Goal: Task Accomplishment & Management: Complete application form

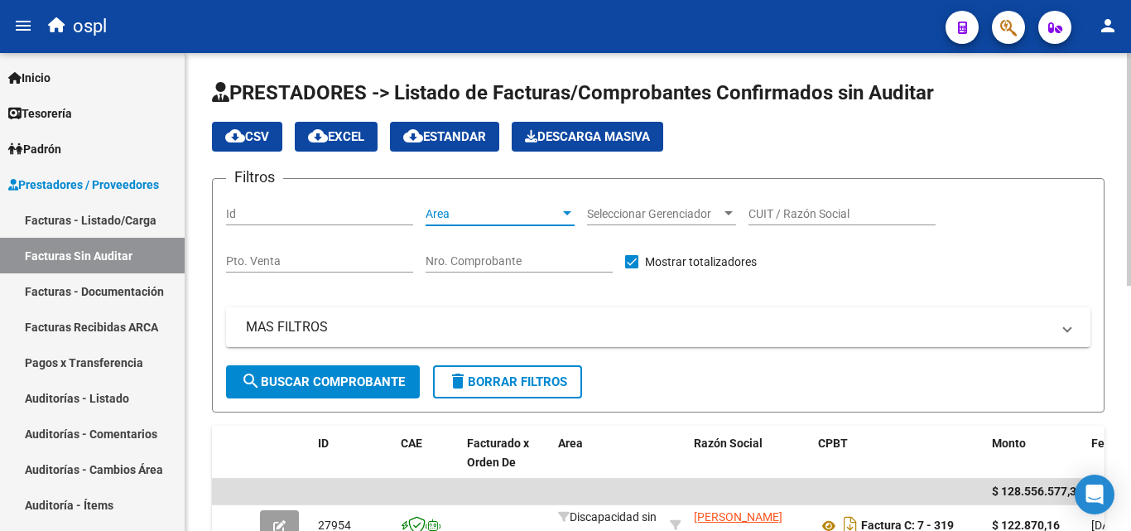
click at [462, 218] on span "Area" at bounding box center [493, 214] width 134 height 14
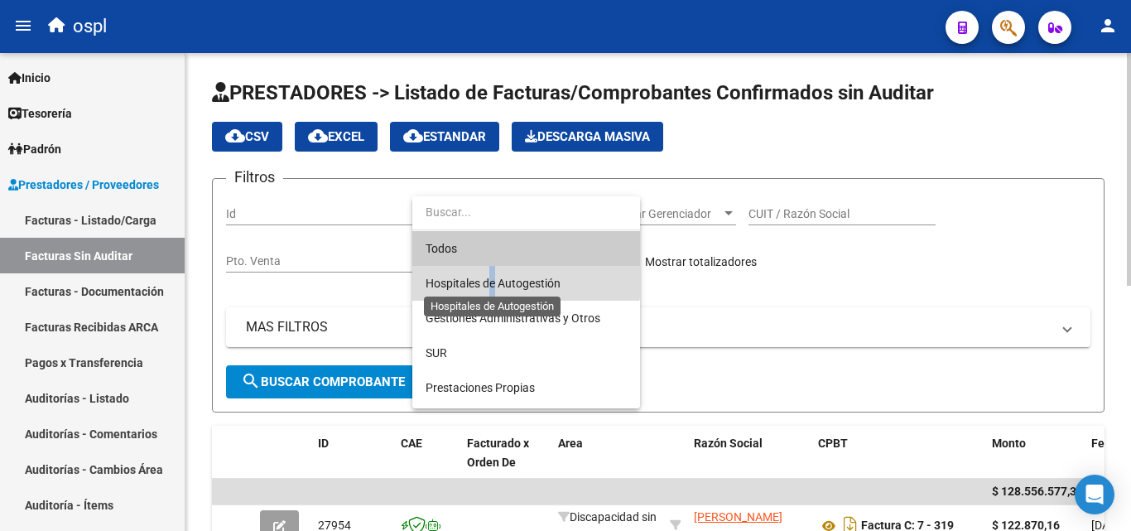
click at [495, 277] on span "Hospitales de Autogestión" at bounding box center [493, 283] width 135 height 13
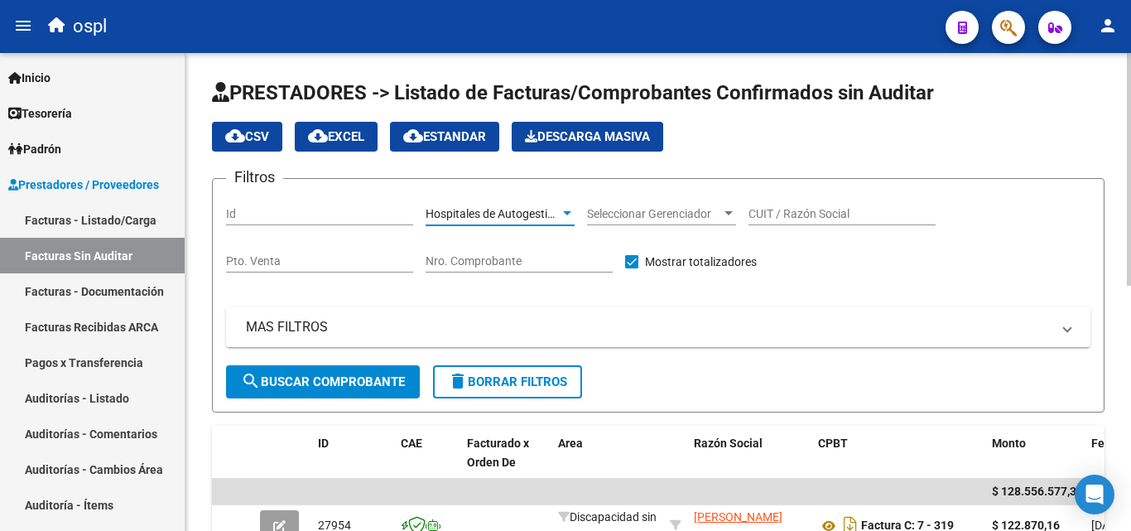
click at [335, 381] on span "search Buscar Comprobante" at bounding box center [323, 381] width 164 height 15
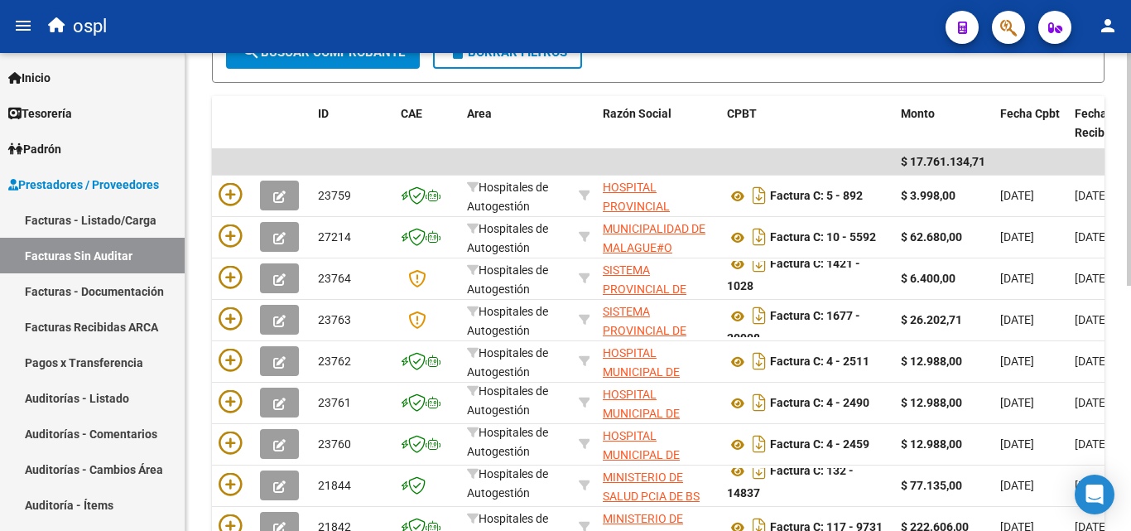
scroll to position [331, 0]
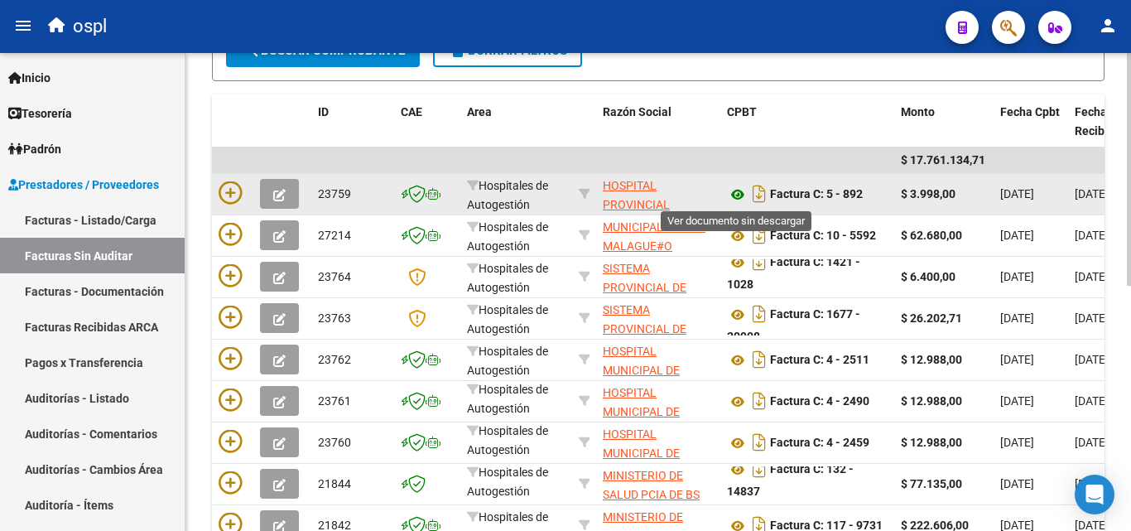
click at [744, 191] on icon at bounding box center [738, 195] width 22 height 20
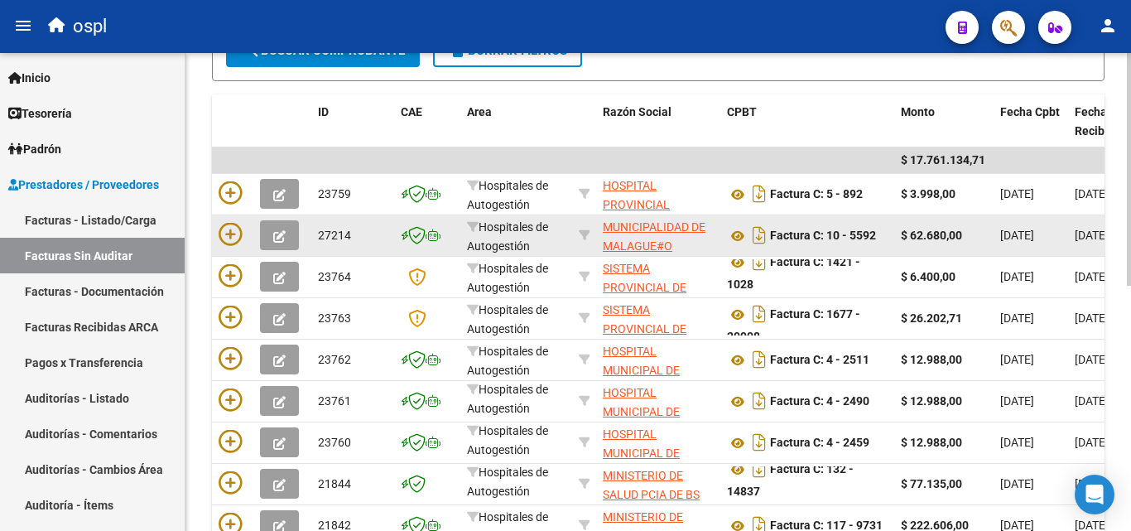
drag, startPoint x: 611, startPoint y: 295, endPoint x: 545, endPoint y: 218, distance: 101.6
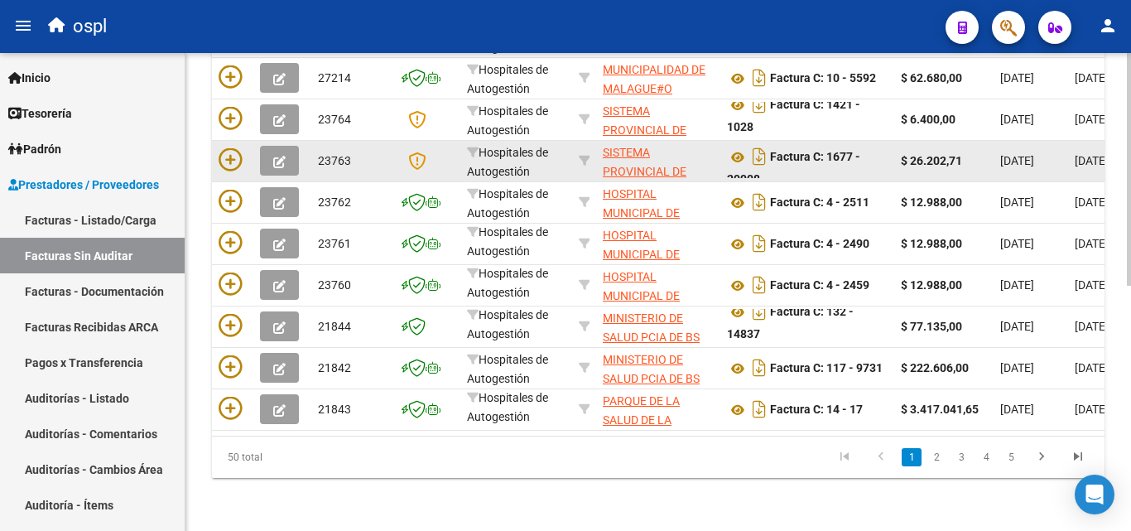
scroll to position [502, 0]
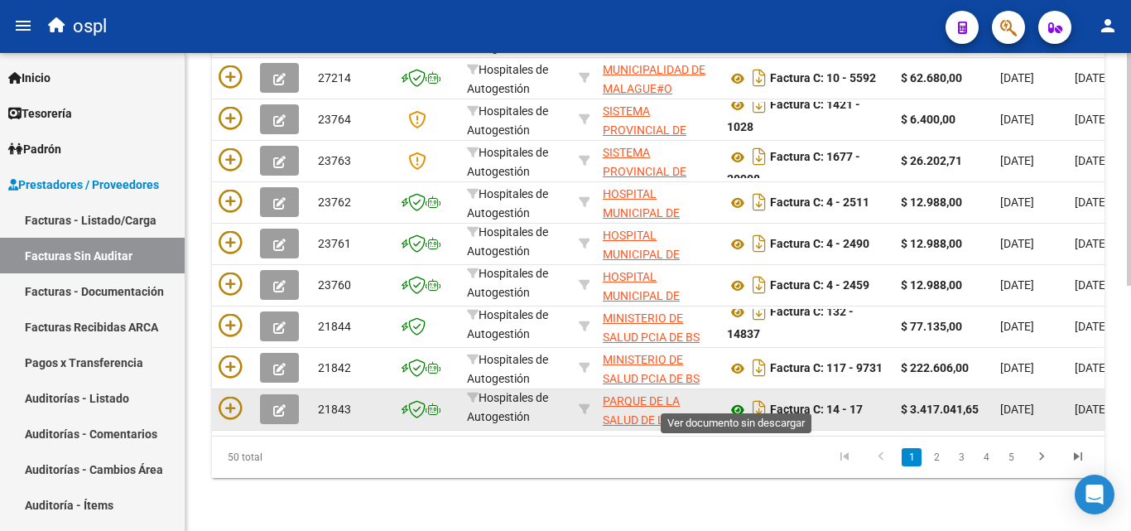
click at [739, 400] on icon at bounding box center [738, 410] width 22 height 20
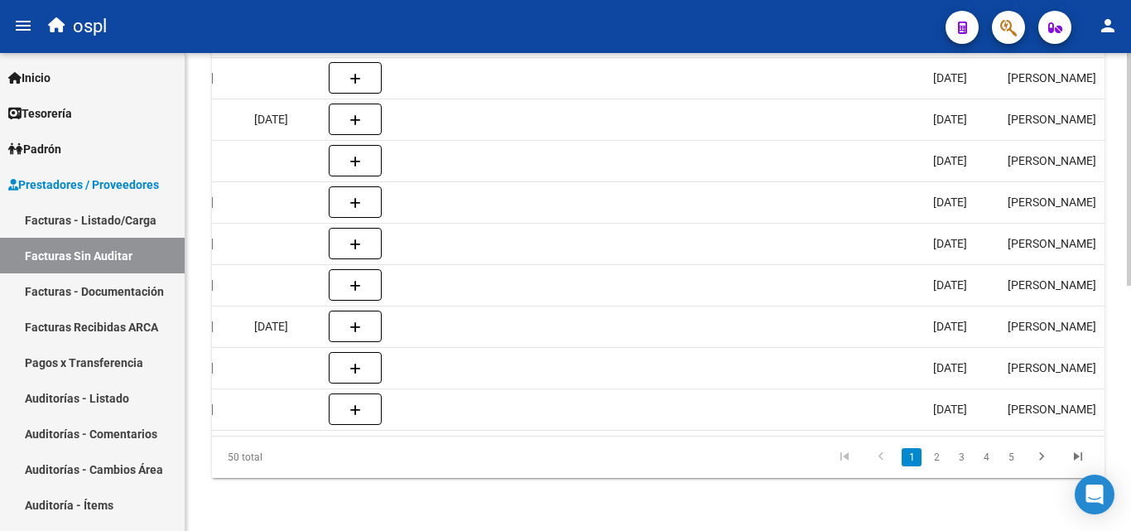
scroll to position [0, 0]
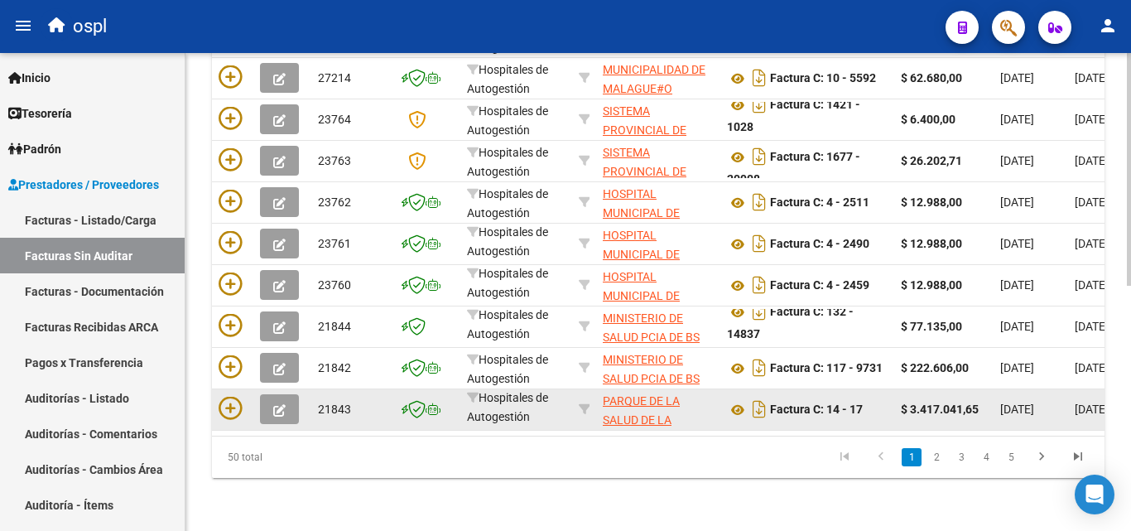
click at [230, 389] on datatable-body-cell at bounding box center [232, 409] width 41 height 41
click at [230, 397] on icon at bounding box center [230, 408] width 23 height 23
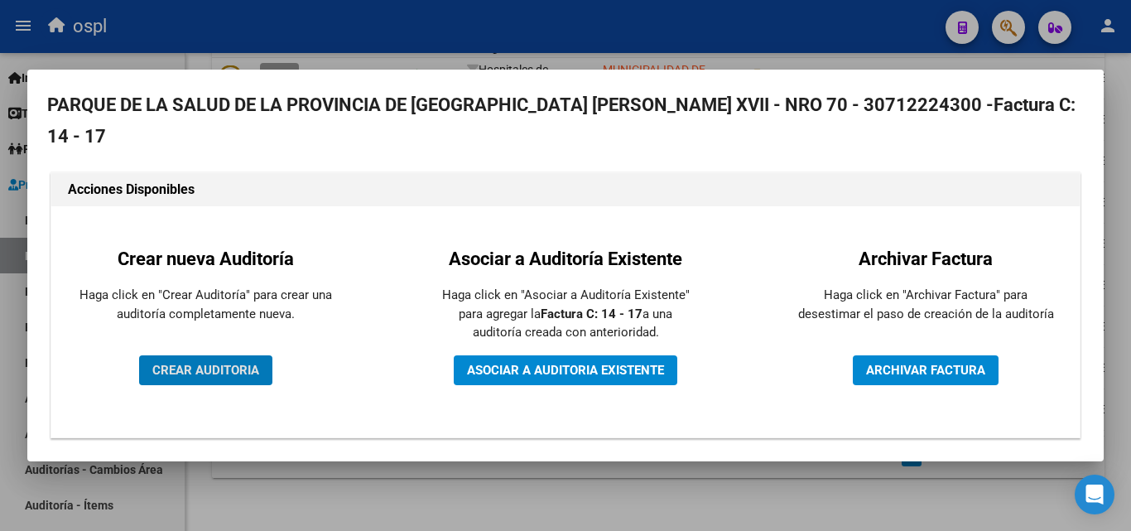
click at [228, 365] on span "CREAR AUDITORIA" at bounding box center [205, 370] width 107 height 15
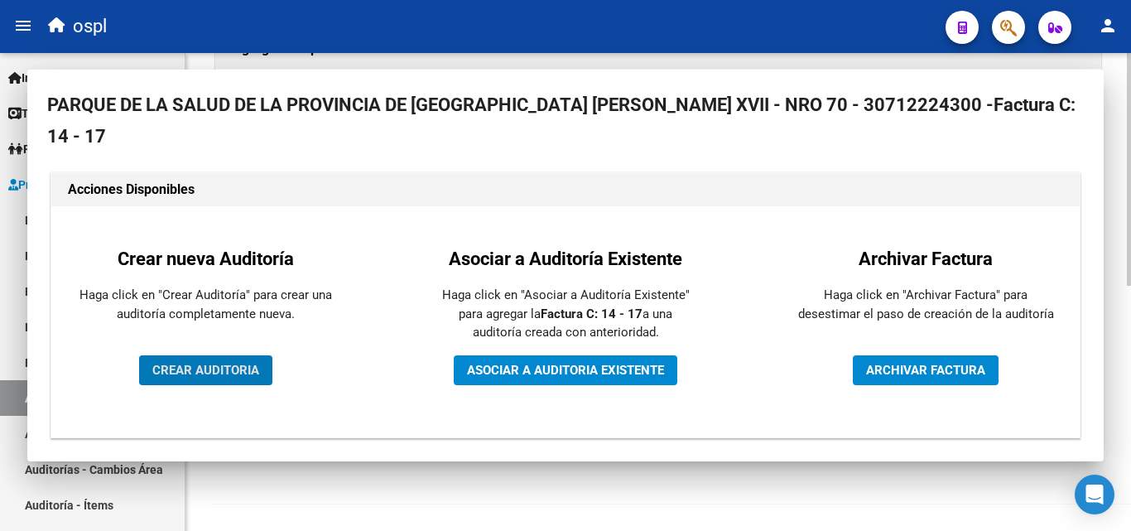
scroll to position [396, 0]
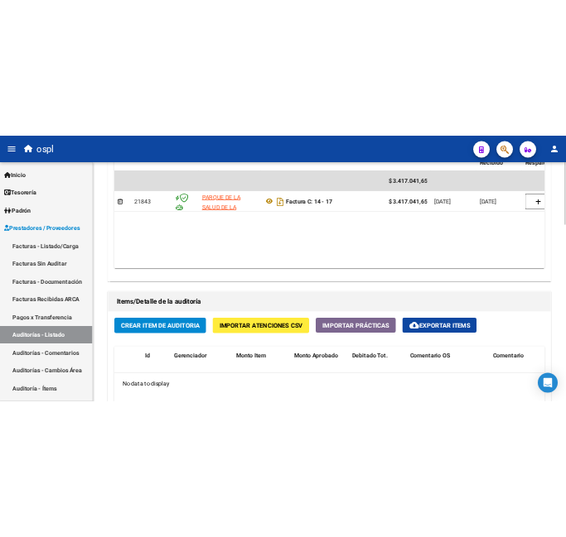
scroll to position [930, 0]
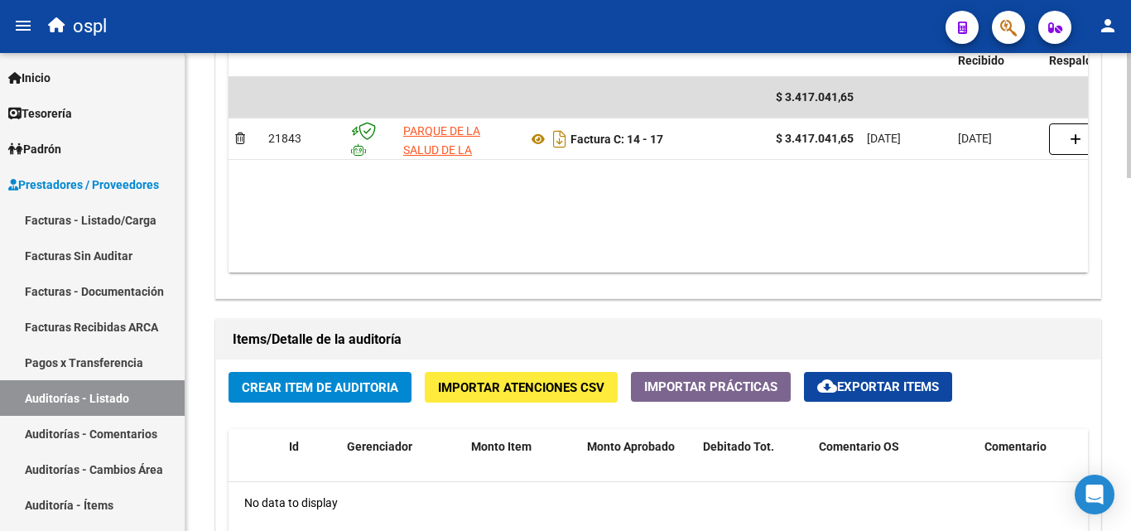
drag, startPoint x: 860, startPoint y: 513, endPoint x: 830, endPoint y: 515, distance: 30.7
click at [839, 513] on div "No data to display" at bounding box center [659, 502] width 860 height 41
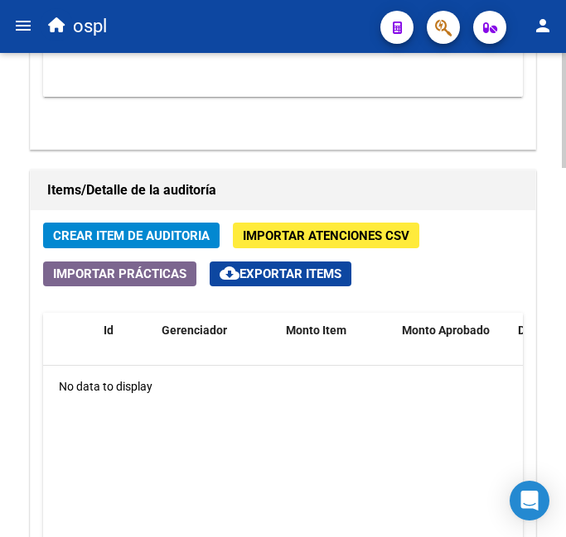
scroll to position [1243, 0]
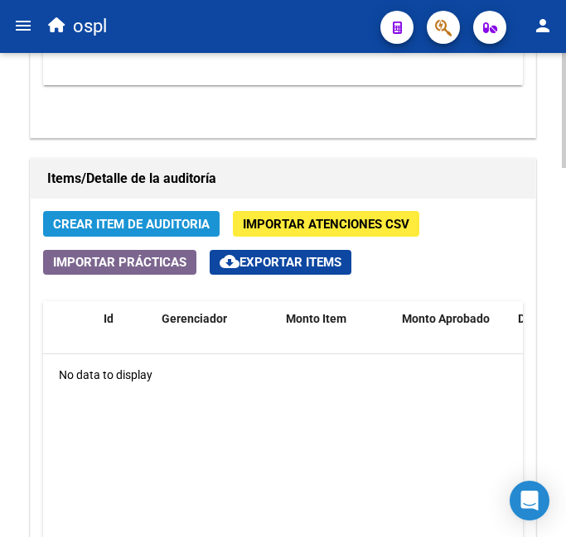
click at [152, 218] on span "Crear Item de Auditoria" at bounding box center [131, 224] width 157 height 15
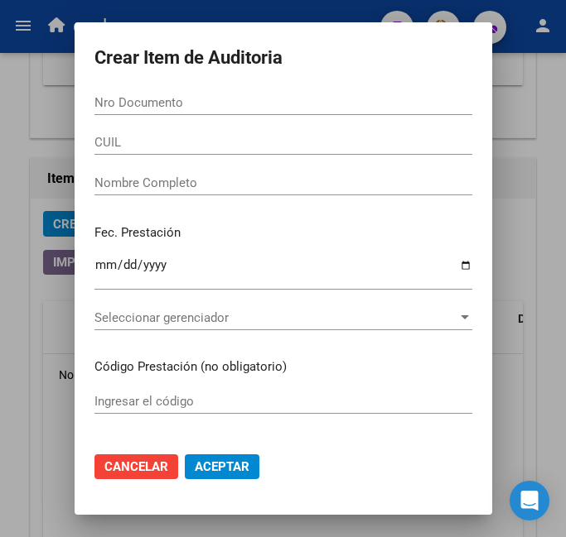
click at [146, 105] on input "Nro Documento" at bounding box center [283, 102] width 378 height 15
type input "40777754"
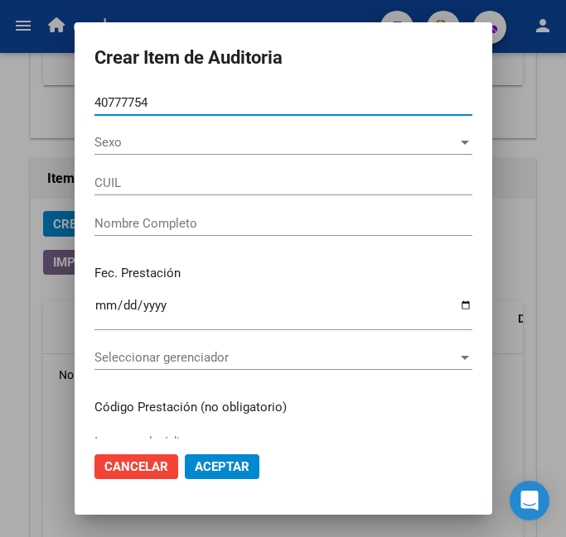
type input "27407777544"
type input "[PERSON_NAME] MARINEE"
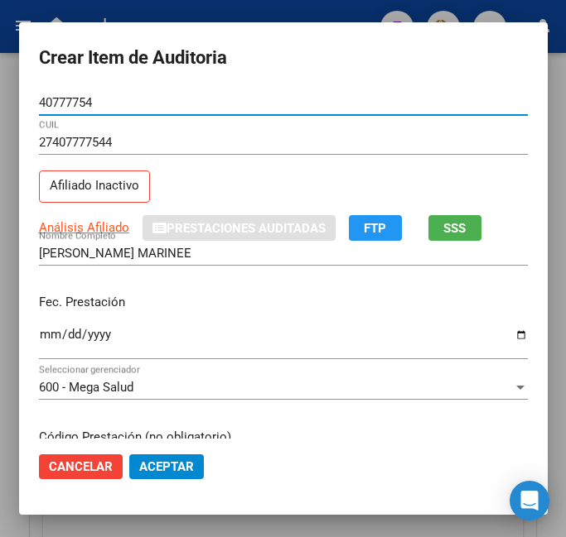
type input "40777754"
click at [44, 333] on input "Ingresar la fecha" at bounding box center [283, 341] width 489 height 26
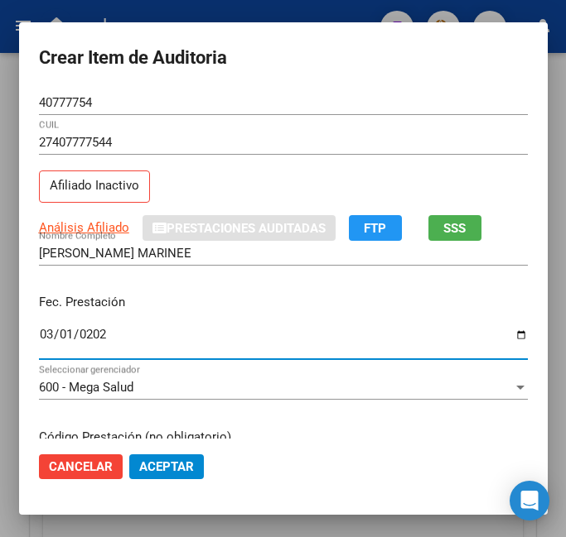
type input "[DATE]"
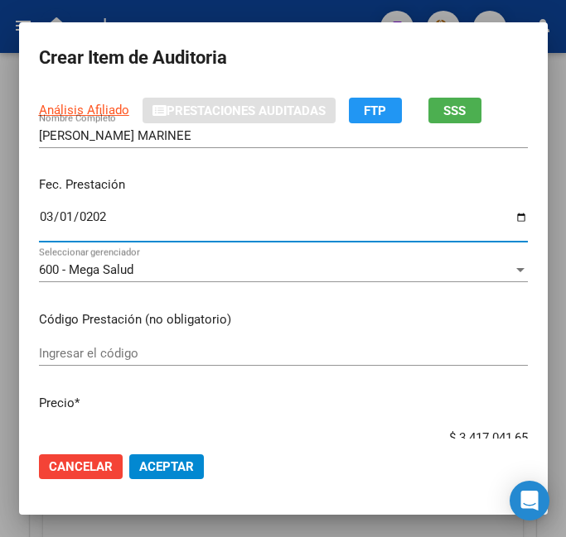
scroll to position [166, 0]
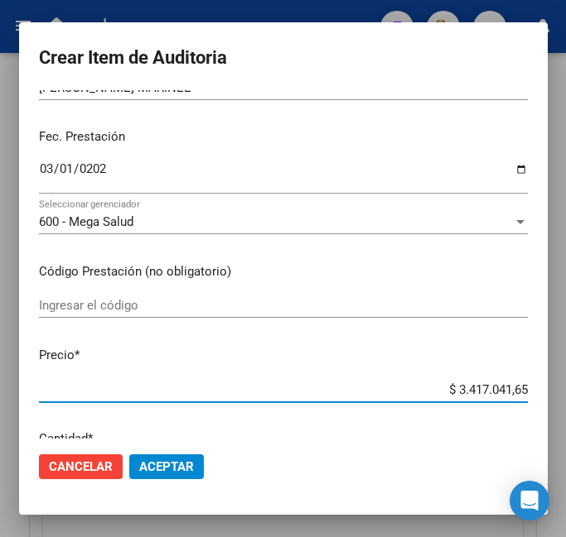
drag, startPoint x: 421, startPoint y: 387, endPoint x: 514, endPoint y: 392, distance: 93.7
click at [514, 392] on input "$ 3.417.041,65" at bounding box center [283, 390] width 489 height 15
drag, startPoint x: 422, startPoint y: 416, endPoint x: 428, endPoint y: 407, distance: 10.8
click at [422, 416] on div "$ 3.417.041,65 Ingresar el precio" at bounding box center [283, 398] width 489 height 41
click at [443, 386] on input "$ 3.417.041,65" at bounding box center [283, 390] width 489 height 15
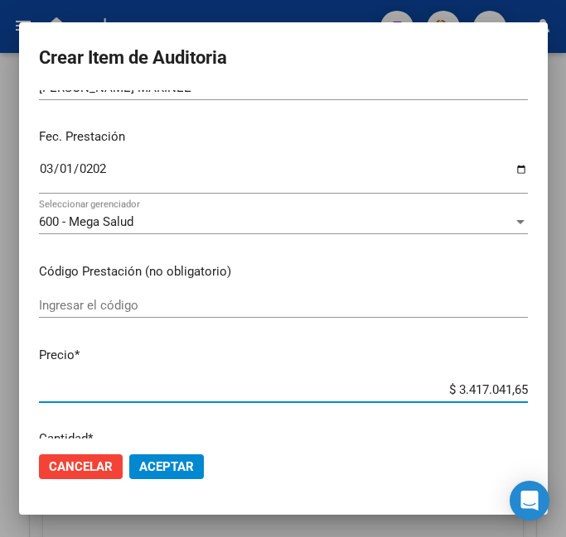
drag, startPoint x: 427, startPoint y: 388, endPoint x: 644, endPoint y: 400, distance: 217.3
click at [566, 400] on html "menu ospl person Firma Express Inicio Calendario SSS Instructivos Contacto OS T…" at bounding box center [283, 268] width 566 height 537
type input "$ 0,02"
type input "$ 0,21"
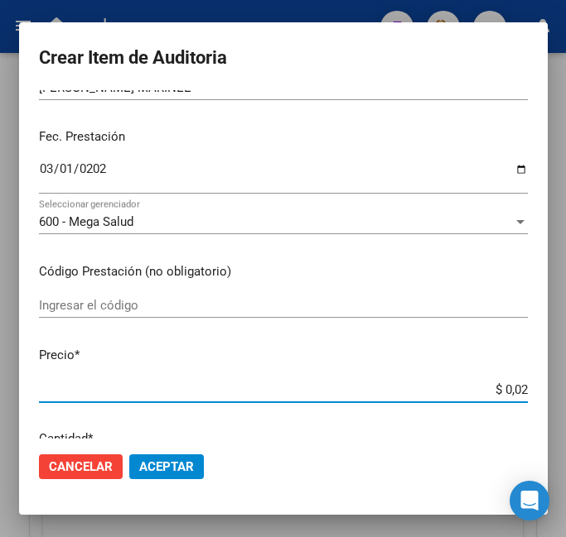
type input "$ 0,21"
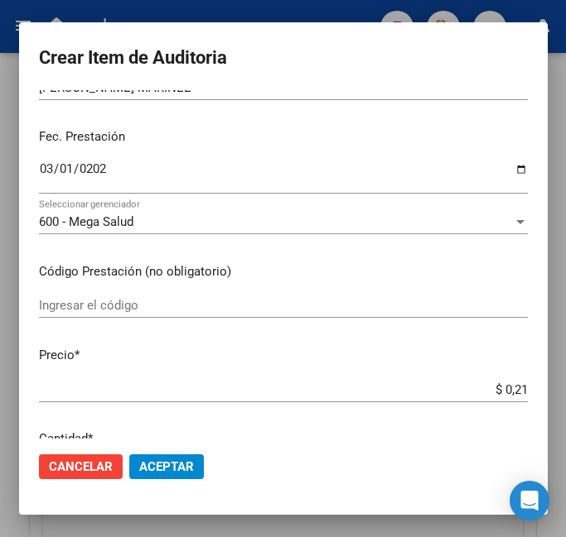
click at [479, 378] on div "$ 0,21 Ingresar el precio" at bounding box center [283, 390] width 489 height 25
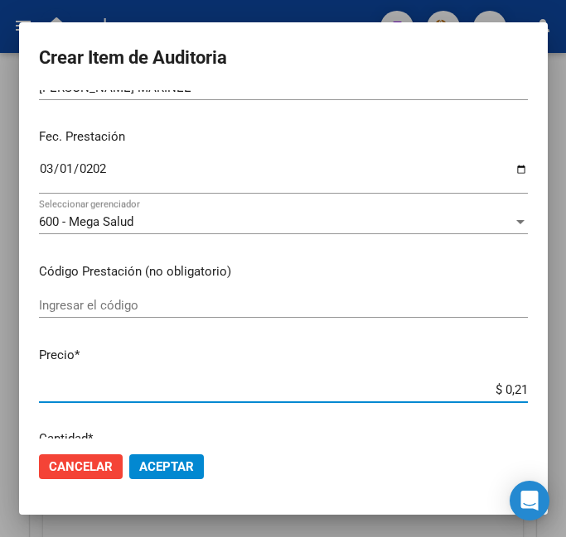
click at [519, 388] on input "$ 0,21" at bounding box center [283, 390] width 489 height 15
type input "$ 2,19"
type input "$ 21,95"
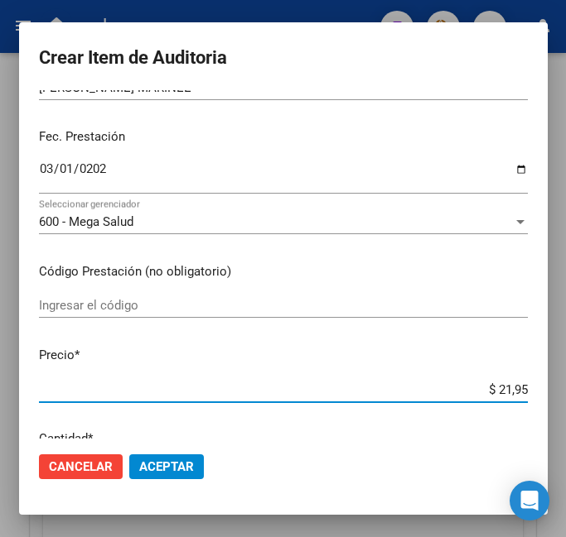
type input "$ 219,53"
type input "$ 2.195,39"
type input "$ 21.953,91"
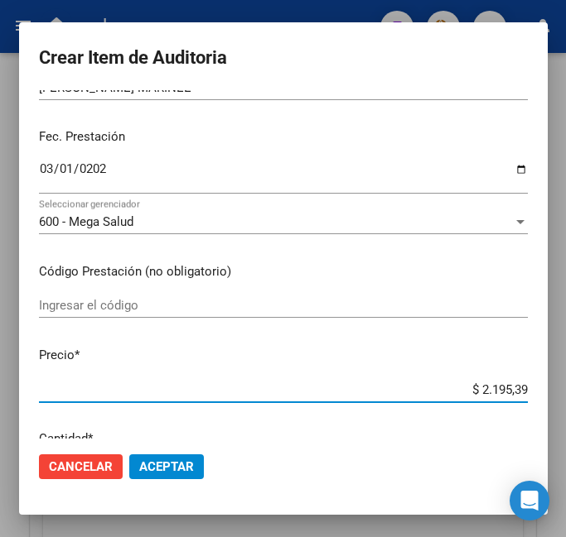
type input "$ 21.953,91"
type input "$ 219.539,10"
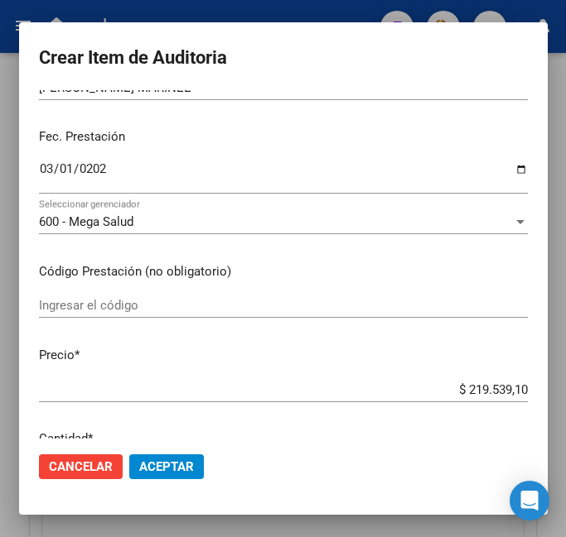
drag, startPoint x: 378, startPoint y: 419, endPoint x: 416, endPoint y: 419, distance: 37.3
click at [378, 420] on mat-dialog-content "40777754 Nro Documento 27407777544 CUIL Afiliado Inactivo Análisis Afiliado Pre…" at bounding box center [283, 264] width 528 height 349
click at [380, 402] on div "$ 219.539,10 Ingresar el precio" at bounding box center [283, 390] width 489 height 25
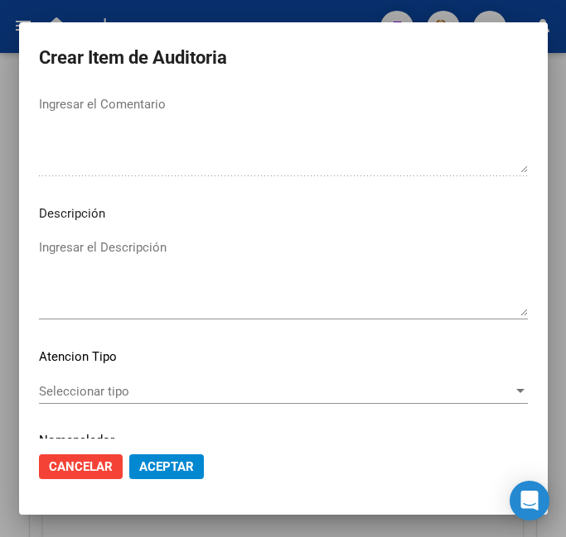
scroll to position [1076, 0]
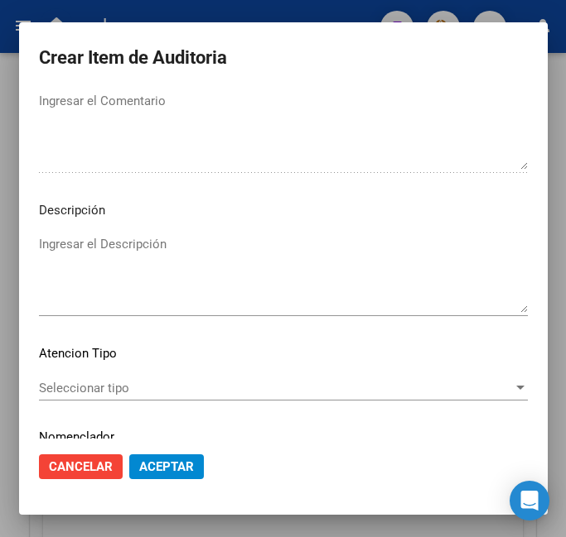
click at [118, 254] on textarea "Ingresar el Descripción" at bounding box center [283, 274] width 489 height 78
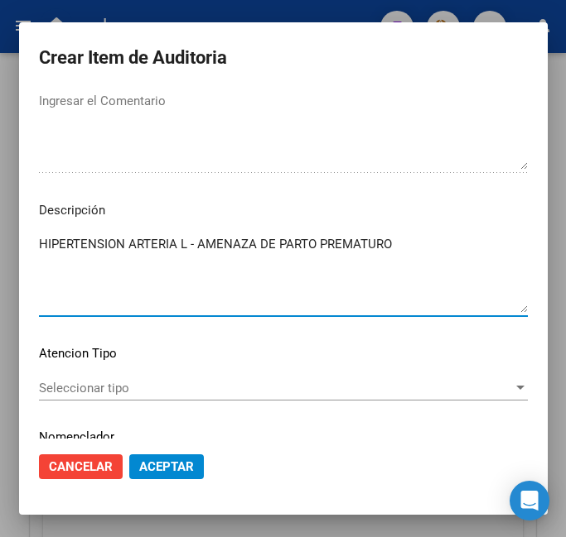
type textarea "HIPERTENSION ARTERIA L - AMENAZA DE PARTO PREMATURO"
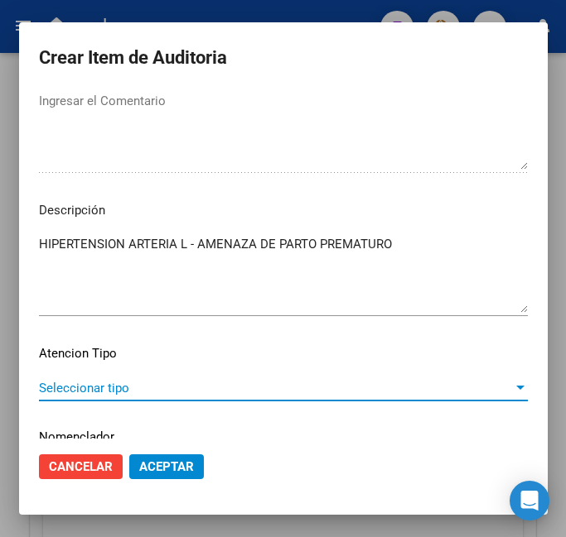
click at [504, 381] on span "Seleccionar tipo" at bounding box center [276, 388] width 474 height 15
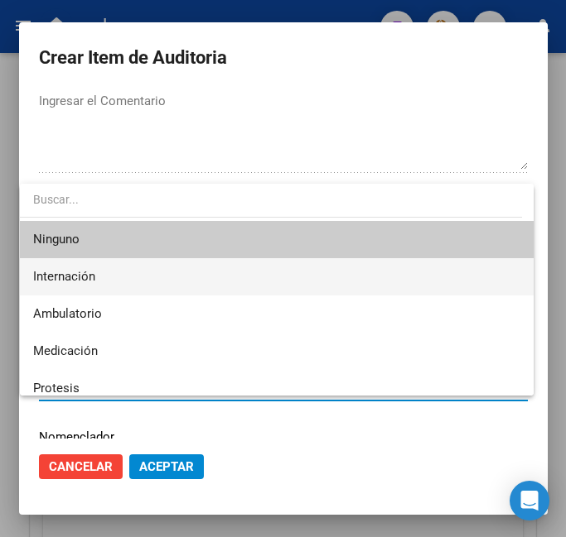
click at [184, 270] on span "Internación" at bounding box center [277, 276] width 488 height 37
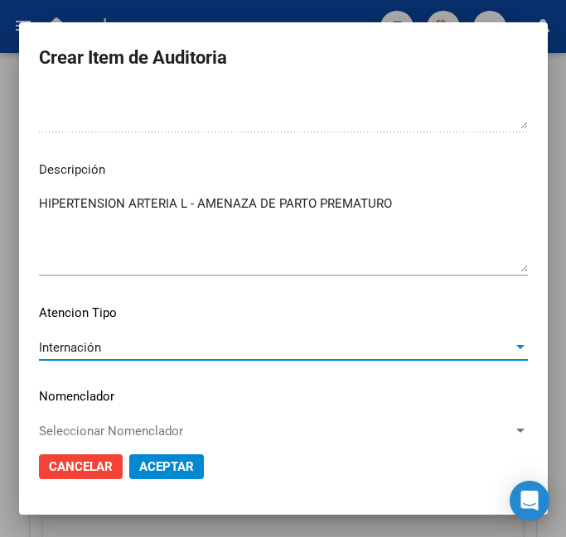
scroll to position [1137, 0]
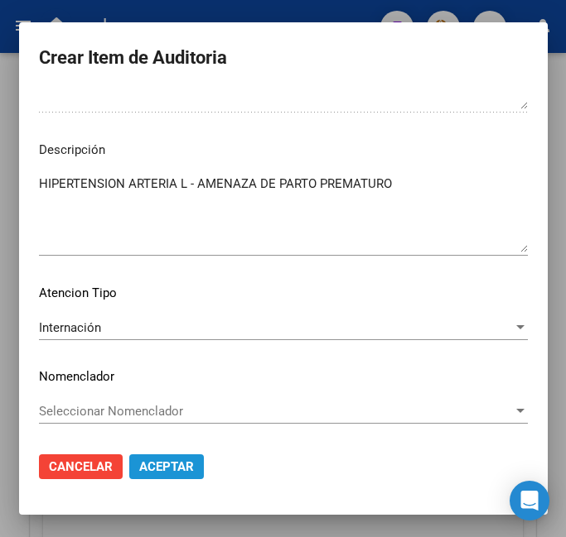
click at [161, 468] on span "Aceptar" at bounding box center [166, 467] width 55 height 15
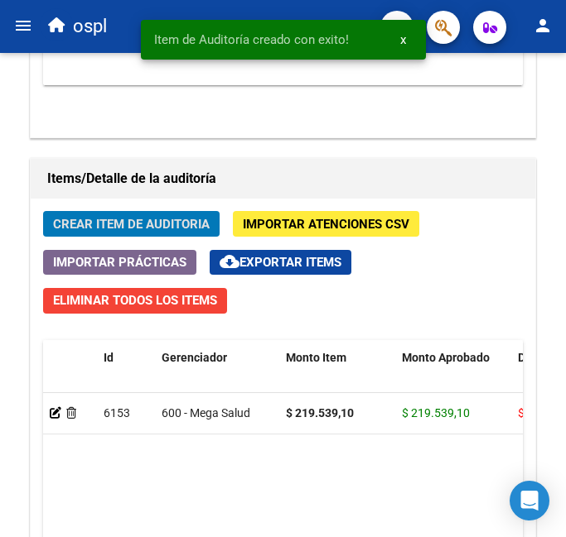
scroll to position [1468, 0]
click at [164, 224] on span "Crear Item de Auditoria" at bounding box center [131, 224] width 157 height 15
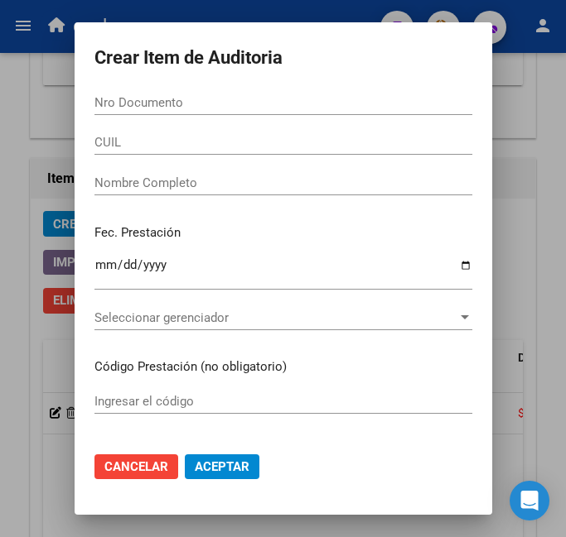
click at [254, 111] on div "Nro Documento" at bounding box center [283, 102] width 378 height 25
click at [254, 109] on input "Nro Documento" at bounding box center [283, 102] width 378 height 15
click at [255, 107] on input "Nro Documento" at bounding box center [283, 102] width 378 height 15
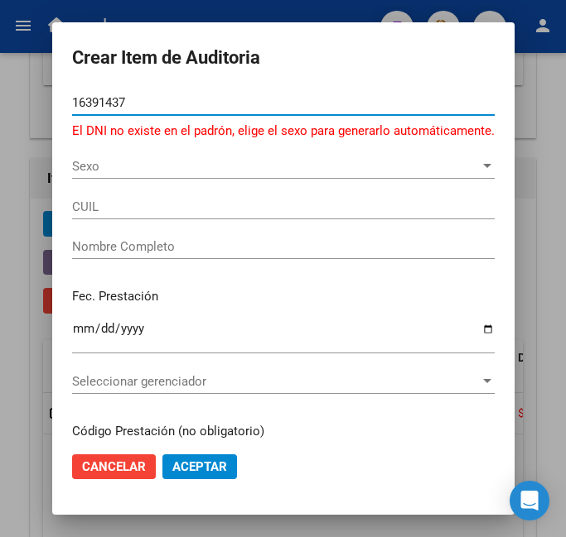
type input "16391437"
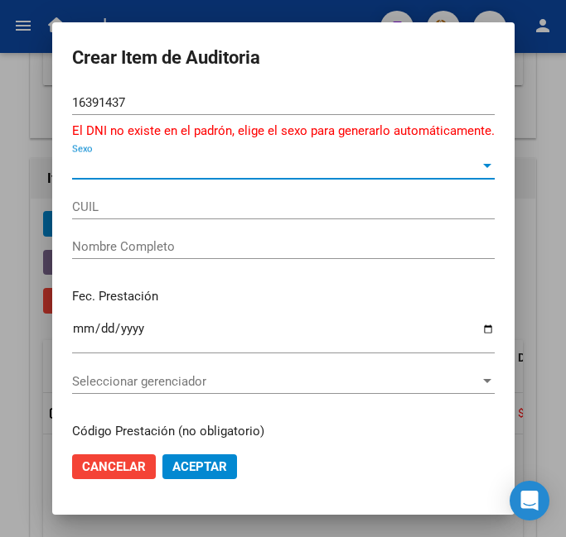
click at [442, 168] on span "Sexo" at bounding box center [275, 166] width 407 height 15
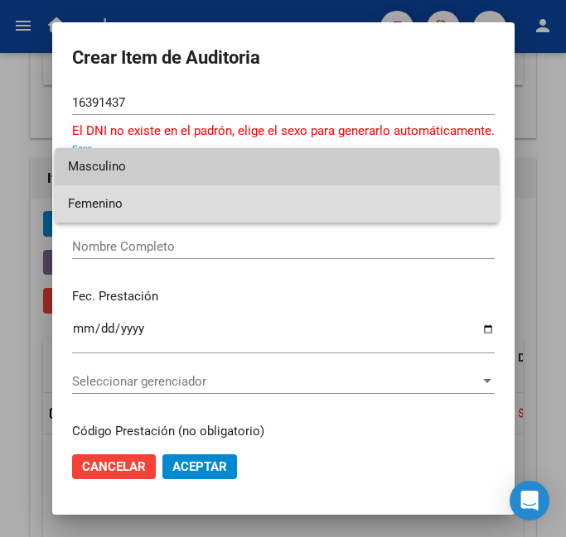
click at [269, 200] on span "Femenino" at bounding box center [277, 203] width 418 height 37
type input "27163914374"
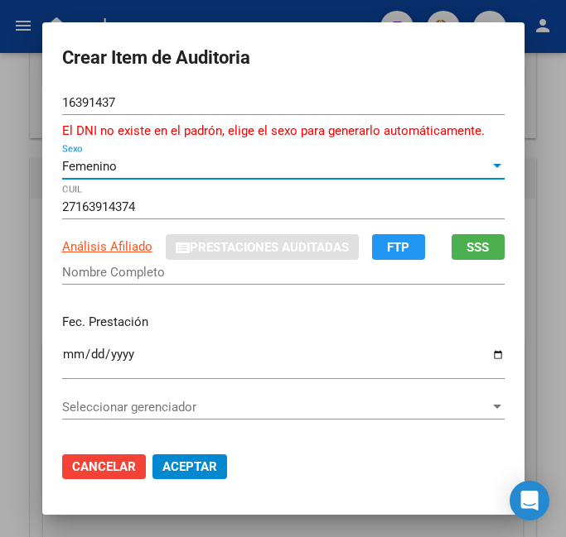
type input "[PERSON_NAME]"
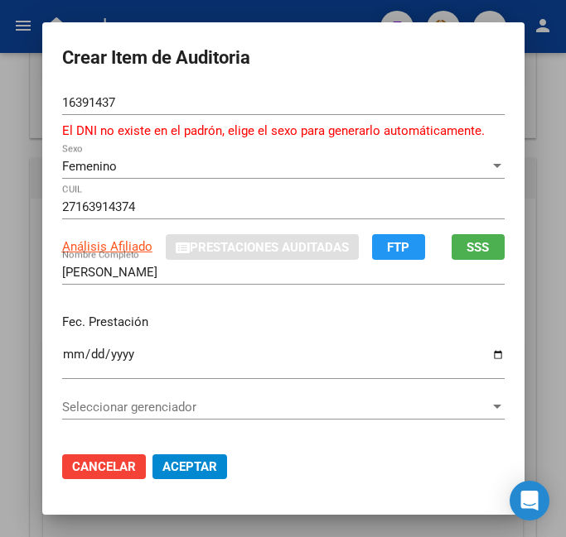
click at [67, 359] on input "Ingresar la fecha" at bounding box center [283, 361] width 442 height 26
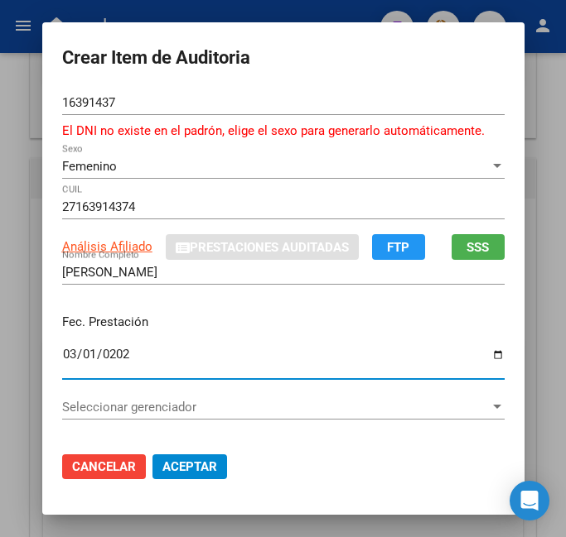
type input "[DATE]"
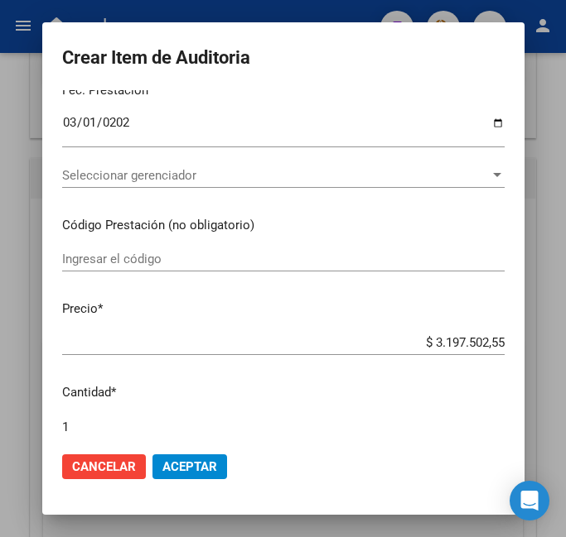
scroll to position [166, 0]
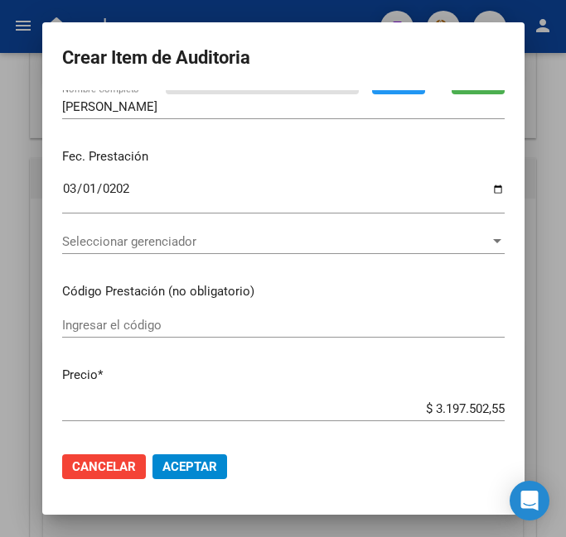
click at [296, 382] on p "Precio *" at bounding box center [283, 375] width 442 height 19
click at [205, 329] on input "Ingresar el código" at bounding box center [283, 325] width 442 height 15
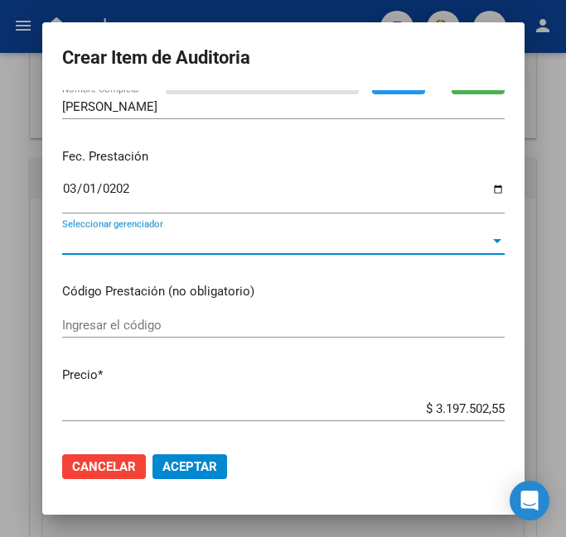
click at [368, 238] on span "Seleccionar gerenciador" at bounding box center [275, 241] width 427 height 15
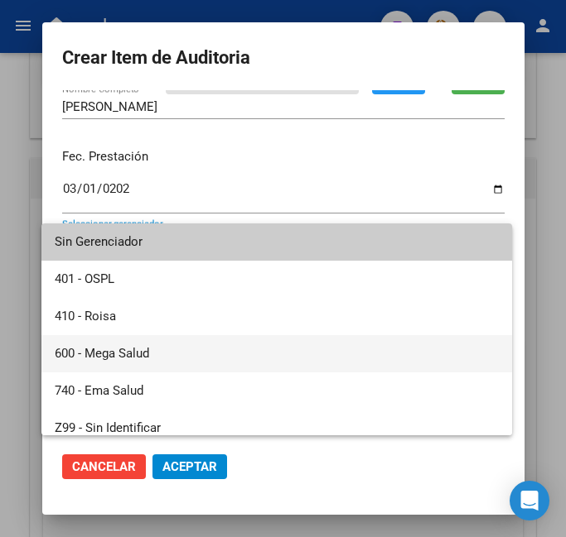
click at [231, 352] on span "600 - Mega Salud" at bounding box center [277, 353] width 445 height 37
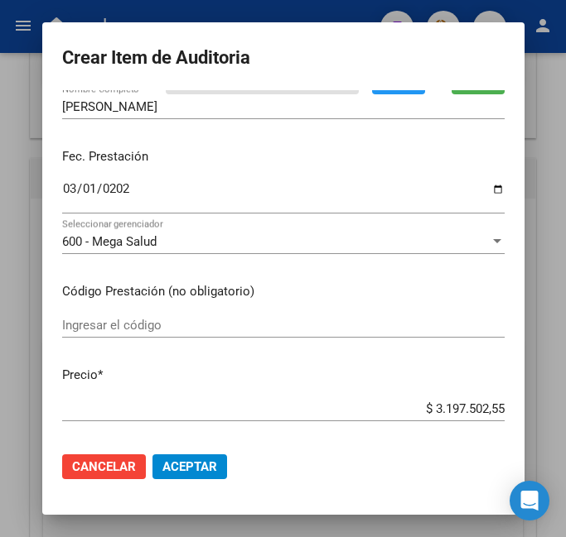
drag, startPoint x: 392, startPoint y: 400, endPoint x: 506, endPoint y: 412, distance: 114.1
click at [506, 412] on app-form-text-field "Precio * $ 3.197.502,55 Ingresar el precio" at bounding box center [289, 391] width 455 height 51
click at [498, 407] on input "$ 3.197.502,55" at bounding box center [283, 409] width 442 height 15
drag, startPoint x: 502, startPoint y: 407, endPoint x: 412, endPoint y: 410, distance: 89.5
click at [412, 410] on app-form-text-field "Precio * $ 3.197.502,55 Ingresar el precio" at bounding box center [289, 391] width 455 height 51
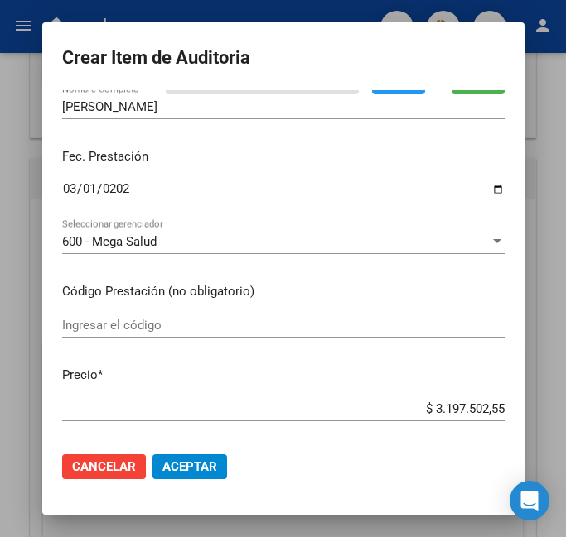
click at [461, 412] on input "$ 3.197.502,55" at bounding box center [283, 409] width 442 height 15
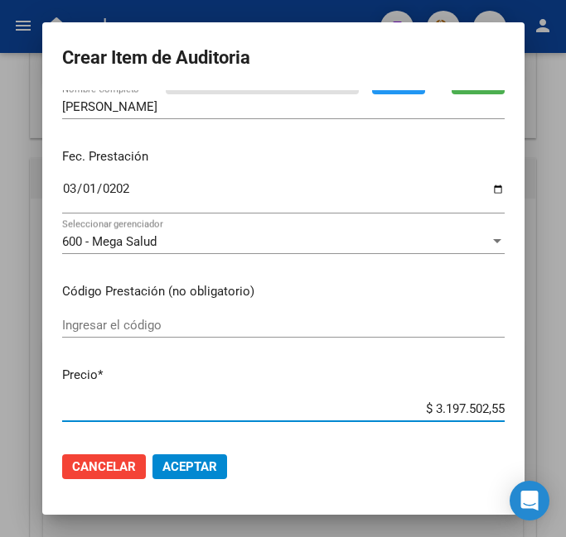
click at [476, 412] on input "$ 3.197.502,55" at bounding box center [283, 409] width 442 height 15
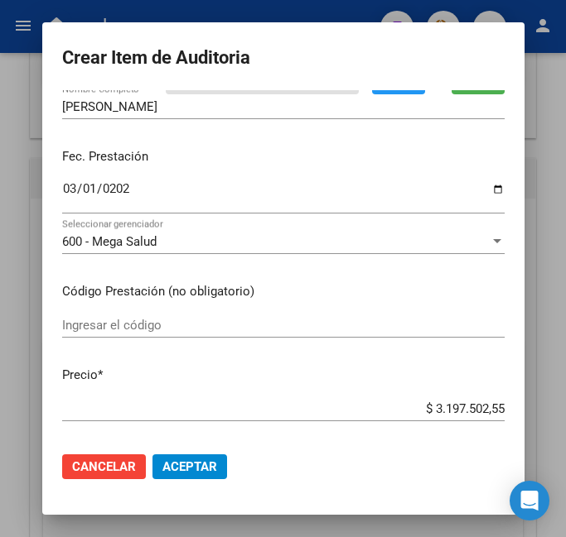
drag, startPoint x: 503, startPoint y: 409, endPoint x: 396, endPoint y: 409, distance: 106.8
click at [396, 409] on app-form-text-field "Precio * $ 3.197.502,55 Ingresar el precio" at bounding box center [289, 391] width 455 height 51
click at [484, 410] on input "$ 3.197.502,55" at bounding box center [283, 409] width 442 height 15
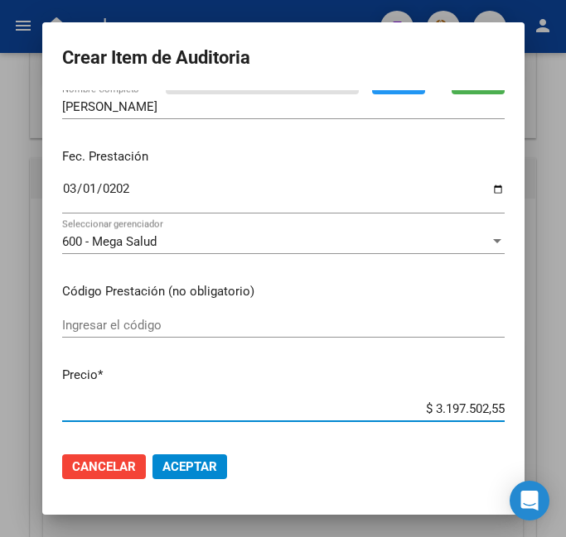
drag, startPoint x: 421, startPoint y: 402, endPoint x: 529, endPoint y: 412, distance: 108.2
click at [524, 412] on mat-dialog-content "16391437 Nro Documento El DNI no existe en el padrón, elige el sexo para genera…" at bounding box center [283, 264] width 482 height 349
type input "$ 0,08"
type input "$ 0,81"
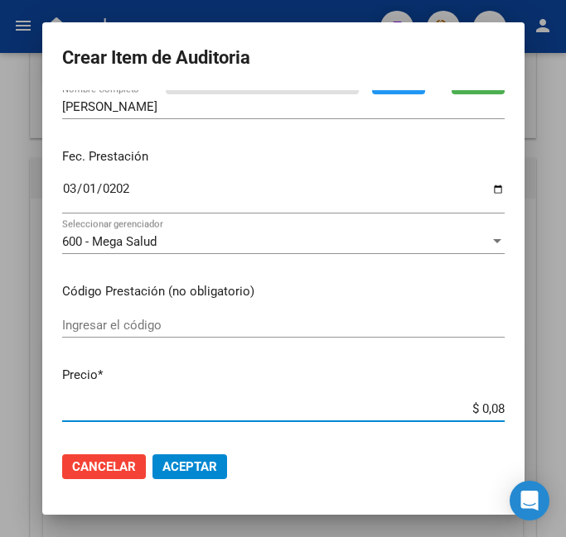
type input "$ 0,81"
type input "$ 8,12"
type input "$ 81,26"
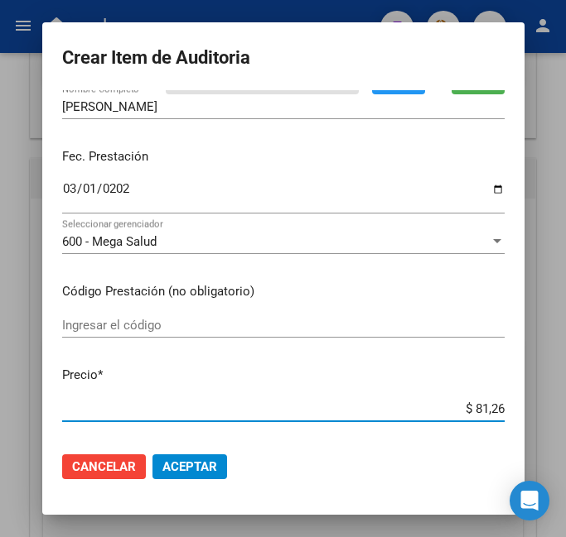
type input "$ 812,66"
type input "$ 8.126,60"
type input "$ 81.266,07"
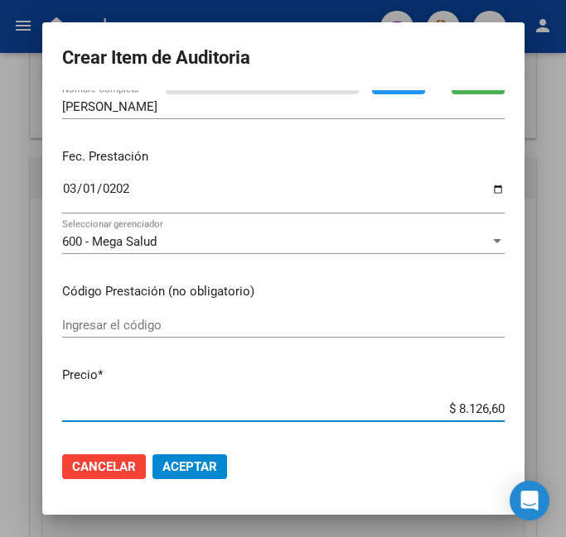
type input "$ 81.266,07"
type input "$ 812.660,72"
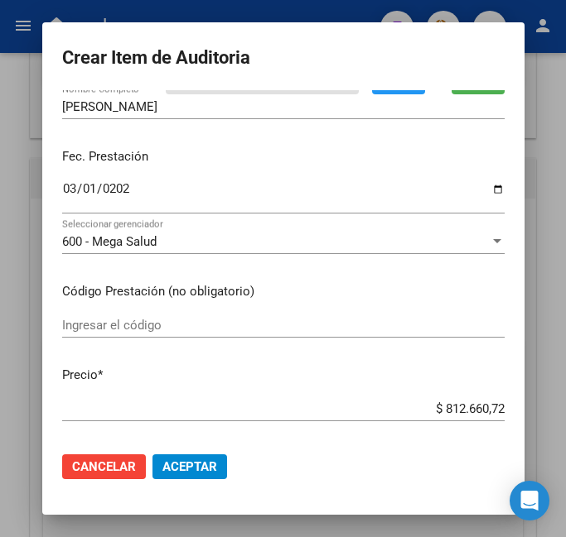
click at [416, 346] on div "Ingresar el código" at bounding box center [283, 333] width 442 height 41
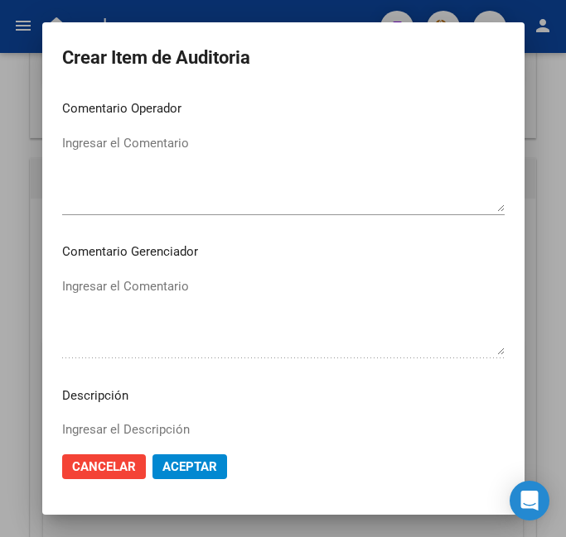
scroll to position [994, 0]
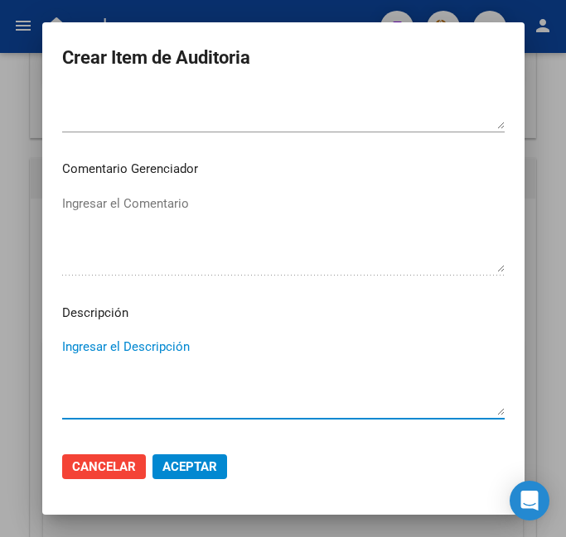
click at [192, 353] on textarea "Ingresar el Descripción" at bounding box center [283, 377] width 442 height 78
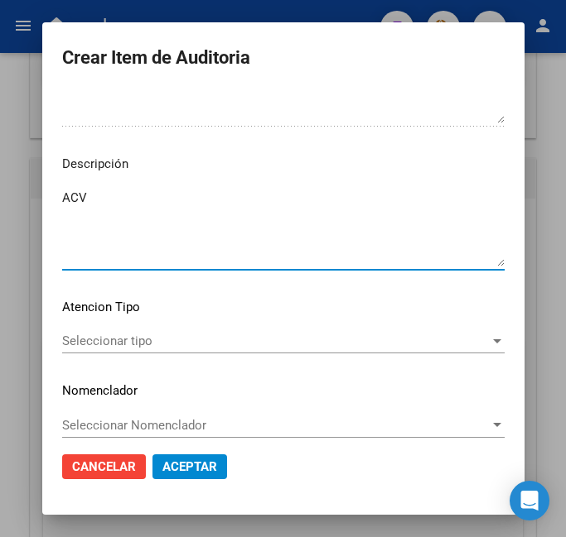
scroll to position [1157, 0]
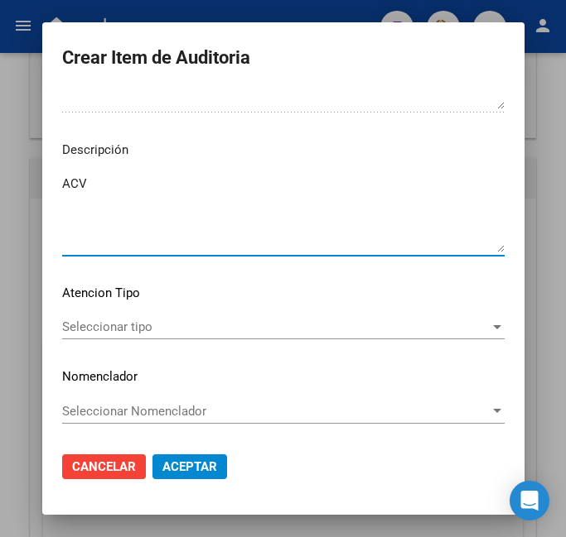
type textarea "ACV"
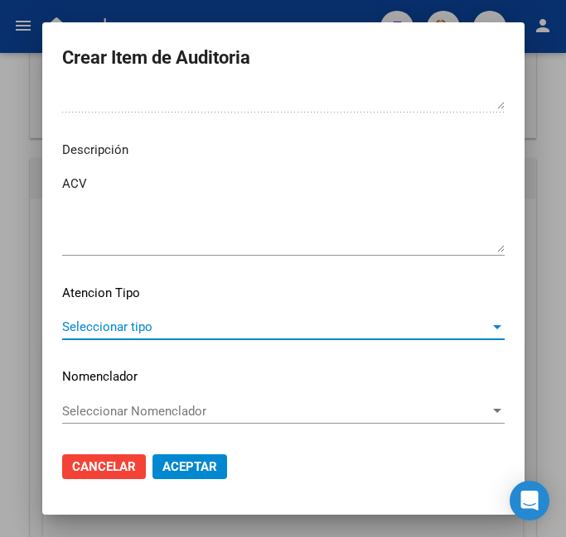
click at [243, 330] on span "Seleccionar tipo" at bounding box center [275, 327] width 427 height 15
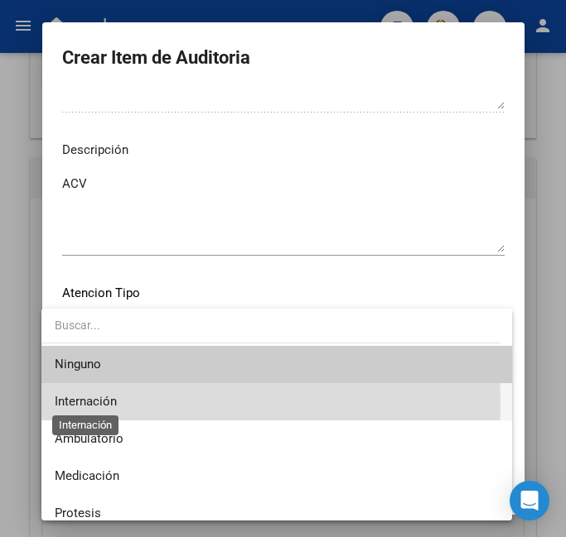
click at [106, 404] on span "Internación" at bounding box center [86, 401] width 62 height 15
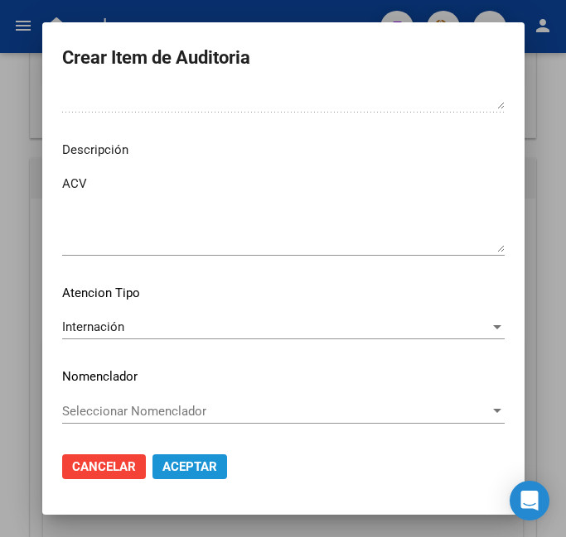
click at [181, 455] on button "Aceptar" at bounding box center [189, 467] width 75 height 25
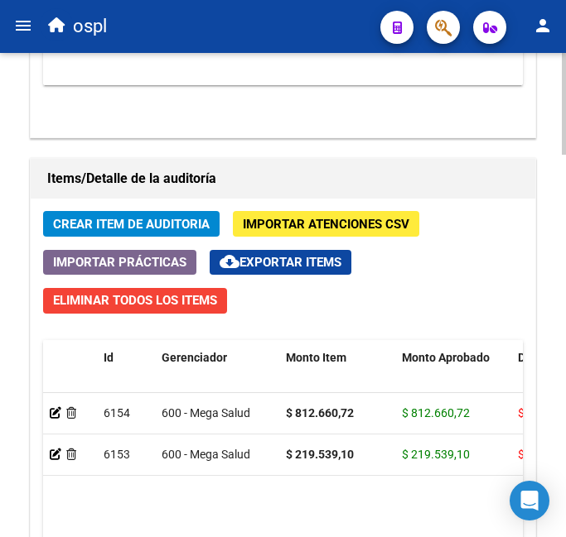
click at [134, 225] on span "Crear Item de Auditoria" at bounding box center [131, 224] width 157 height 15
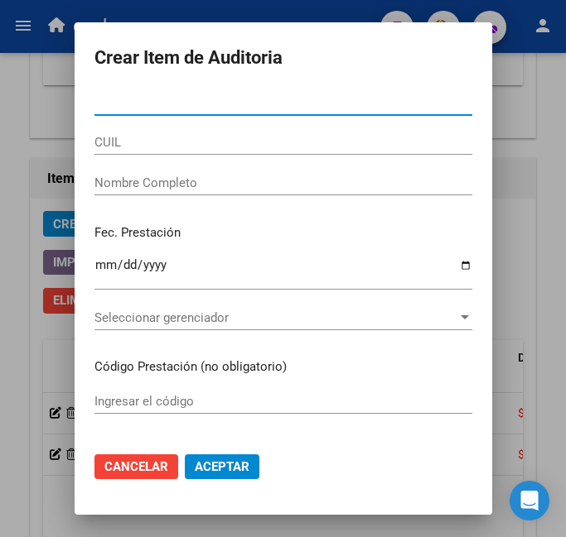
click at [164, 103] on input "Nro Documento" at bounding box center [283, 102] width 378 height 15
type input "95090776"
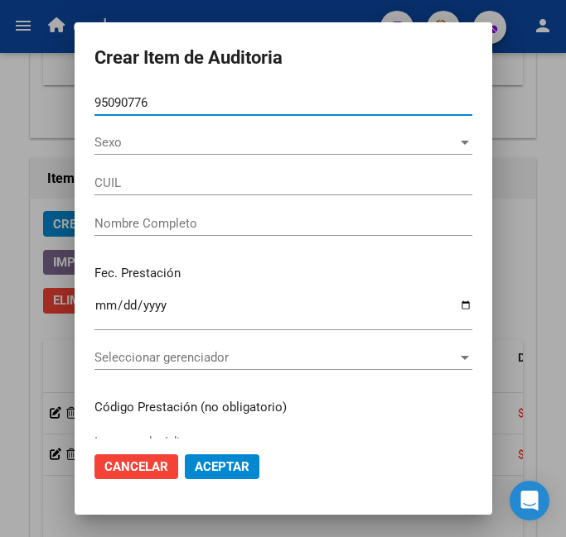
type input "27950907768"
type input "[PERSON_NAME]"
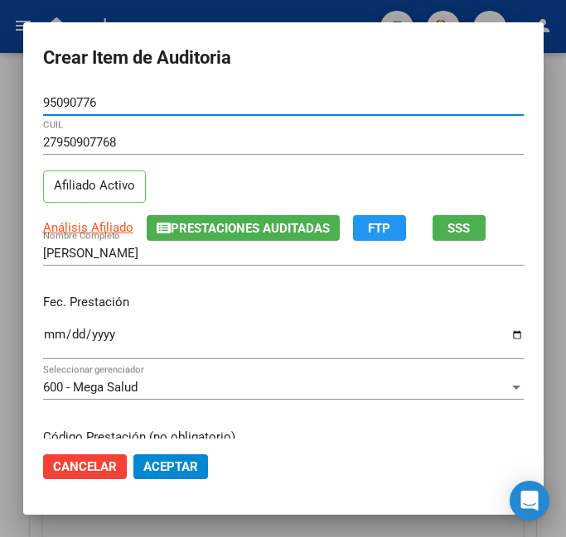
type input "95090776"
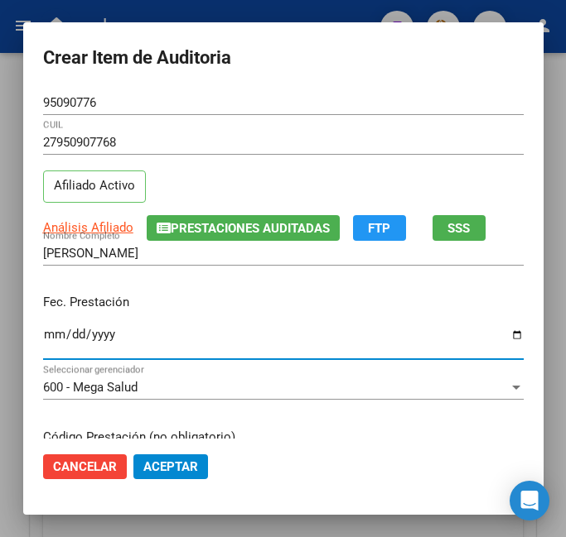
click at [50, 339] on input "Ingresar la fecha" at bounding box center [283, 341] width 480 height 26
type input "[DATE]"
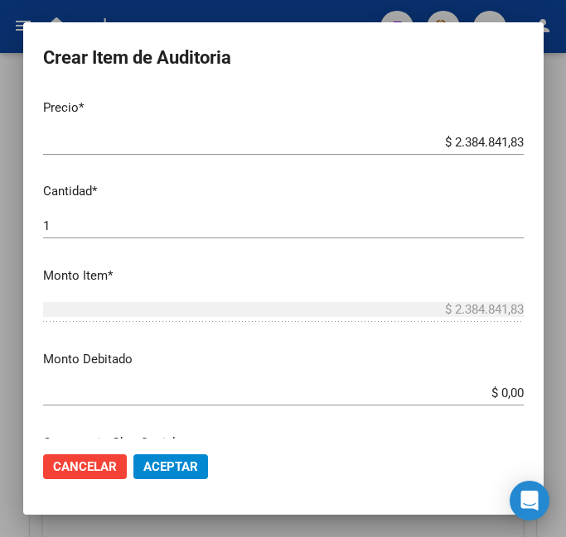
scroll to position [414, 0]
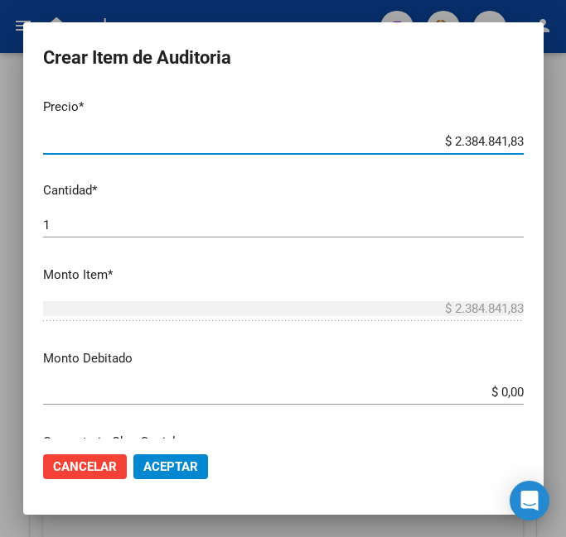
drag, startPoint x: 482, startPoint y: 140, endPoint x: 559, endPoint y: 140, distance: 77.0
click at [559, 140] on div "Crear Item de Auditoria 95090776 Nro Documento 27950907768 CUIL Afiliado Activo…" at bounding box center [283, 268] width 566 height 537
type input "$ 0,07"
type input "$ 0,75"
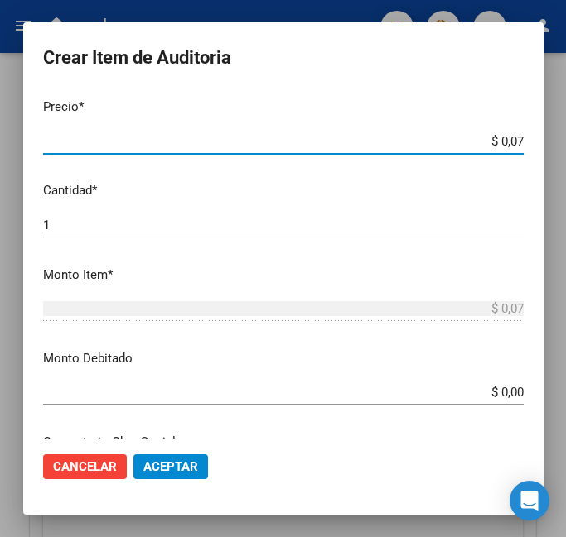
type input "$ 0,75"
type input "$ 7,57"
type input "$ 75,76"
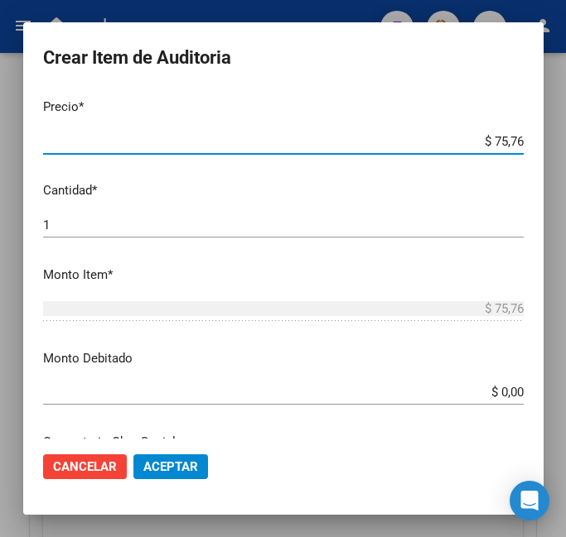
type input "$ 757,69"
type input "$ 7.576,94"
type input "$ 75.769,43"
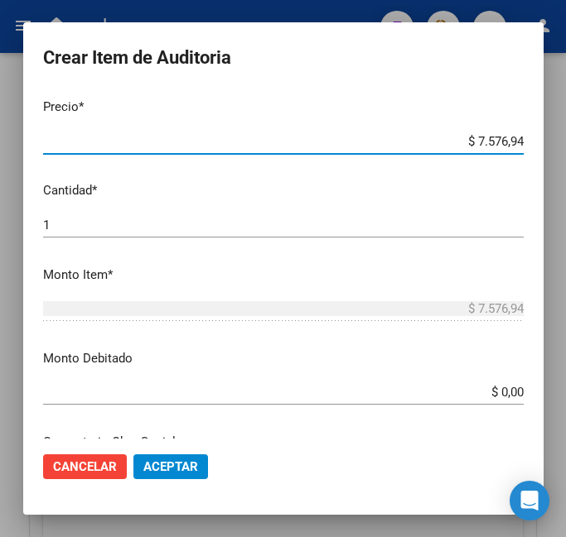
type input "$ 75.769,43"
type input "$ 757.694,31"
click at [470, 373] on mat-dialog-content "95090776 Nro Documento 27950907768 CUIL Afiliado Activo Análisis Afiliado Prest…" at bounding box center [283, 264] width 520 height 349
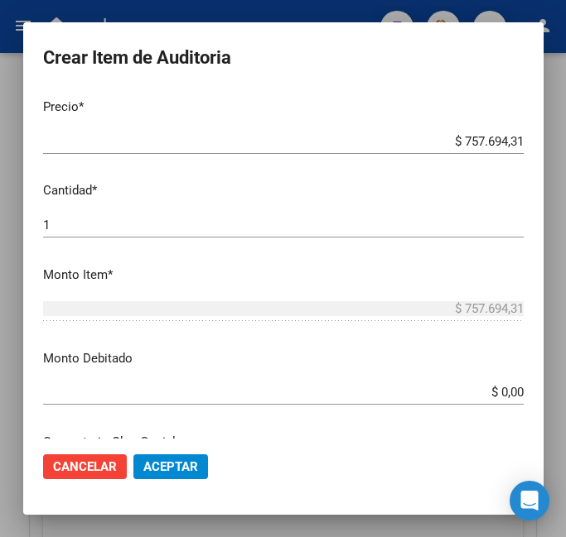
click at [370, 396] on input "$ 0,00" at bounding box center [283, 392] width 480 height 15
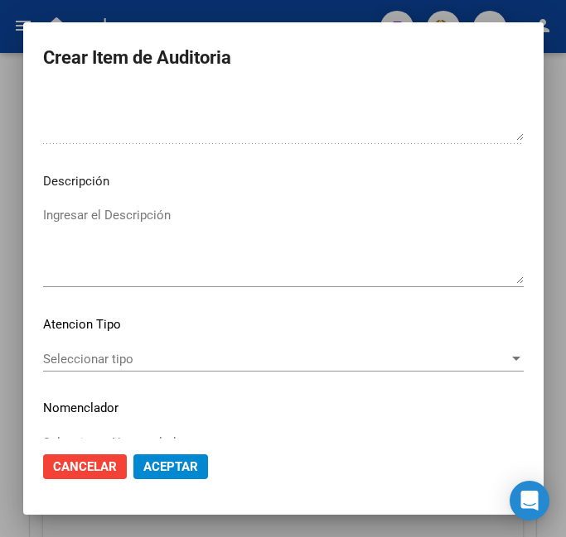
scroll to position [1137, 0]
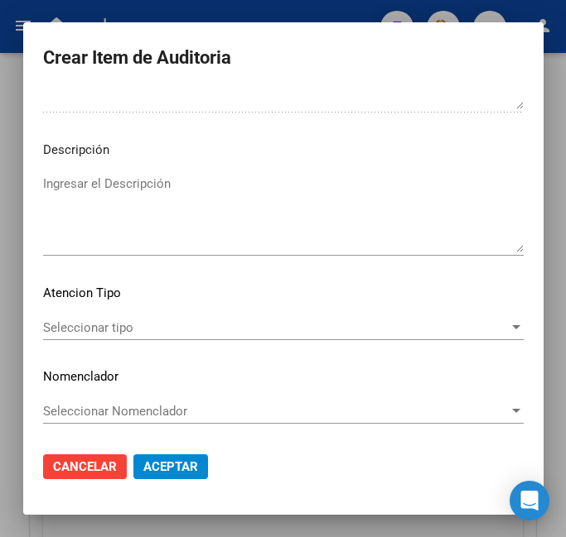
drag, startPoint x: 193, startPoint y: 160, endPoint x: 181, endPoint y: 169, distance: 14.7
click at [187, 163] on mat-dialog-content "95090776 Nro Documento 27950907768 CUIL Afiliado Activo Análisis Afiliado Prest…" at bounding box center [283, 264] width 520 height 349
click at [176, 185] on textarea "Ingresar el Descripción" at bounding box center [283, 214] width 480 height 78
click at [162, 270] on div "Ingresar el Descripción" at bounding box center [283, 221] width 480 height 100
click at [209, 166] on mat-dialog-content "95090776 Nro Documento 27950907768 CUIL Afiliado Activo Análisis Afiliado Prest…" at bounding box center [283, 264] width 520 height 349
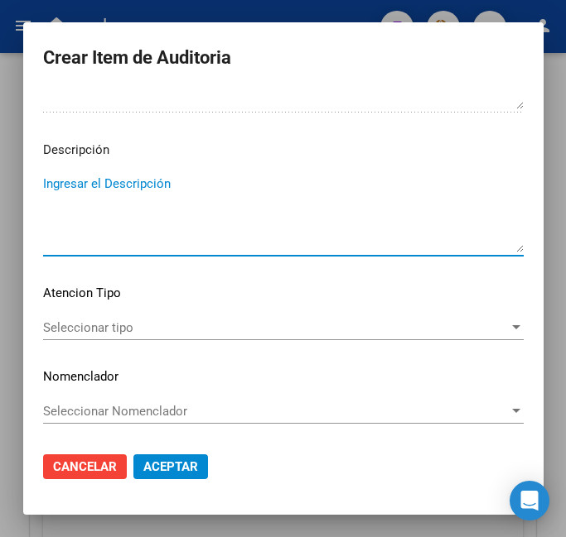
click at [238, 203] on textarea "Ingresar el Descripción" at bounding box center [283, 214] width 480 height 78
type textarea "[MEDICAL_DATA] AGUDA DIABETES TIPO II OBESIDAD"
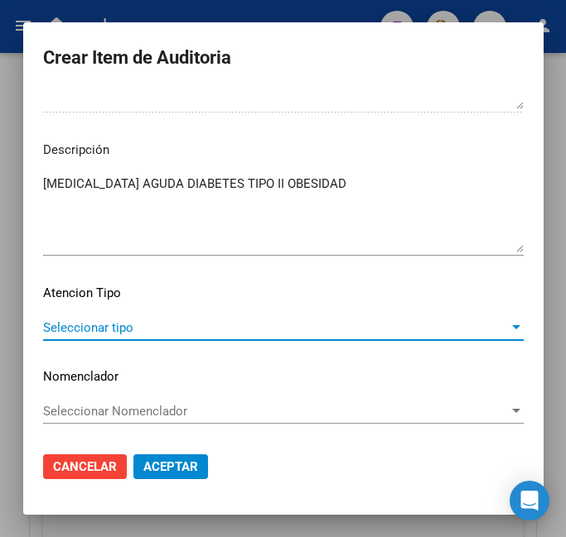
click at [289, 320] on span "Seleccionar tipo" at bounding box center [275, 327] width 465 height 15
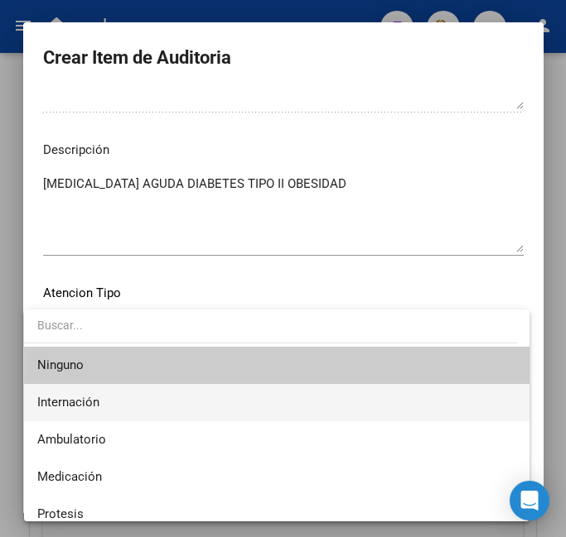
click at [147, 406] on span "Internación" at bounding box center [276, 402] width 479 height 37
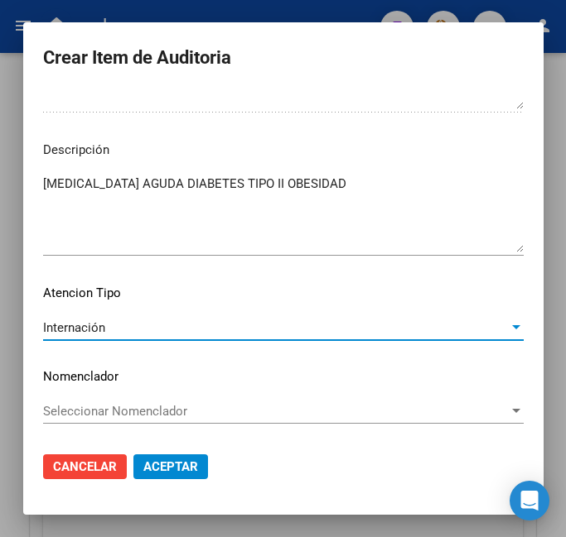
click at [171, 465] on span "Aceptar" at bounding box center [170, 467] width 55 height 15
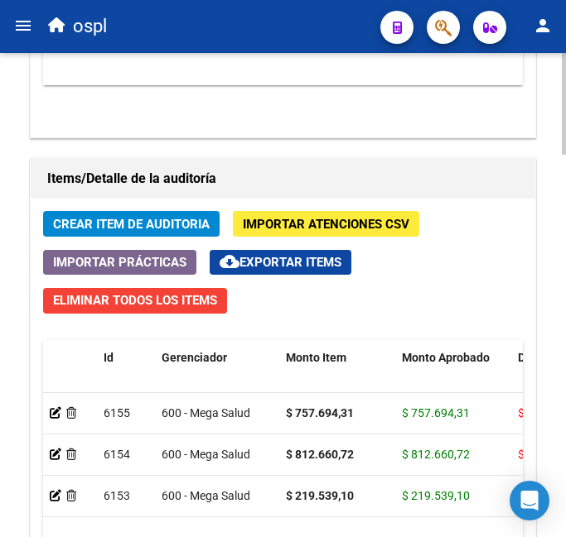
click at [157, 213] on button "Crear Item de Auditoria" at bounding box center [131, 224] width 176 height 26
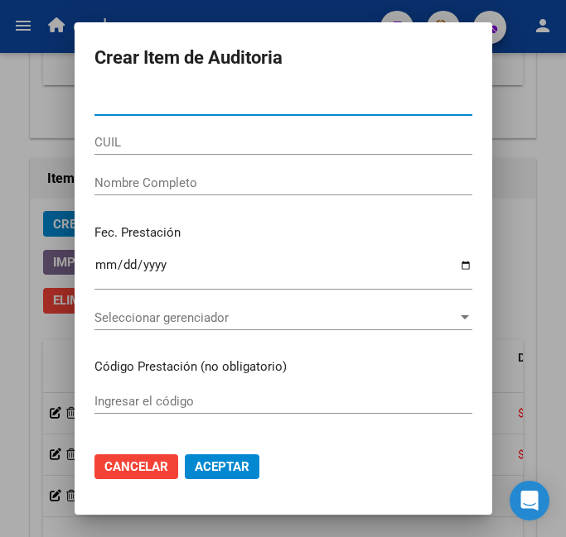
click at [230, 104] on input "Nro Documento" at bounding box center [283, 102] width 378 height 15
type input "1"
type input "23947916"
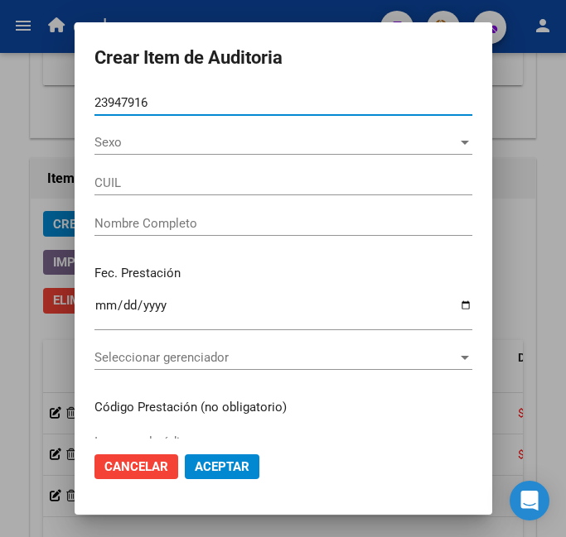
type input "20239479163"
type input "[PERSON_NAME] [PERSON_NAME]"
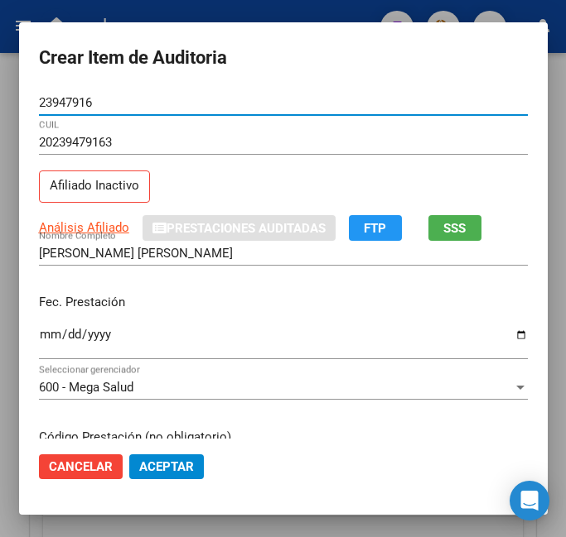
type input "23947916"
click at [39, 328] on input "Ingresar la fecha" at bounding box center [283, 341] width 489 height 26
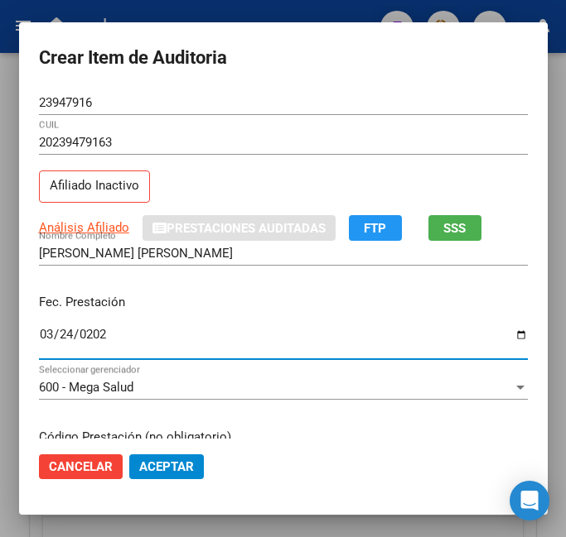
type input "[DATE]"
click at [323, 334] on input "[DATE]" at bounding box center [283, 341] width 489 height 26
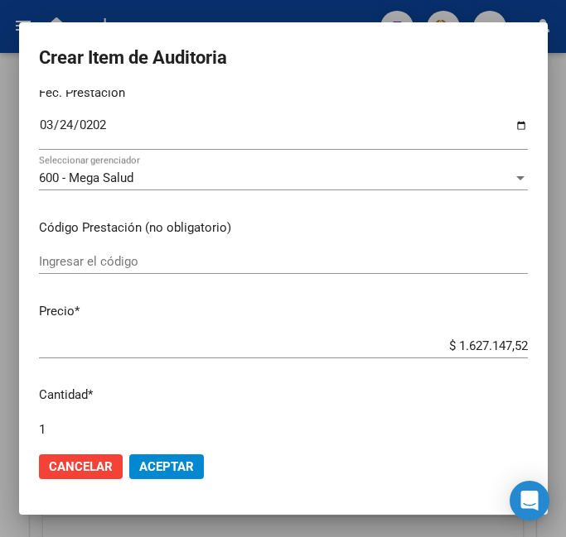
scroll to position [248, 0]
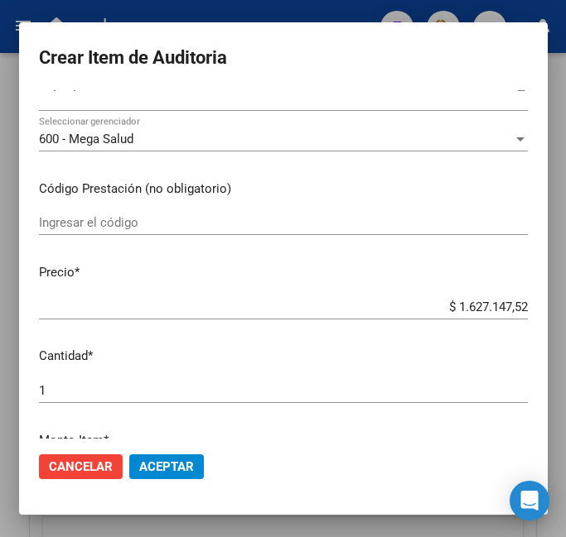
drag, startPoint x: 410, startPoint y: 301, endPoint x: 628, endPoint y: 313, distance: 218.1
click at [566, 313] on html "menu ospl person Firma Express Inicio Calendario SSS Instructivos Contacto OS T…" at bounding box center [283, 268] width 566 height 537
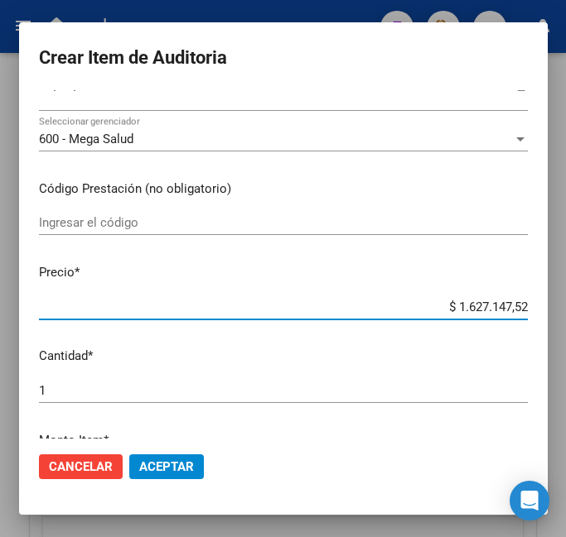
type input "$ 0,09"
type input "$ 0,93"
type input "$ 9,30"
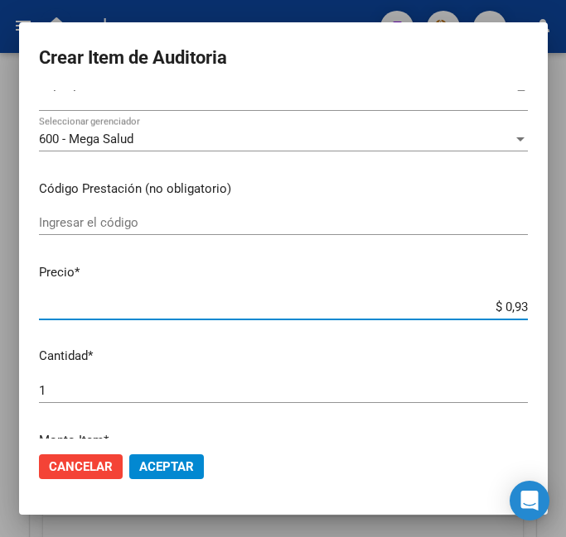
type input "$ 9,30"
type input "$ 93,01"
type input "$ 930,16"
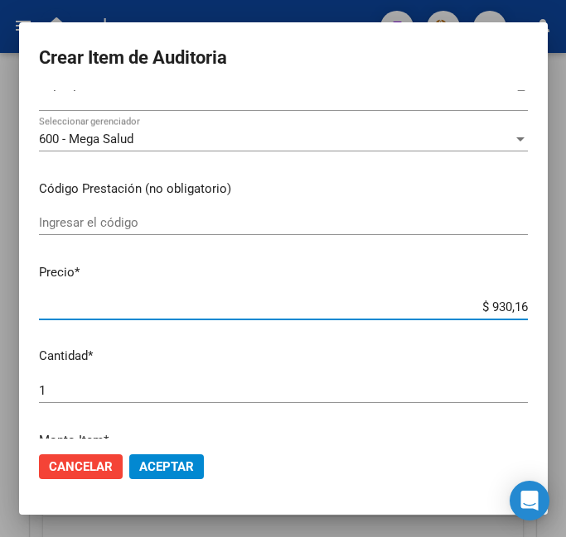
type input "$ 9.301,69"
type input "$ 93.016,90"
type input "$ 930.169,04"
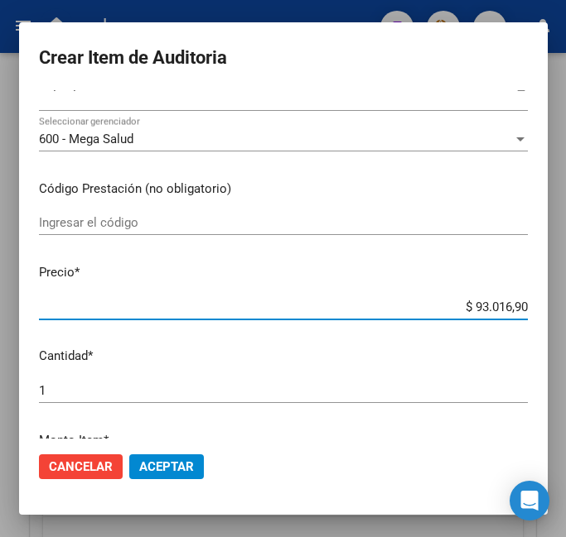
type input "$ 930.169,04"
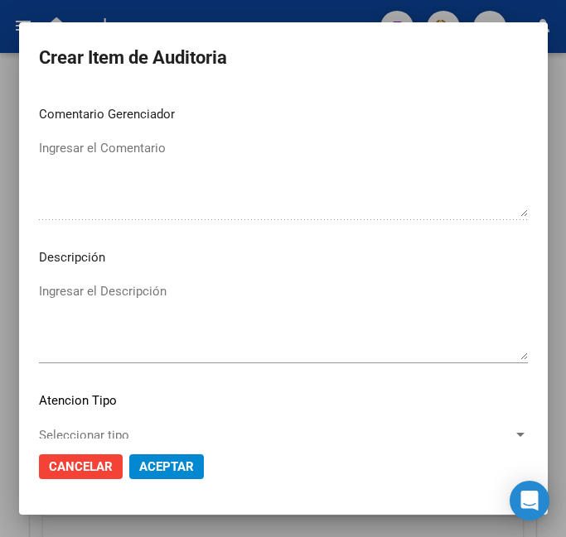
scroll to position [1076, 0]
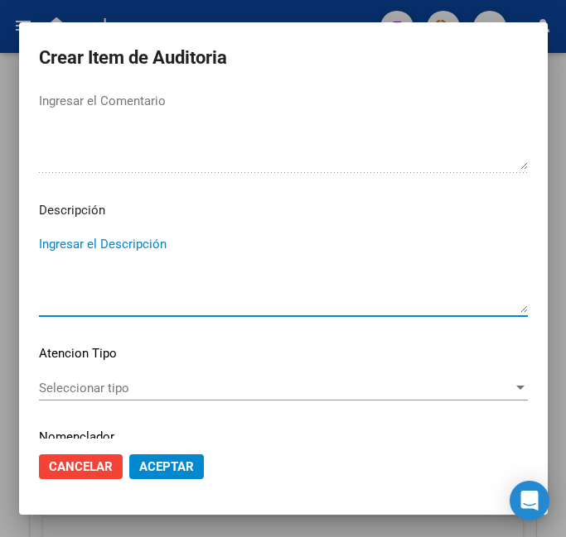
click at [118, 259] on textarea "Ingresar el Descripción" at bounding box center [283, 274] width 489 height 78
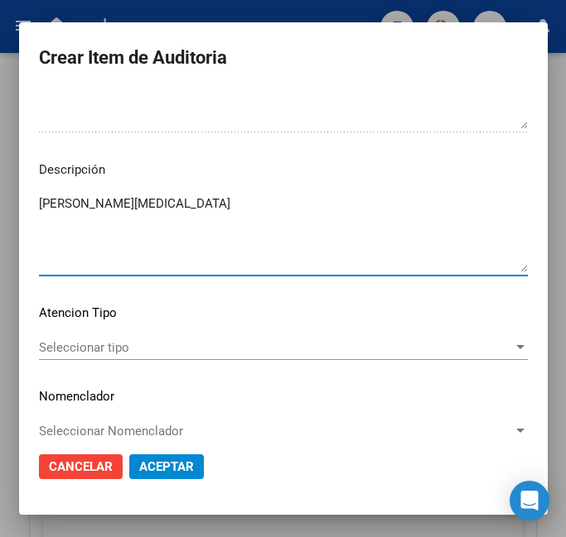
scroll to position [1137, 0]
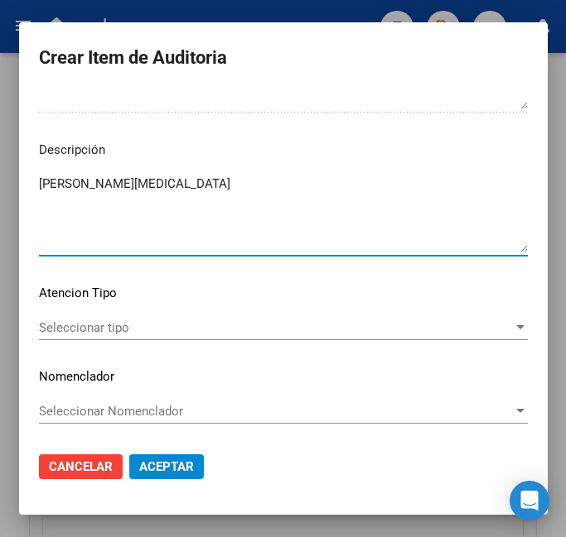
type textarea "[PERSON_NAME][MEDICAL_DATA]"
click at [300, 320] on span "Seleccionar tipo" at bounding box center [276, 327] width 474 height 15
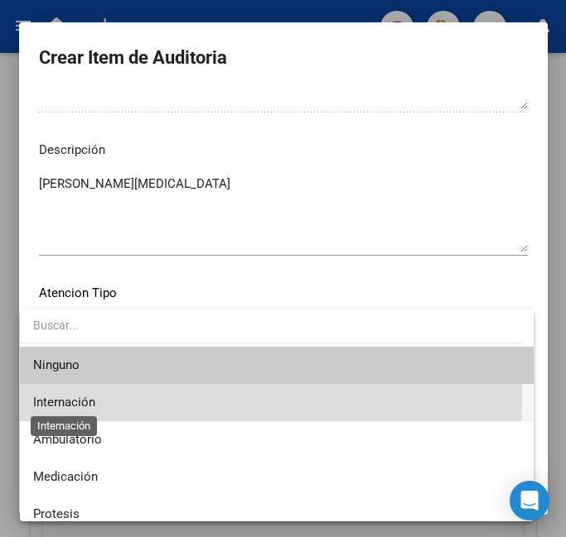
click at [87, 399] on span "Internación" at bounding box center [64, 402] width 62 height 15
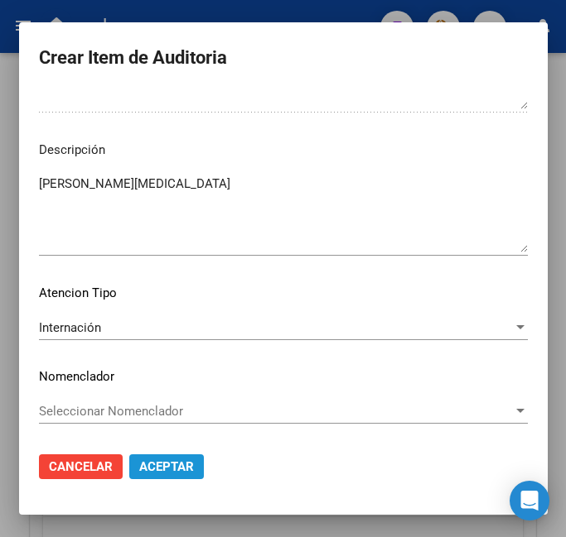
click at [152, 463] on span "Aceptar" at bounding box center [166, 467] width 55 height 15
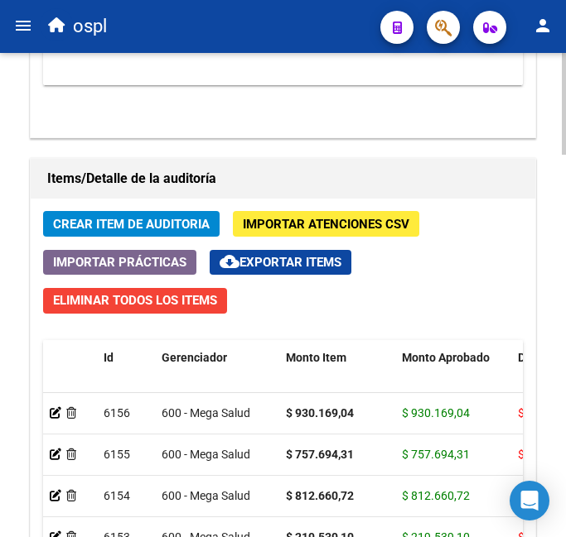
click at [130, 214] on button "Crear Item de Auditoria" at bounding box center [131, 224] width 176 height 26
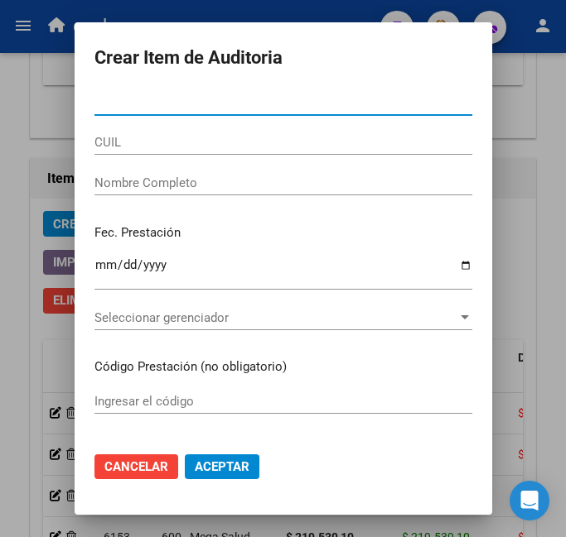
click at [126, 106] on input "Nro Documento" at bounding box center [283, 102] width 378 height 15
type input "40777754"
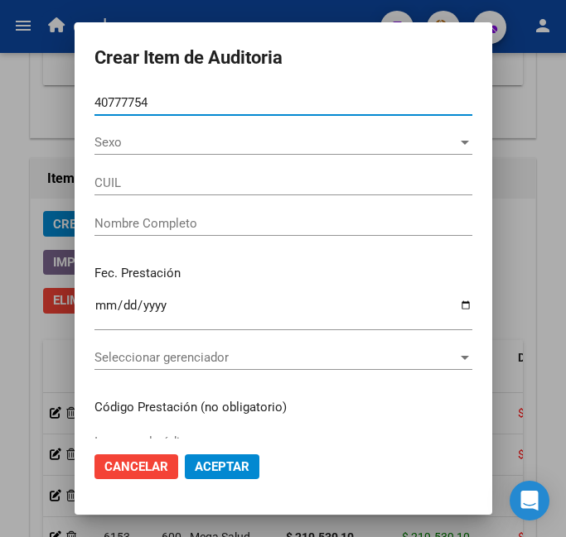
type input "27407777544"
type input "[PERSON_NAME] MARINEE"
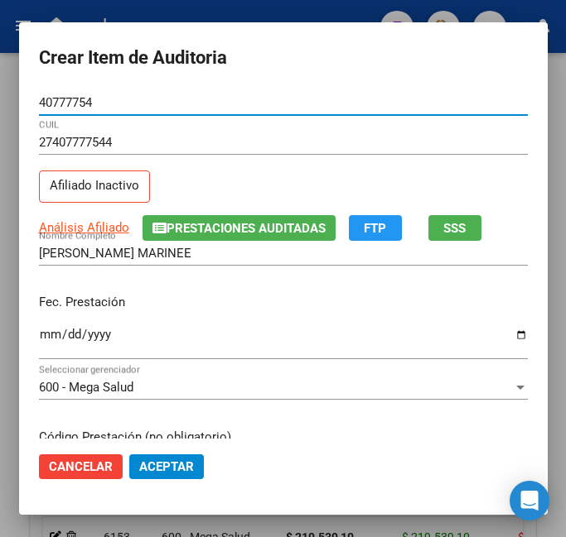
type input "40777754"
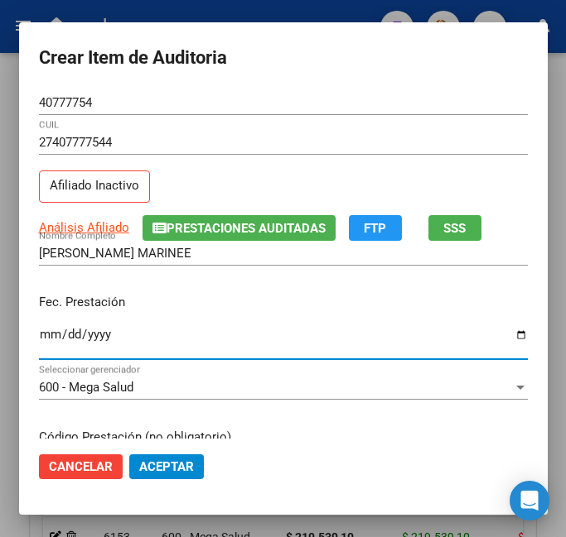
click at [49, 335] on input "Ingresar la fecha" at bounding box center [283, 341] width 489 height 26
type input "[DATE]"
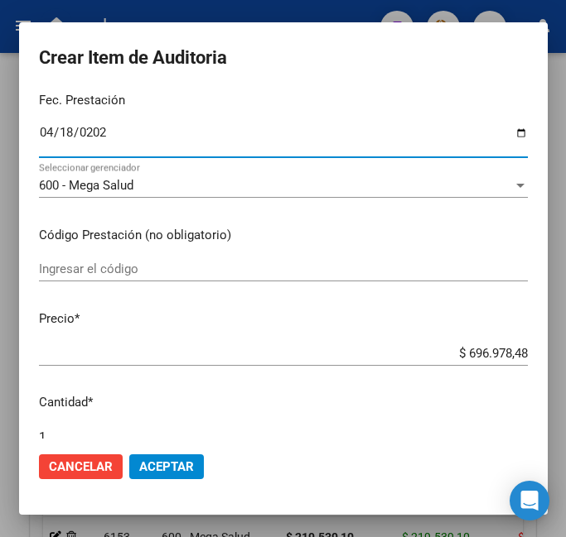
scroll to position [166, 0]
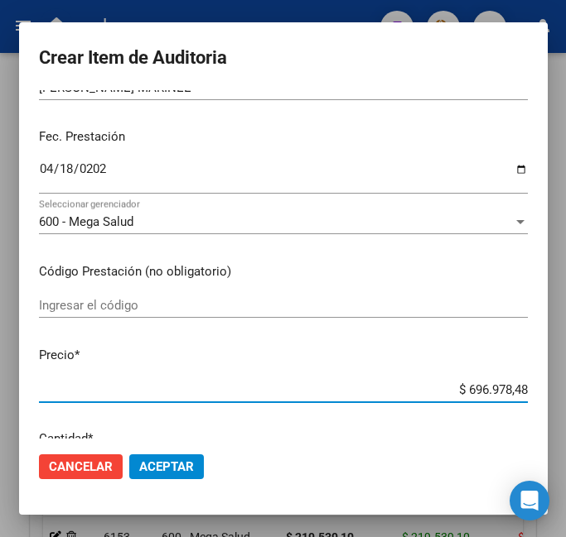
drag, startPoint x: 450, startPoint y: 387, endPoint x: 539, endPoint y: 387, distance: 88.6
click at [539, 387] on mat-dialog-content "40777754 Nro Documento 27407777544 CUIL Afiliado Inactivo Análisis Afiliado Pre…" at bounding box center [283, 264] width 528 height 349
type input "$ 0,04"
type input "$ 0,40"
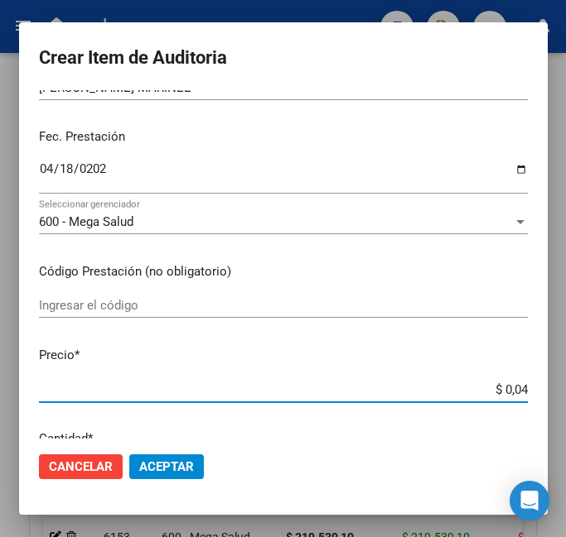
type input "$ 0,40"
type input "$ 4,02"
type input "$ 40,20"
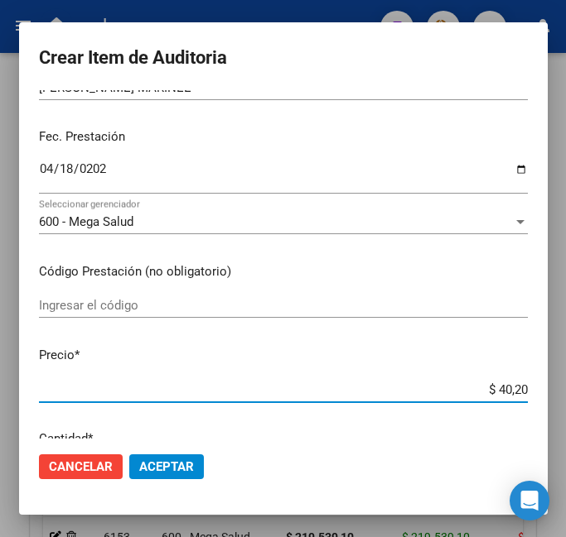
type input "$ 402,08"
type input "$ 4.020,89"
type input "$ 40.208,90"
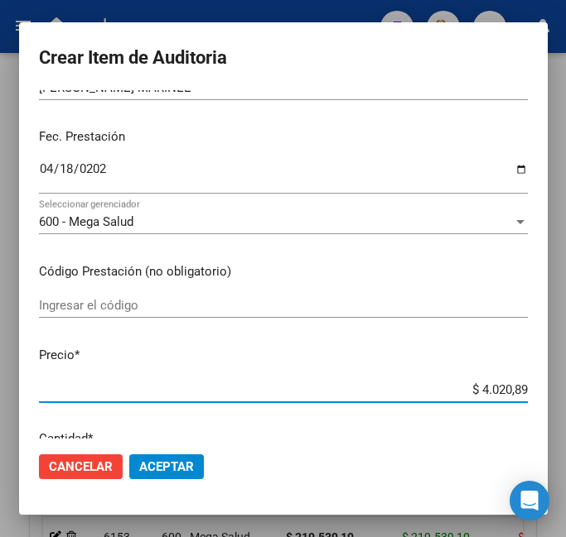
type input "$ 40.208,90"
type input "$ 402.089,07"
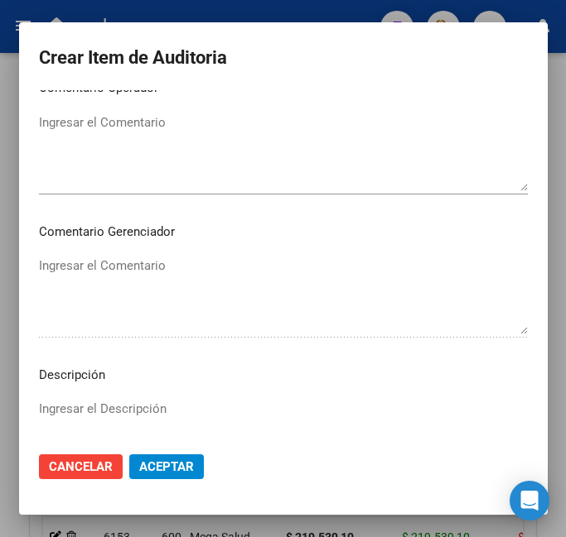
scroll to position [994, 0]
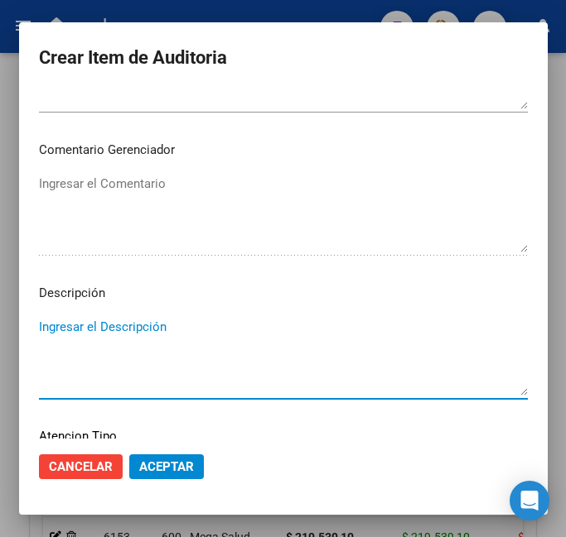
click at [129, 341] on textarea "Ingresar el Descripción" at bounding box center [283, 357] width 489 height 78
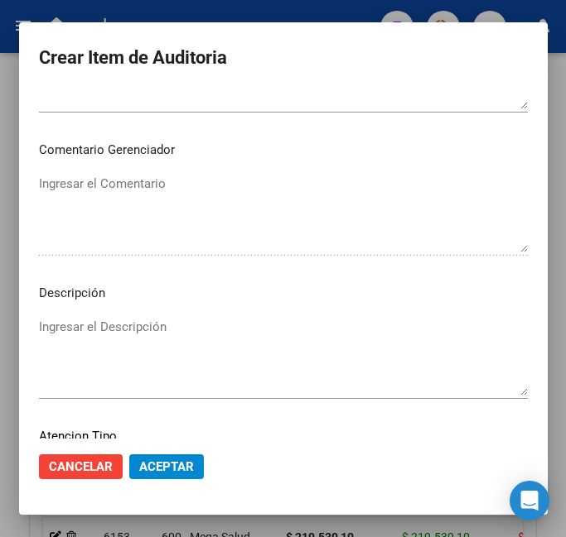
click at [95, 349] on textarea "Ingresar el Descripción" at bounding box center [283, 357] width 489 height 78
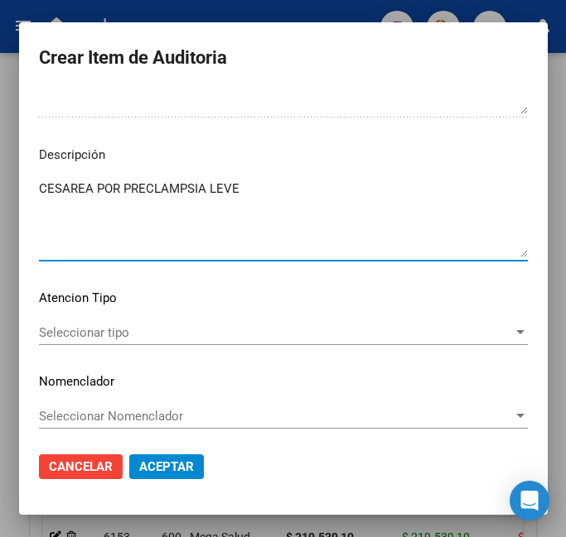
scroll to position [1137, 0]
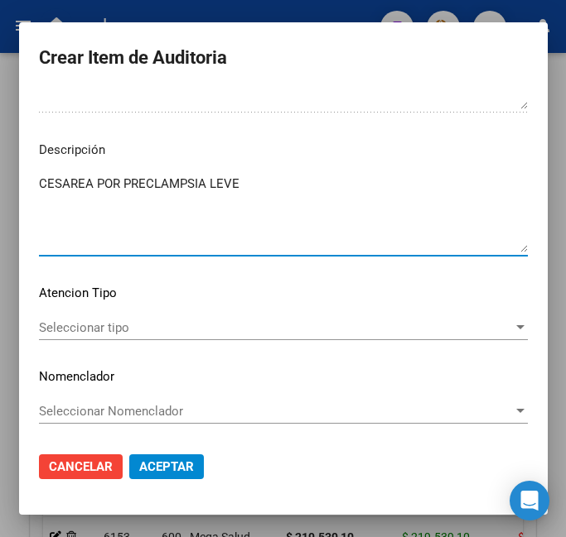
type textarea "CESAREA POR PRECLAMPSIA LEVE"
click at [161, 333] on span "Seleccionar tipo" at bounding box center [276, 327] width 474 height 15
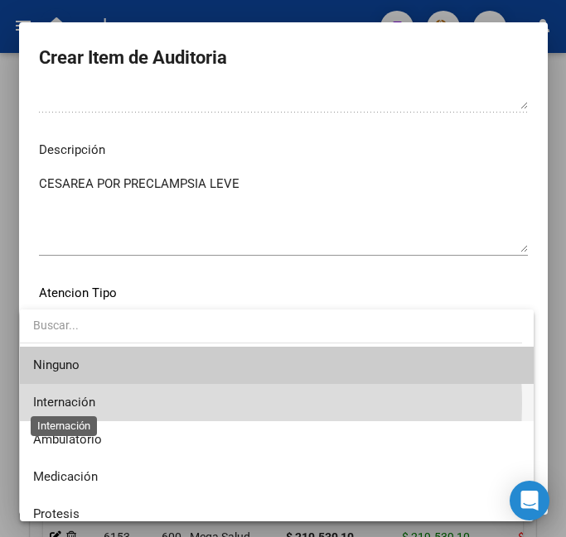
click at [88, 404] on span "Internación" at bounding box center [64, 402] width 62 height 15
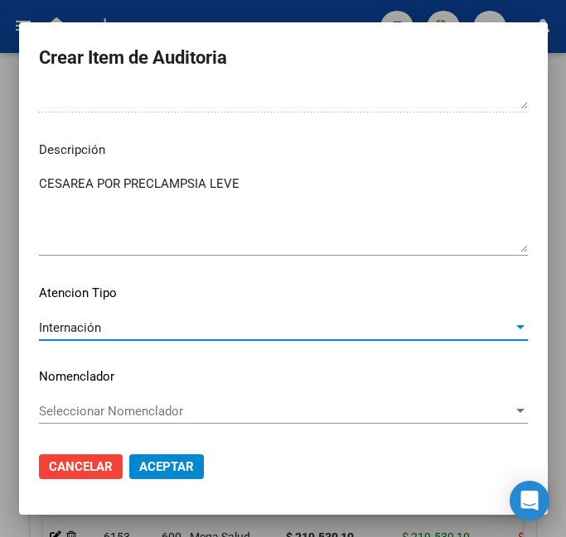
click at [139, 469] on span "Aceptar" at bounding box center [166, 467] width 55 height 15
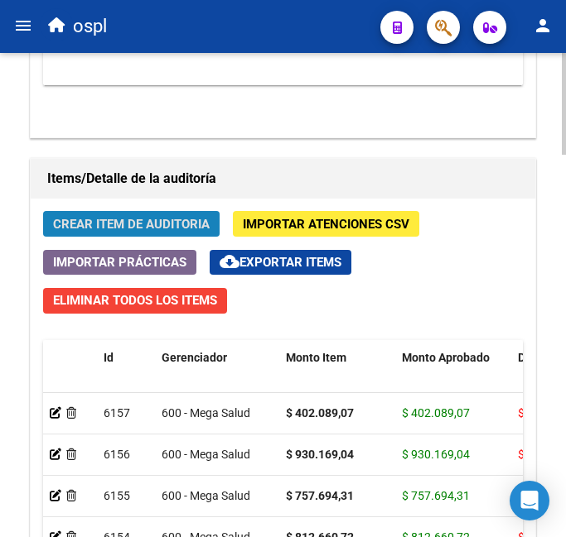
click at [156, 220] on span "Crear Item de Auditoria" at bounding box center [131, 224] width 157 height 15
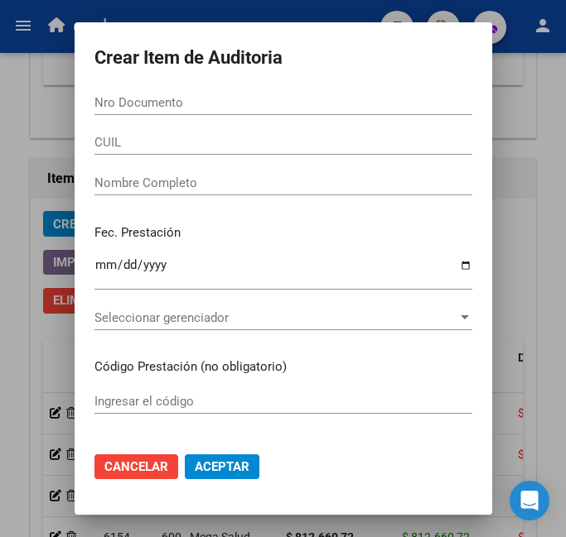
click at [273, 94] on div "Nro Documento" at bounding box center [283, 102] width 378 height 25
type input "58920541"
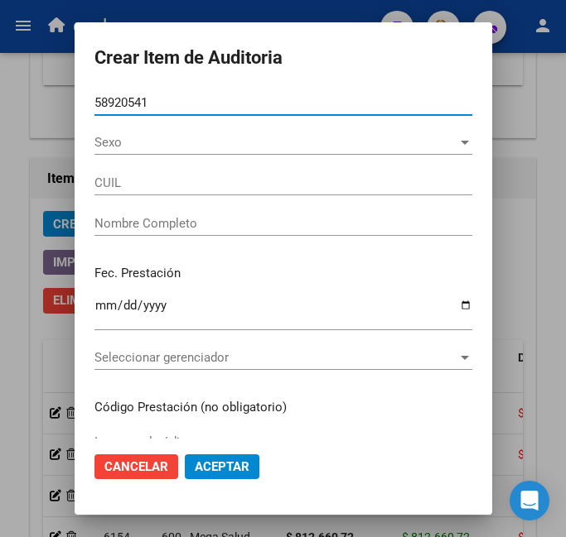
type input "27589205419"
type input "[PERSON_NAME] C"
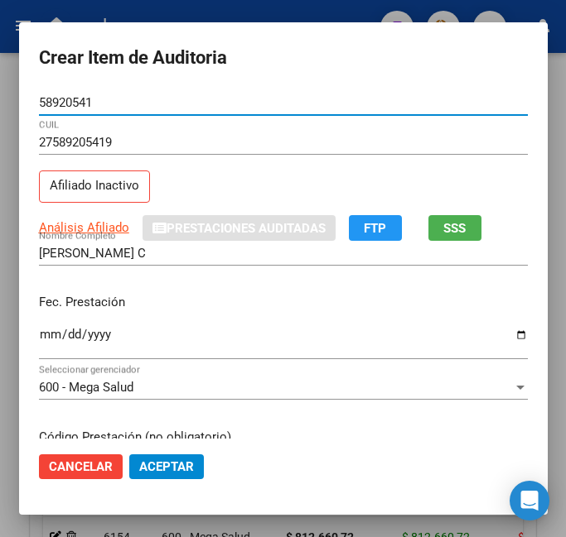
type input "58920541"
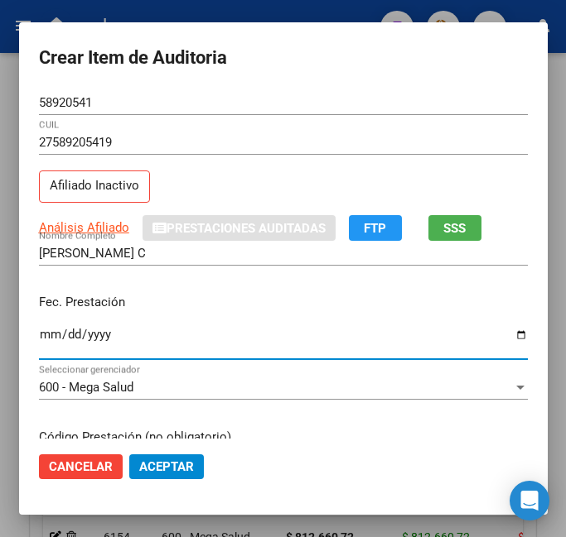
click at [41, 334] on input "Ingresar la fecha" at bounding box center [283, 341] width 489 height 26
type input "[DATE]"
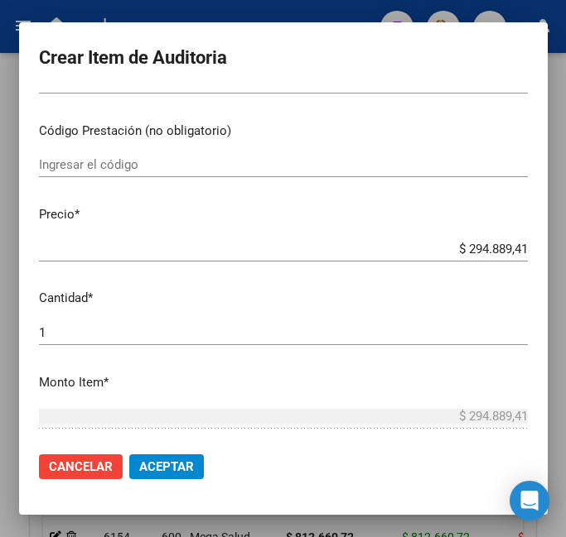
scroll to position [331, 0]
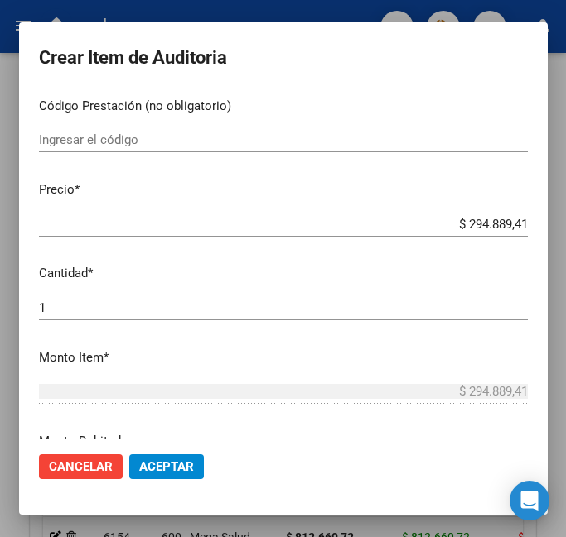
click at [109, 349] on p "Monto Item *" at bounding box center [283, 358] width 489 height 19
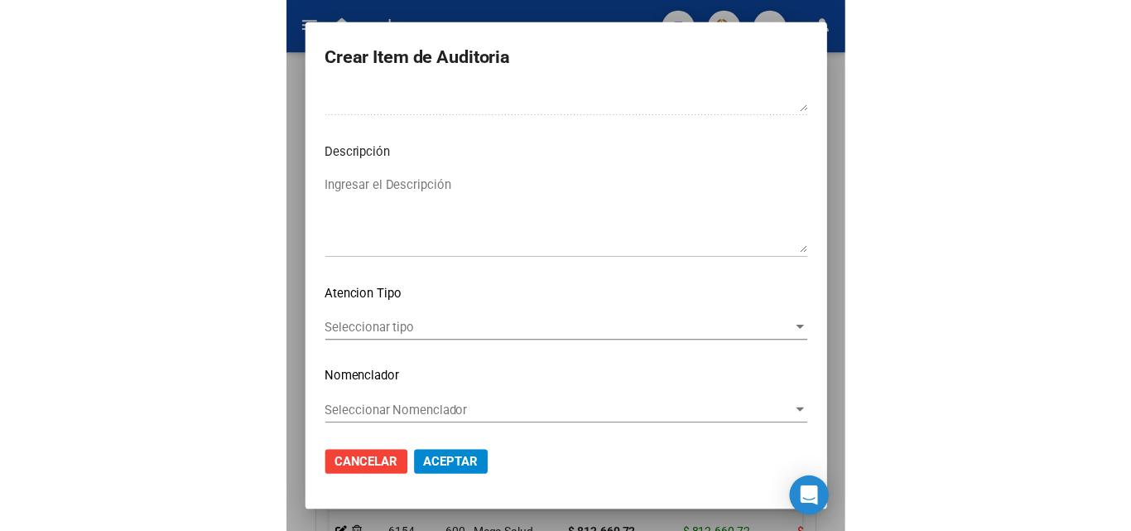
scroll to position [1137, 0]
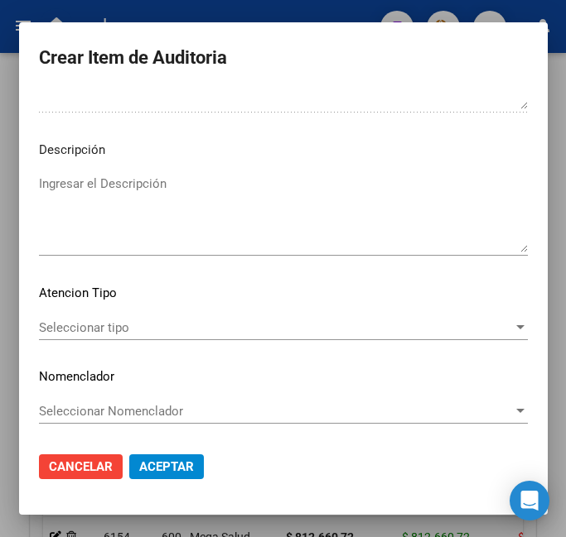
click at [122, 218] on textarea "Ingresar el Descripción" at bounding box center [283, 214] width 489 height 78
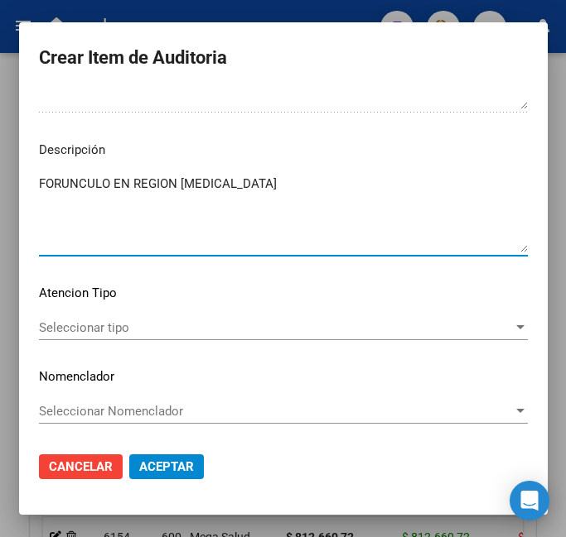
type textarea "FORUNCULO EN REGION [MEDICAL_DATA]"
click at [141, 339] on div "Seleccionar tipo Seleccionar tipo" at bounding box center [283, 327] width 489 height 25
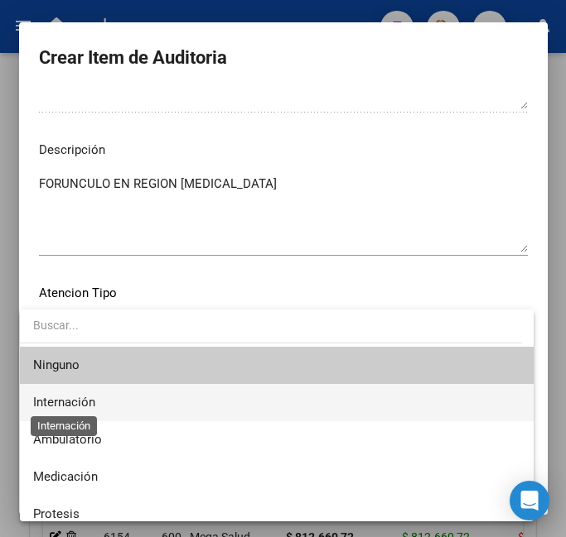
click at [71, 408] on span "Internación" at bounding box center [64, 402] width 62 height 15
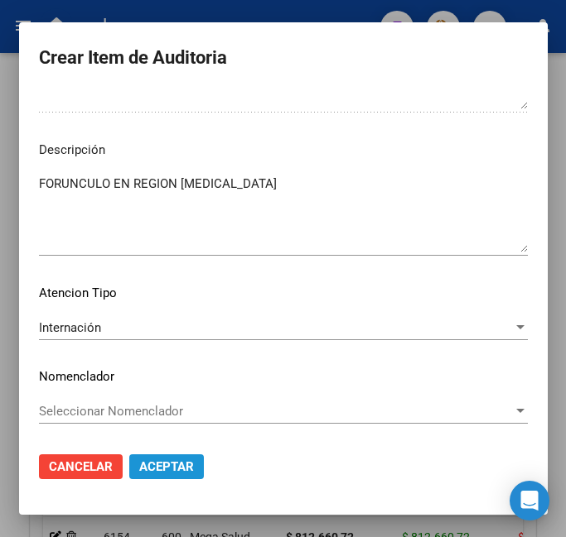
click at [157, 461] on span "Aceptar" at bounding box center [166, 467] width 55 height 15
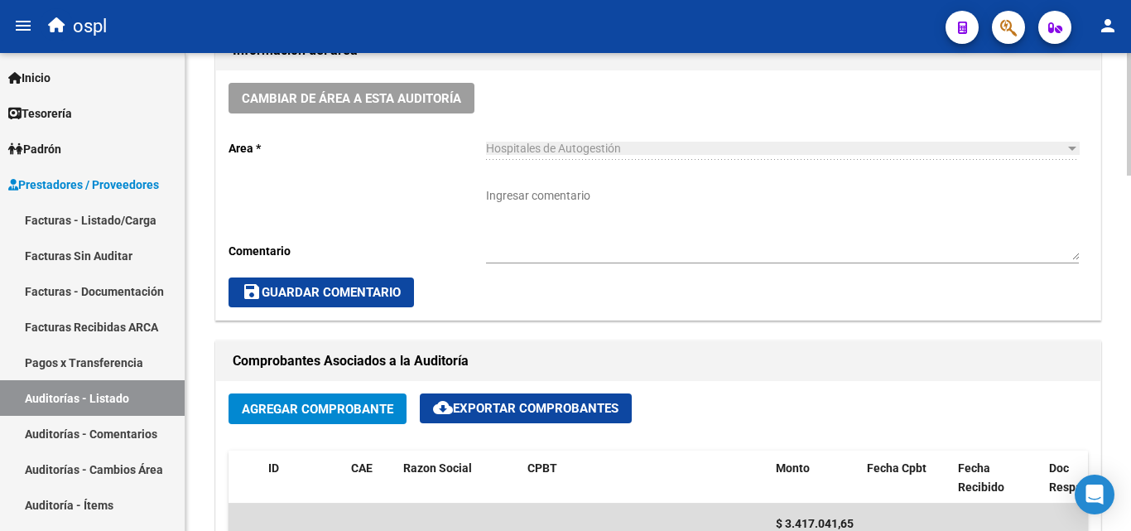
scroll to position [478, 0]
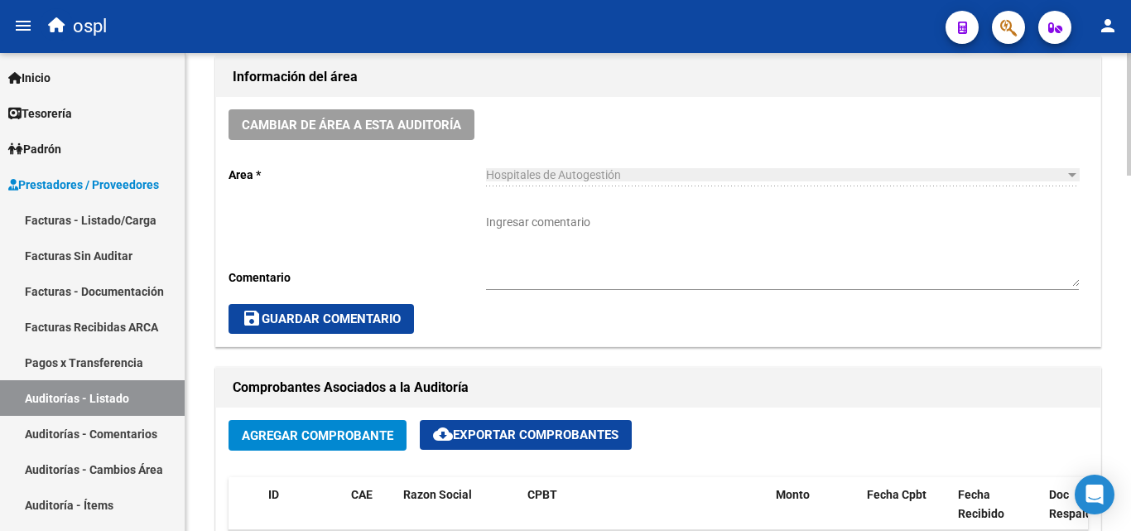
click at [561, 214] on textarea "Ingresar comentario" at bounding box center [782, 250] width 593 height 73
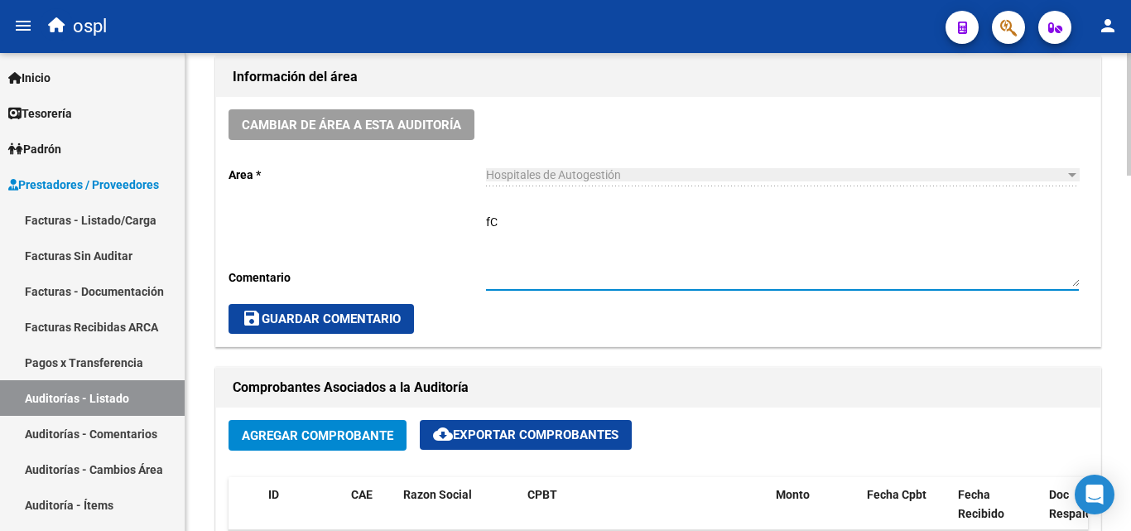
type textarea "f"
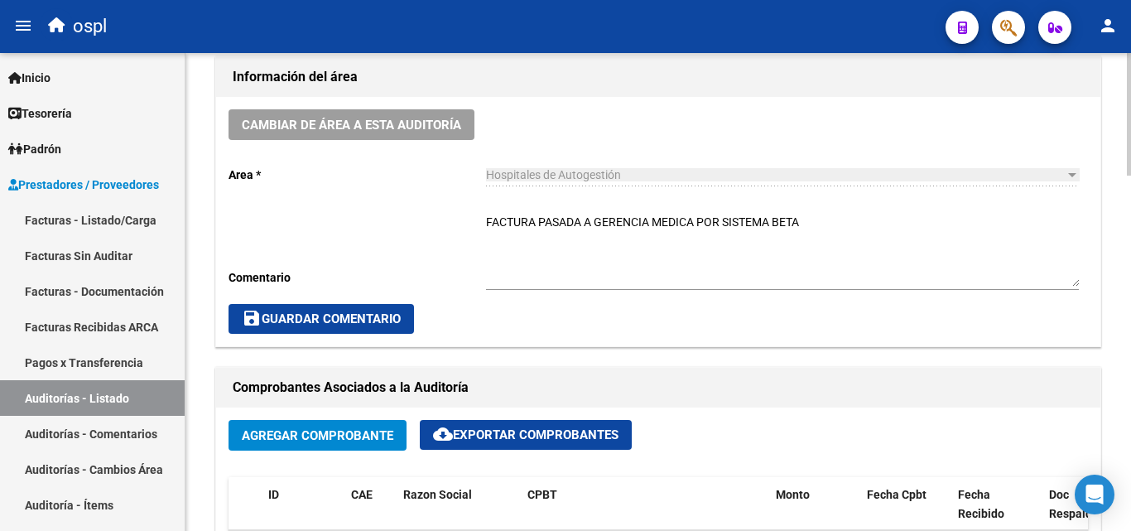
click at [462, 262] on div "Cambiar de área a esta auditoría Area * Hospitales de Autogestión Seleccionar a…" at bounding box center [658, 221] width 884 height 249
click at [843, 225] on textarea "FACTURA PASADA A GERENCIA MEDICA POR SISTEMA BETA" at bounding box center [782, 250] width 593 height 73
type textarea "FACTURA PASADA A GERENCIA MEDICA POR SISTEMA BETA EL [DATE]"
click at [325, 304] on button "save Guardar Comentario" at bounding box center [321, 319] width 185 height 30
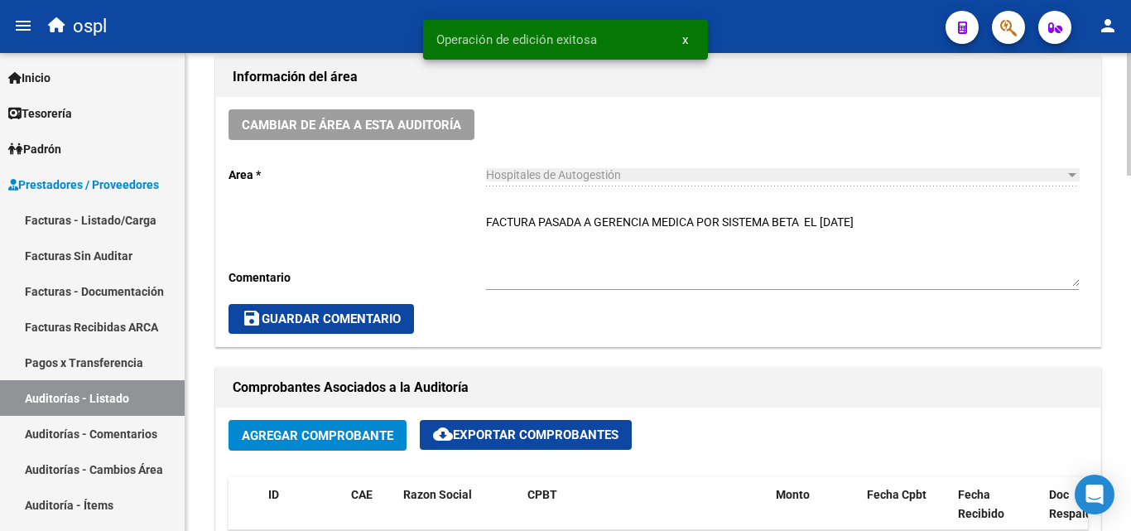
click at [332, 322] on span "save Guardar Comentario" at bounding box center [321, 318] width 159 height 15
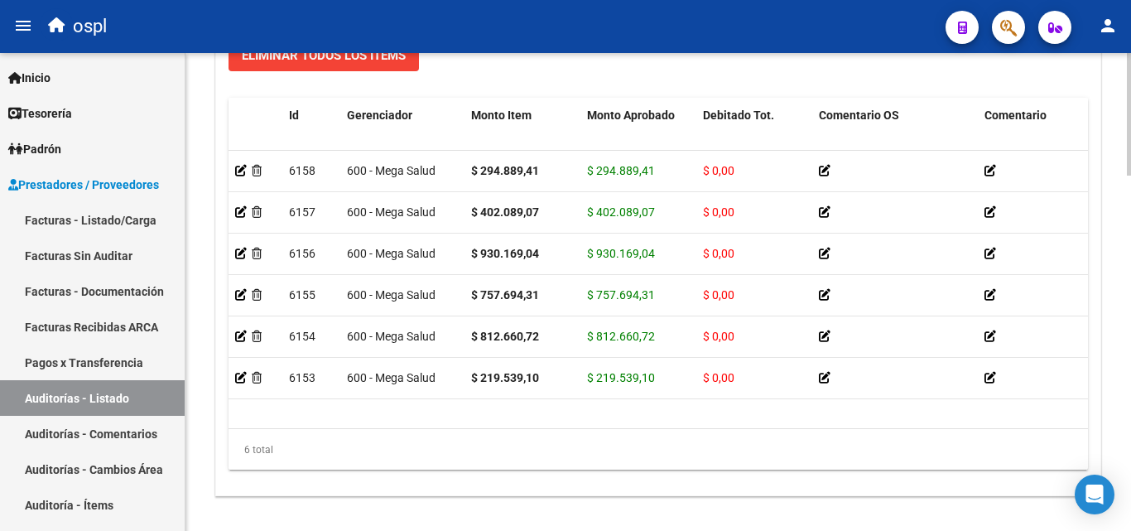
scroll to position [0, 1154]
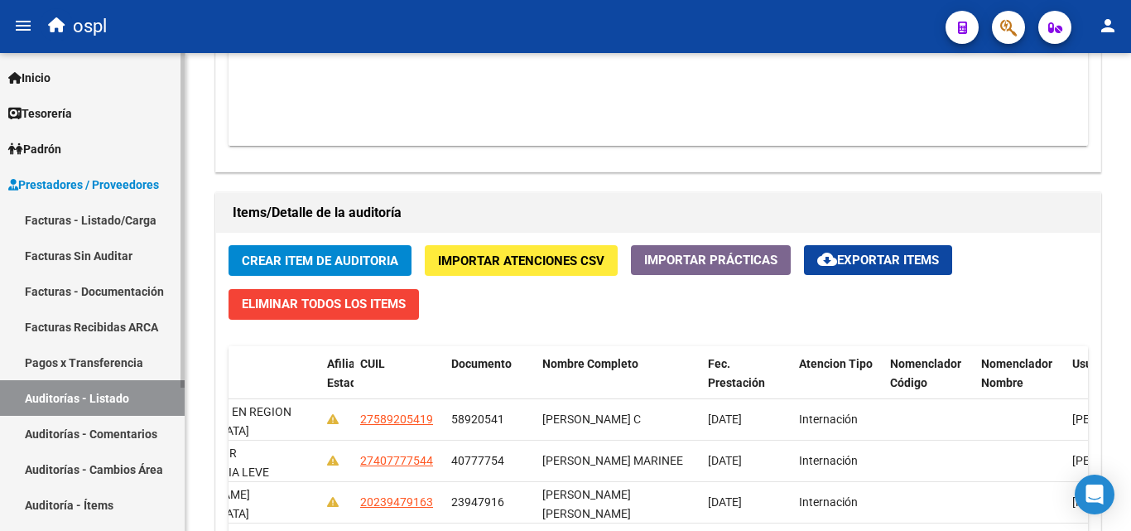
click at [76, 251] on link "Facturas Sin Auditar" at bounding box center [92, 256] width 185 height 36
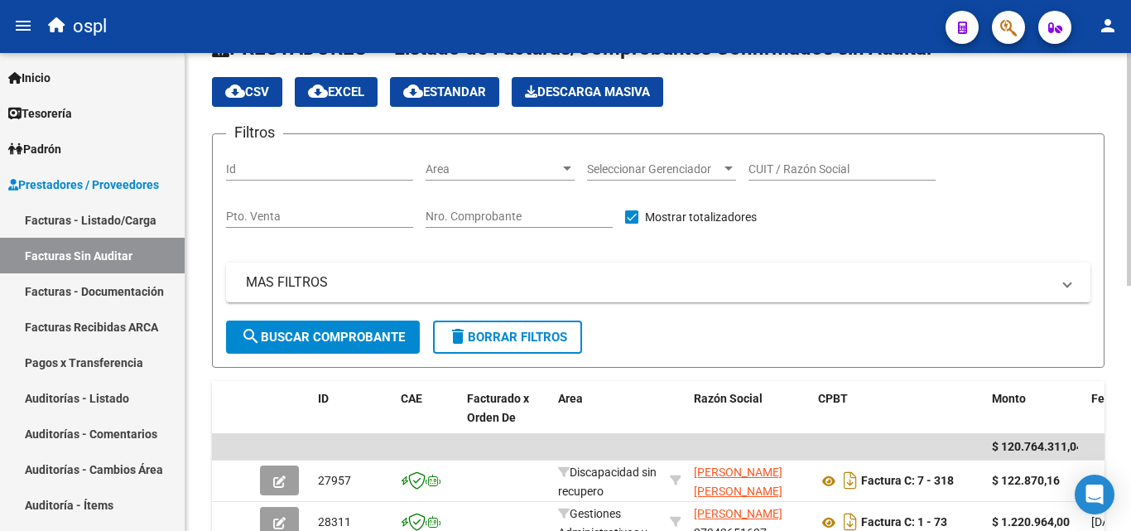
scroll to position [5, 0]
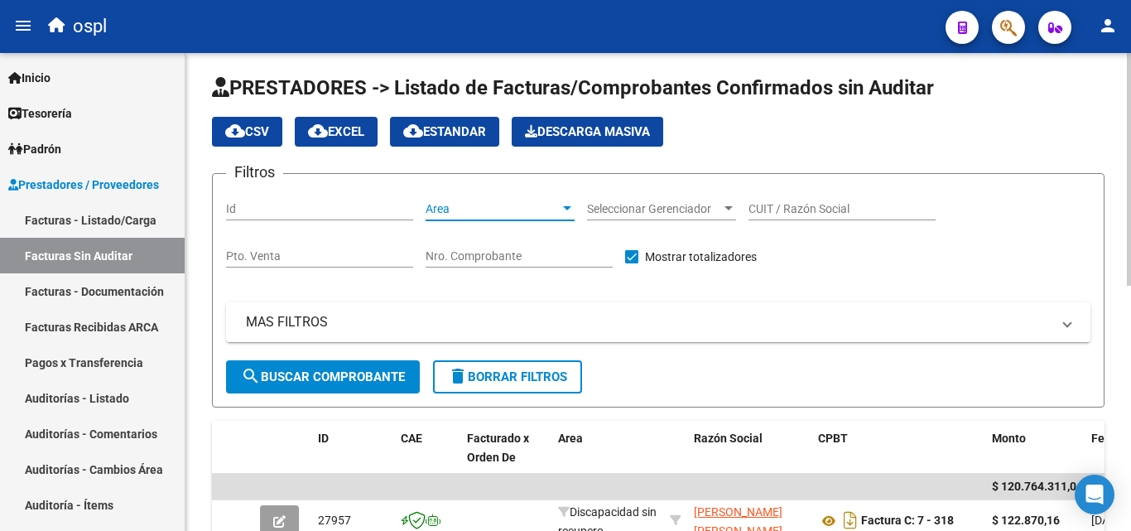
click at [551, 214] on span "Area" at bounding box center [493, 209] width 134 height 14
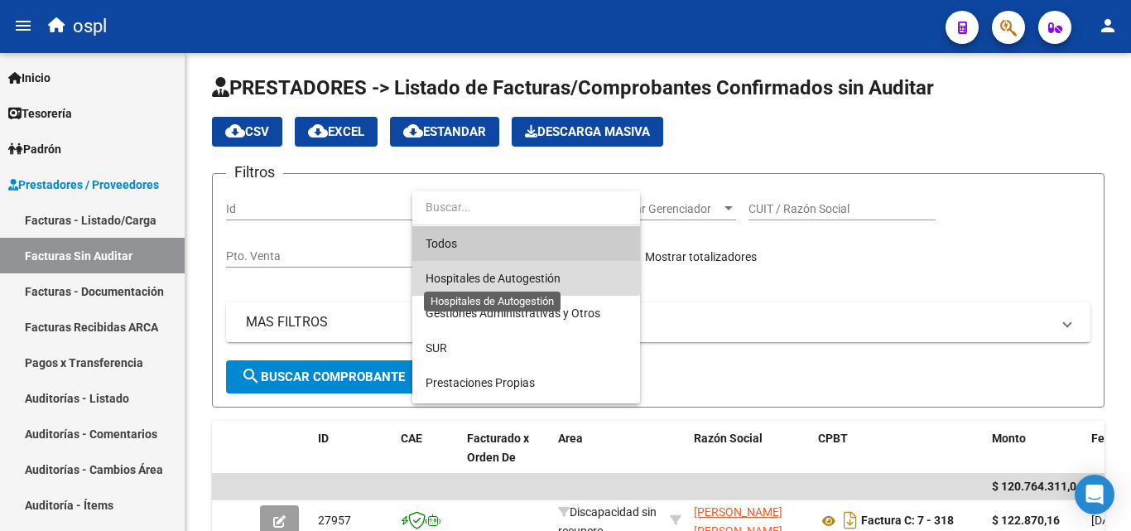
click at [508, 272] on span "Hospitales de Autogestión" at bounding box center [493, 278] width 135 height 13
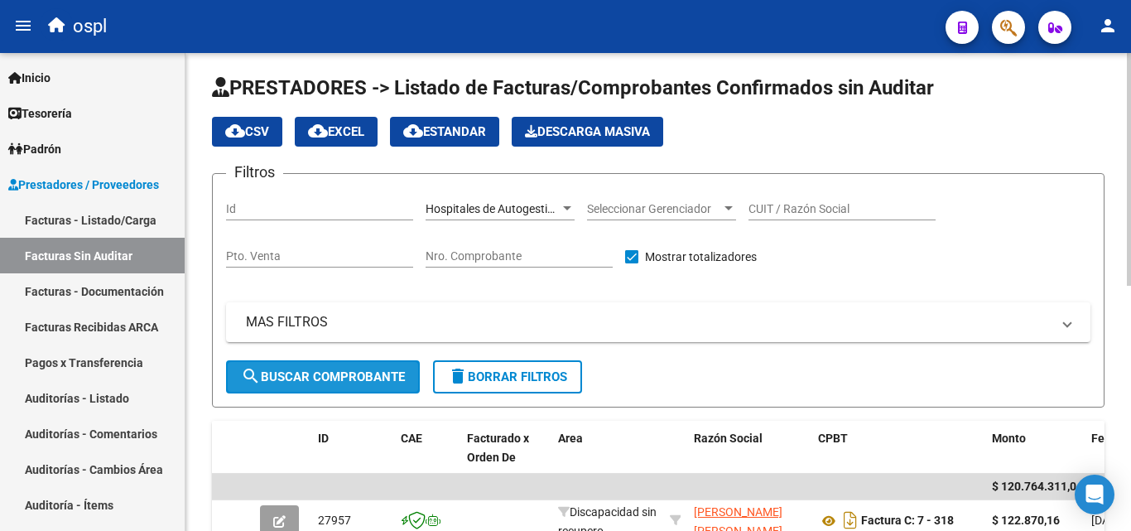
click at [361, 383] on span "search Buscar Comprobante" at bounding box center [323, 376] width 164 height 15
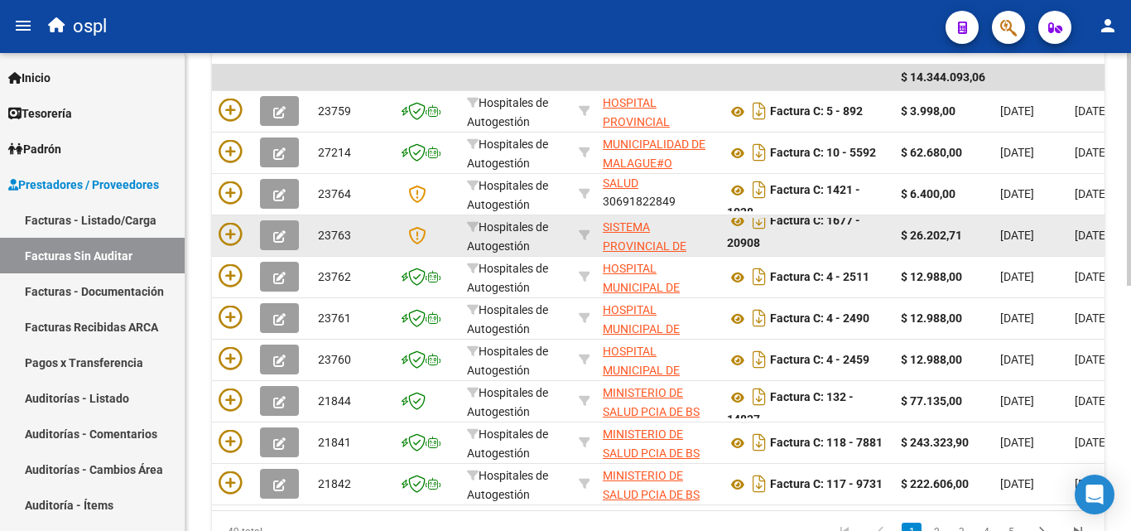
scroll to position [497, 0]
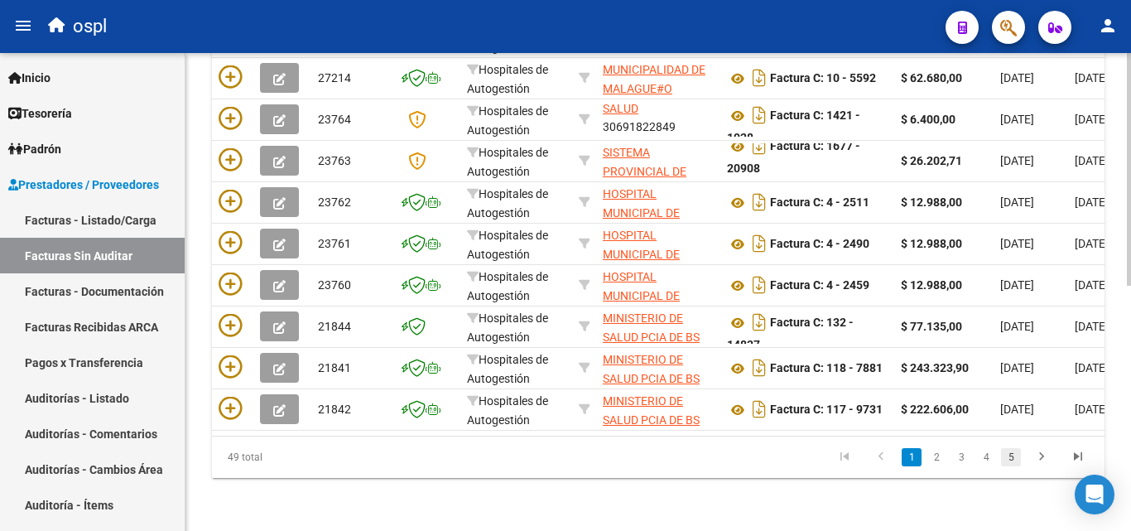
click at [1018, 465] on link "5" at bounding box center [1011, 457] width 20 height 18
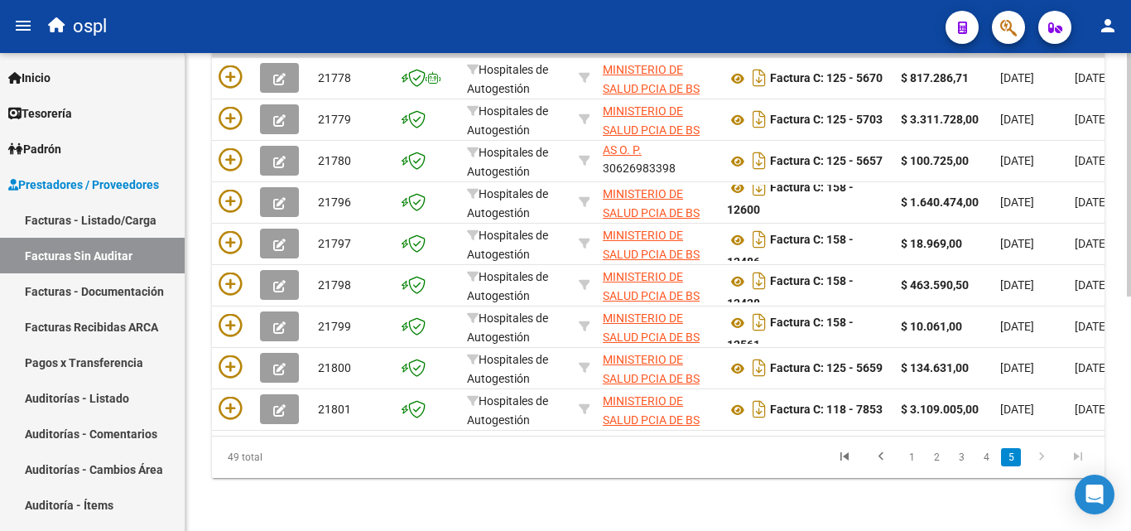
scroll to position [460, 0]
click at [1038, 451] on icon "go to next page" at bounding box center [1042, 459] width 22 height 20
click at [920, 449] on link "1" at bounding box center [912, 457] width 20 height 18
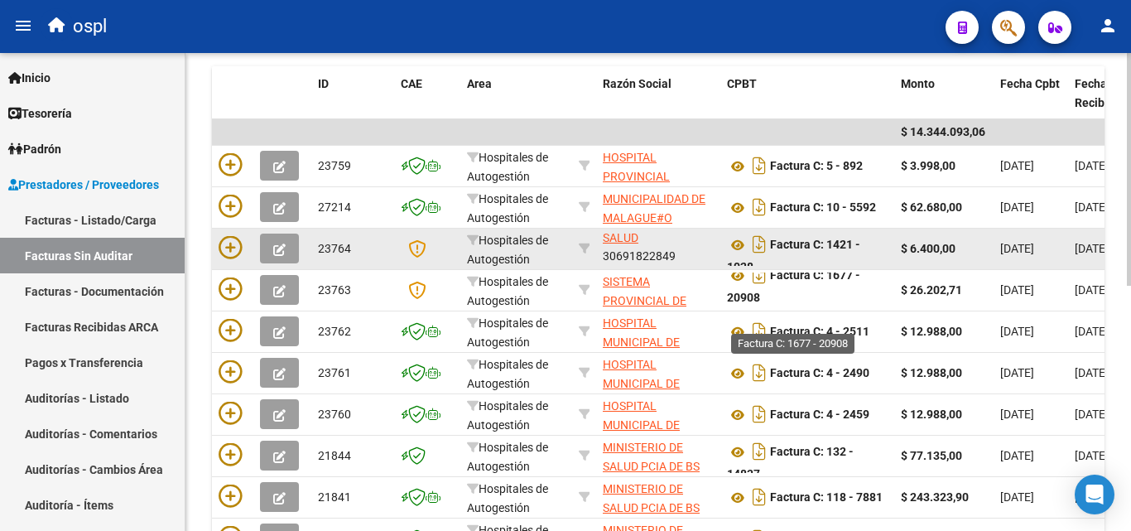
scroll to position [336, 0]
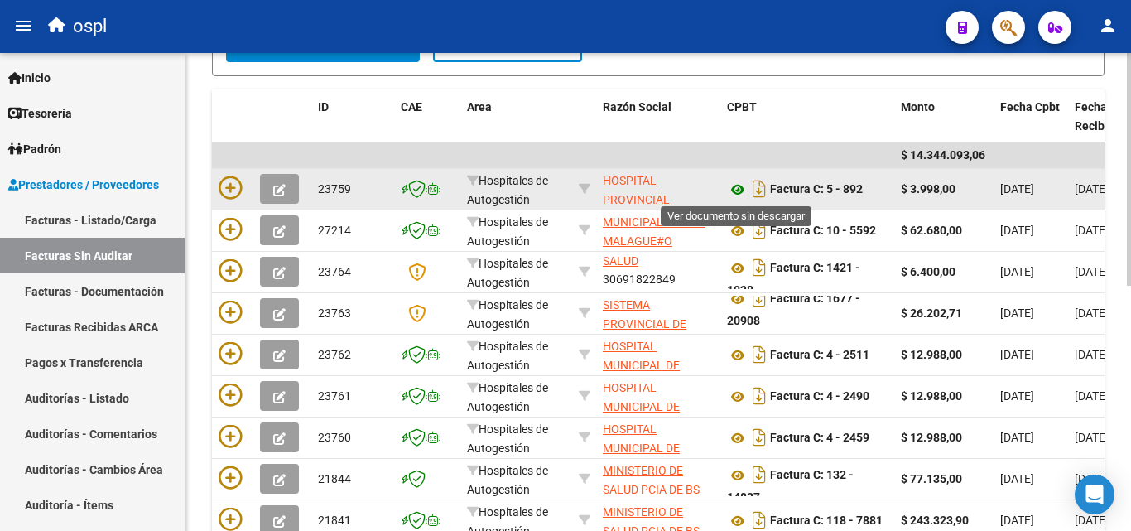
click at [733, 185] on icon at bounding box center [738, 190] width 22 height 20
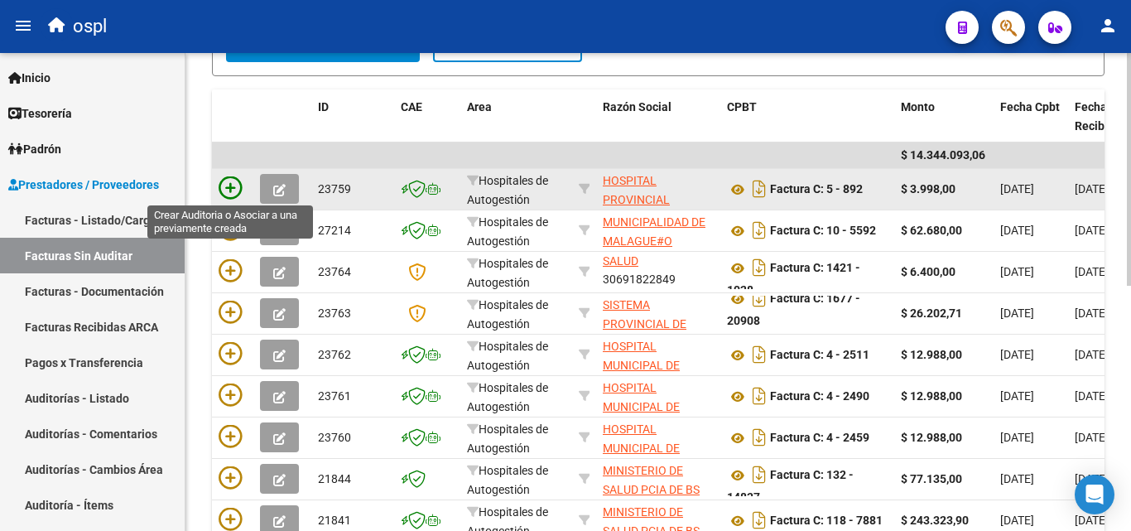
click at [229, 185] on icon at bounding box center [230, 187] width 23 height 23
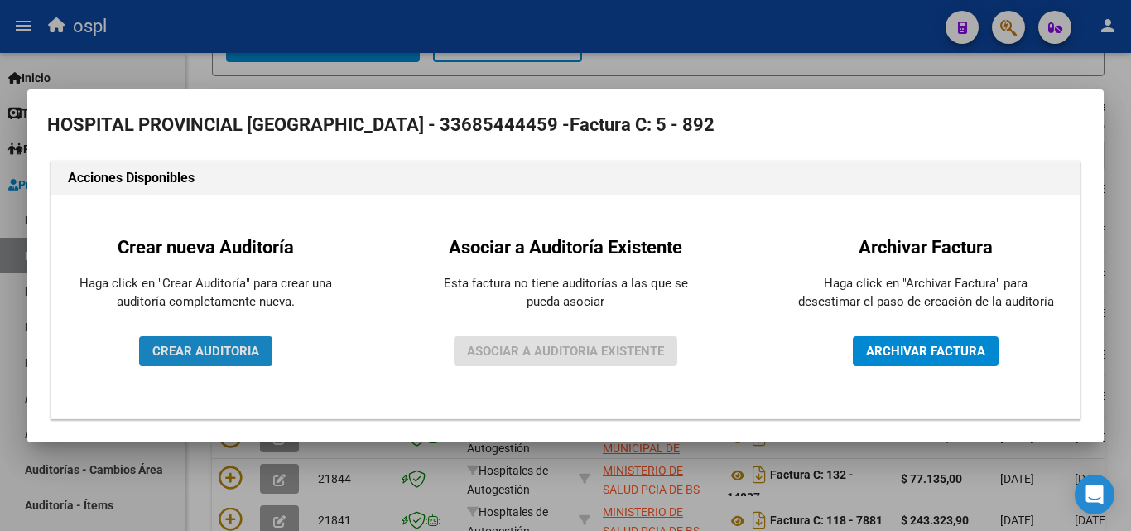
click at [227, 357] on span "CREAR AUDITORIA" at bounding box center [205, 351] width 107 height 15
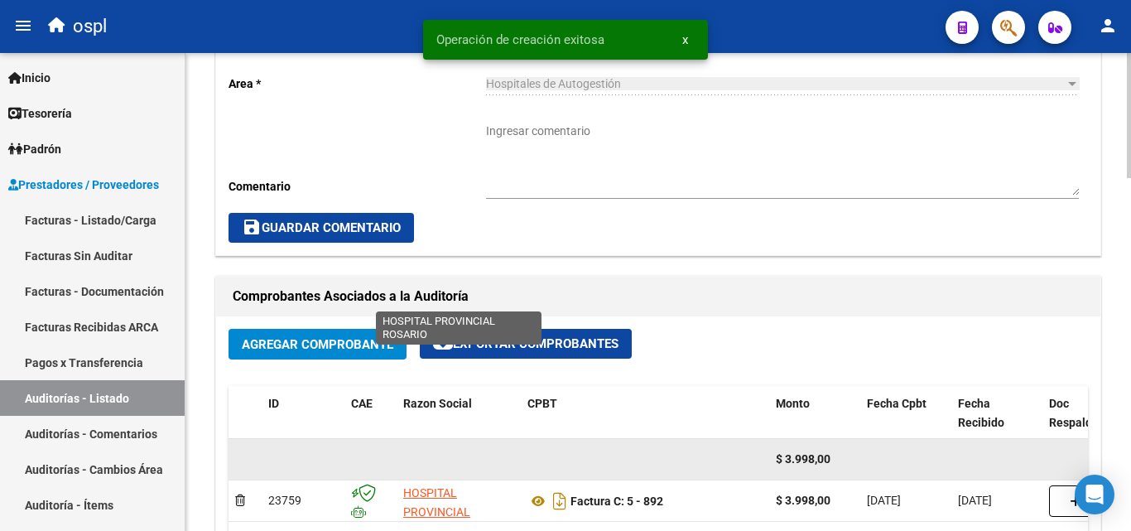
scroll to position [414, 0]
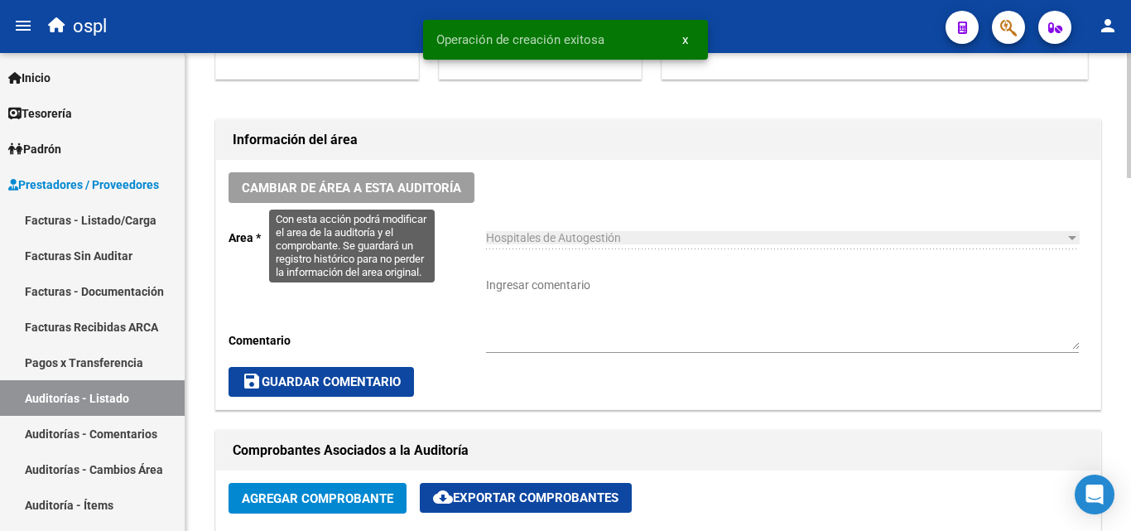
click at [402, 179] on button "Cambiar de área a esta auditoría" at bounding box center [352, 187] width 246 height 31
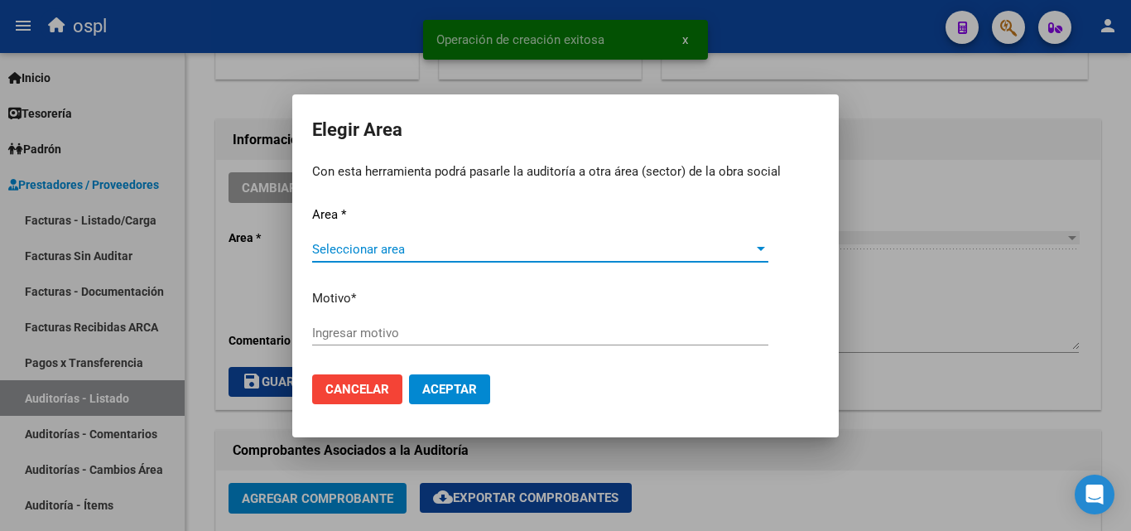
click at [388, 252] on span "Seleccionar area" at bounding box center [532, 249] width 441 height 15
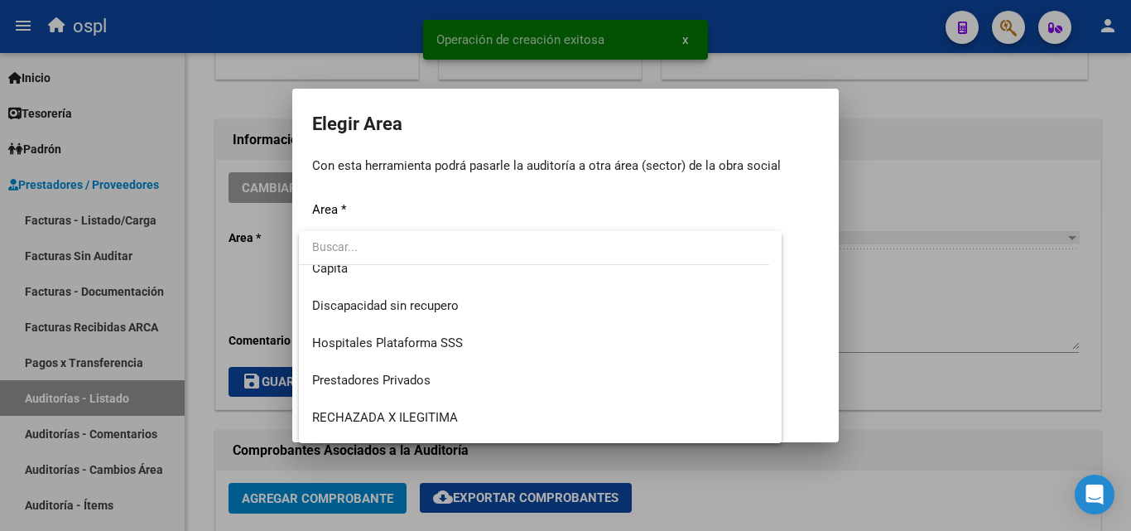
scroll to position [198, 0]
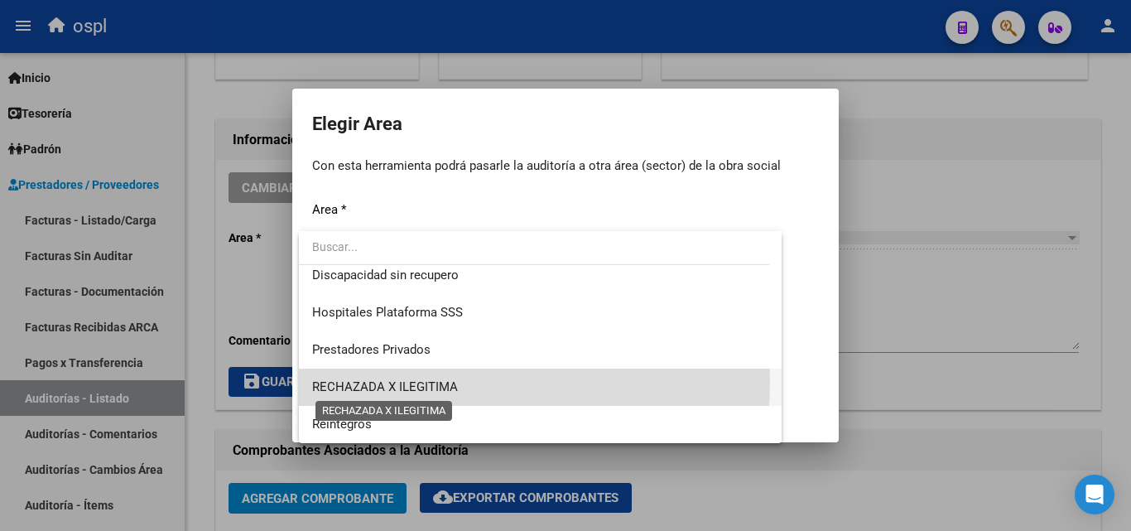
click at [431, 381] on span "RECHAZADA X ILEGITIMA" at bounding box center [385, 386] width 146 height 15
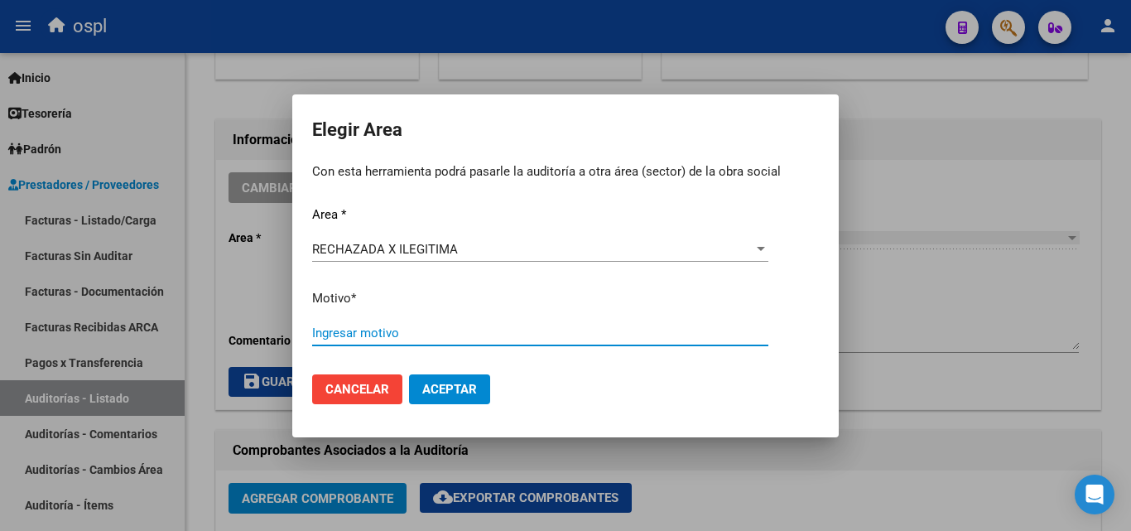
drag, startPoint x: 349, startPoint y: 336, endPoint x: 368, endPoint y: 333, distance: 18.5
click at [350, 337] on input "Ingresar motivo" at bounding box center [540, 332] width 456 height 15
type input "SIN DNI"
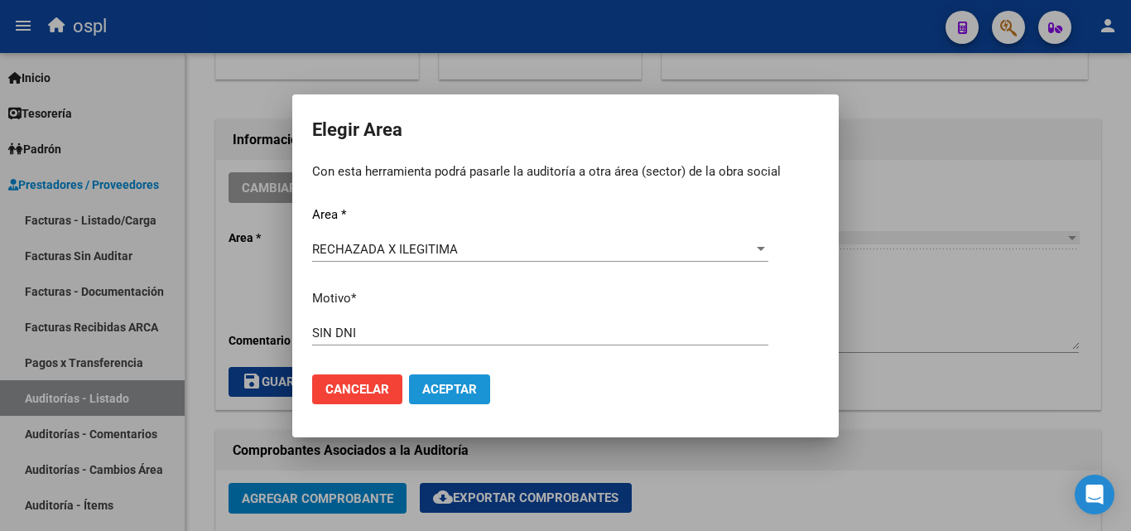
click at [461, 401] on button "Aceptar" at bounding box center [449, 389] width 81 height 30
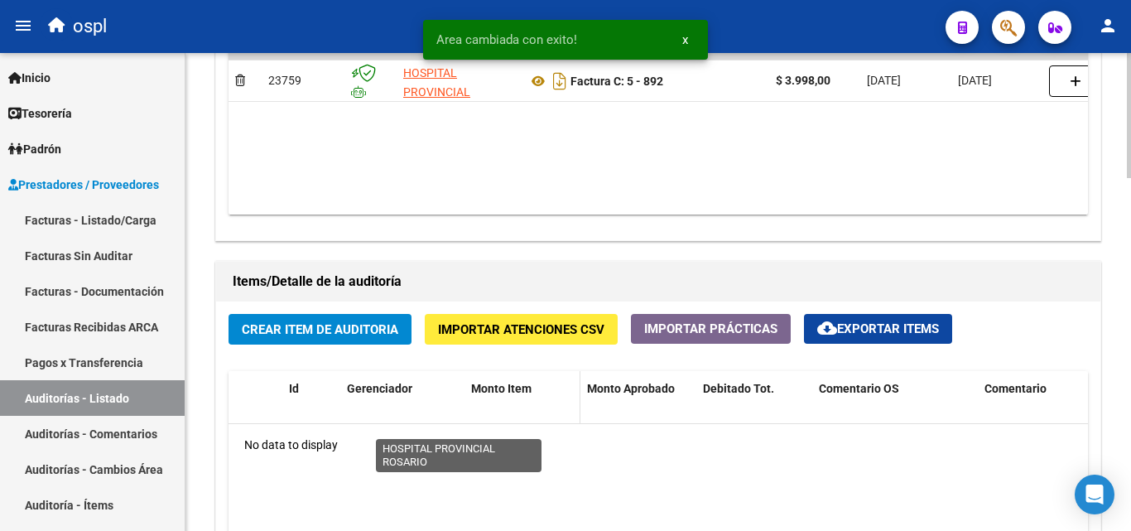
scroll to position [994, 0]
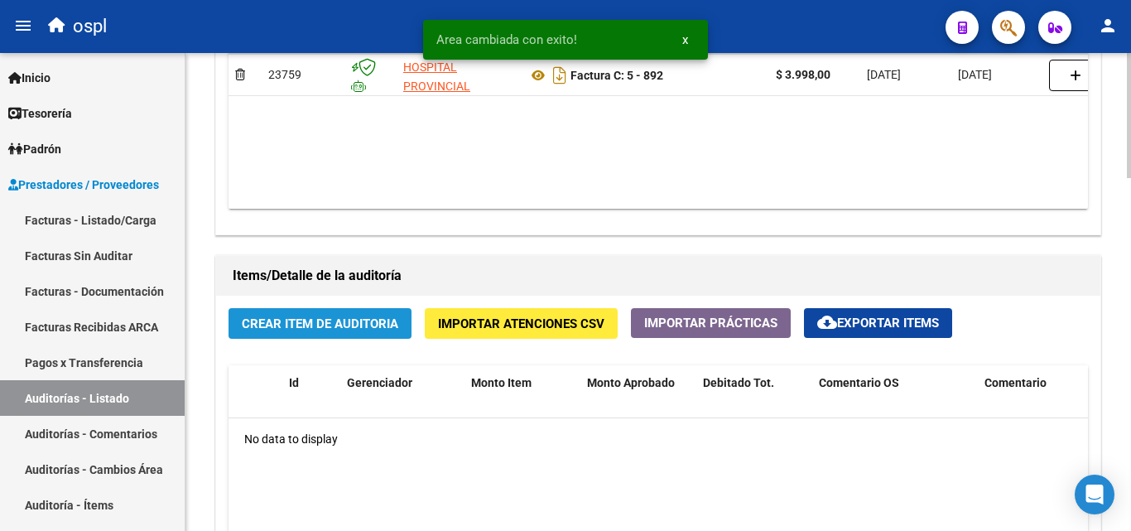
click at [378, 333] on button "Crear Item de Auditoria" at bounding box center [320, 323] width 183 height 31
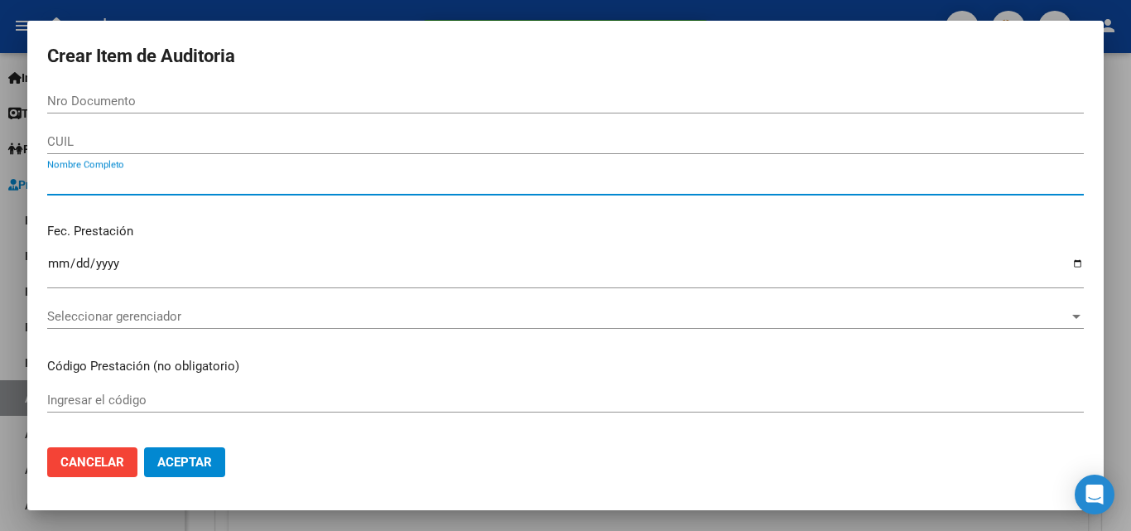
click at [202, 177] on input "Nombre Completo" at bounding box center [565, 182] width 1037 height 15
type input "TODOS"
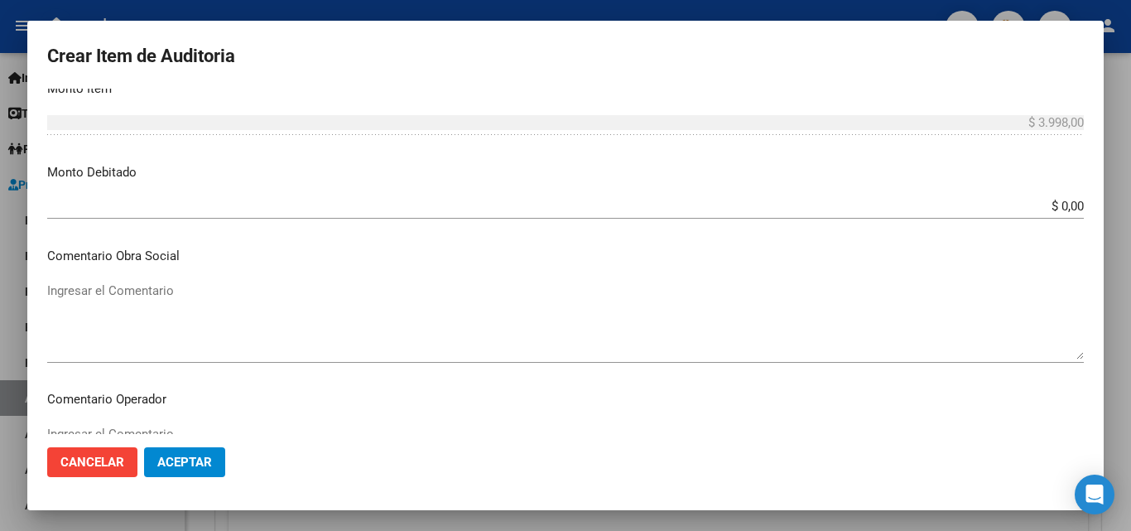
scroll to position [414, 0]
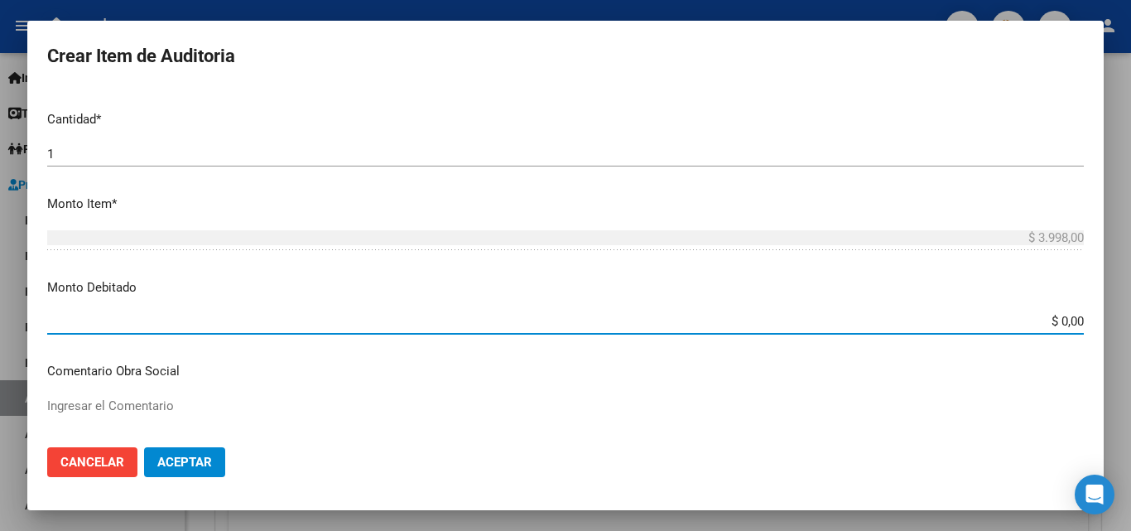
drag, startPoint x: 1043, startPoint y: 319, endPoint x: 1130, endPoint y: 316, distance: 87.8
click at [1130, 316] on div "Crear Item de Auditoria Nro Documento CUIL TODOS Nombre Completo Fec. Prestació…" at bounding box center [565, 265] width 1131 height 531
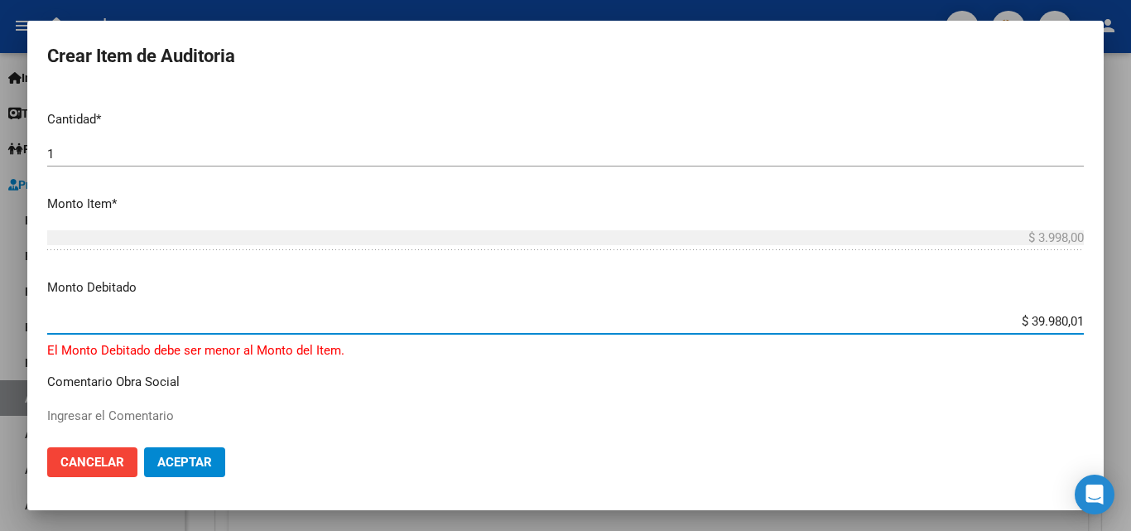
type input "$ 3.998,00"
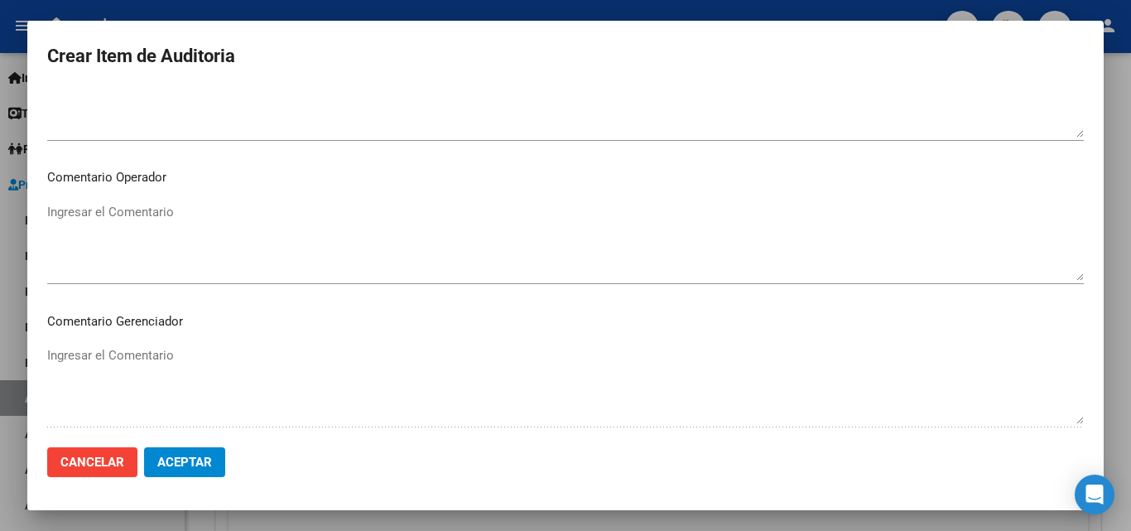
scroll to position [745, 0]
click at [193, 231] on textarea "Ingresar el Comentario" at bounding box center [565, 248] width 1037 height 78
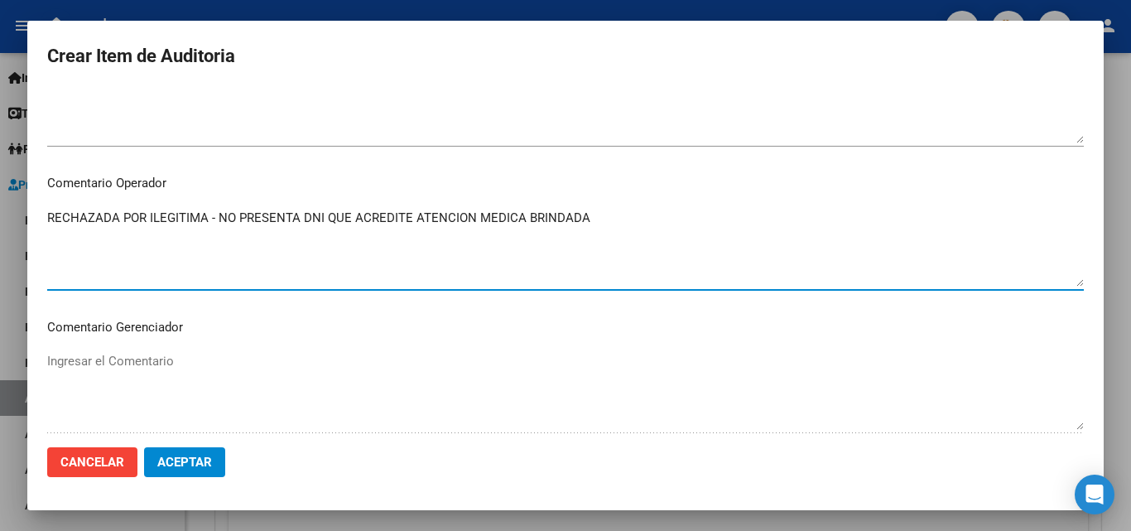
type textarea "RECHAZADA POR ILEGITIMA - NO PRESENTA DNI QUE ACREDITE ATENCION MEDICA BRINDADA"
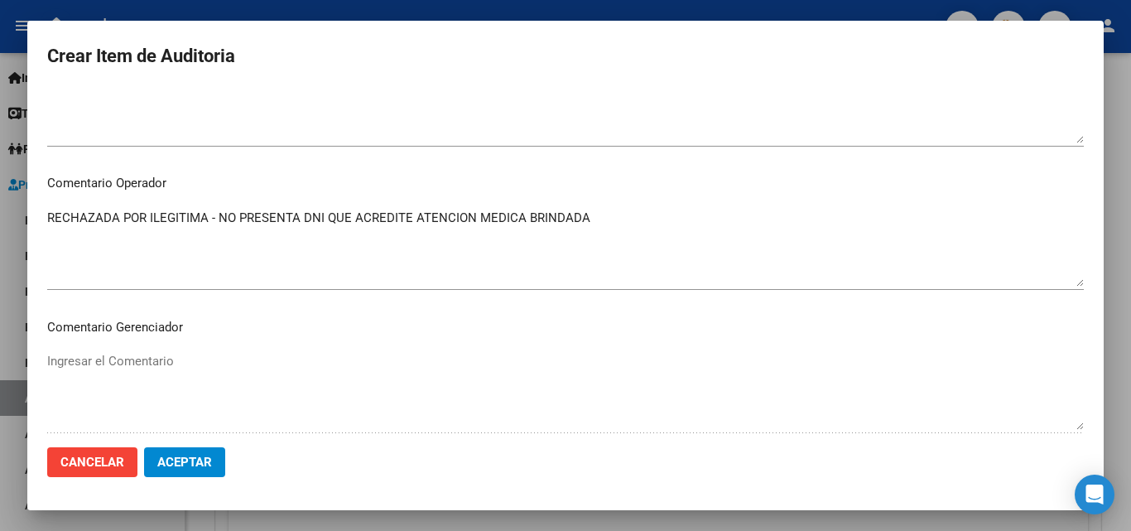
click at [176, 477] on mat-dialog-actions "Cancelar Aceptar" at bounding box center [565, 462] width 1037 height 56
click at [183, 467] on span "Aceptar" at bounding box center [184, 462] width 55 height 15
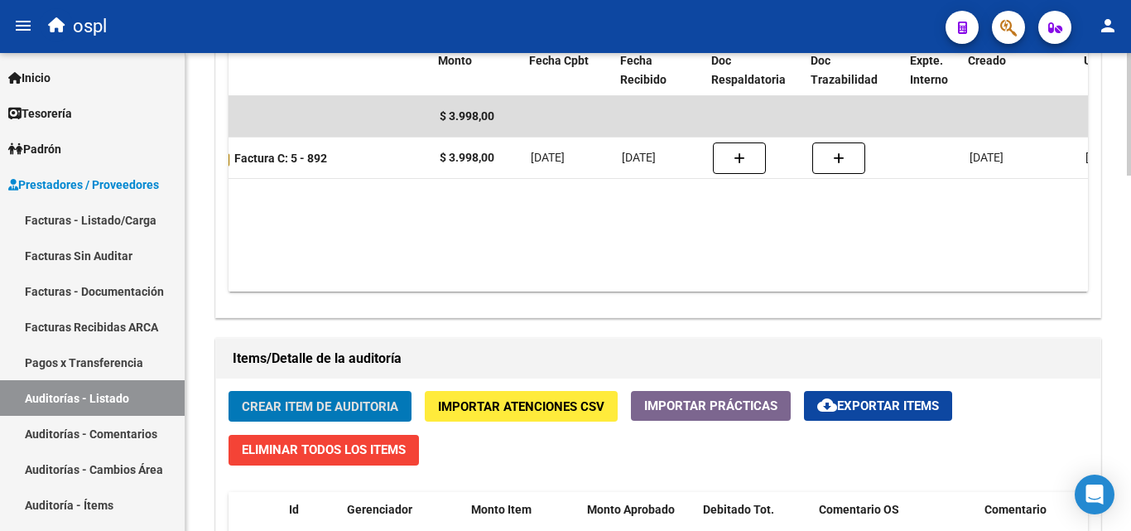
scroll to position [0, 338]
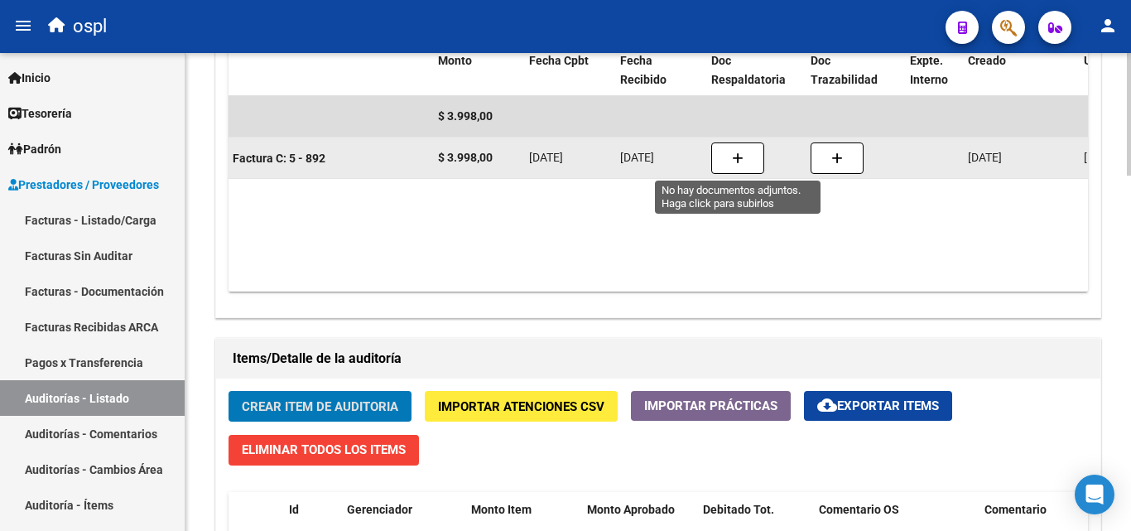
click at [747, 161] on button "button" at bounding box center [737, 157] width 53 height 31
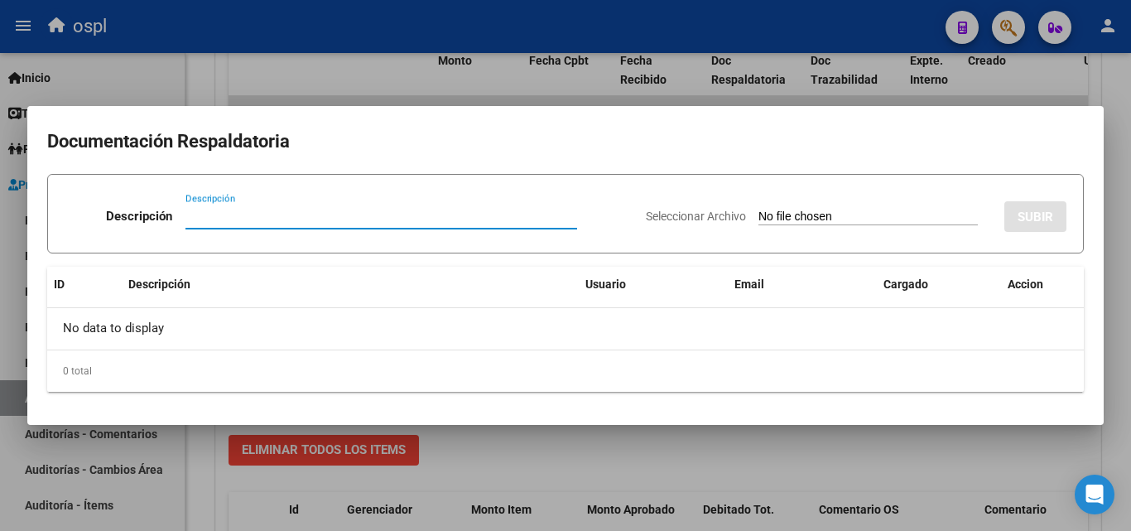
click at [814, 212] on input "Seleccionar Archivo" at bounding box center [867, 217] width 219 height 16
type input "C:\fakepath\RECHAZO X ILEGITIMA - FC 892.pdf"
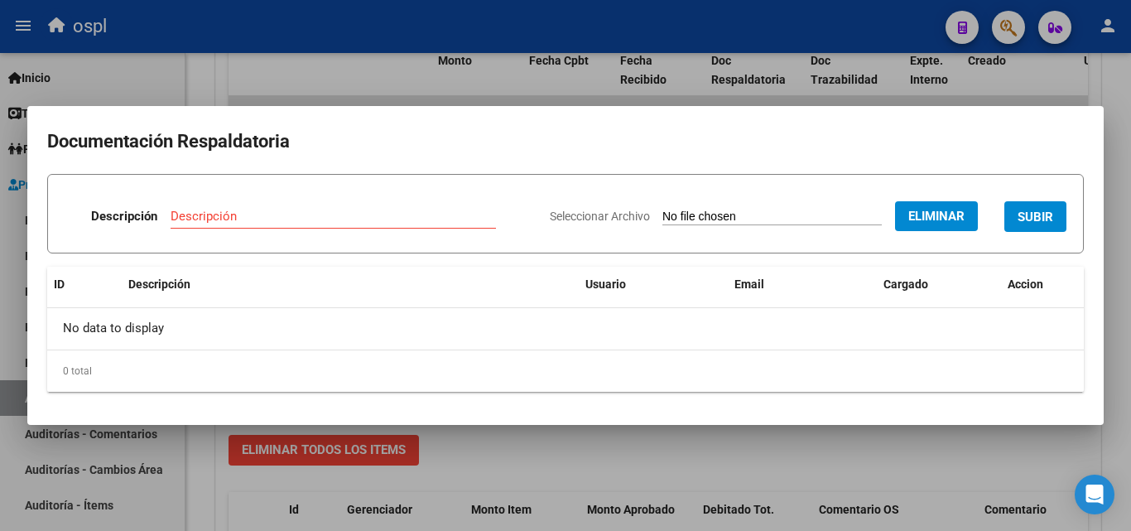
click at [283, 204] on div "Descripción" at bounding box center [333, 216] width 325 height 25
click at [284, 215] on input "Descripción" at bounding box center [333, 216] width 325 height 15
type input "RECHAZO"
click at [1005, 208] on button "SUBIR" at bounding box center [1035, 216] width 62 height 31
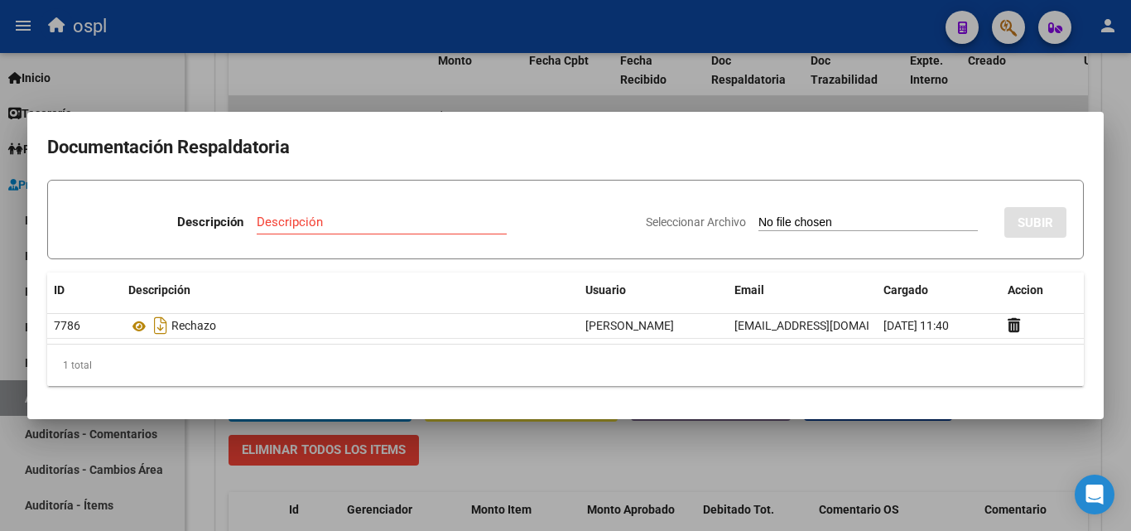
click at [807, 437] on div at bounding box center [565, 265] width 1131 height 531
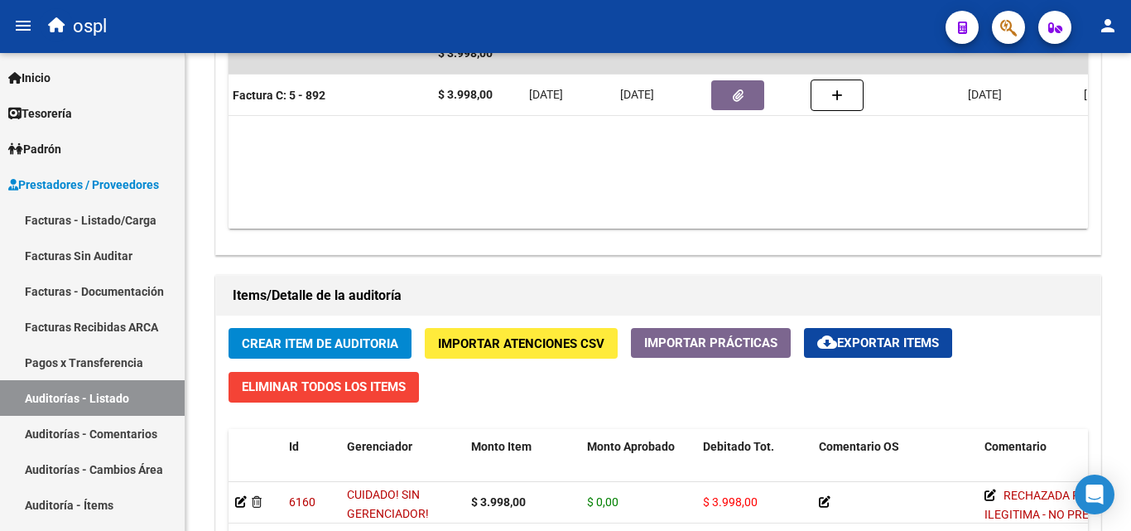
scroll to position [726, 0]
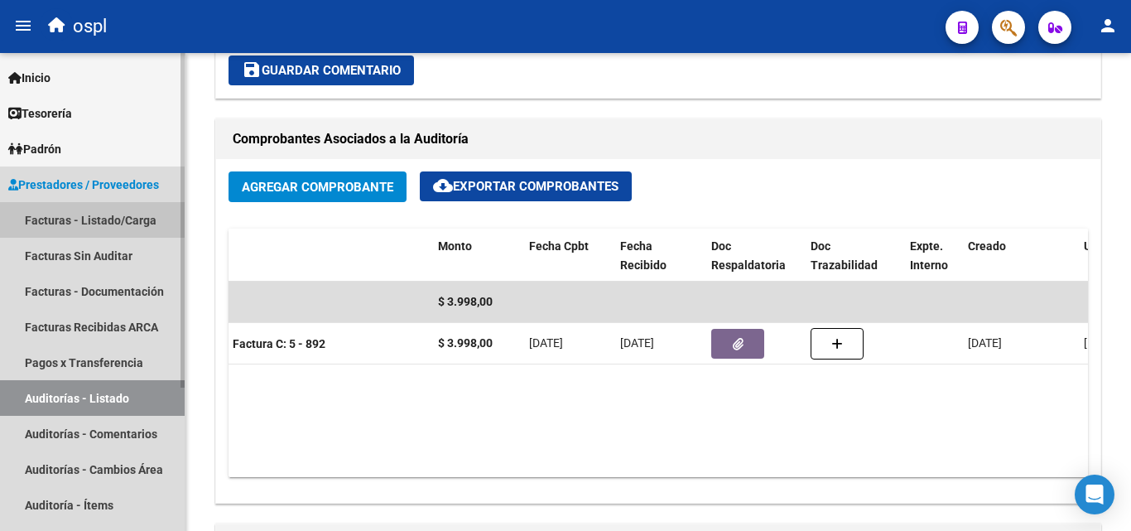
click at [114, 221] on link "Facturas - Listado/Carga" at bounding box center [92, 220] width 185 height 36
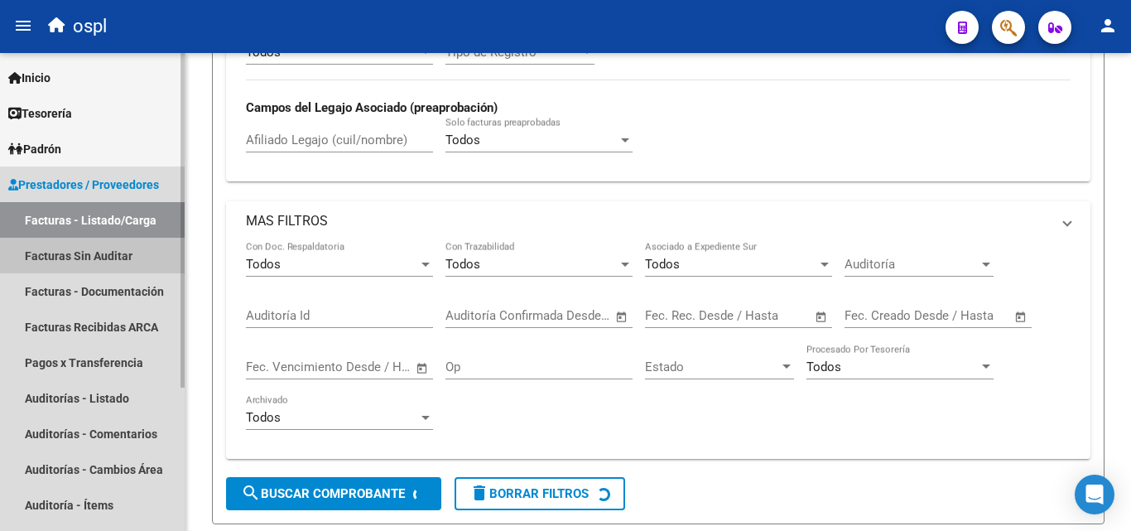
click at [111, 243] on link "Facturas Sin Auditar" at bounding box center [92, 256] width 185 height 36
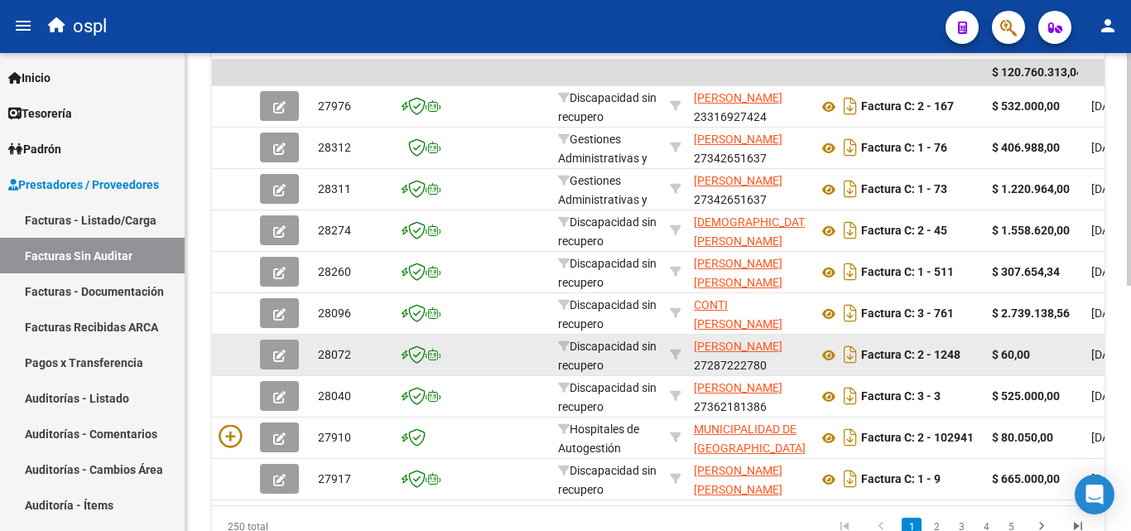
scroll to position [3, 0]
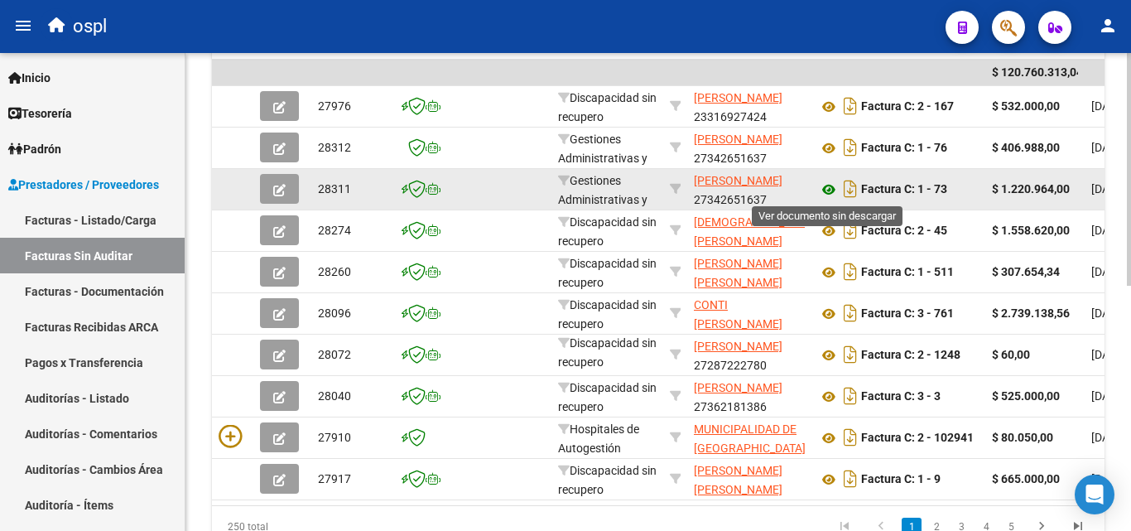
click at [831, 193] on icon at bounding box center [829, 190] width 22 height 20
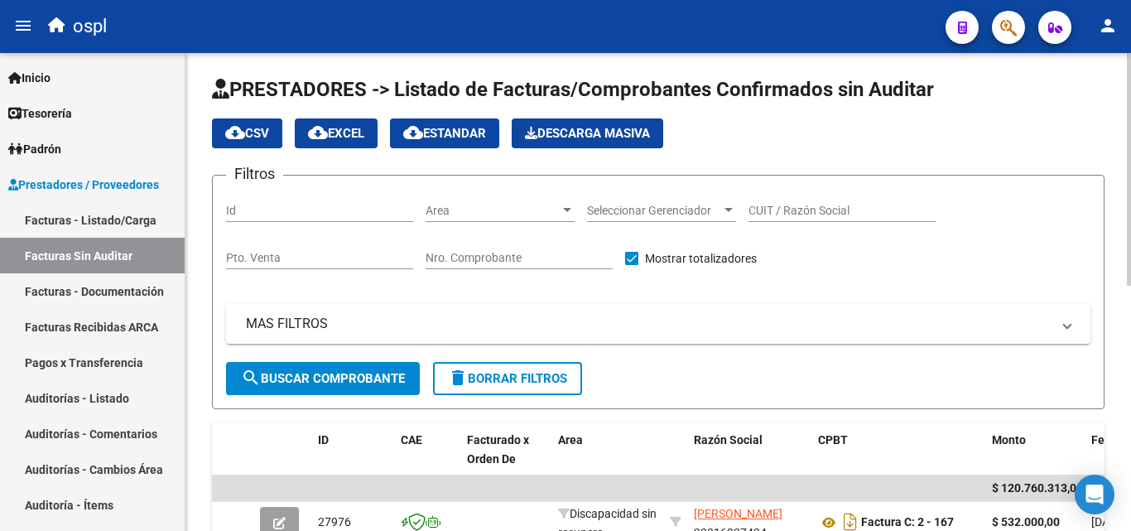
scroll to position [0, 0]
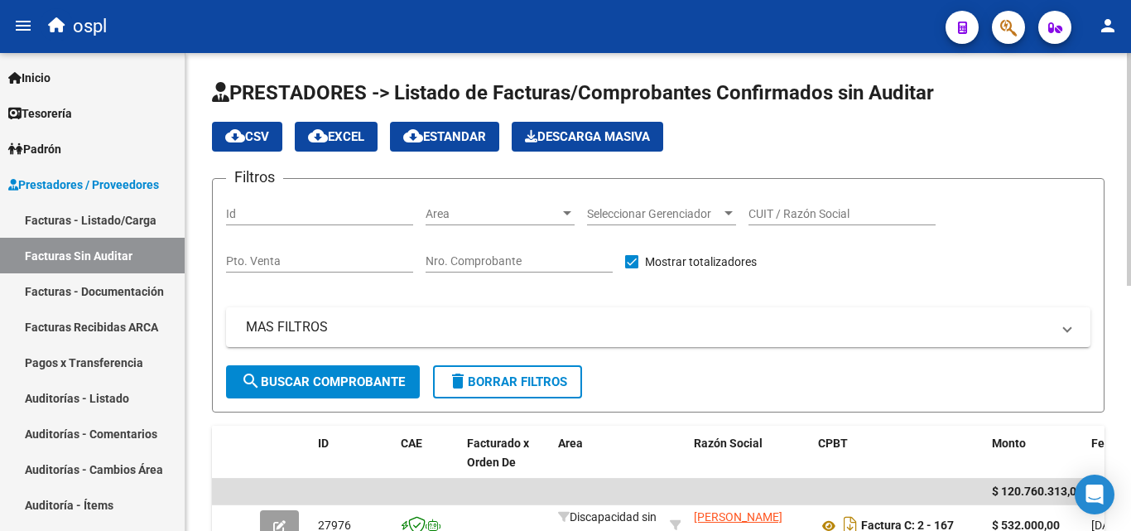
click at [445, 215] on span "Area" at bounding box center [493, 214] width 134 height 14
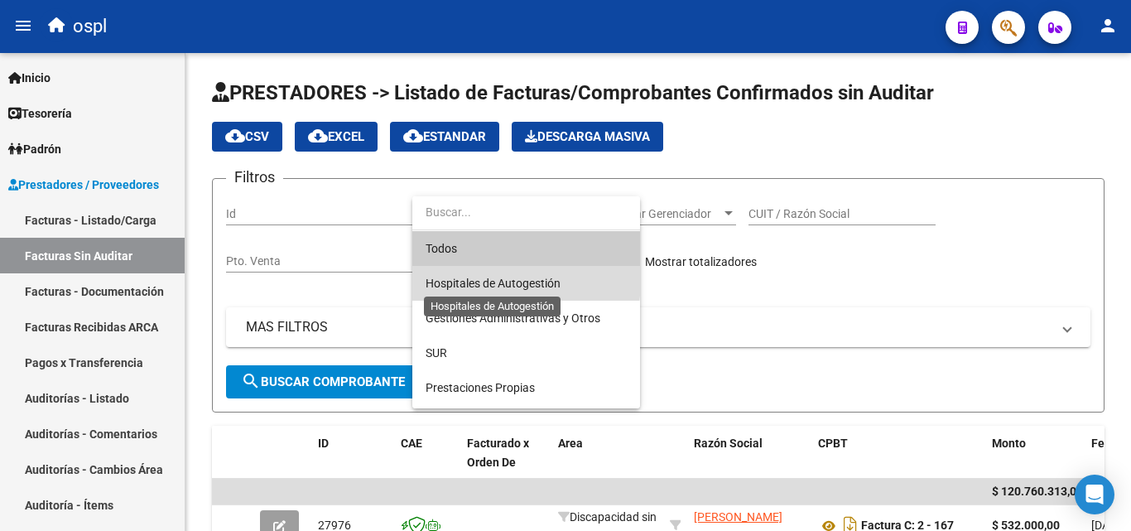
click at [486, 280] on span "Hospitales de Autogestión" at bounding box center [493, 283] width 135 height 13
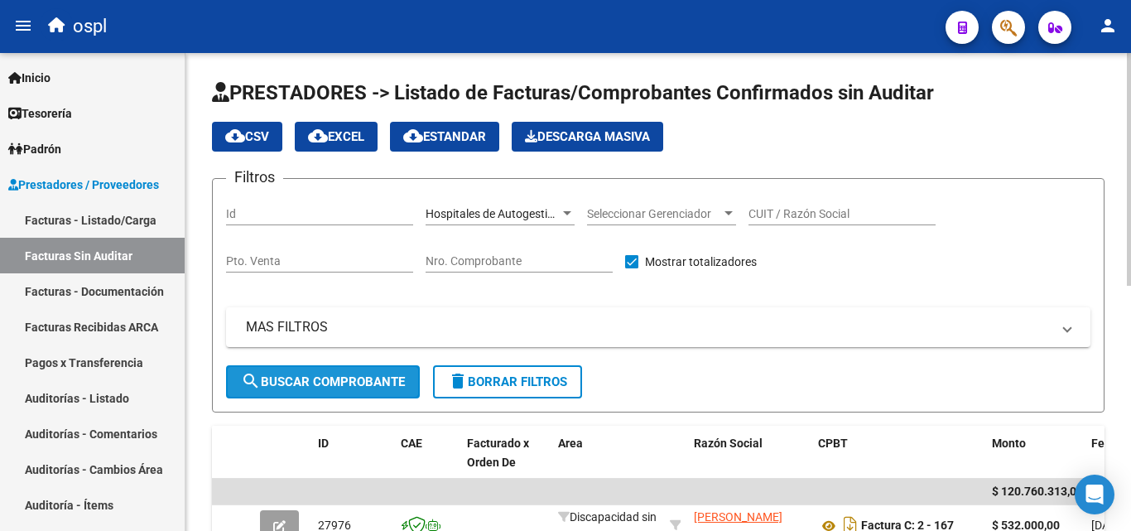
click at [398, 384] on span "search Buscar Comprobante" at bounding box center [323, 381] width 164 height 15
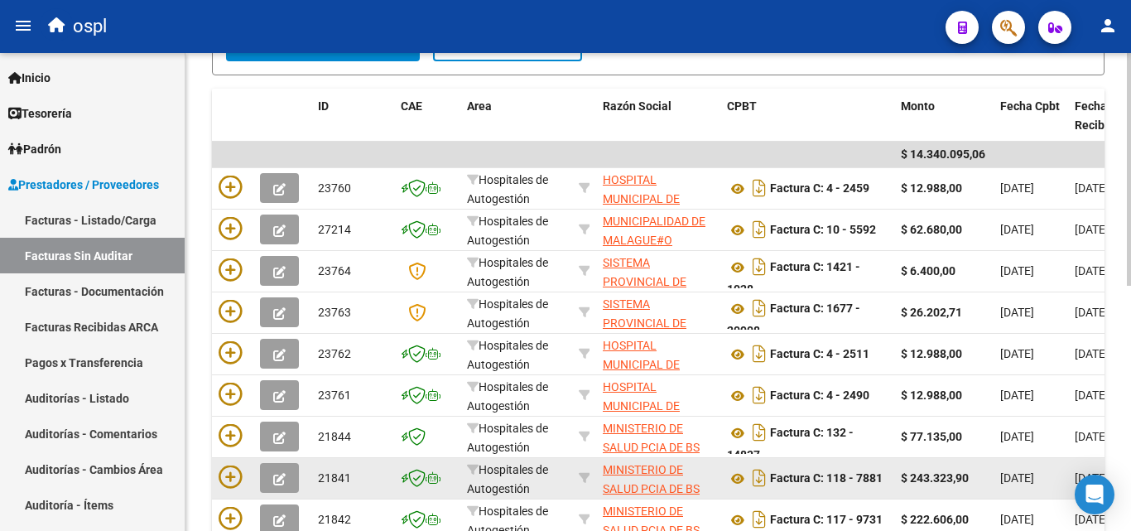
scroll to position [336, 0]
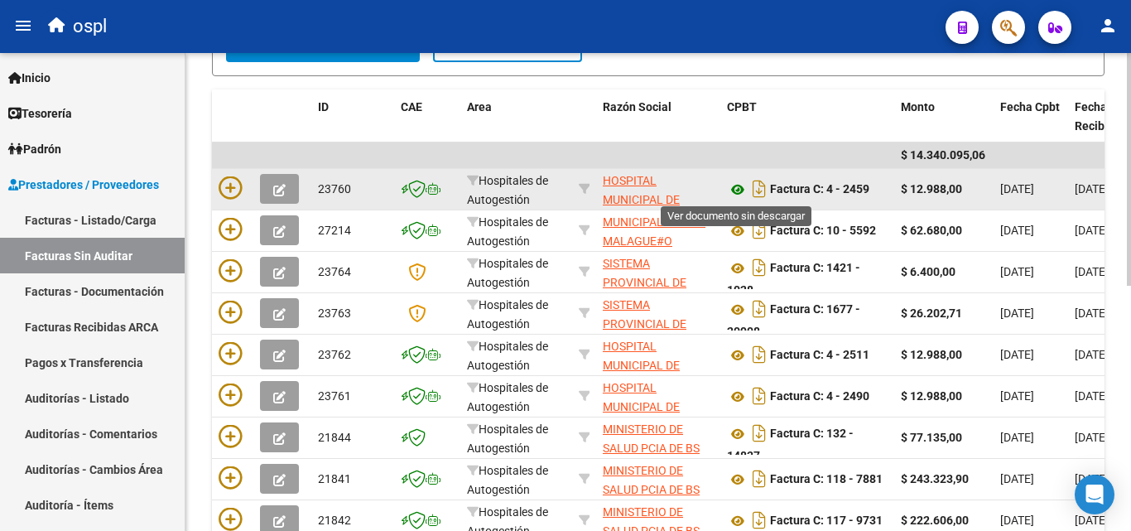
click at [739, 183] on icon at bounding box center [738, 190] width 22 height 20
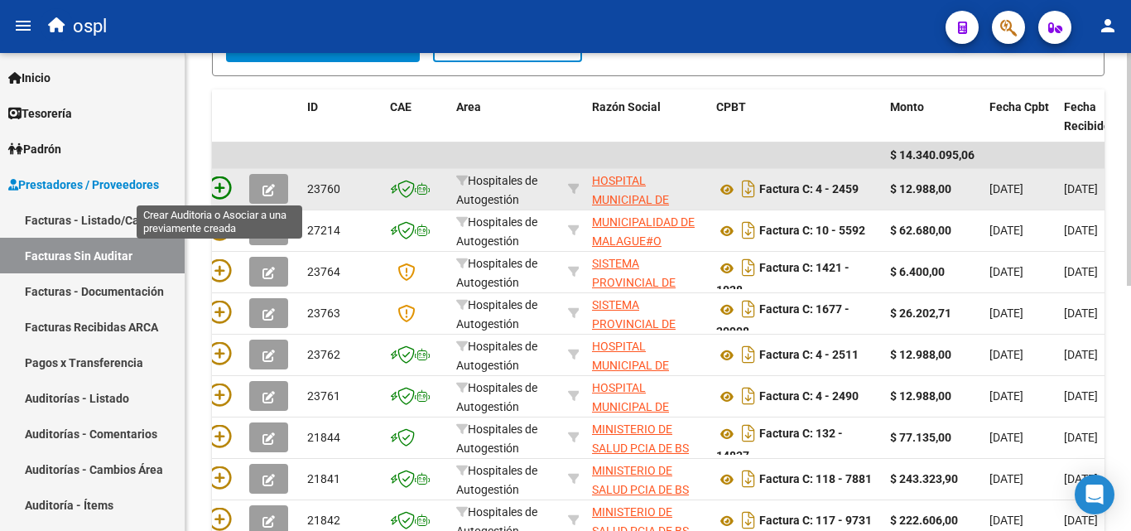
click at [223, 189] on icon at bounding box center [219, 187] width 23 height 23
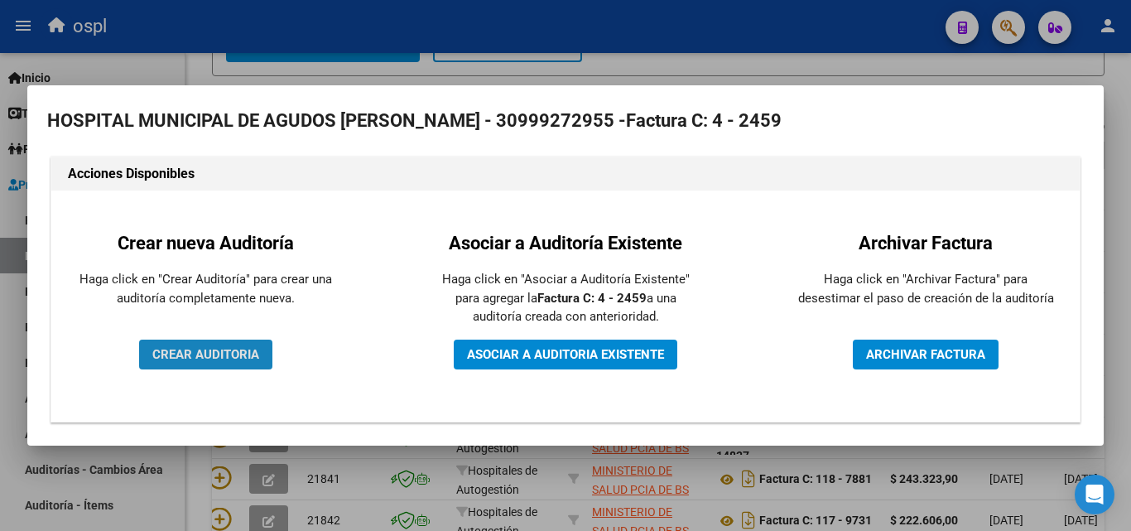
drag, startPoint x: 246, startPoint y: 347, endPoint x: 257, endPoint y: 343, distance: 11.5
click at [256, 343] on button "CREAR AUDITORIA" at bounding box center [205, 355] width 133 height 30
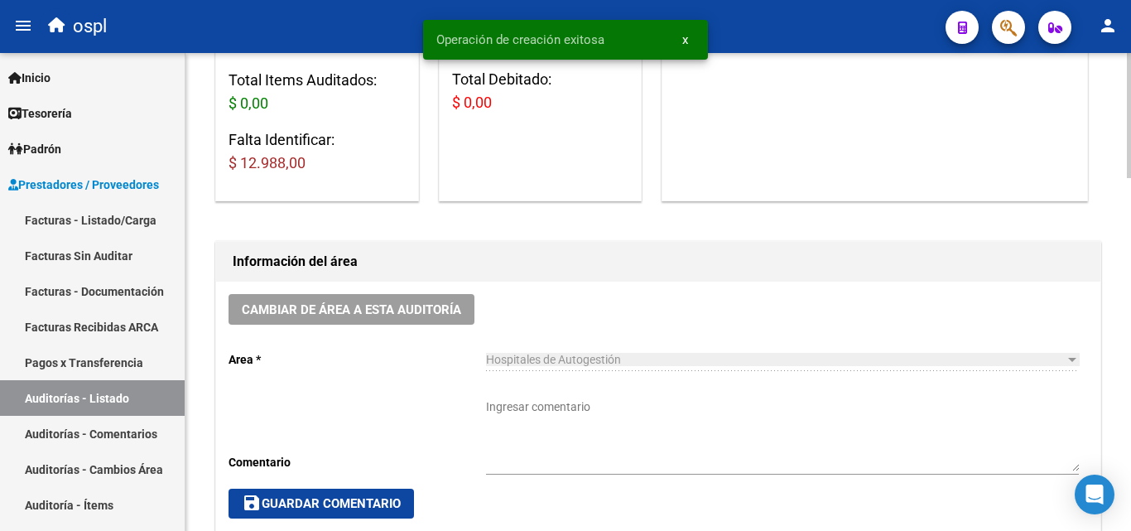
scroll to position [331, 0]
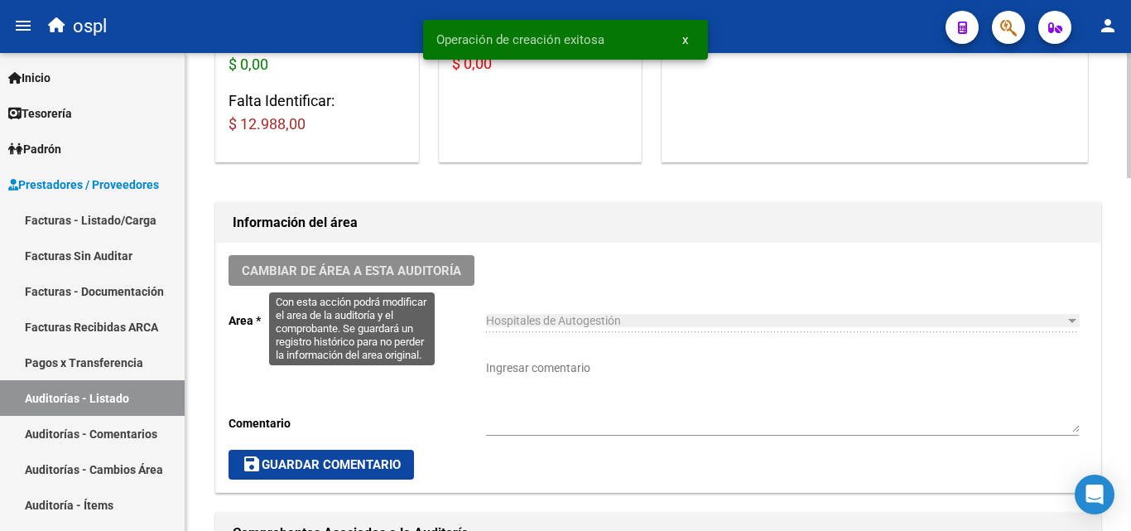
click at [413, 258] on button "Cambiar de área a esta auditoría" at bounding box center [352, 270] width 246 height 31
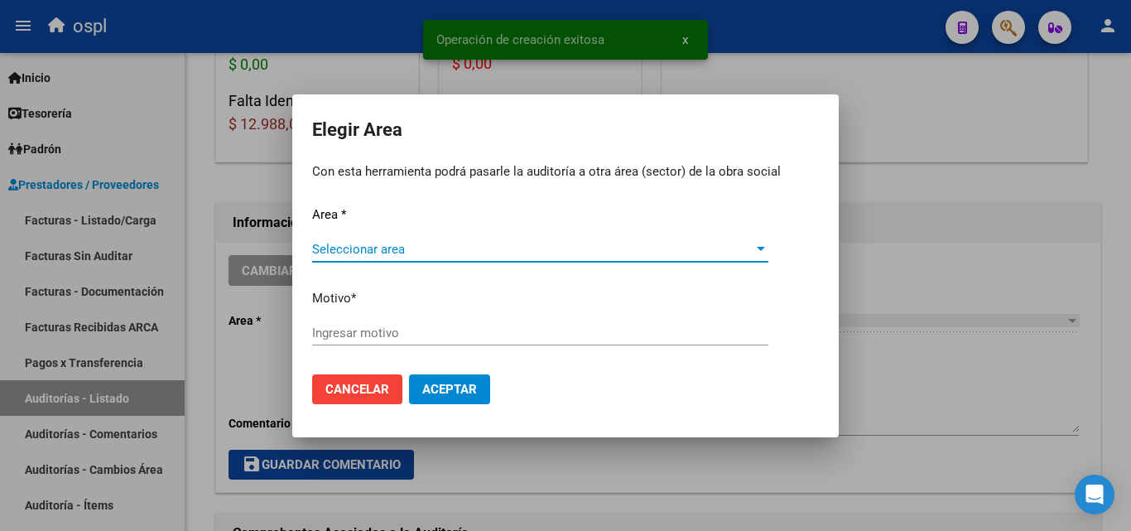
click at [452, 253] on span "Seleccionar area" at bounding box center [532, 249] width 441 height 15
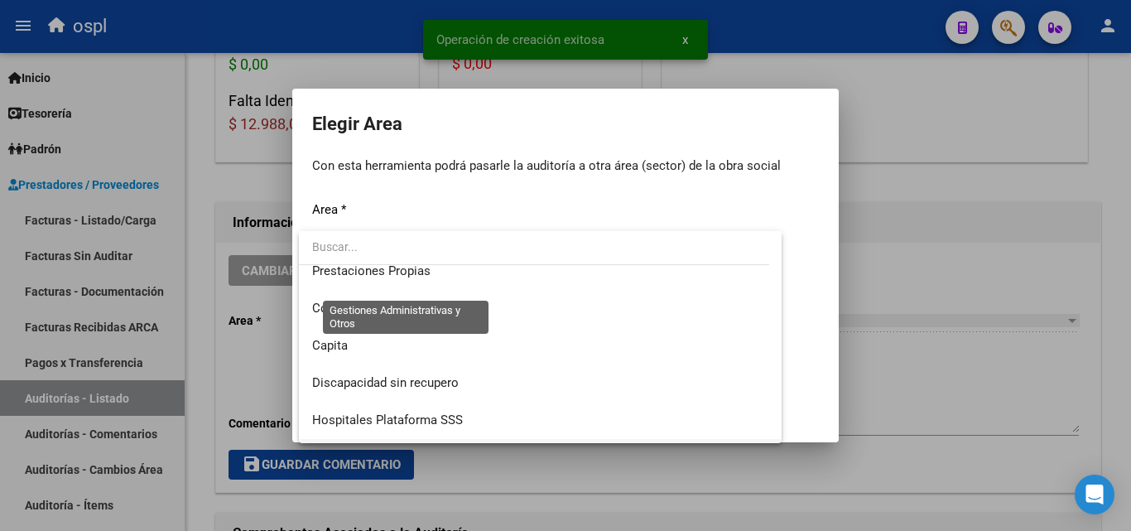
scroll to position [198, 0]
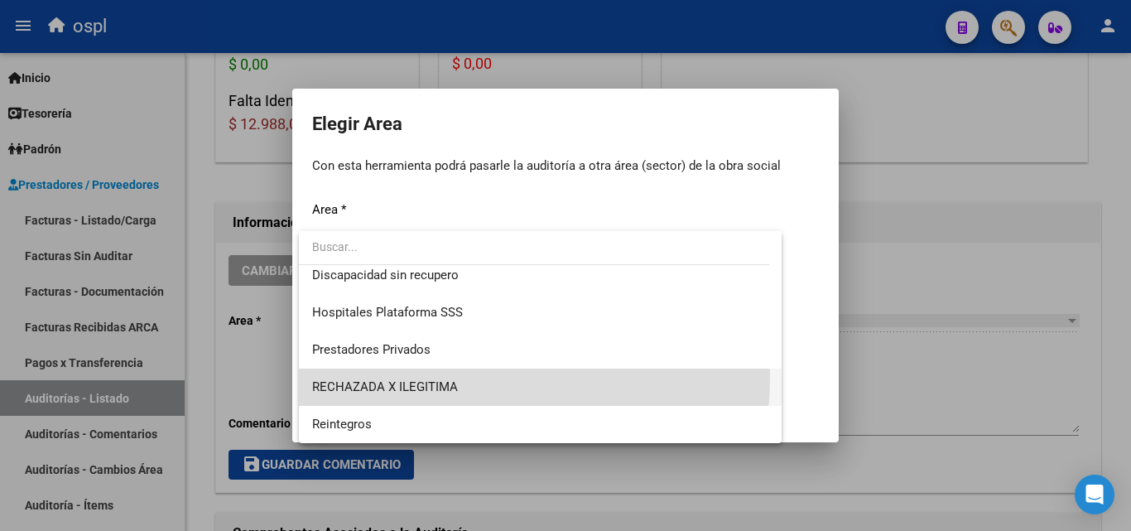
click at [460, 378] on span "RECHAZADA X ILEGITIMA" at bounding box center [540, 386] width 456 height 37
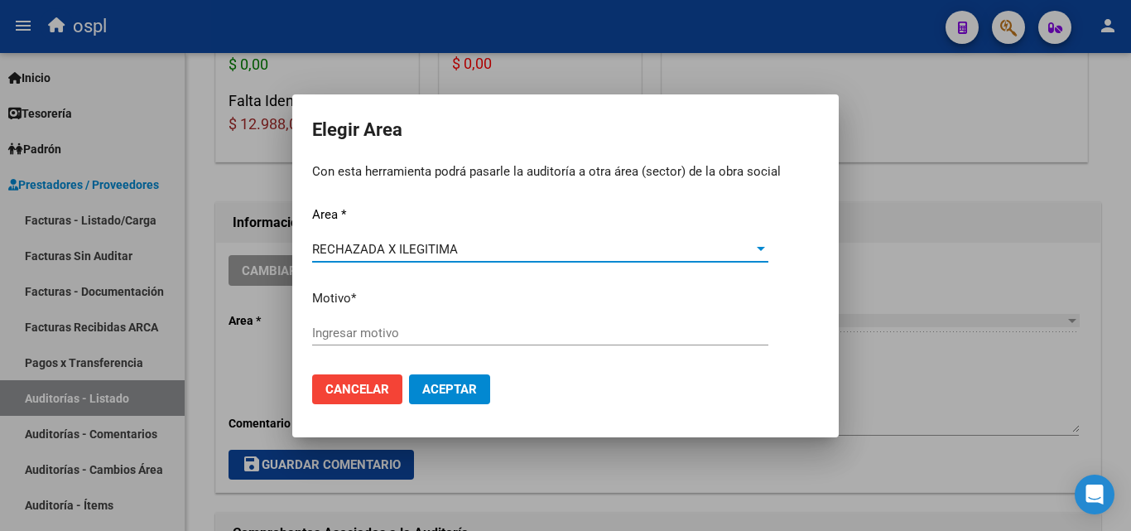
click at [472, 340] on input "Ingresar motivo" at bounding box center [540, 332] width 456 height 15
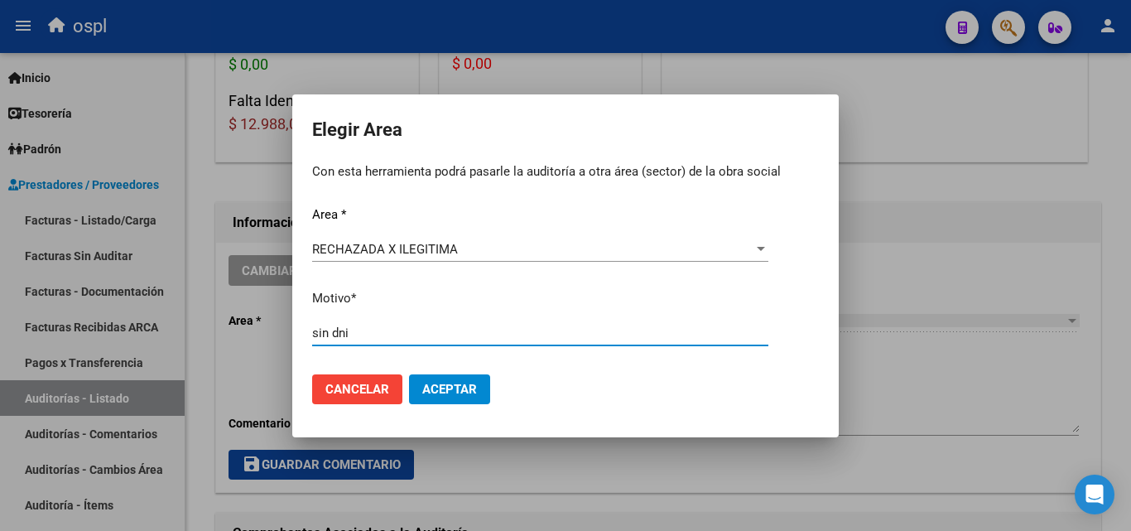
type input "sin dni"
click at [459, 376] on button "Aceptar" at bounding box center [449, 389] width 81 height 30
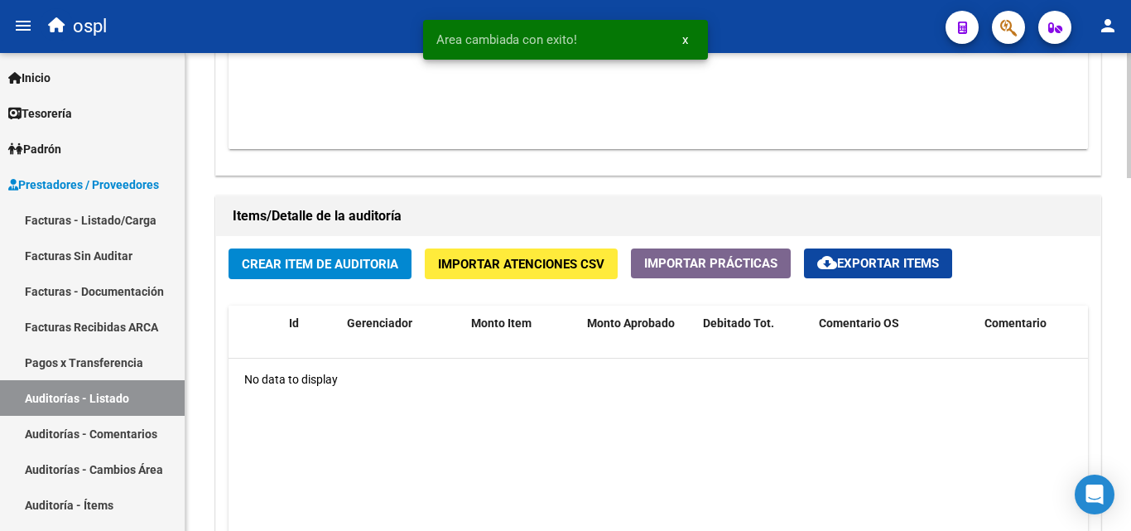
scroll to position [1076, 0]
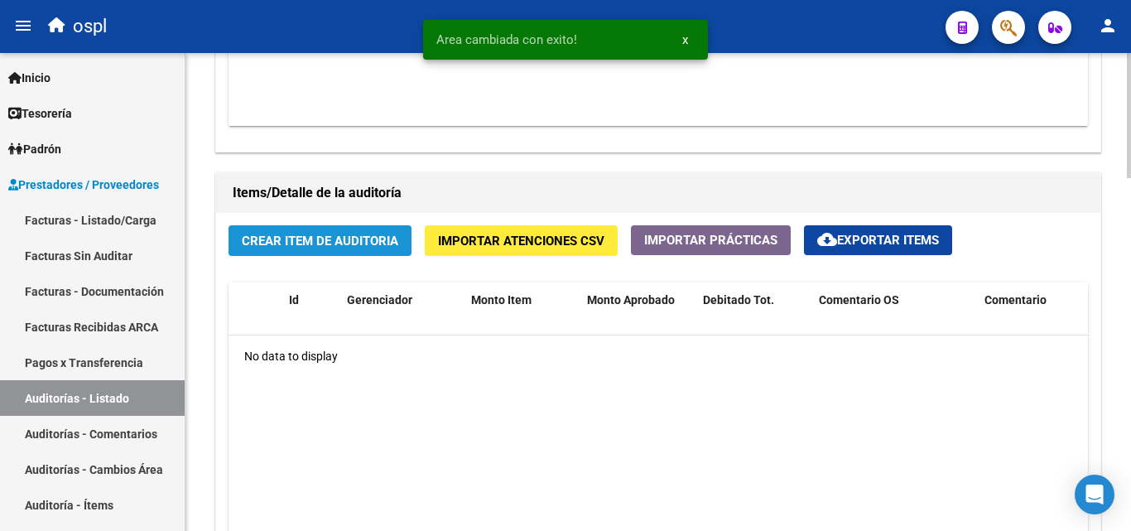
click at [338, 242] on span "Crear Item de Auditoria" at bounding box center [320, 241] width 157 height 15
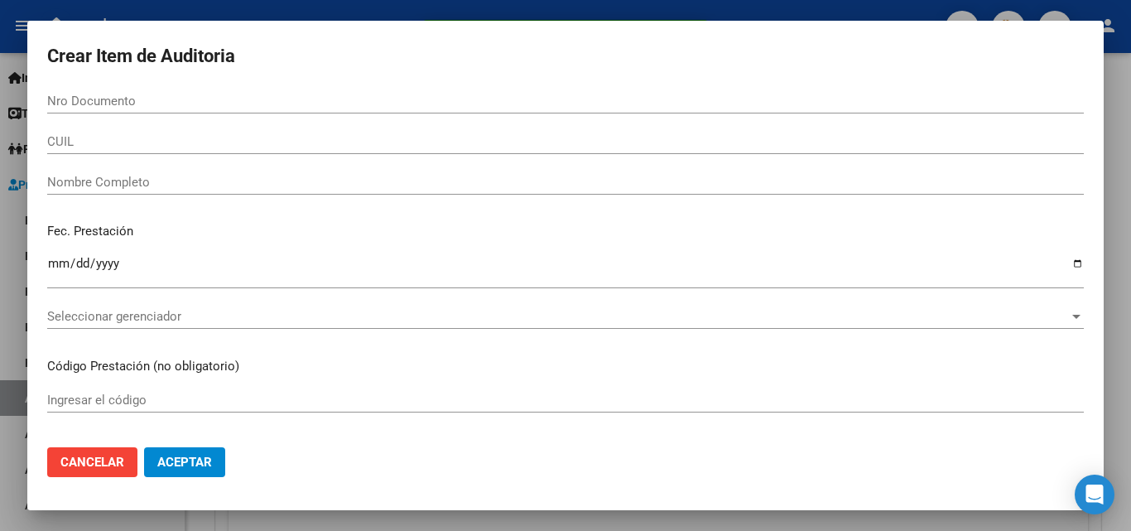
click at [128, 190] on div "Nombre Completo" at bounding box center [565, 182] width 1037 height 25
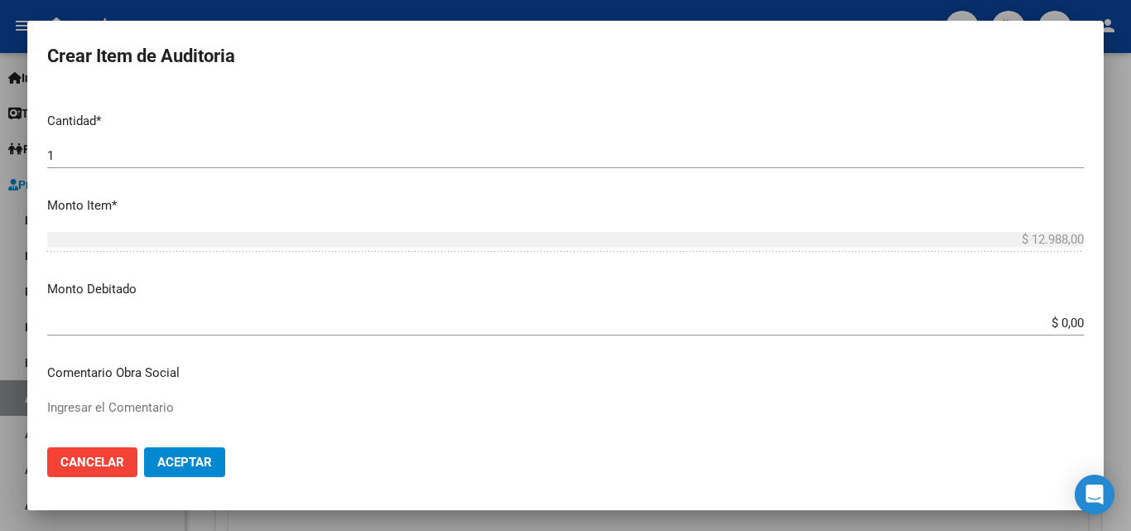
scroll to position [414, 0]
type input "todos"
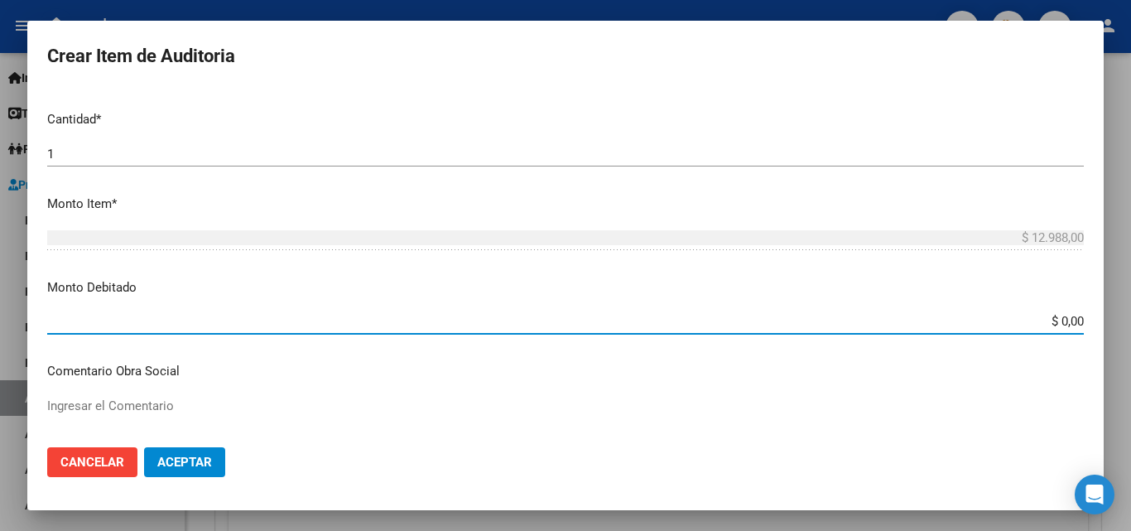
drag, startPoint x: 1053, startPoint y: 319, endPoint x: 1078, endPoint y: 317, distance: 24.9
click at [1130, 325] on div "Crear Item de Auditoria Nro Documento CUIL todos Nombre Completo Fec. Prestació…" at bounding box center [565, 265] width 1131 height 531
type input "$ 12.988,00"
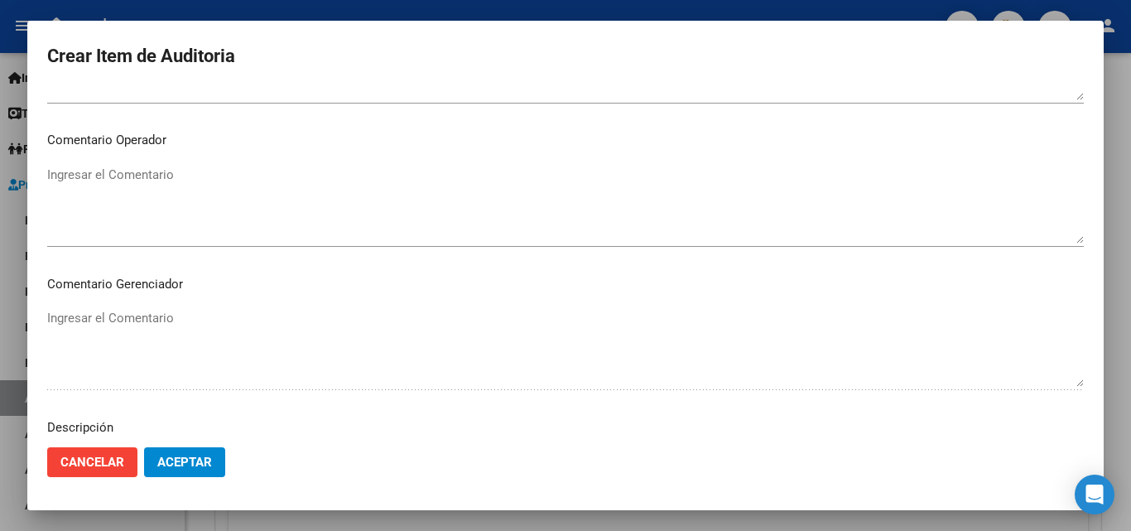
scroll to position [828, 0]
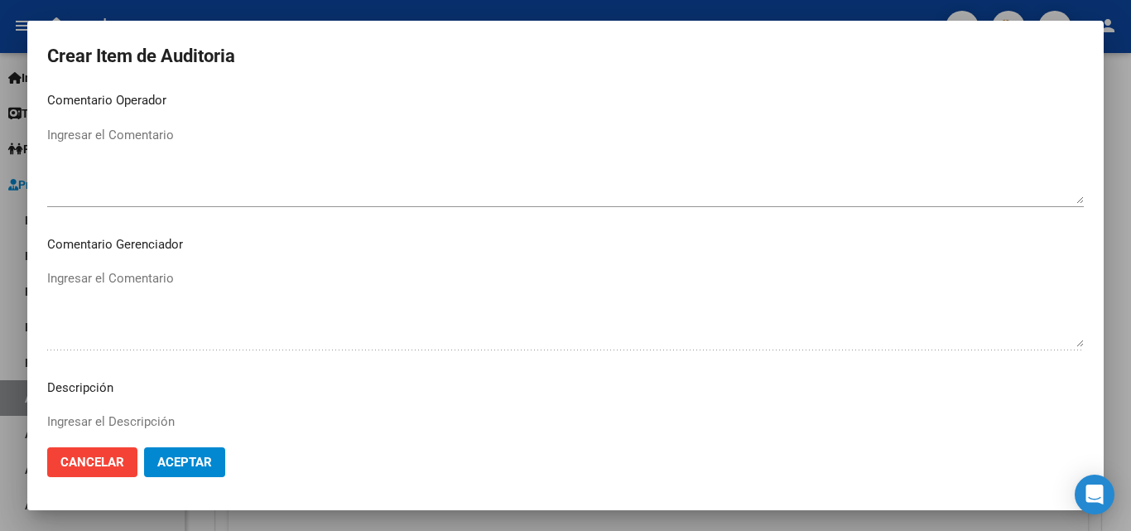
click at [148, 120] on mat-dialog-content "Nro Documento CUIL todos Nombre Completo Fec. Prestación Ingresar la fecha Sele…" at bounding box center [565, 261] width 1076 height 345
click at [153, 144] on textarea "Ingresar el Comentario" at bounding box center [565, 165] width 1037 height 78
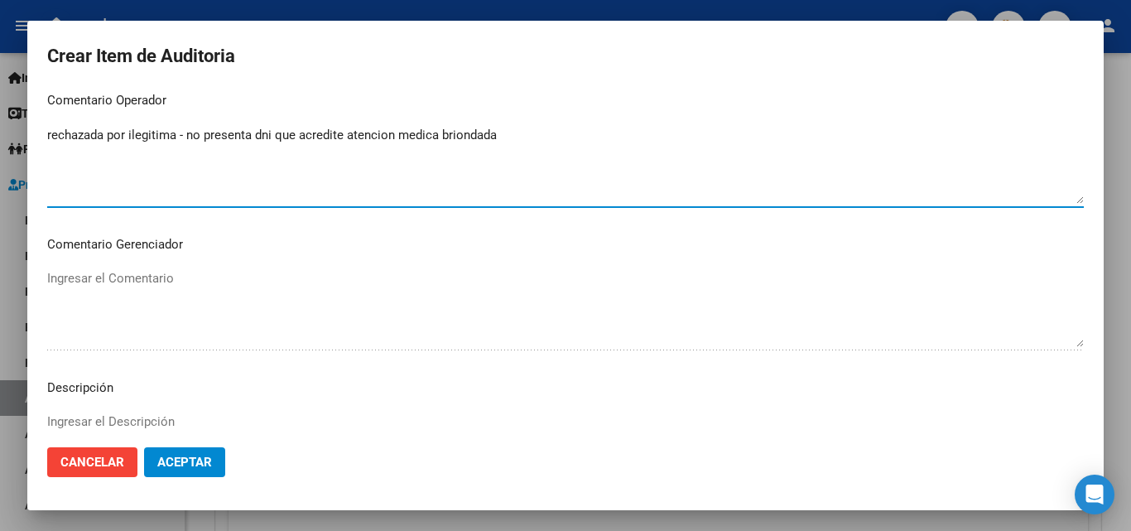
click at [450, 143] on textarea "rechazada por ilegitima - no presenta dni que acredite atencion medica briondada" at bounding box center [565, 165] width 1037 height 78
type textarea "rechazada por ilegitima - no presenta dni que acredite atención medica brindada"
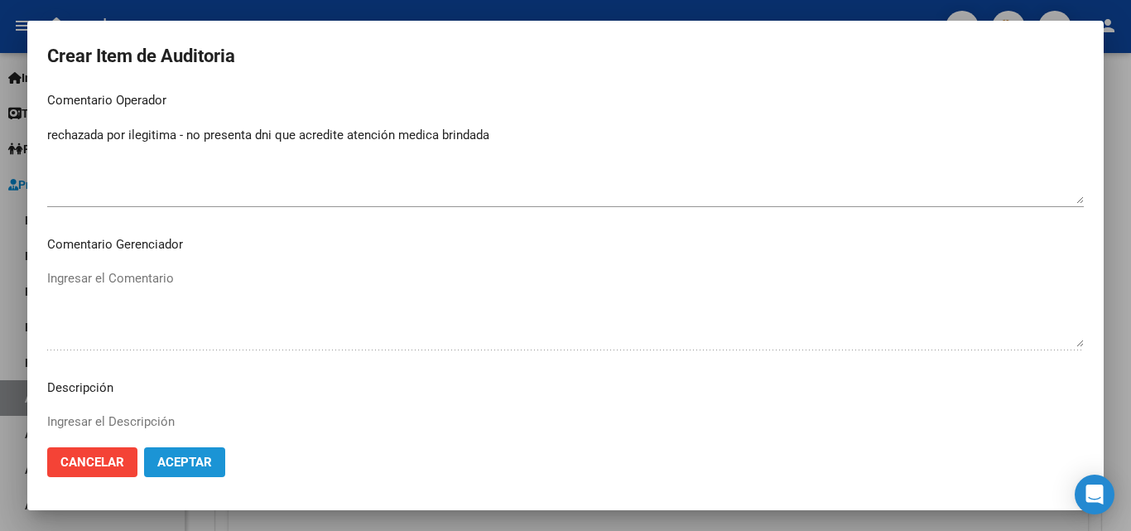
click at [195, 456] on span "Aceptar" at bounding box center [184, 462] width 55 height 15
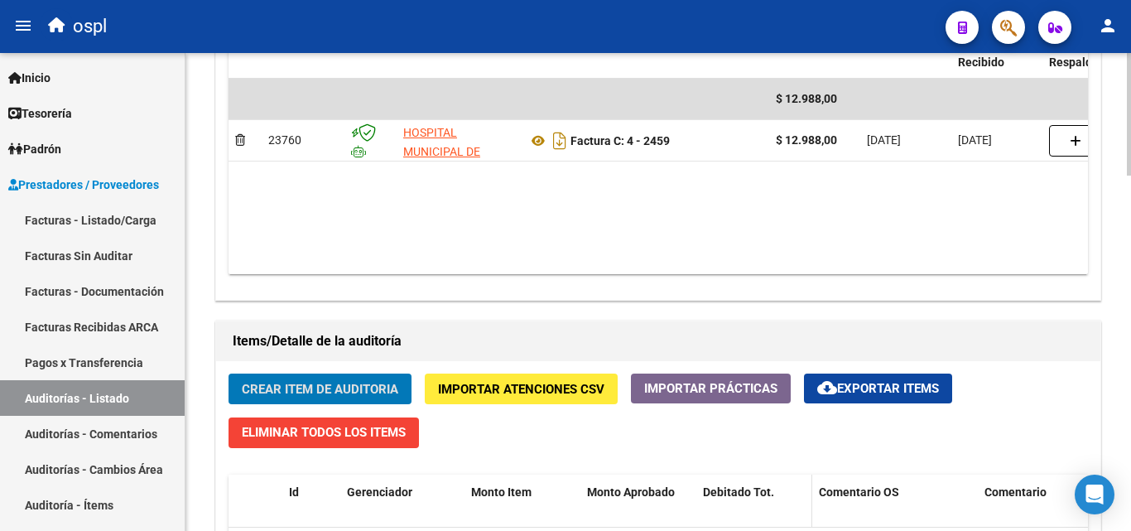
scroll to position [892, 0]
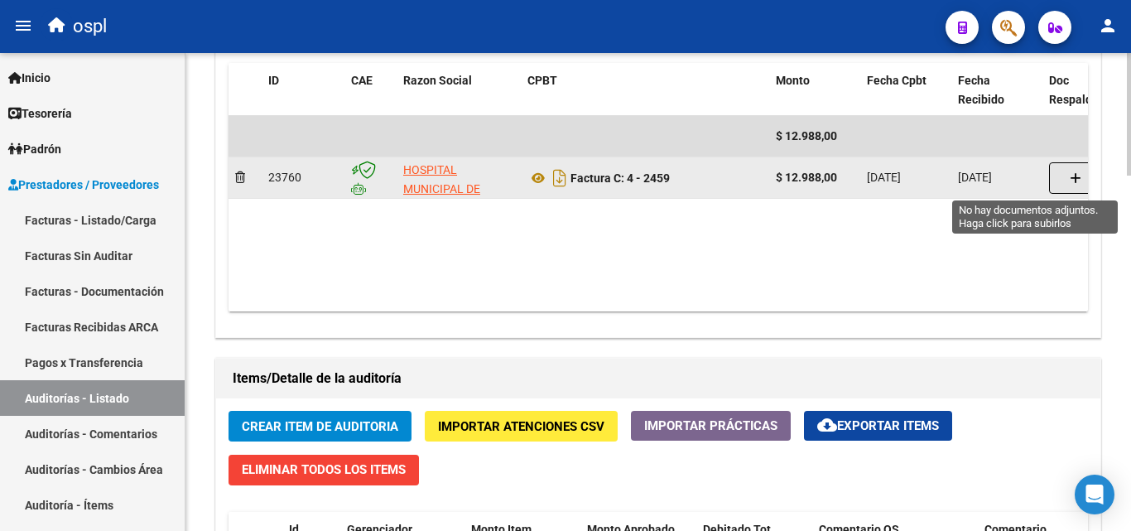
click at [1078, 181] on icon "button" at bounding box center [1076, 178] width 12 height 12
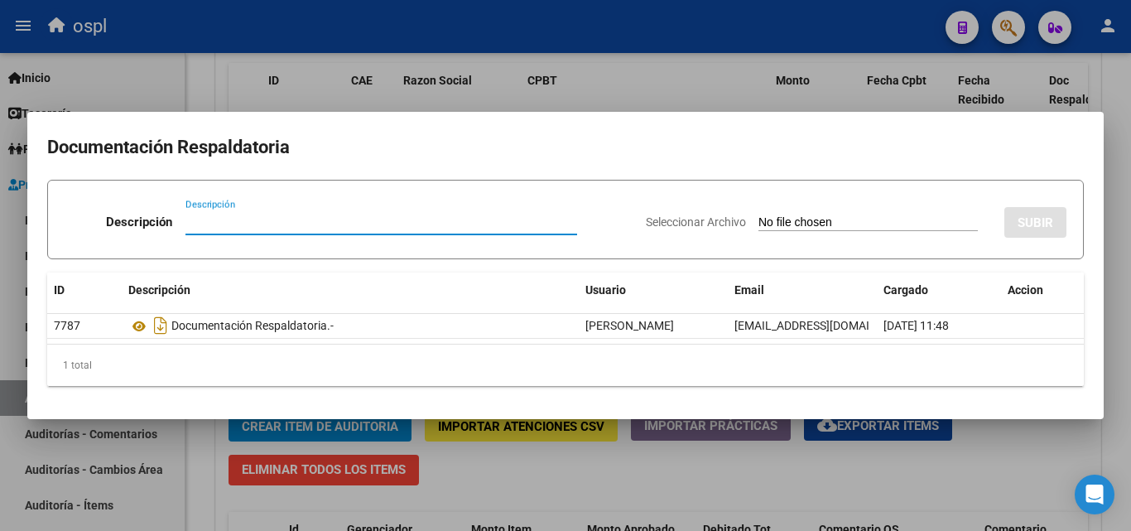
click at [797, 226] on input "Seleccionar Archivo" at bounding box center [867, 223] width 219 height 16
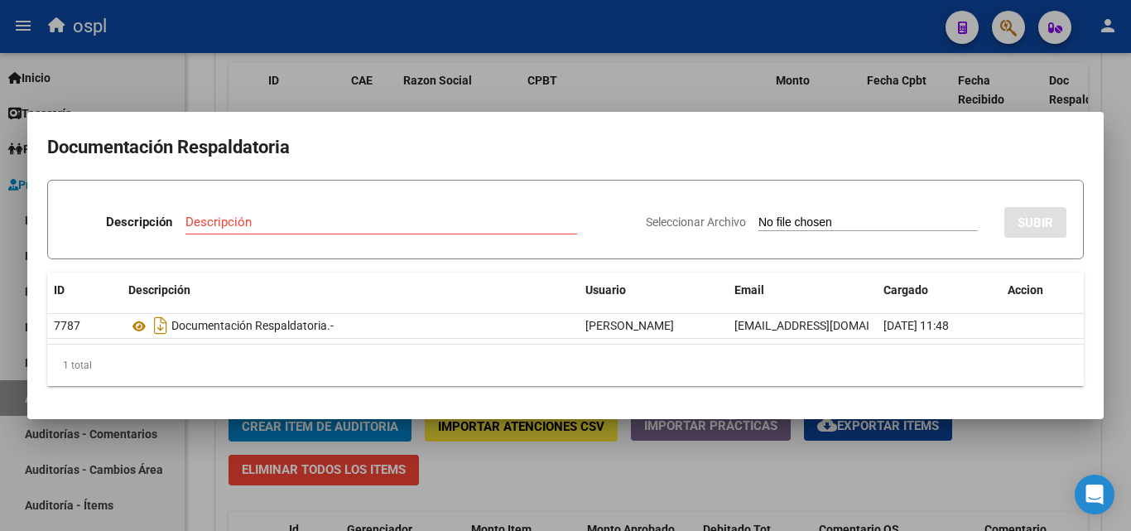
type input "C:\fakepath\RECHAZO X ILEGITIMA - FC 2459.pdf"
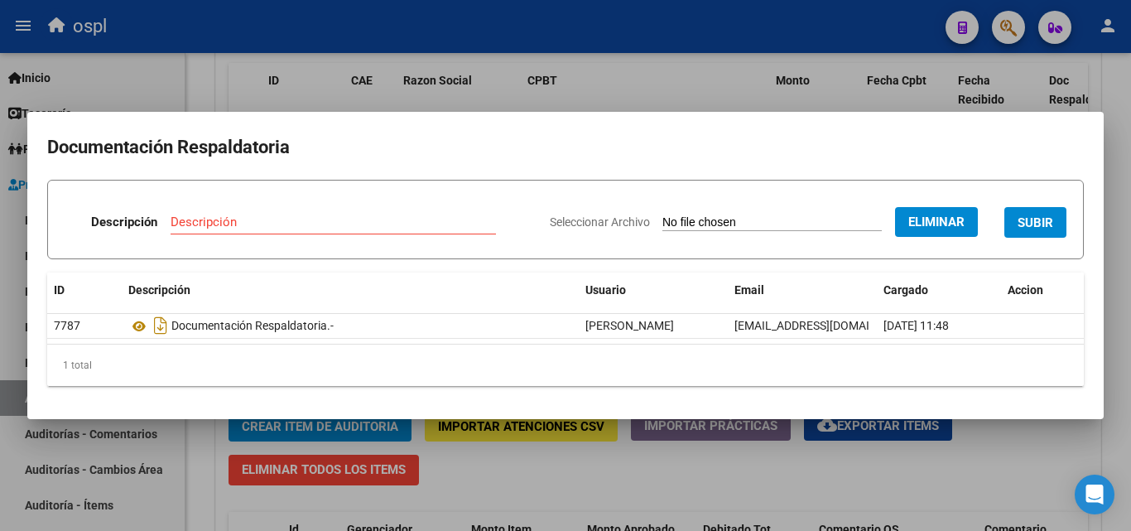
click at [305, 219] on input "Descripción" at bounding box center [333, 221] width 325 height 15
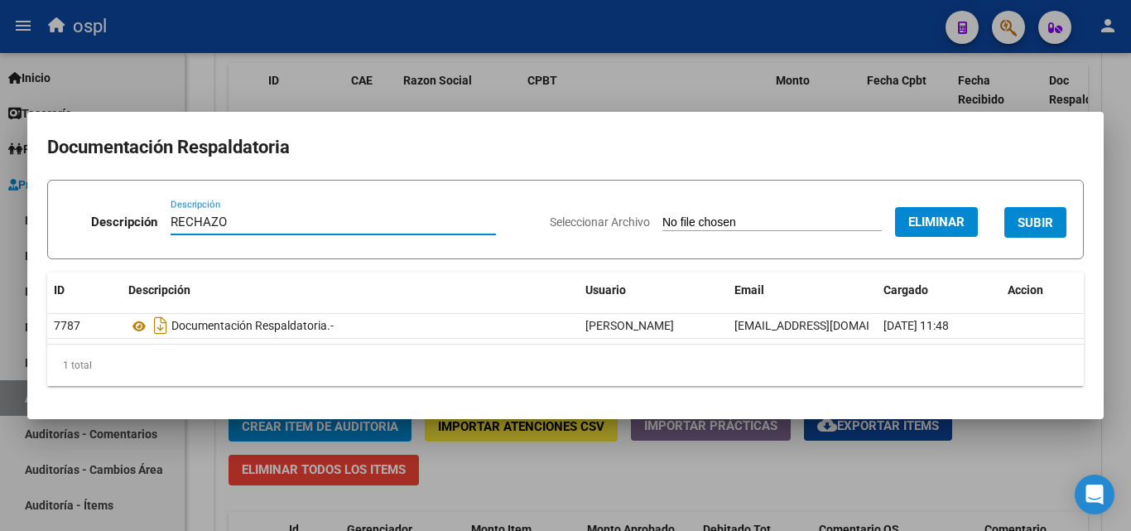
type input "RECHAZO"
click at [1032, 212] on button "SUBIR" at bounding box center [1035, 222] width 62 height 31
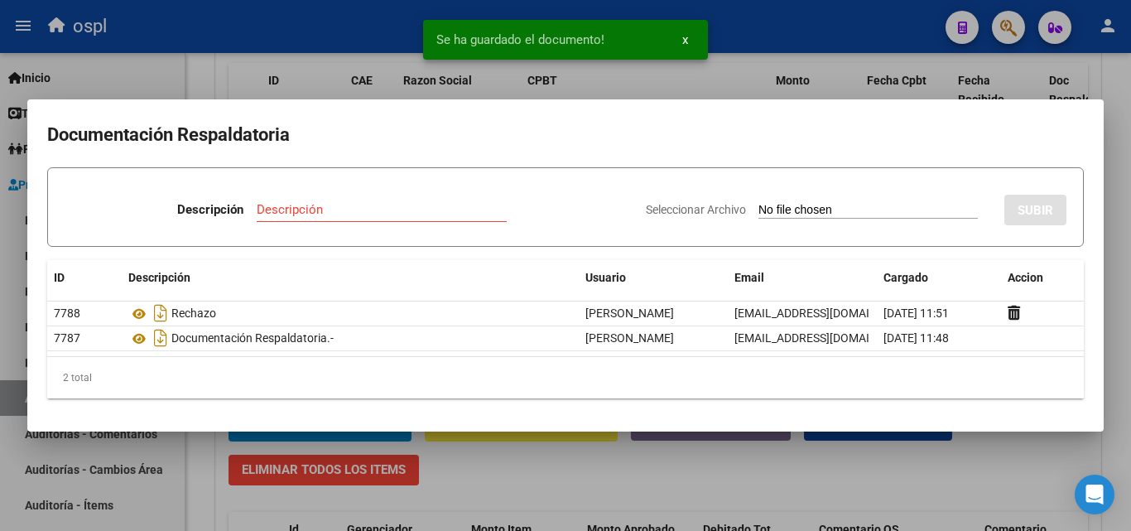
click at [555, 479] on div at bounding box center [565, 265] width 1131 height 531
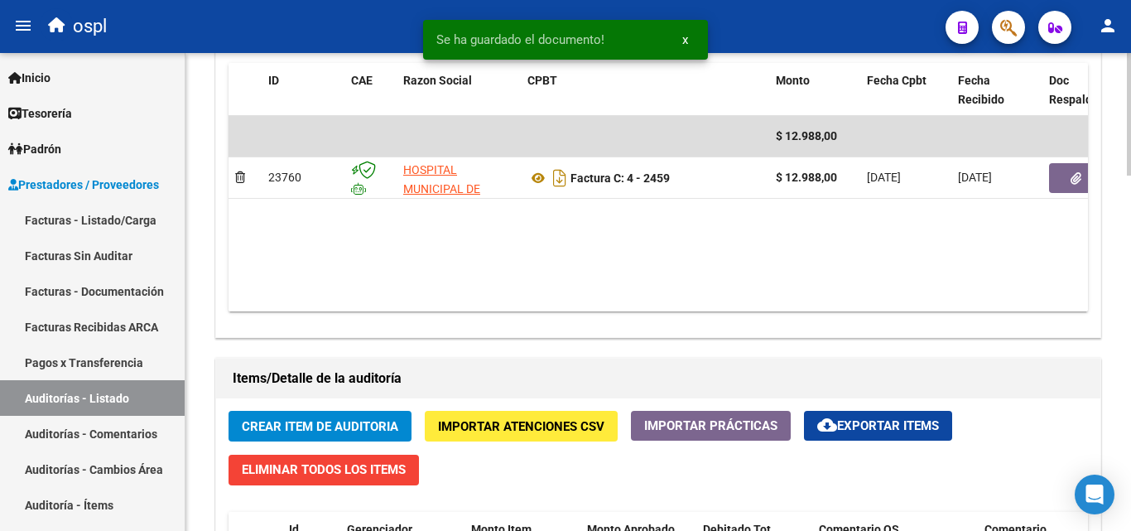
scroll to position [561, 0]
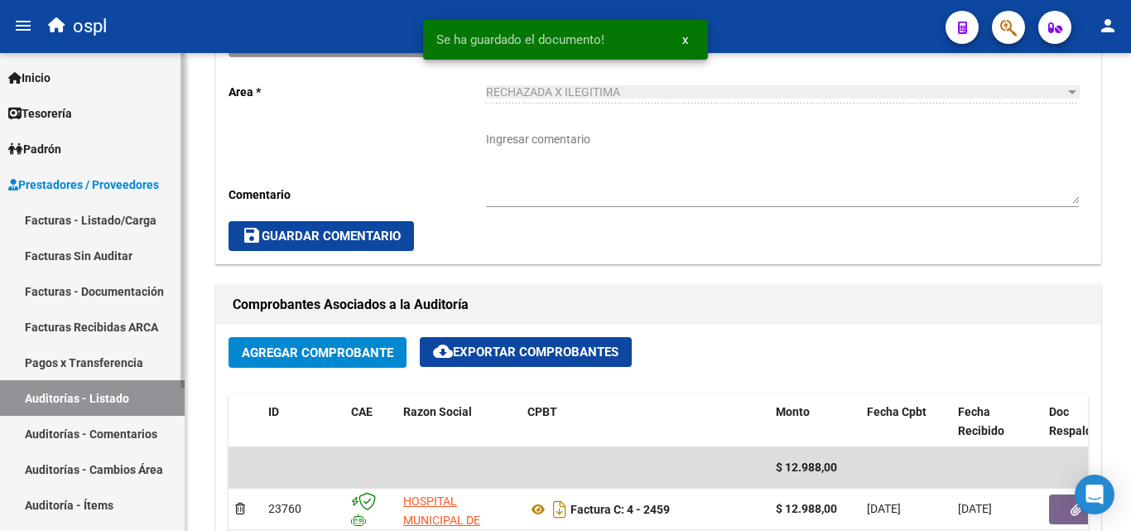
click at [106, 265] on link "Facturas Sin Auditar" at bounding box center [92, 256] width 185 height 36
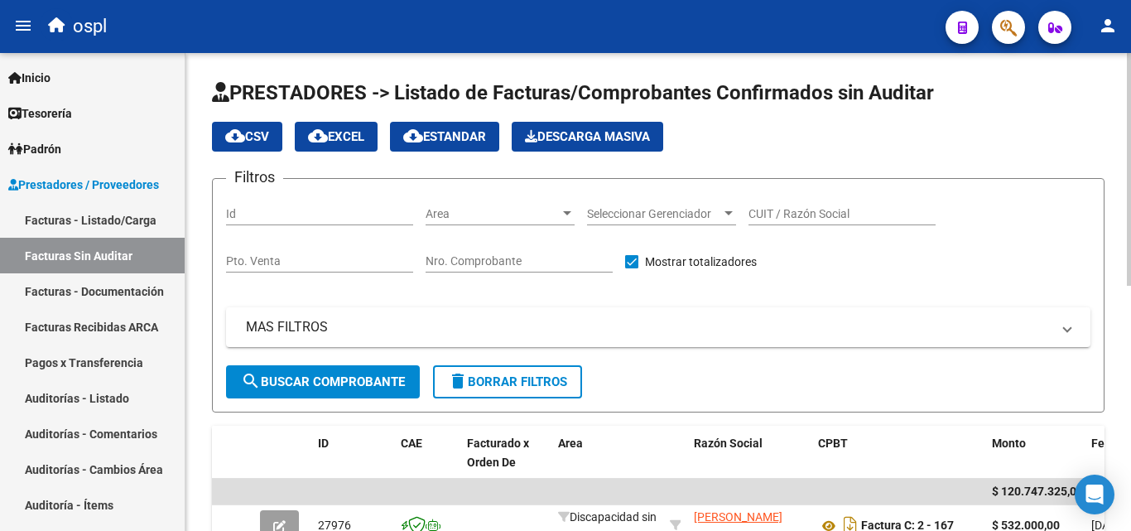
click at [521, 213] on span "Area" at bounding box center [493, 214] width 134 height 14
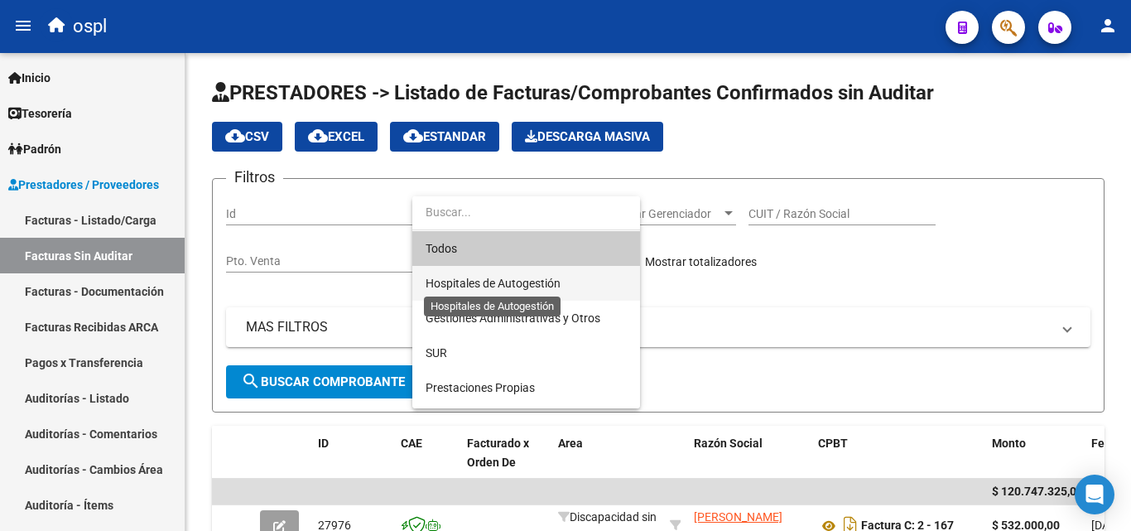
click at [513, 287] on span "Hospitales de Autogestión" at bounding box center [493, 283] width 135 height 13
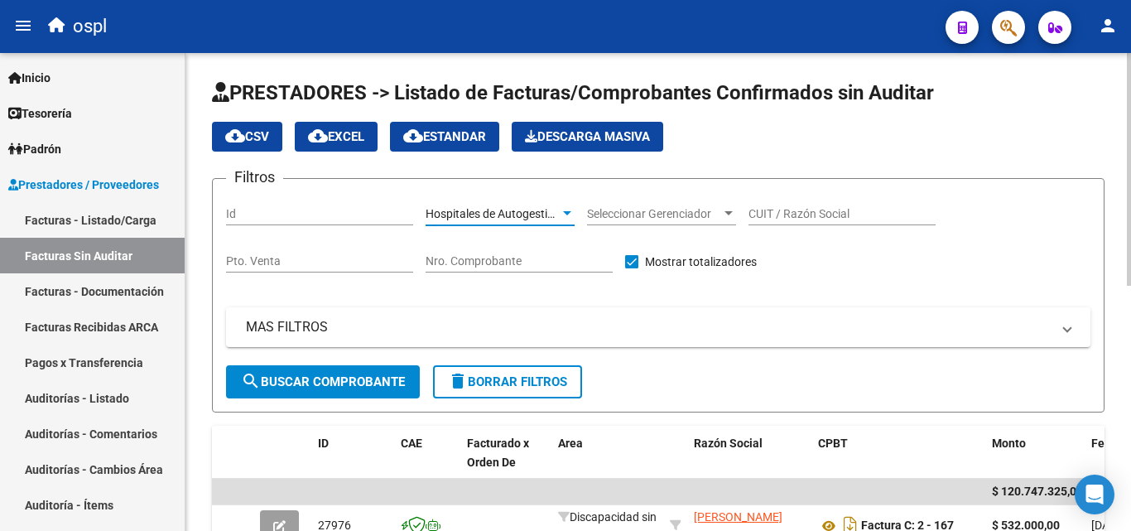
click at [364, 374] on span "search Buscar Comprobante" at bounding box center [323, 381] width 164 height 15
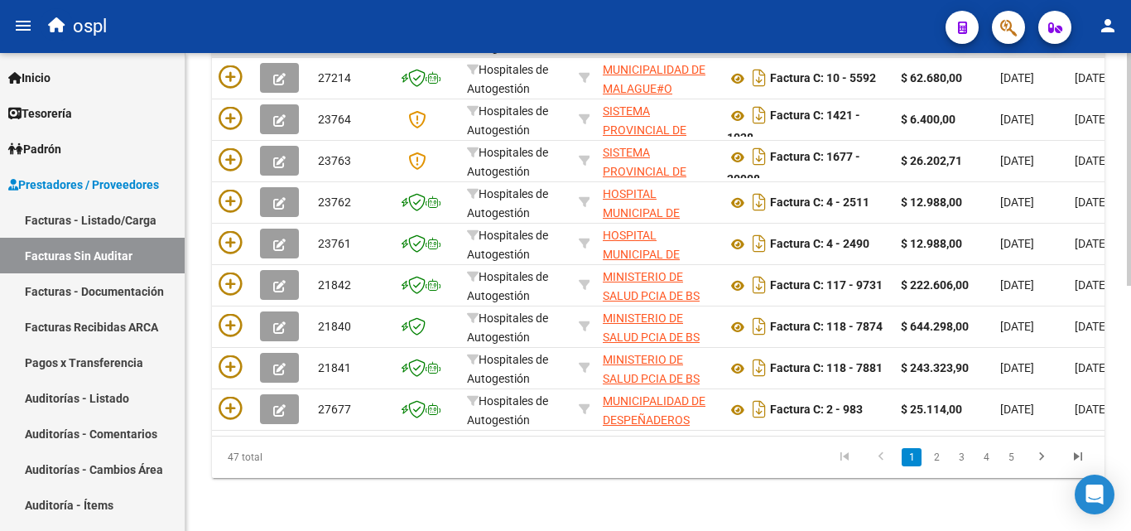
scroll to position [336, 0]
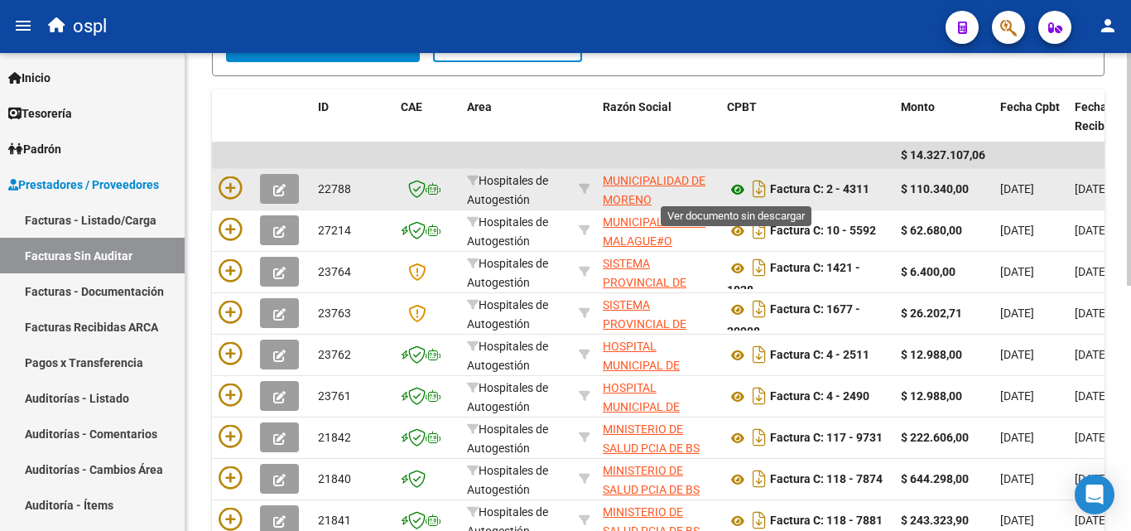
click at [738, 184] on icon at bounding box center [738, 190] width 22 height 20
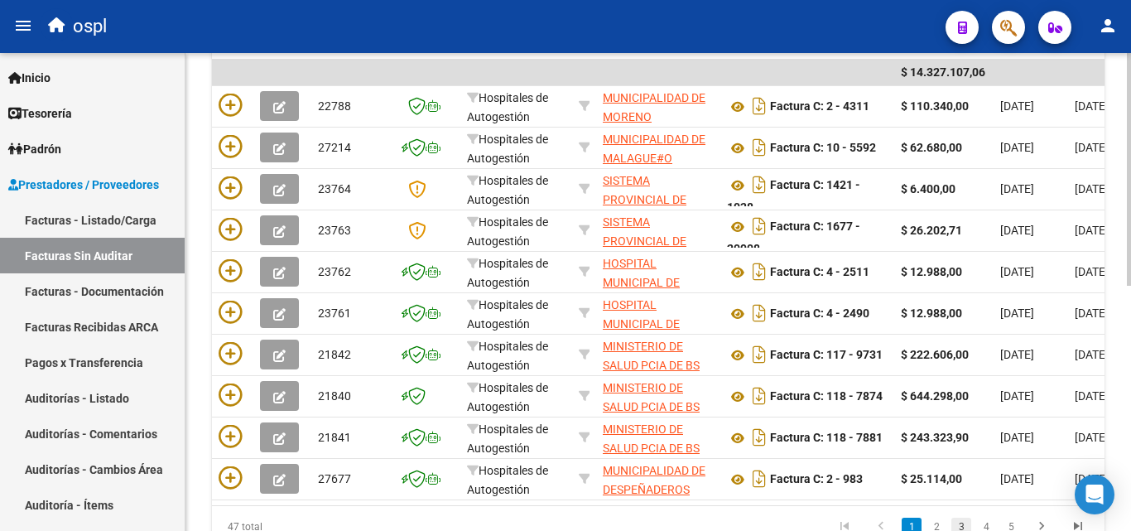
scroll to position [502, 0]
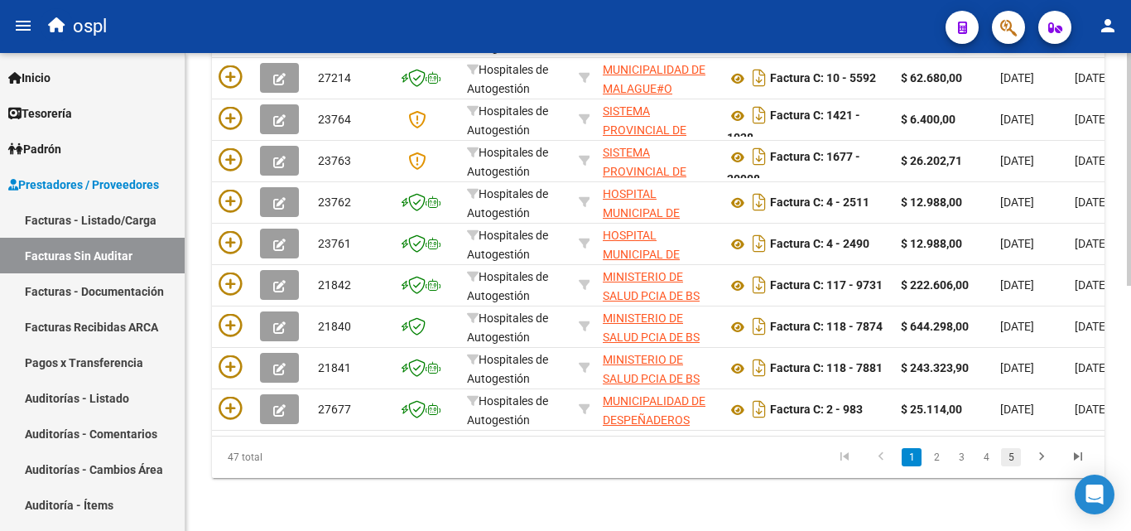
click at [1007, 448] on link "5" at bounding box center [1011, 457] width 20 height 18
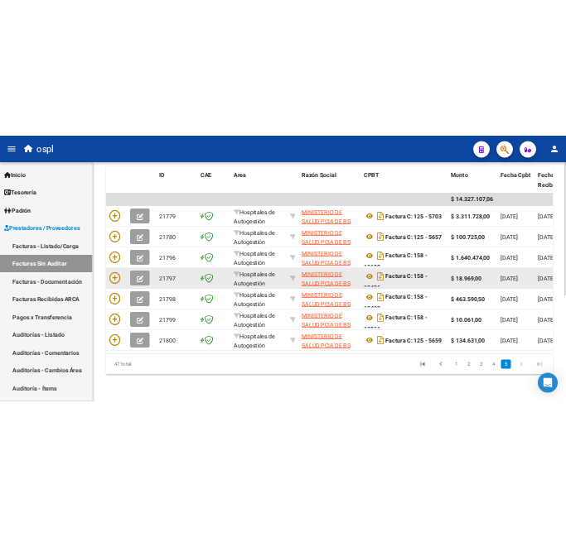
scroll to position [378, 0]
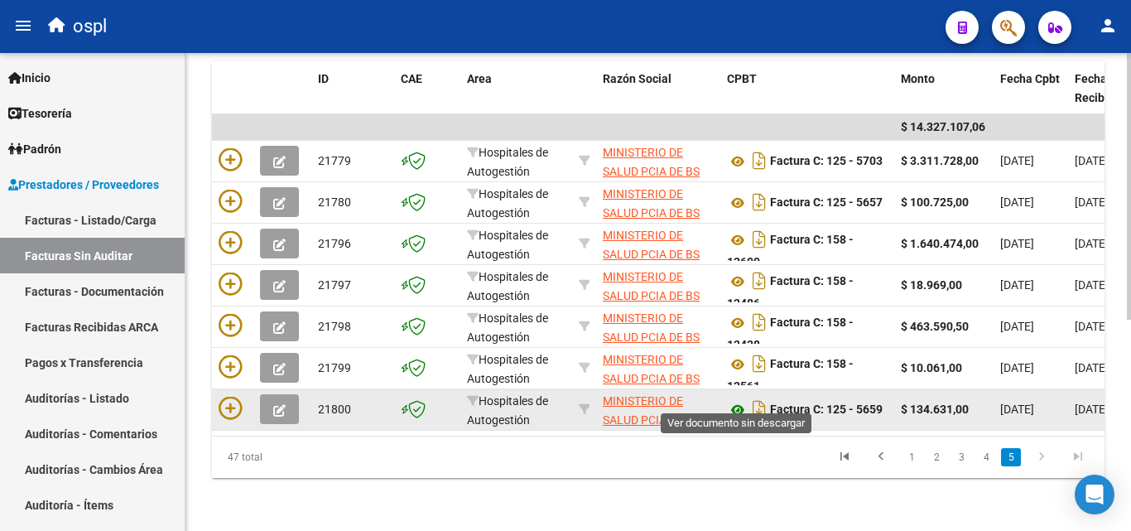
click at [733, 400] on icon at bounding box center [738, 410] width 22 height 20
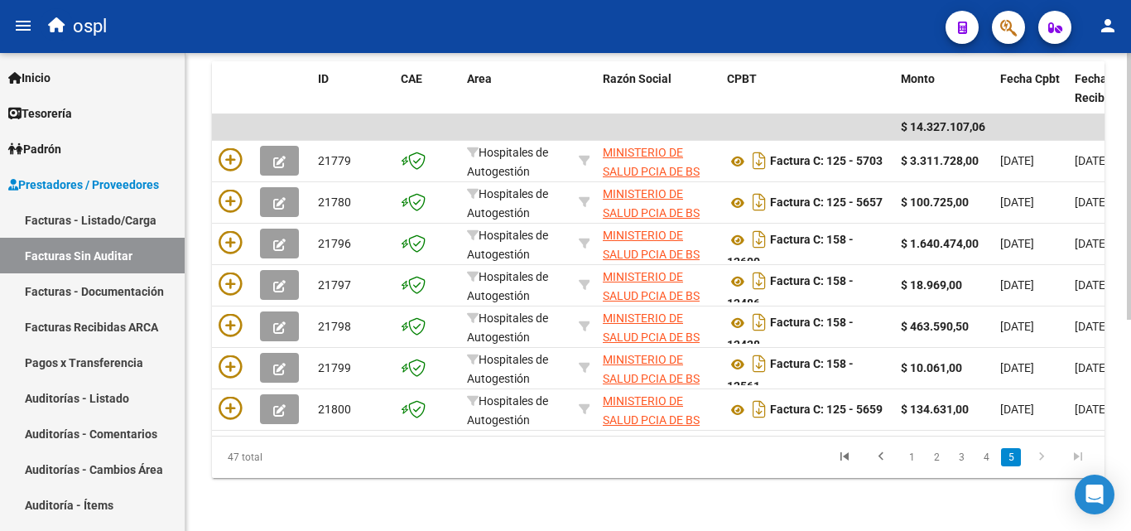
click at [819, 512] on div "PRESTADORES -> Listado de Facturas/Comprobantes Confirmados sin Auditar cloud_d…" at bounding box center [658, 110] width 946 height 842
click at [819, 488] on div "PRESTADORES -> Listado de Facturas/Comprobantes Confirmados sin Auditar cloud_d…" at bounding box center [658, 110] width 946 height 842
click at [506, 482] on div "PRESTADORES -> Listado de Facturas/Comprobantes Confirmados sin Auditar cloud_d…" at bounding box center [658, 110] width 946 height 842
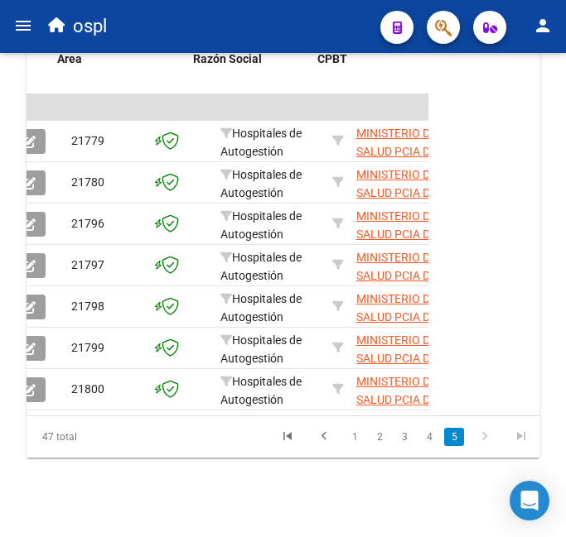
scroll to position [0, 0]
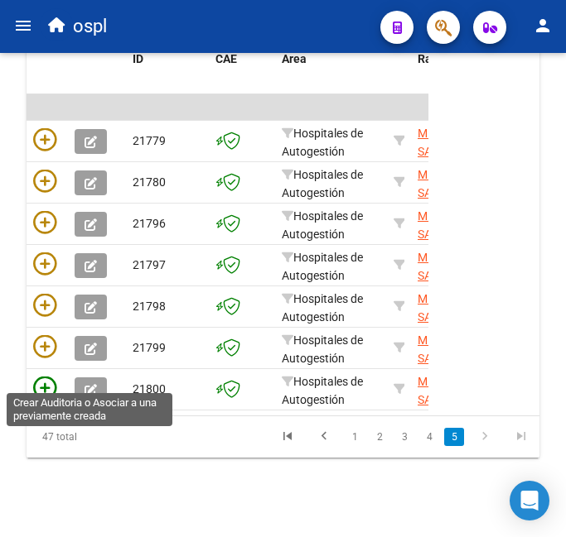
click at [45, 377] on icon at bounding box center [44, 388] width 23 height 23
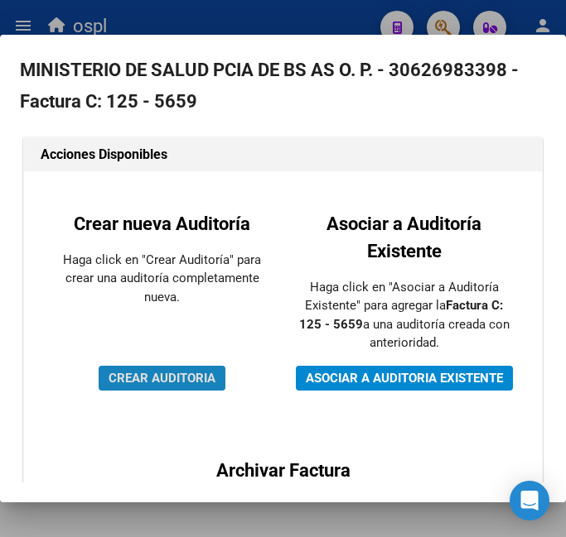
click at [215, 371] on span "CREAR AUDITORIA" at bounding box center [161, 378] width 107 height 15
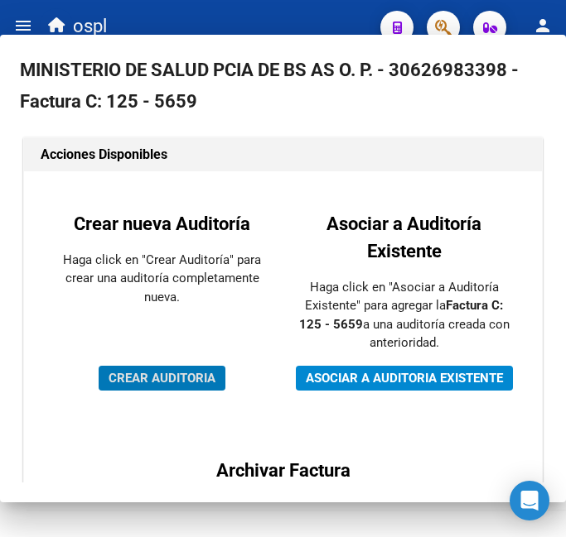
scroll to position [465, 0]
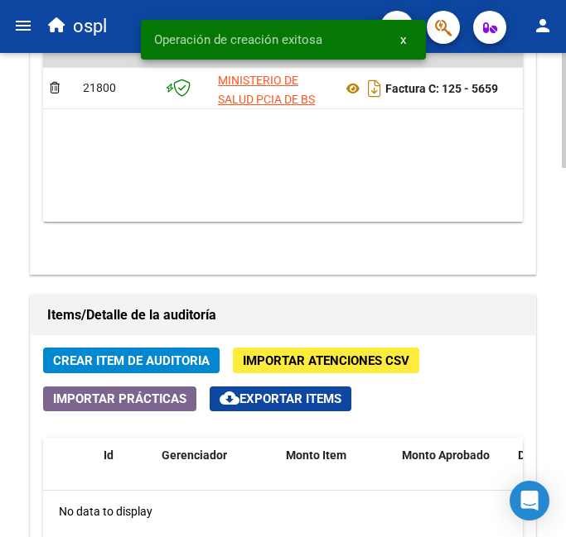
scroll to position [1076, 0]
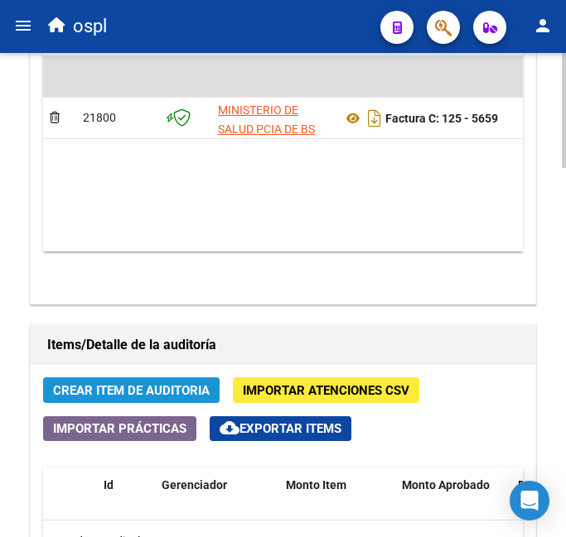
click at [123, 395] on span "Crear Item de Auditoria" at bounding box center [131, 390] width 157 height 15
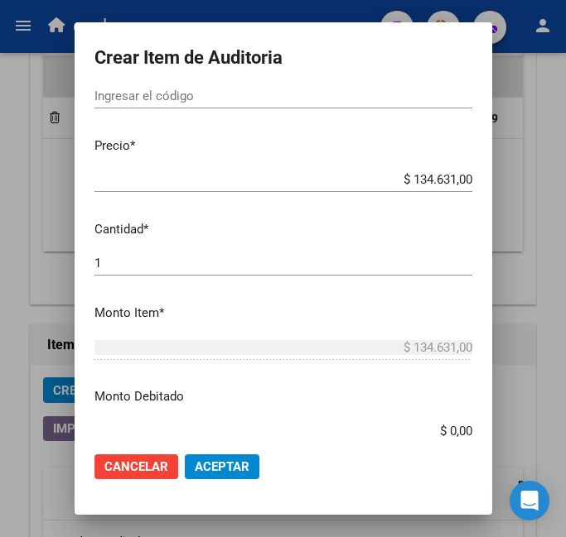
scroll to position [331, 0]
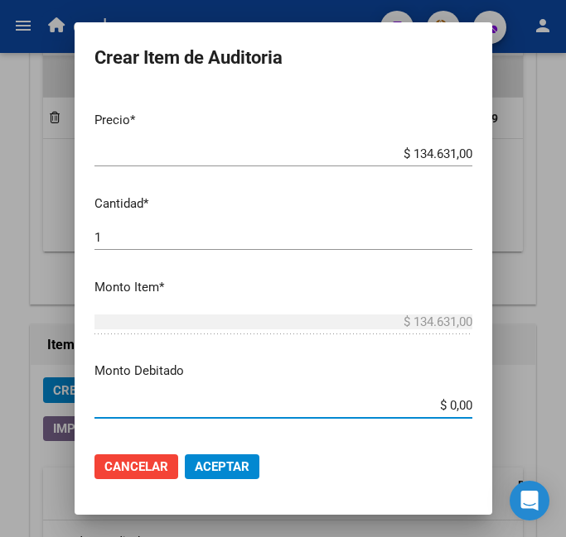
drag, startPoint x: 417, startPoint y: 400, endPoint x: 494, endPoint y: 402, distance: 76.2
click at [492, 402] on mat-dialog-content "Nro Documento CUIL Nombre Completo Fec. Prestación Ingresar la fecha Selecciona…" at bounding box center [283, 264] width 417 height 349
drag, startPoint x: 410, startPoint y: 426, endPoint x: 426, endPoint y: 415, distance: 19.1
click at [410, 426] on div "$ 0,00 Ingresar el monto" at bounding box center [283, 413] width 378 height 41
drag, startPoint x: 426, startPoint y: 415, endPoint x: 455, endPoint y: 407, distance: 30.1
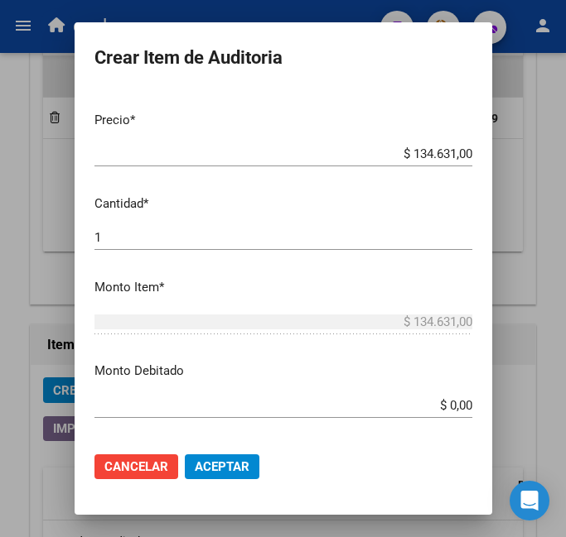
click at [455, 407] on div "$ 0,00 Ingresar el monto" at bounding box center [283, 405] width 378 height 25
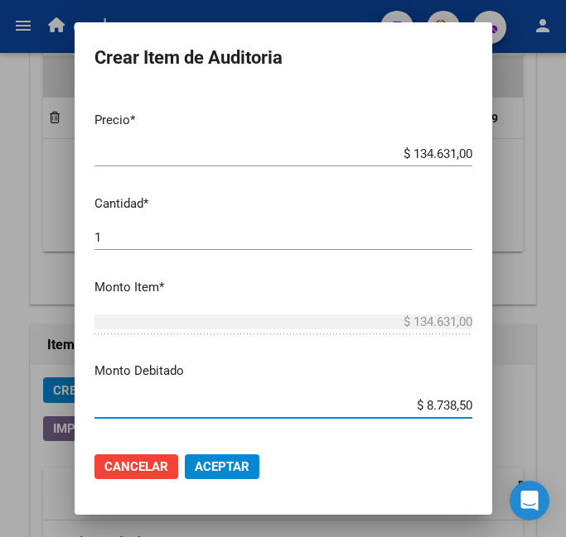
type input "$ 87.385,00"
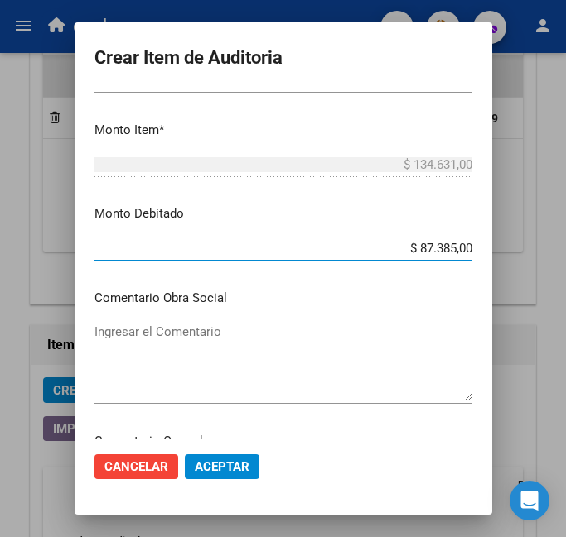
scroll to position [580, 0]
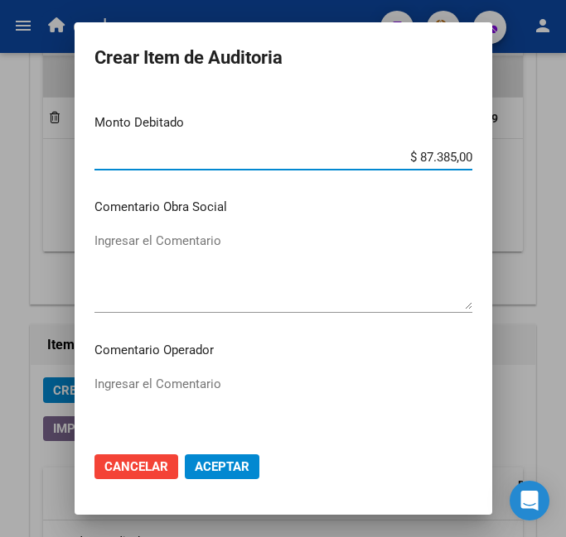
click at [205, 392] on textarea "Ingresar el Comentario" at bounding box center [283, 414] width 378 height 78
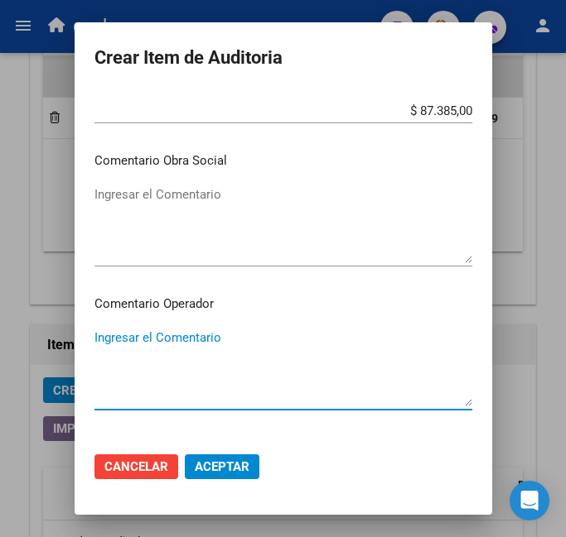
scroll to position [662, 0]
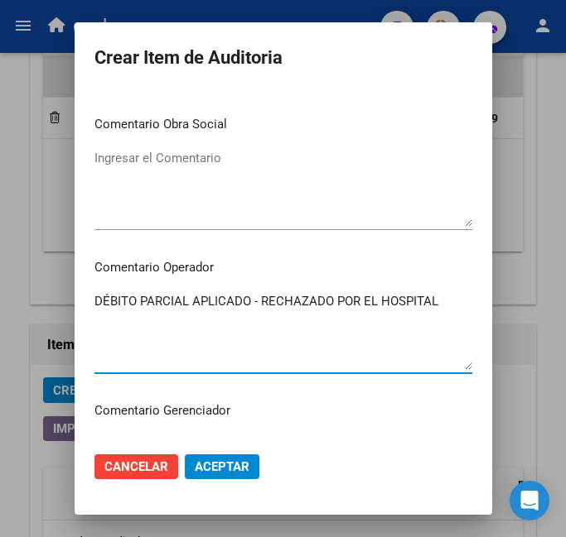
click at [242, 303] on textarea "DÉBITO PARCIAL APLICADO - RECHAZADO POR EL HOSPITAL" at bounding box center [283, 331] width 378 height 78
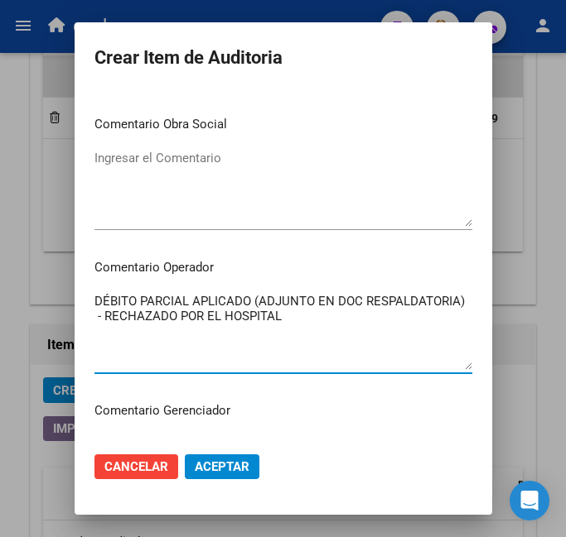
type textarea "DÉBITO PARCIAL APLICADO (ADJUNTO EN DOC RESPALDATORIA) - RECHAZADO POR EL HOSPI…"
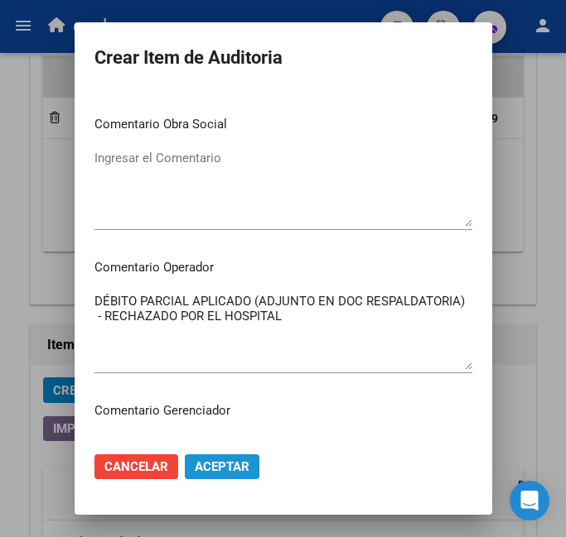
click at [234, 466] on span "Aceptar" at bounding box center [222, 467] width 55 height 15
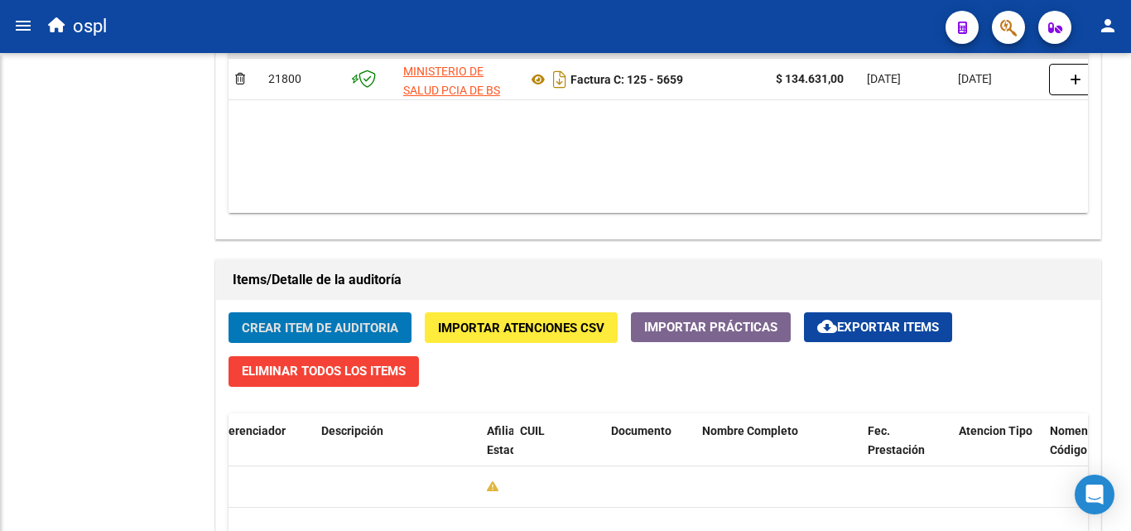
scroll to position [630, 0]
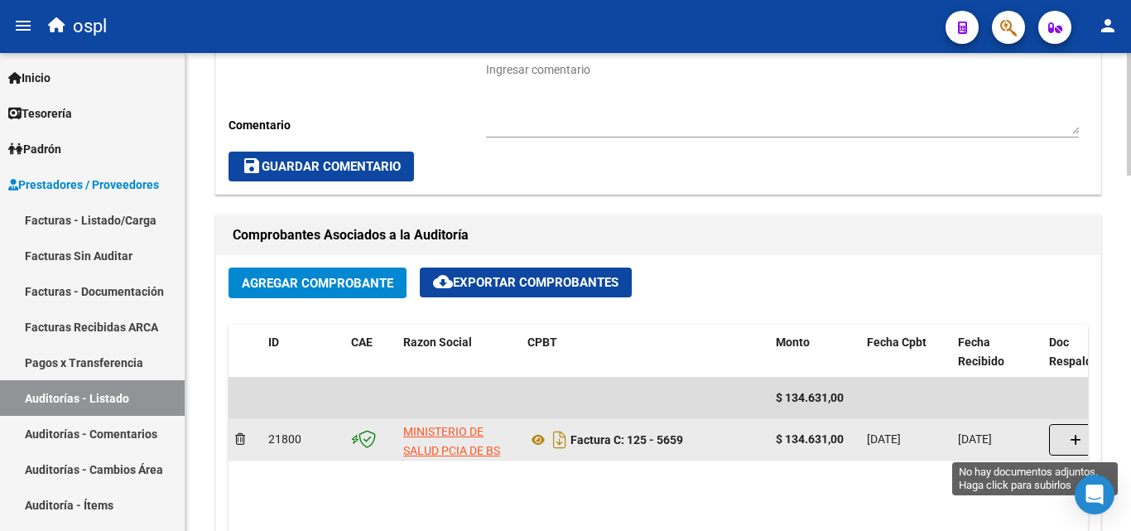
click at [1073, 445] on icon "button" at bounding box center [1076, 440] width 12 height 12
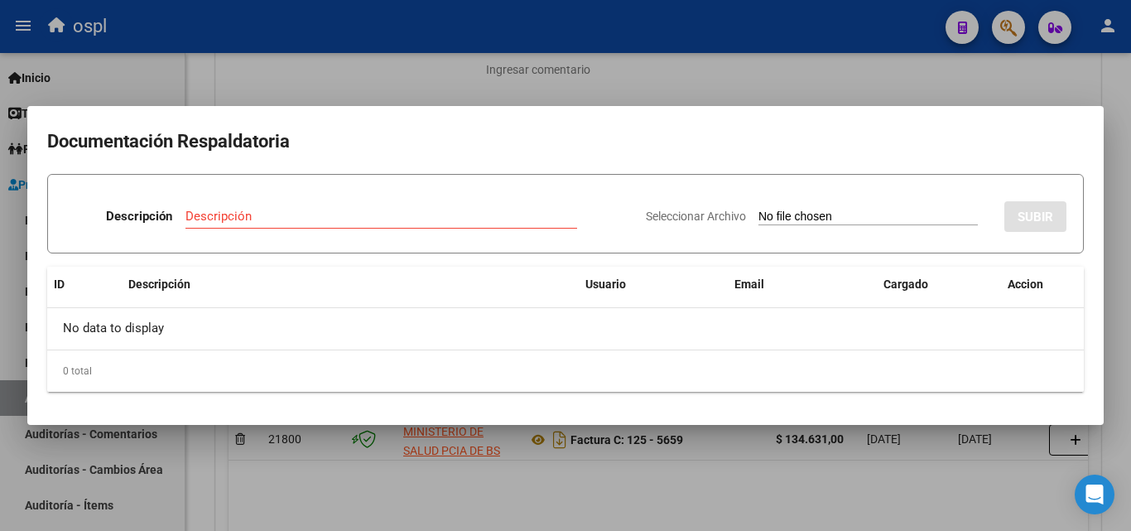
click at [783, 213] on input "Seleccionar Archivo" at bounding box center [867, 217] width 219 height 16
type input "C:\fakepath\DÉBITO FACTURA 5659 HOSPITAL INTERZONAL DE AGUDOS Y CRÓNICOS [PERSO…"
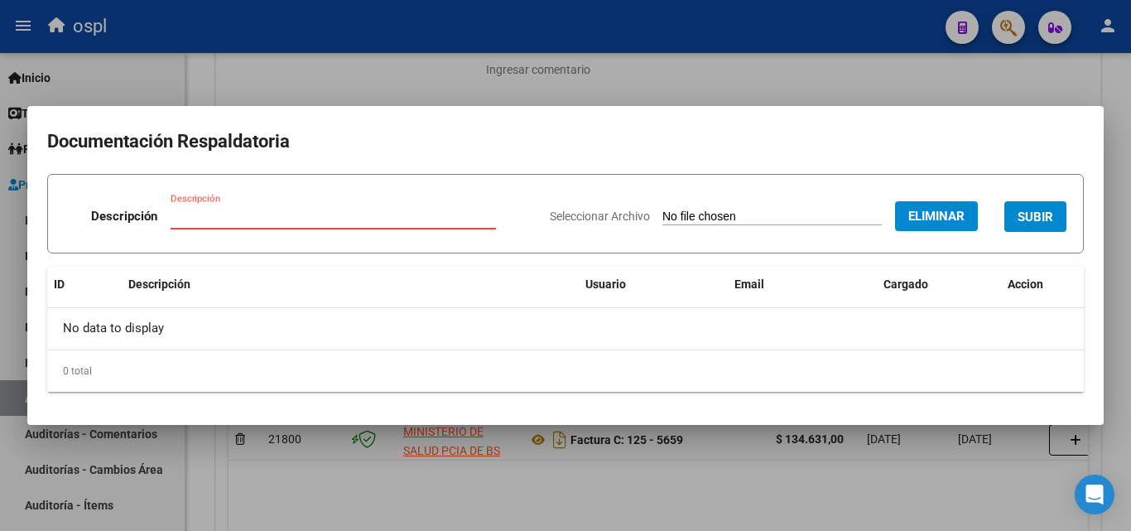
click at [237, 222] on input "Descripción" at bounding box center [333, 216] width 325 height 15
type input "DÉBITO"
click at [1033, 212] on span "SUBIR" at bounding box center [1036, 216] width 36 height 15
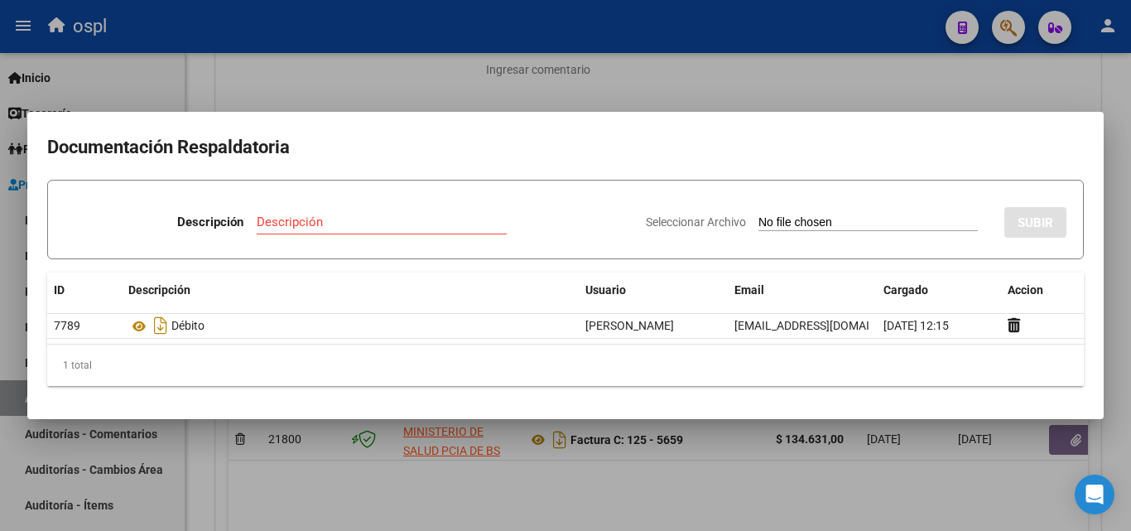
click at [773, 219] on input "Seleccionar Archivo" at bounding box center [867, 223] width 219 height 16
type input "C:\fakepath\RTA HOSP KORN.png"
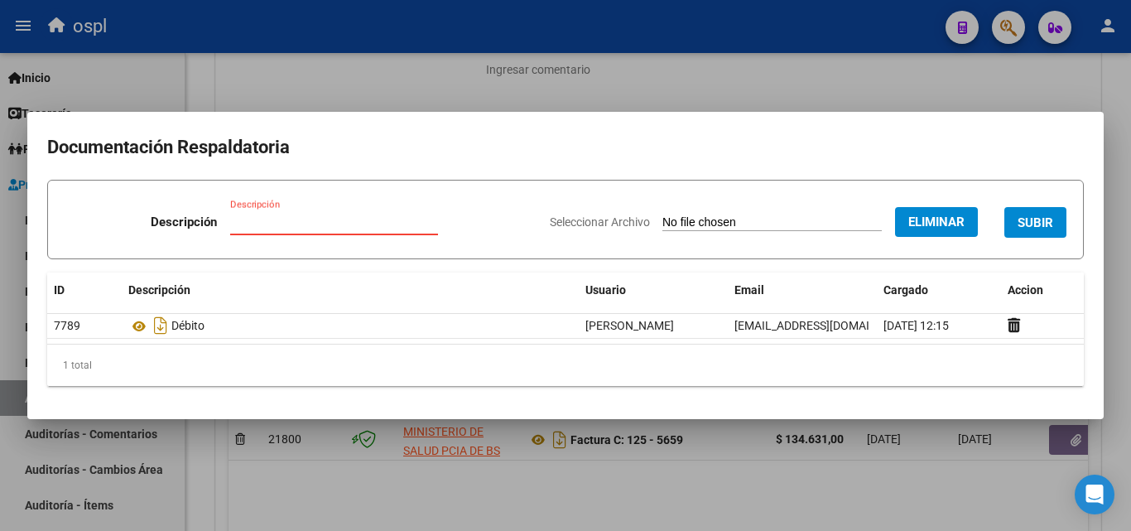
click at [247, 222] on input "Descripción" at bounding box center [334, 221] width 208 height 15
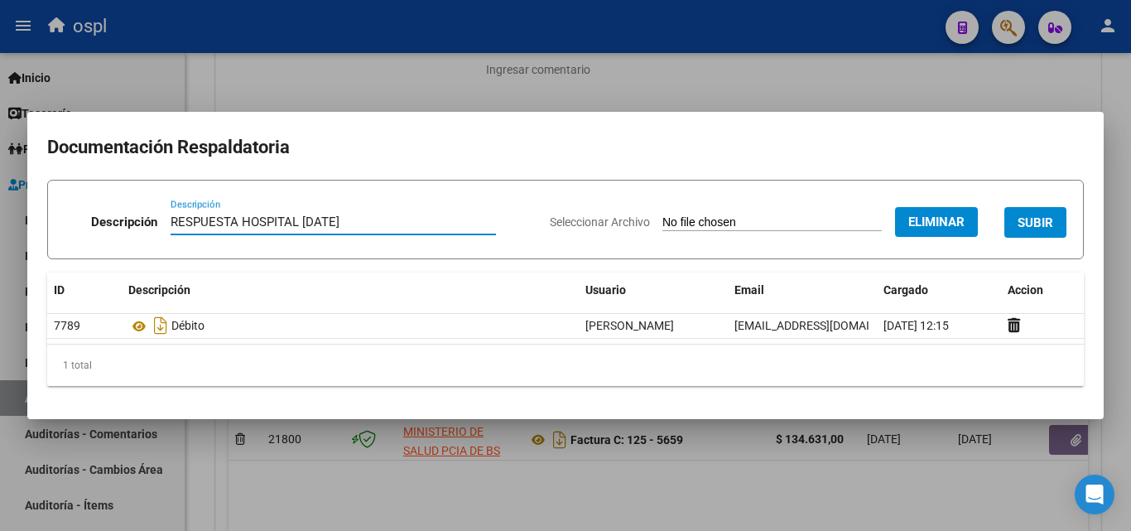
type input "RESPUESTA HOSPITAL [DATE]"
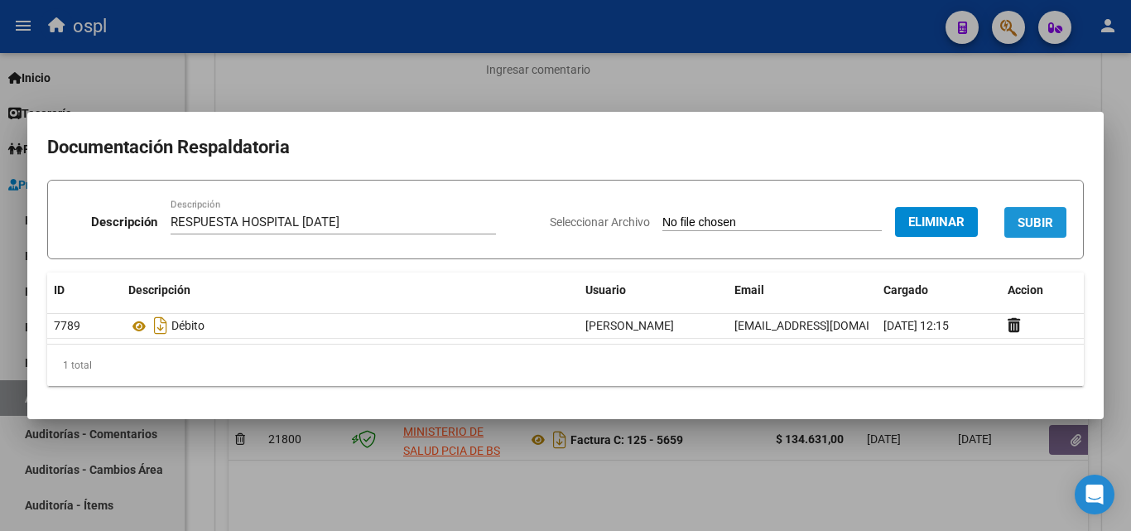
click at [1037, 215] on span "SUBIR" at bounding box center [1036, 222] width 36 height 15
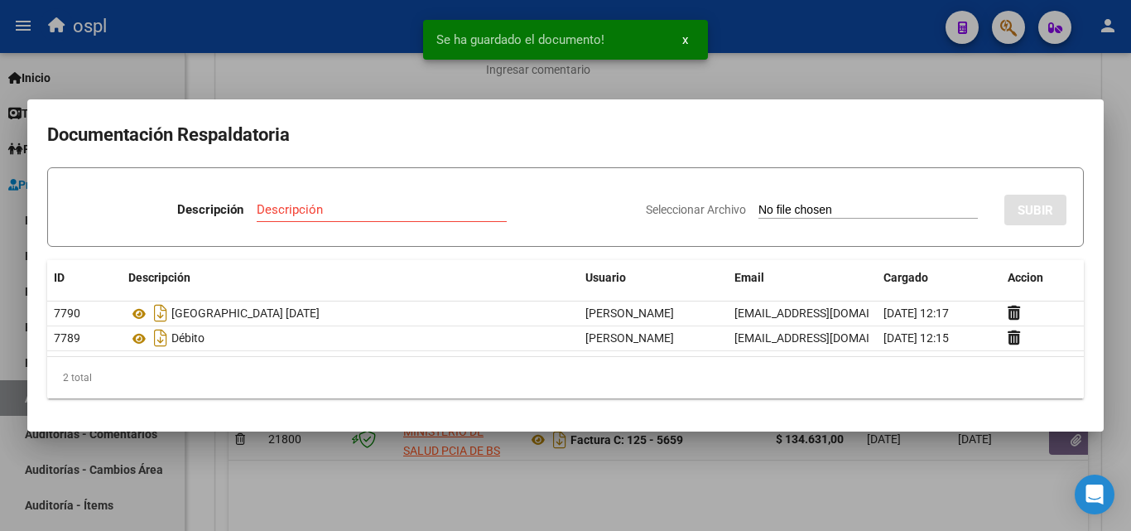
click at [879, 58] on div at bounding box center [565, 265] width 1131 height 531
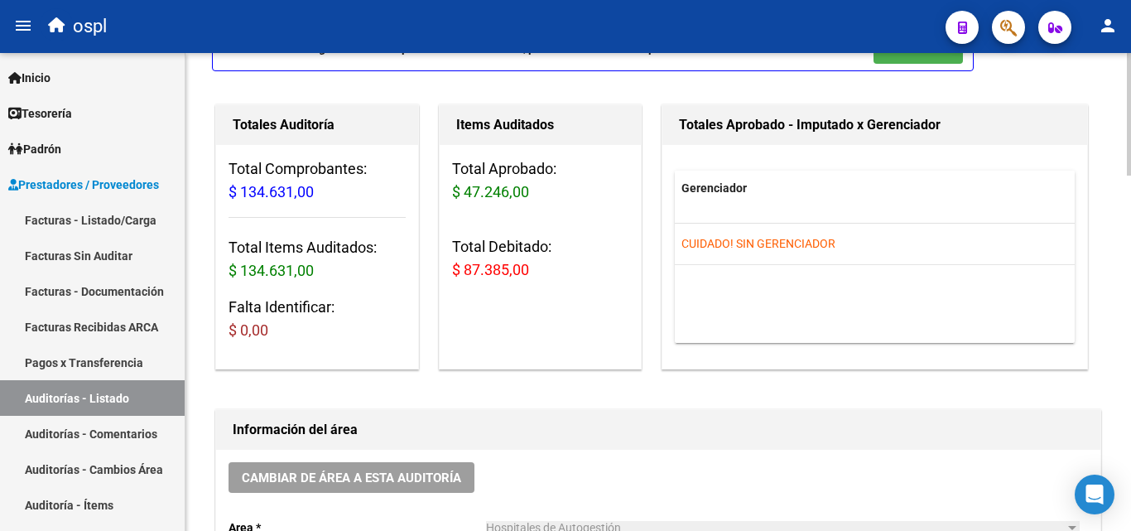
scroll to position [0, 0]
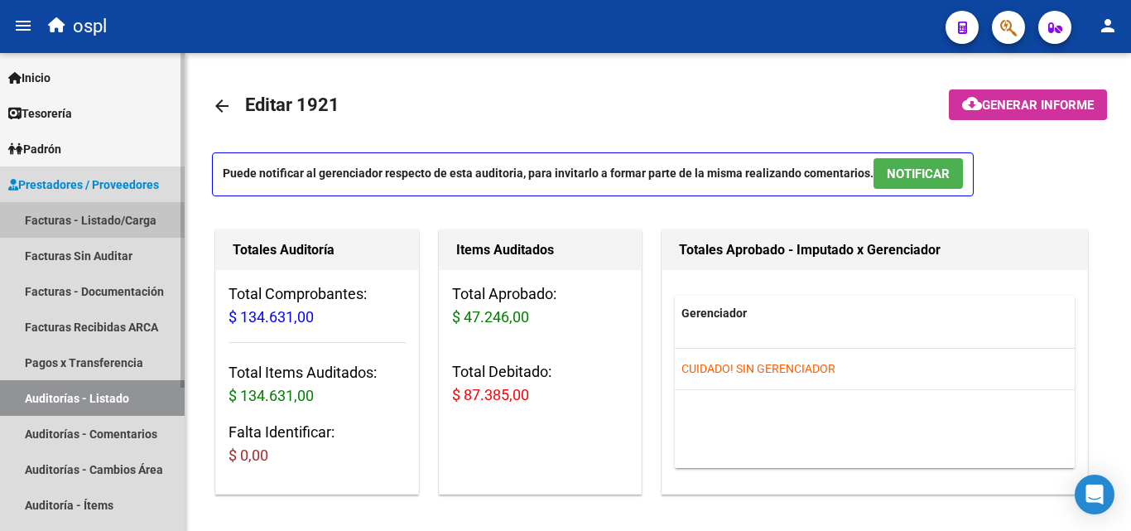
click at [128, 219] on link "Facturas - Listado/Carga" at bounding box center [92, 220] width 185 height 36
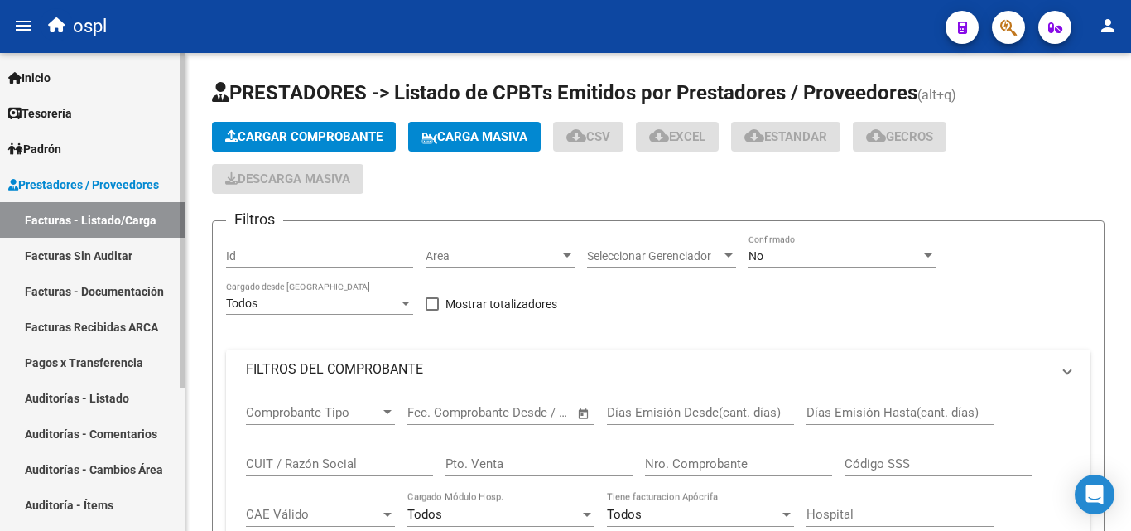
click at [120, 253] on link "Facturas Sin Auditar" at bounding box center [92, 256] width 185 height 36
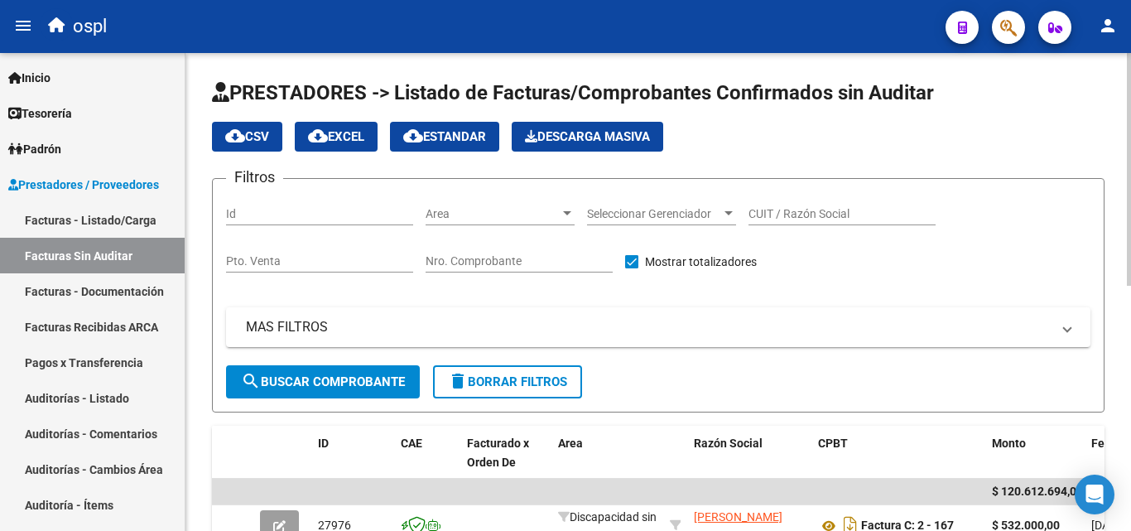
click at [560, 207] on div at bounding box center [567, 213] width 15 height 13
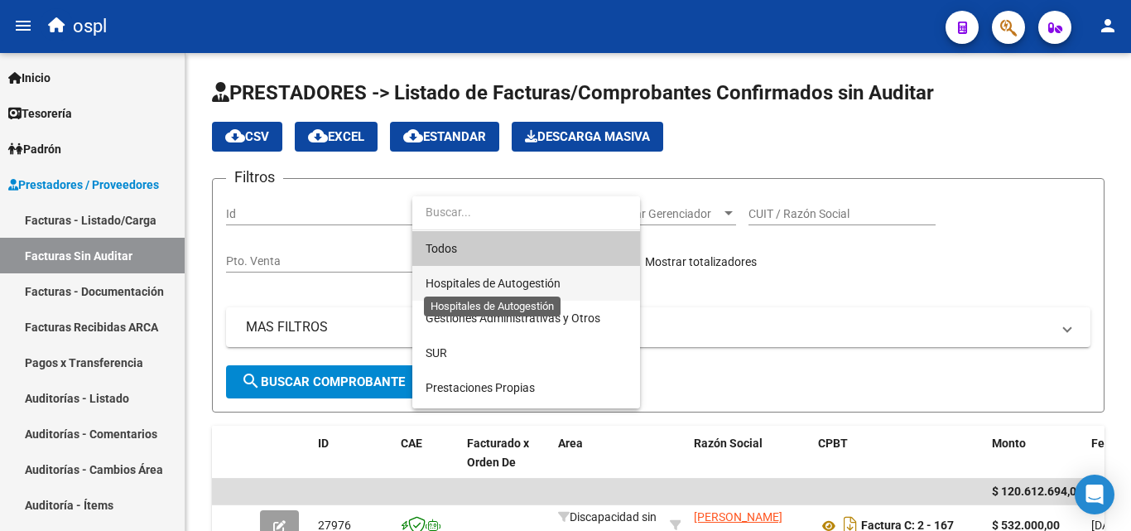
click at [551, 278] on span "Hospitales de Autogestión" at bounding box center [493, 283] width 135 height 13
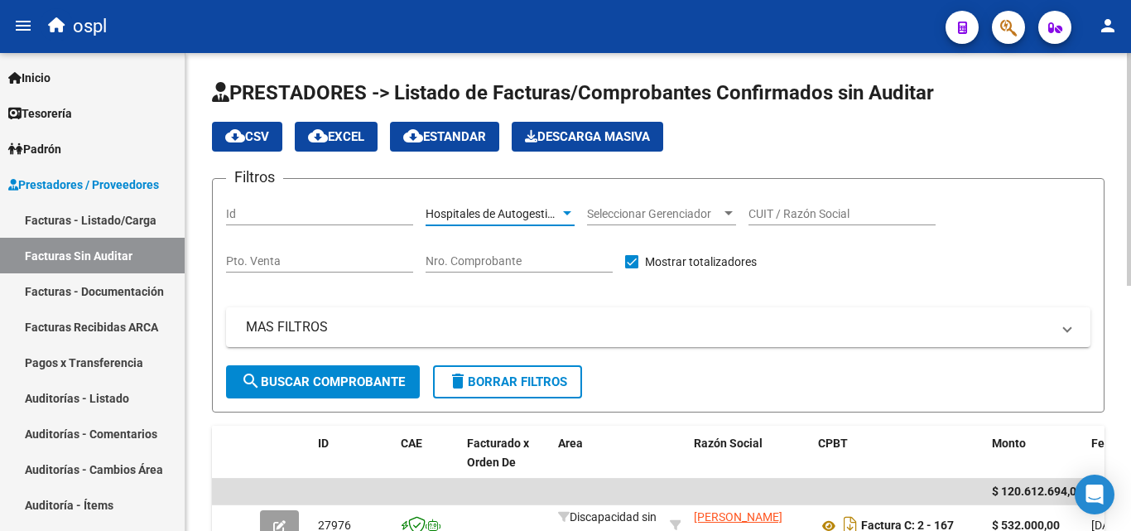
click at [389, 393] on button "search Buscar Comprobante" at bounding box center [323, 381] width 194 height 33
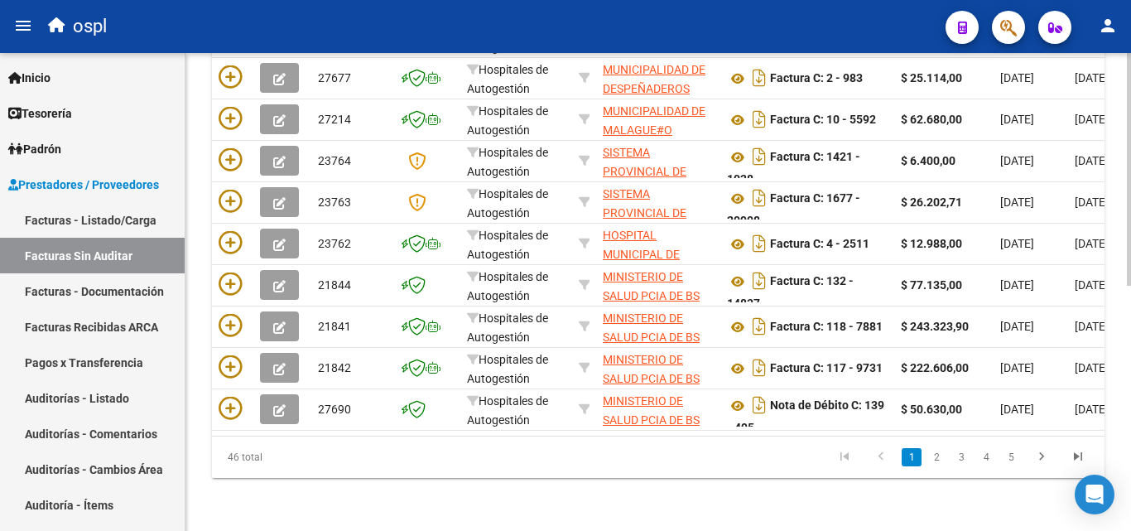
scroll to position [502, 0]
click at [1013, 452] on link "5" at bounding box center [1011, 457] width 20 height 18
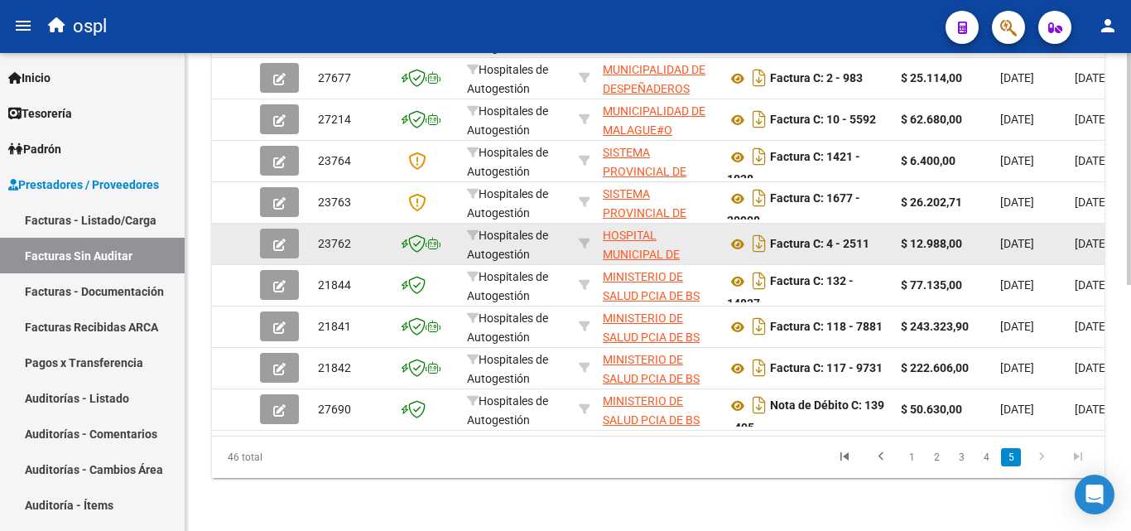
scroll to position [336, 0]
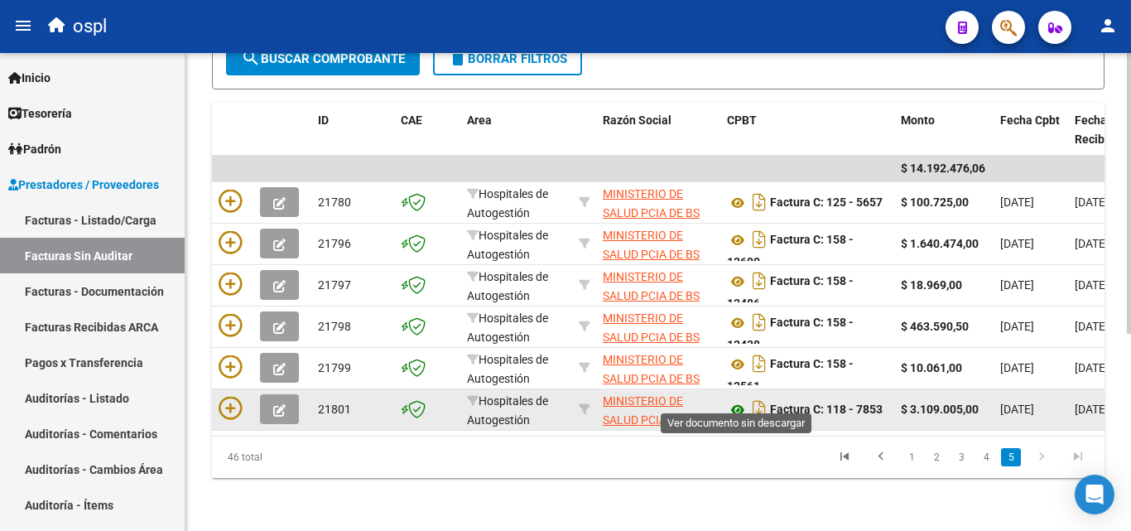
click at [739, 400] on icon at bounding box center [738, 410] width 22 height 20
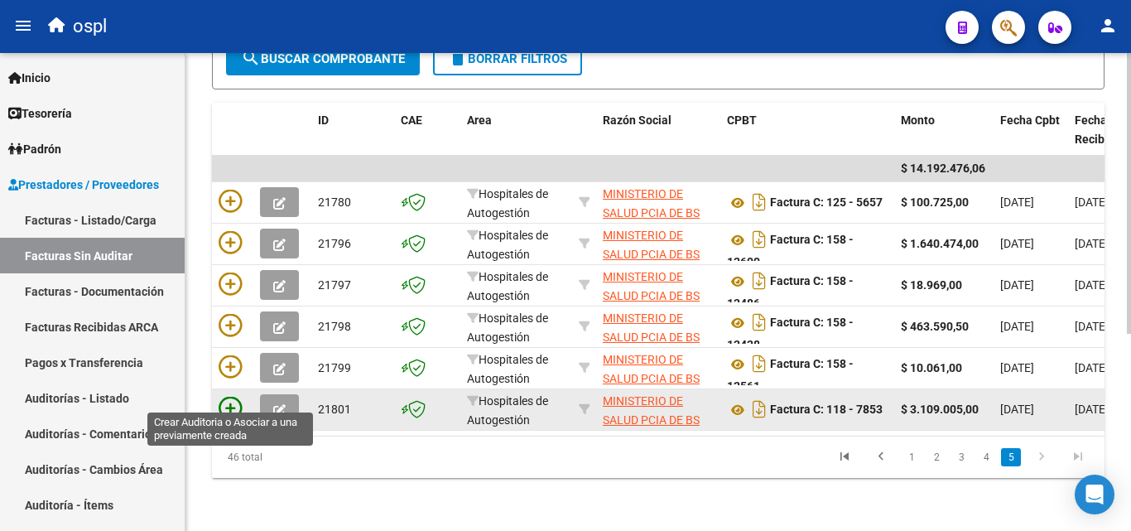
click at [228, 397] on icon at bounding box center [230, 408] width 23 height 23
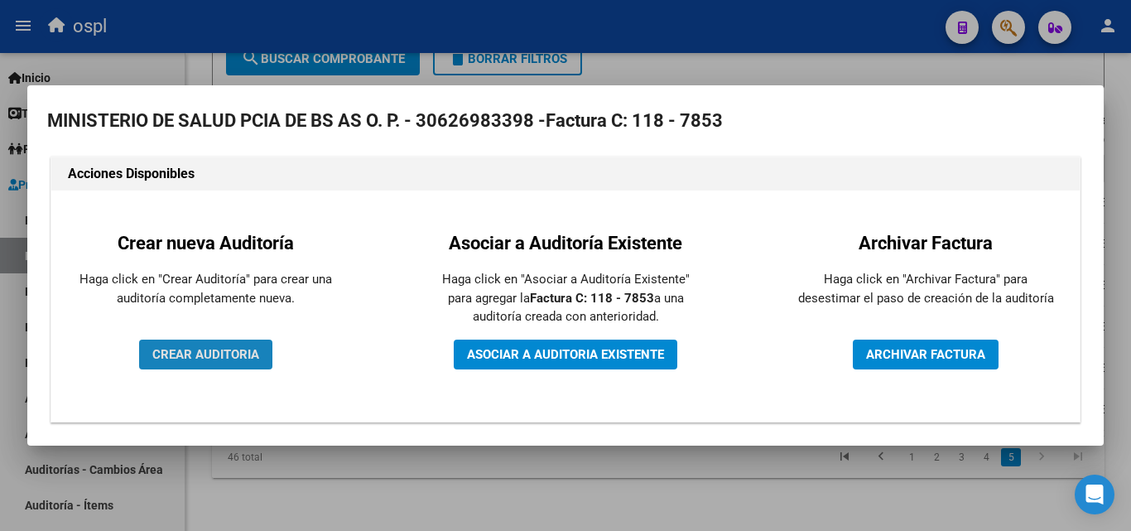
click at [219, 351] on span "CREAR AUDITORIA" at bounding box center [205, 354] width 107 height 15
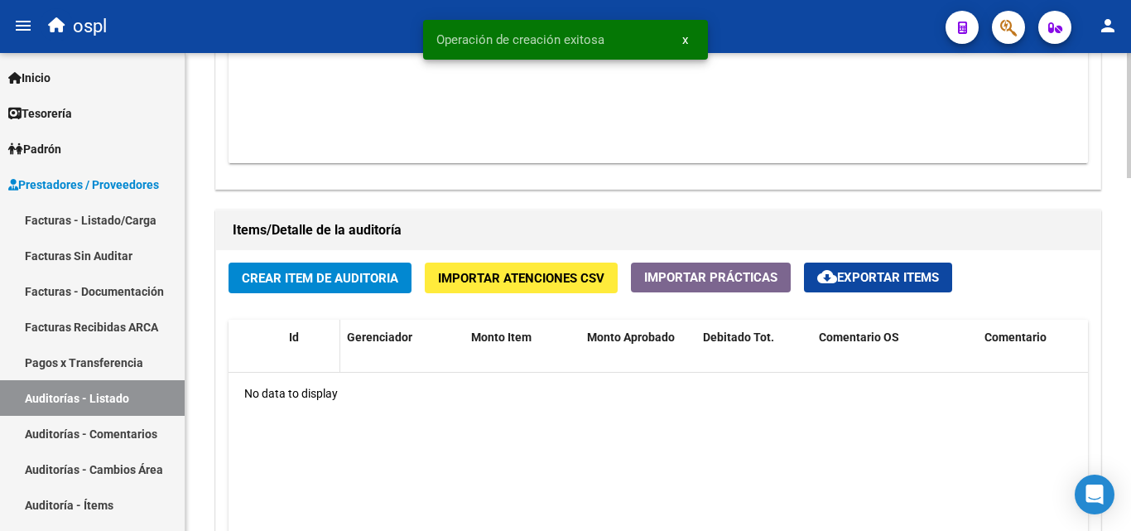
scroll to position [1076, 0]
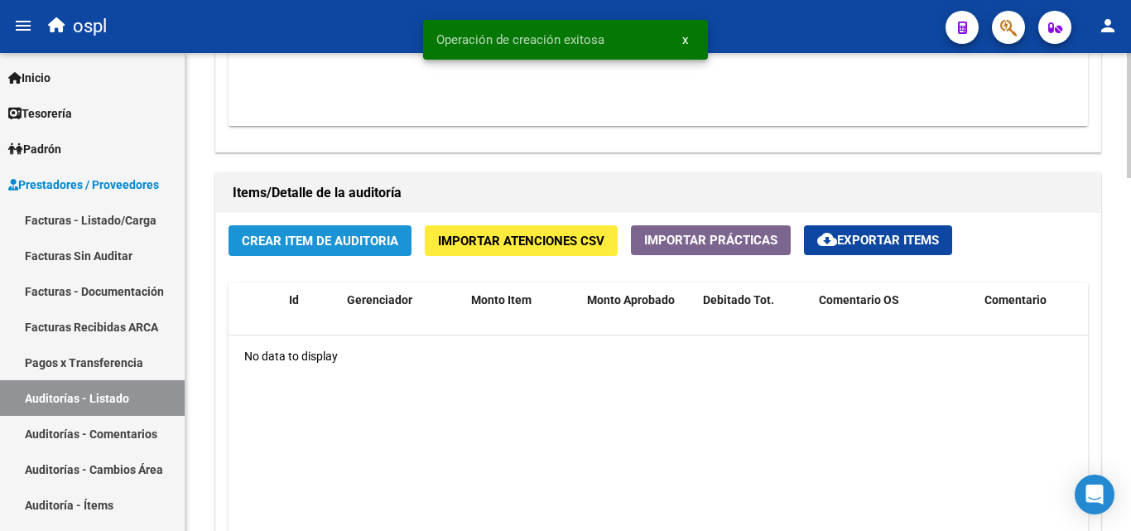
click at [322, 245] on span "Crear Item de Auditoria" at bounding box center [320, 241] width 157 height 15
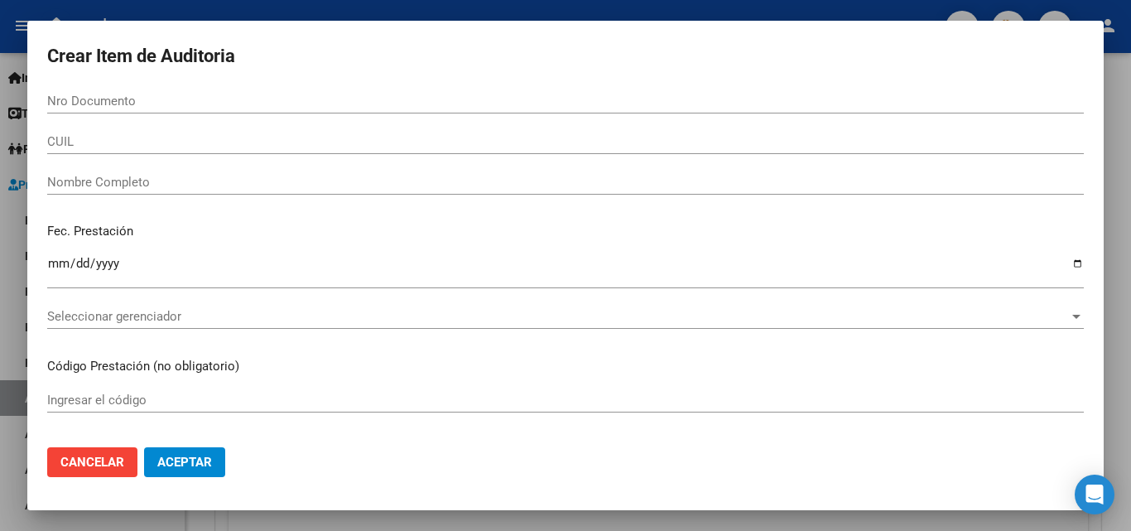
drag, startPoint x: 229, startPoint y: 162, endPoint x: 213, endPoint y: 190, distance: 32.0
click at [227, 165] on div "CUIL" at bounding box center [565, 149] width 1037 height 41
click at [215, 190] on div "Nombre Completo" at bounding box center [565, 182] width 1037 height 25
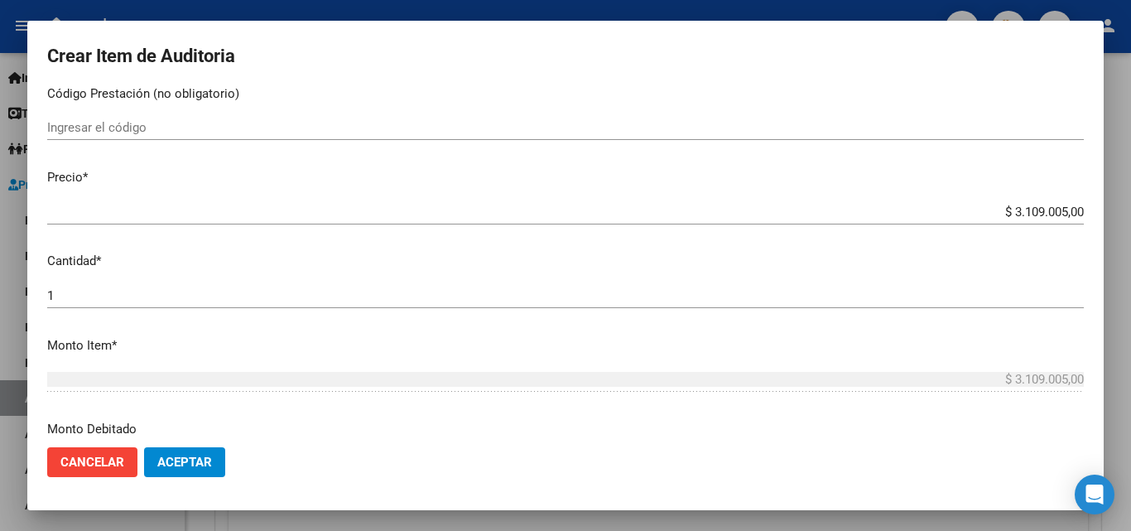
scroll to position [331, 0]
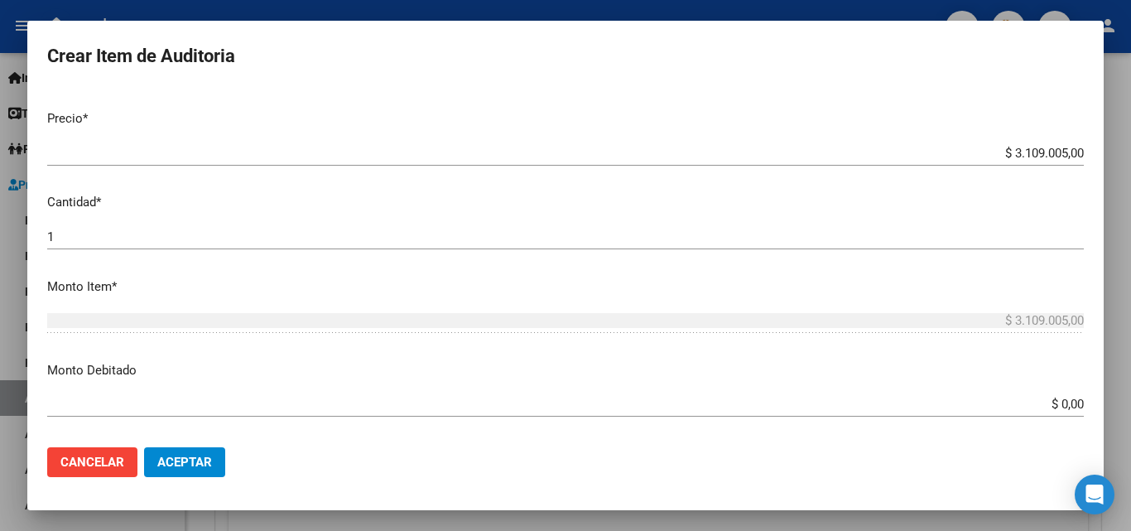
type input "TODOS"
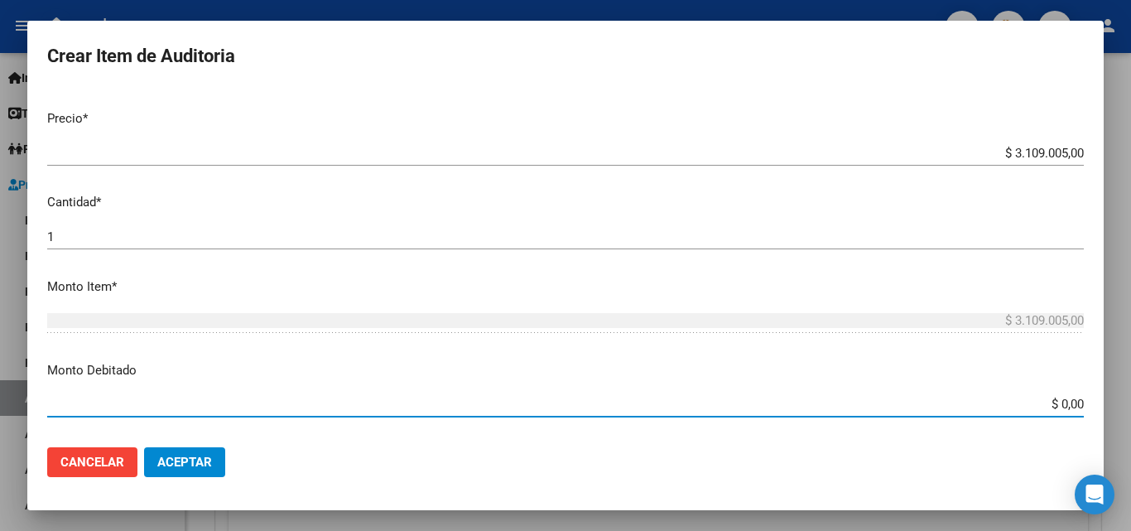
drag, startPoint x: 1043, startPoint y: 410, endPoint x: 1102, endPoint y: 410, distance: 58.8
click at [1102, 410] on mat-dialog-content "Nro Documento CUIL TODOS Nombre Completo Fec. Prestación Ingresar la fecha Sele…" at bounding box center [565, 261] width 1076 height 345
type input "$ 3.109.005,00"
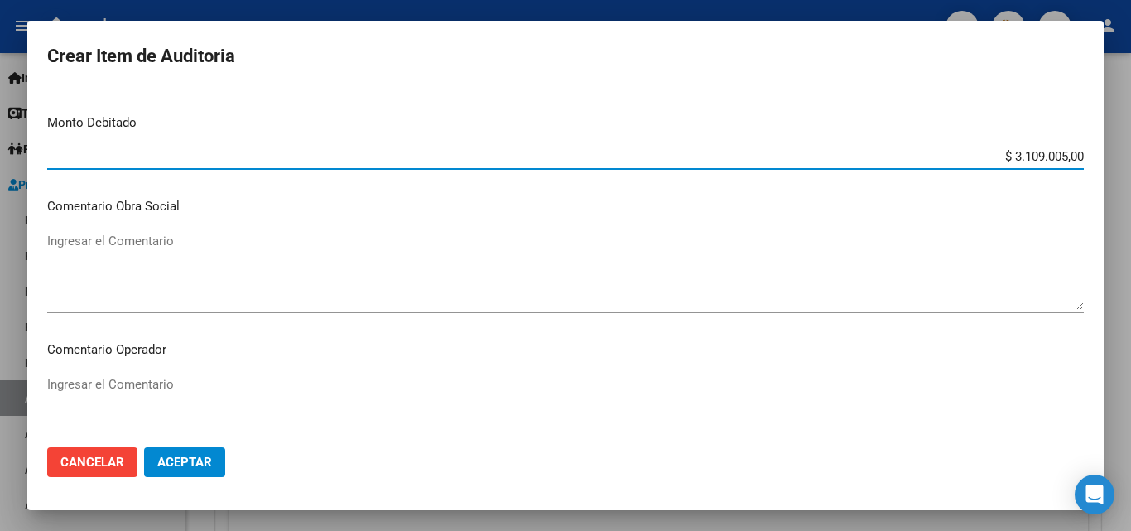
scroll to position [580, 0]
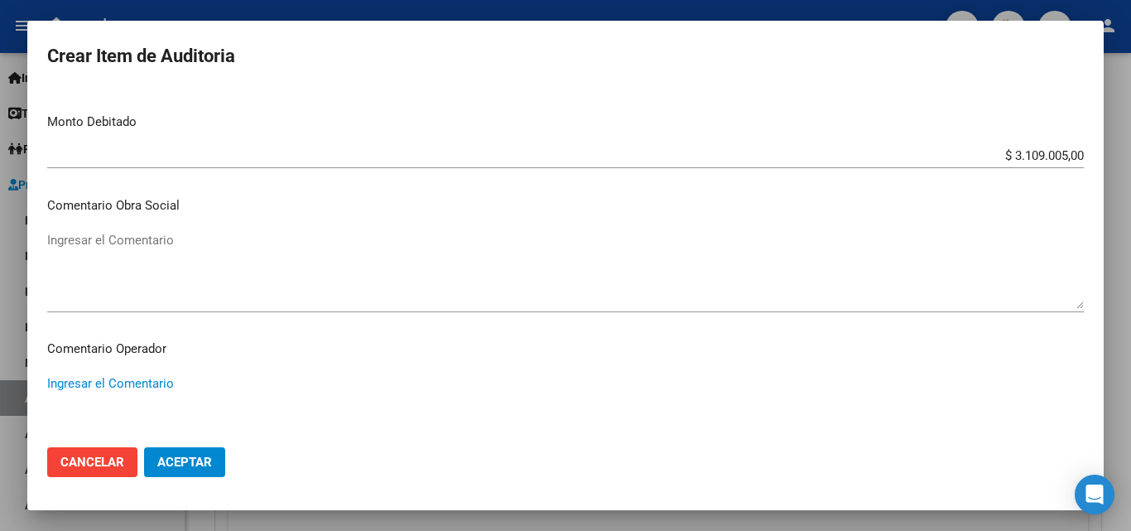
click at [181, 378] on textarea "Ingresar el Comentario" at bounding box center [565, 413] width 1037 height 78
click at [276, 392] on textarea "DÉBITO TOTAL INFORMADO" at bounding box center [565, 413] width 1037 height 78
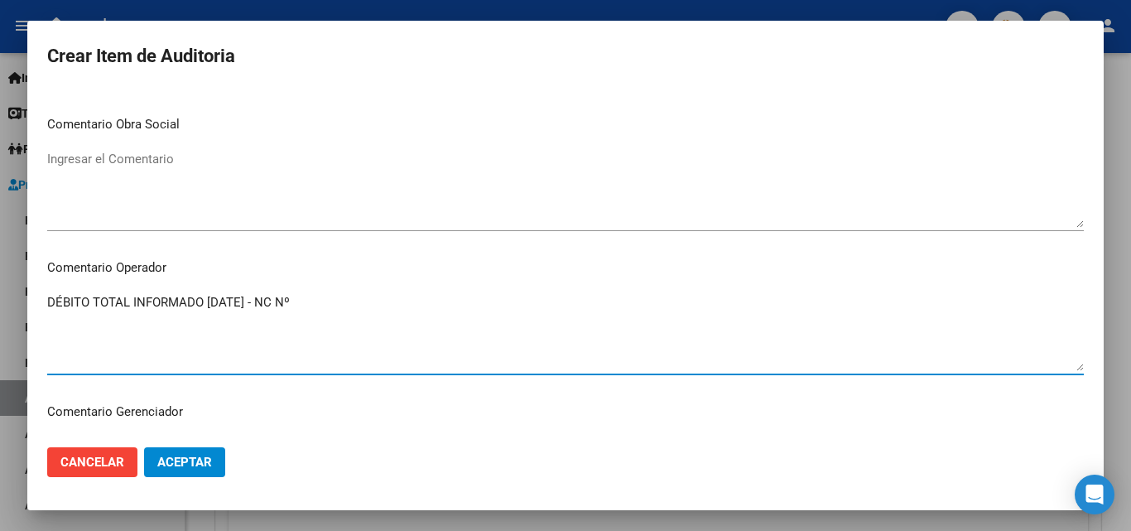
scroll to position [662, 0]
type textarea "DÉBITO TOTAL INFORMADO [DATE] - NC Nº746"
click at [166, 465] on span "Aceptar" at bounding box center [184, 462] width 55 height 15
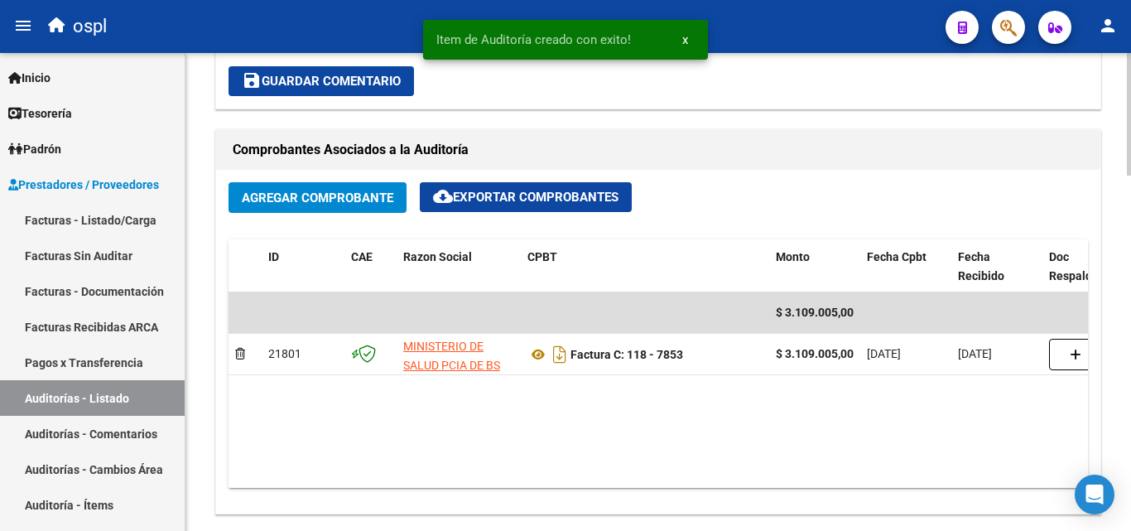
scroll to position [643, 0]
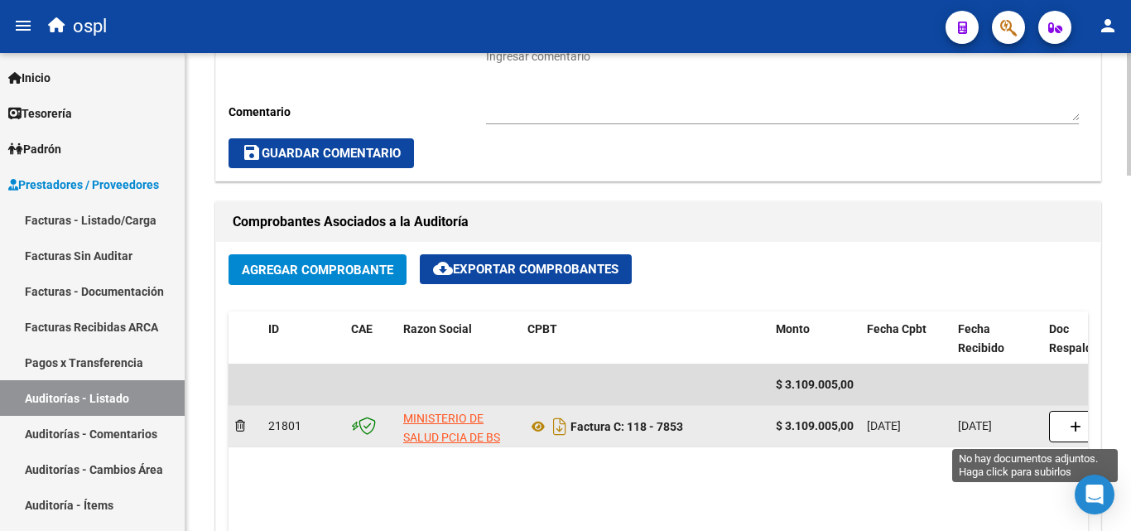
click at [1067, 431] on button "button" at bounding box center [1075, 426] width 53 height 31
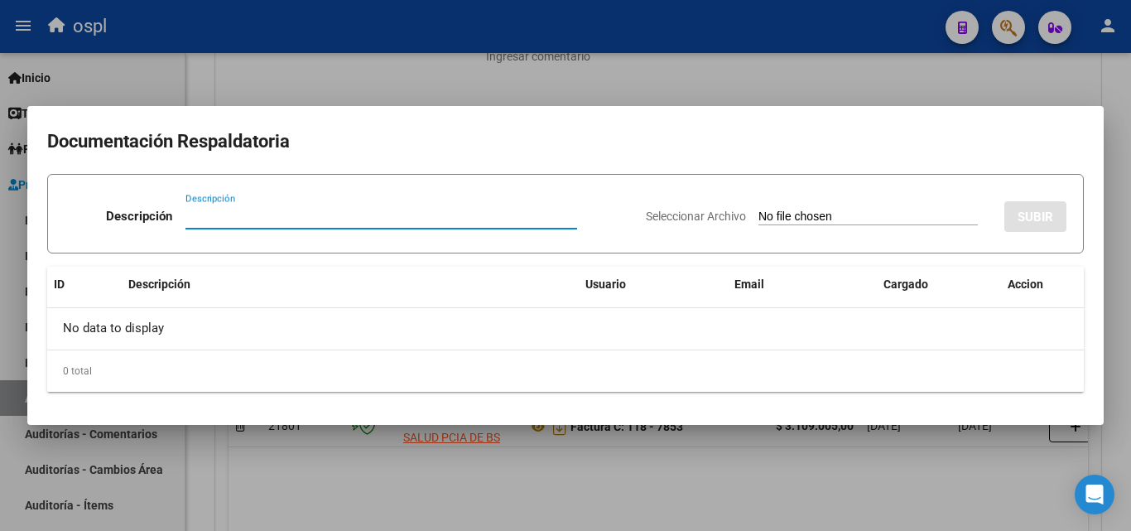
click at [850, 216] on input "Seleccionar Archivo" at bounding box center [867, 217] width 219 height 16
type input "C:\fakepath\DÉBITO FACTURA 7853 HOSPITAL INTERZONAL GENERAL DE AGUDOS Y CRÓNICO…"
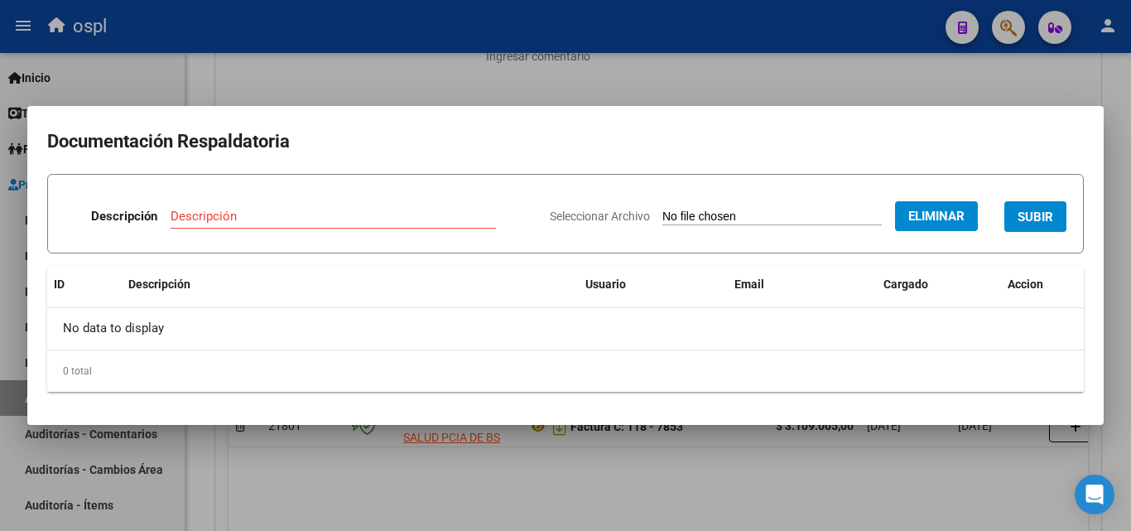
click at [243, 219] on input "Descripción" at bounding box center [333, 216] width 325 height 15
type input "DÉBITO"
click at [1046, 195] on div "Seleccionar Archivo Eliminar SUBIR" at bounding box center [808, 213] width 517 height 51
drag, startPoint x: 1046, startPoint y: 202, endPoint x: 1039, endPoint y: 219, distance: 17.8
click at [1041, 217] on button "SUBIR" at bounding box center [1035, 216] width 62 height 31
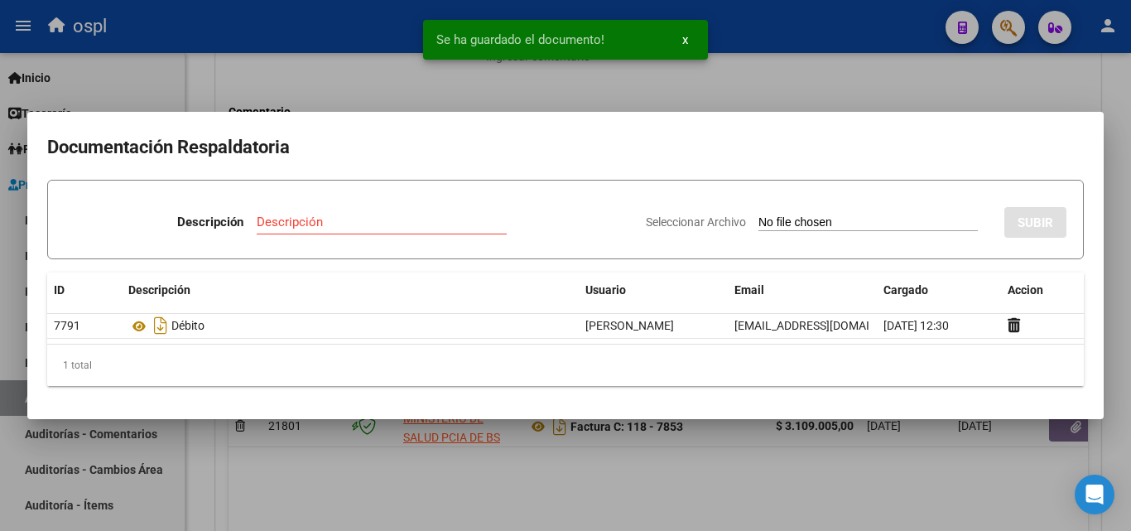
click at [519, 84] on div at bounding box center [565, 265] width 1131 height 531
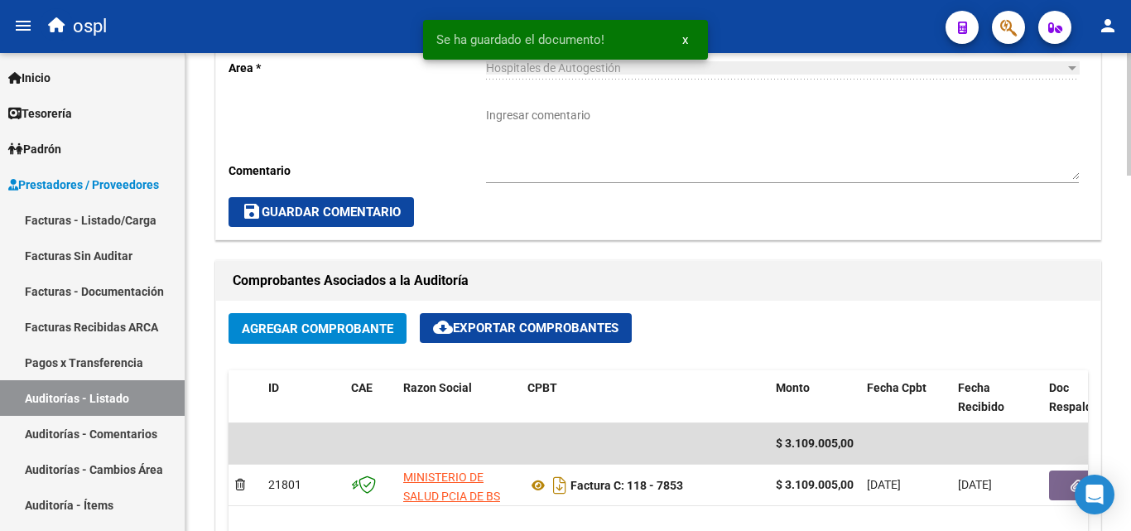
scroll to position [561, 0]
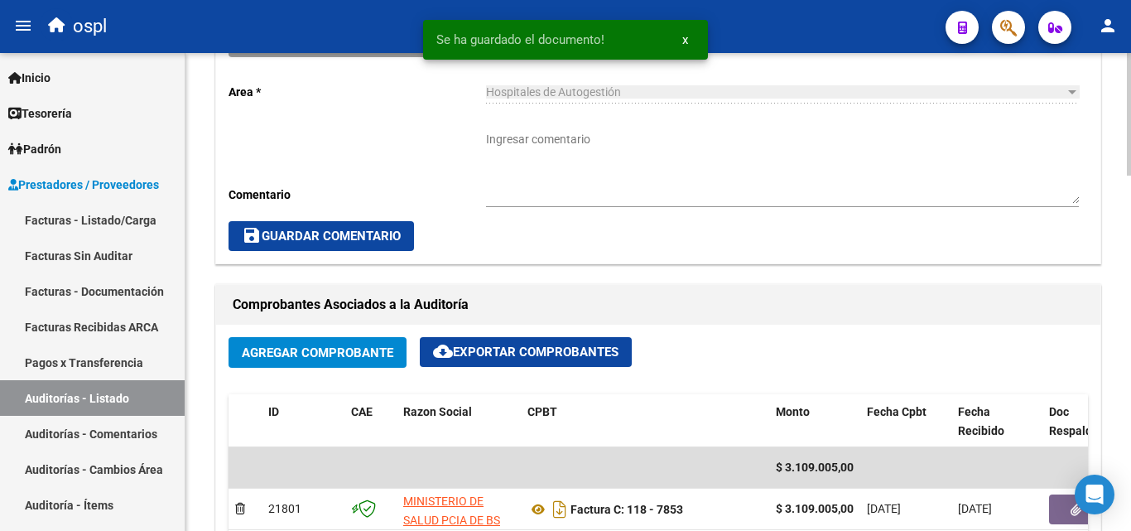
click at [317, 348] on span "Agregar Comprobante" at bounding box center [318, 352] width 152 height 15
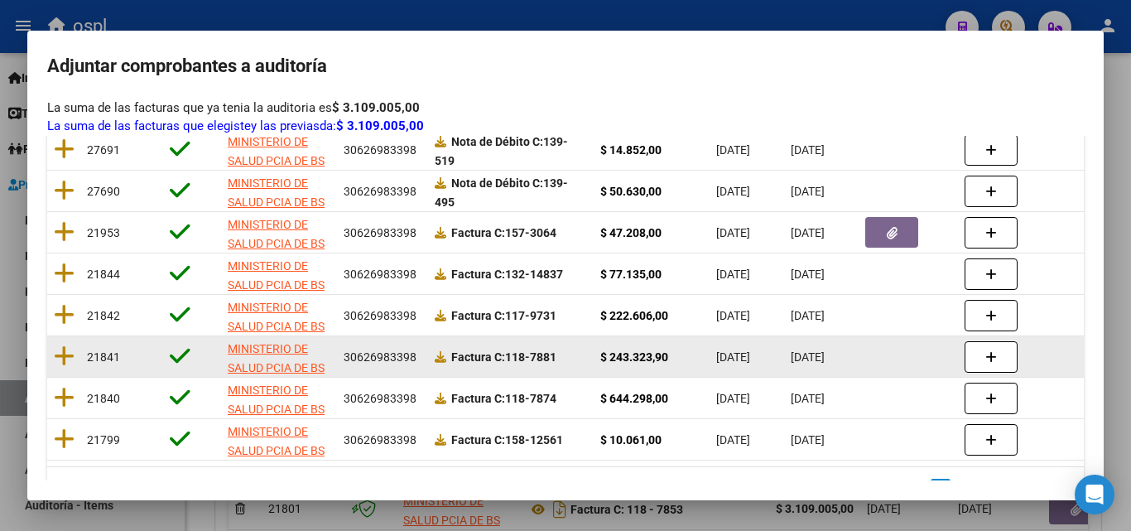
scroll to position [427, 0]
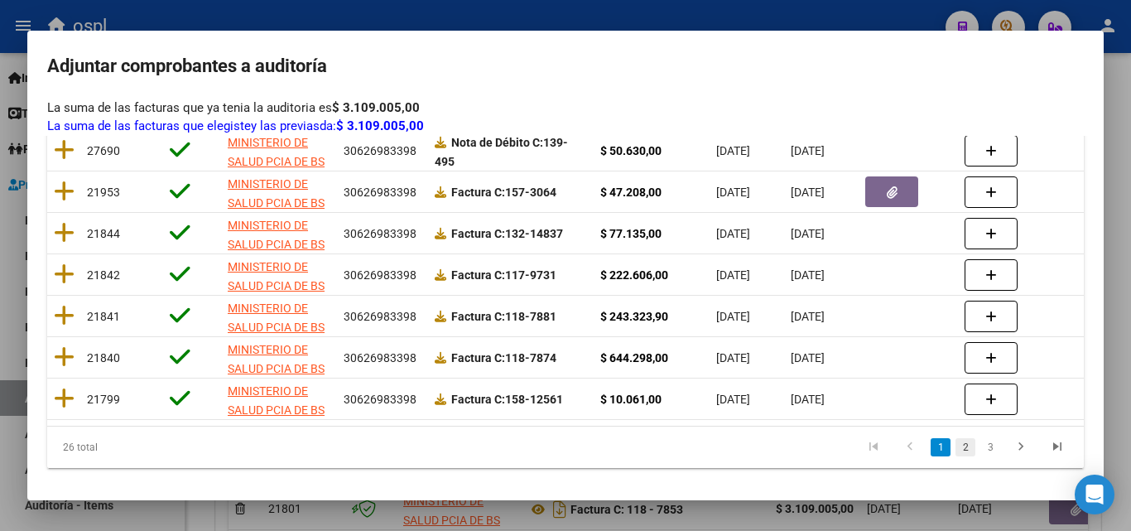
click at [956, 444] on link "2" at bounding box center [966, 447] width 20 height 18
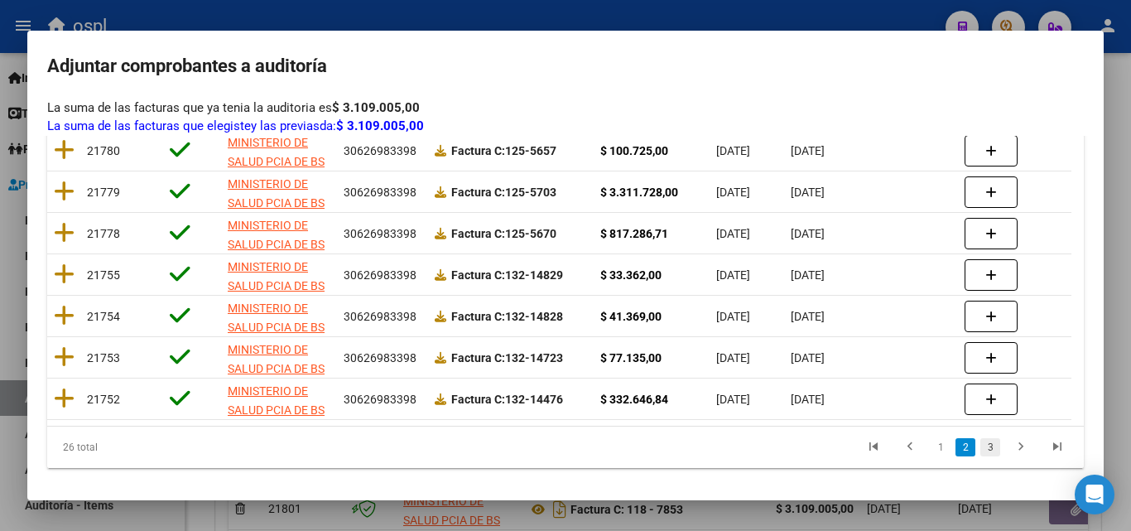
click at [980, 451] on link "3" at bounding box center [990, 447] width 20 height 18
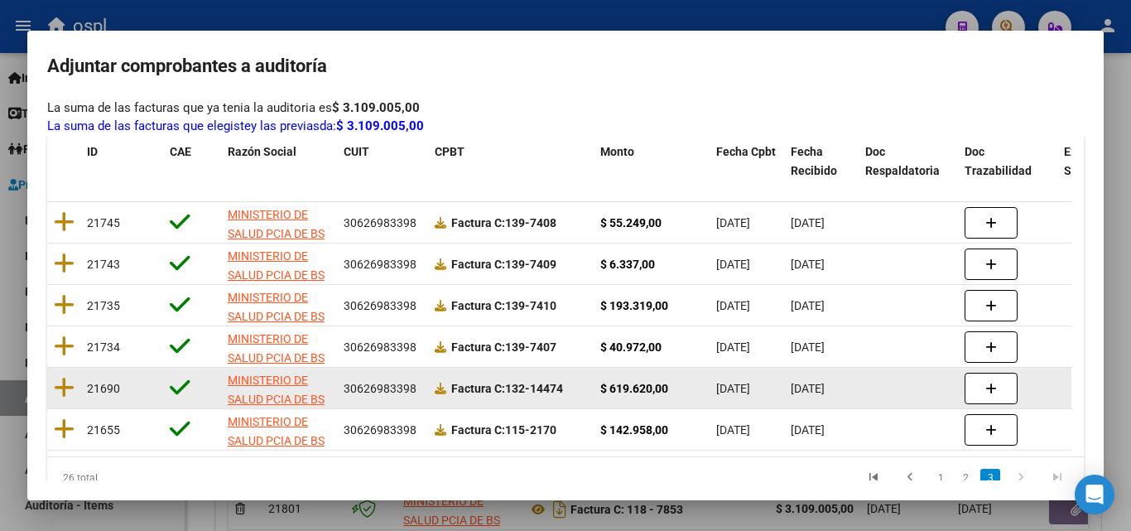
scroll to position [262, 0]
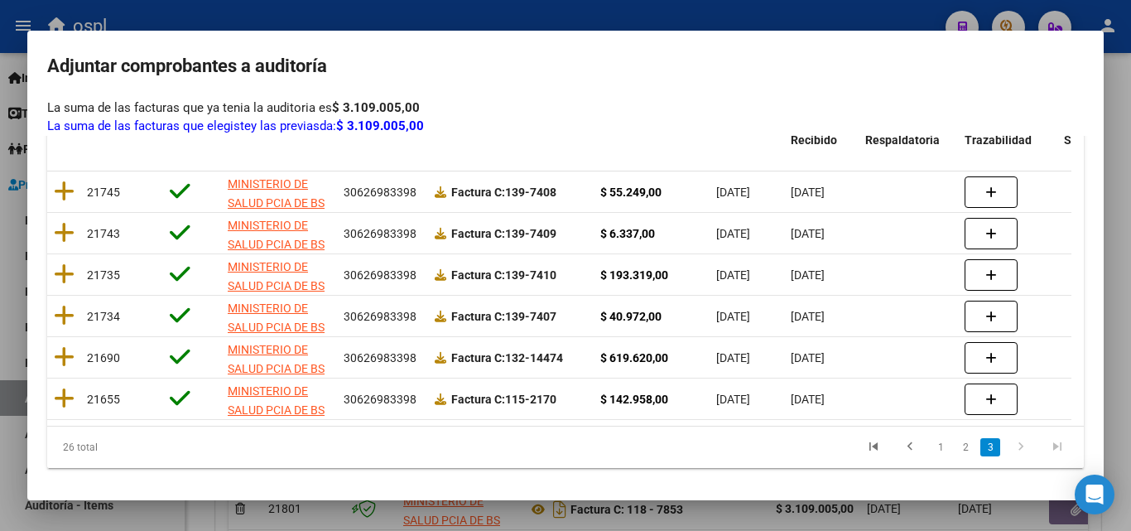
click at [1010, 449] on icon "go to next page" at bounding box center [1021, 449] width 22 height 20
drag, startPoint x: 1010, startPoint y: 449, endPoint x: 954, endPoint y: 455, distance: 56.6
click at [1010, 452] on icon "go to next page" at bounding box center [1021, 449] width 22 height 20
click at [933, 444] on link "1" at bounding box center [941, 447] width 20 height 18
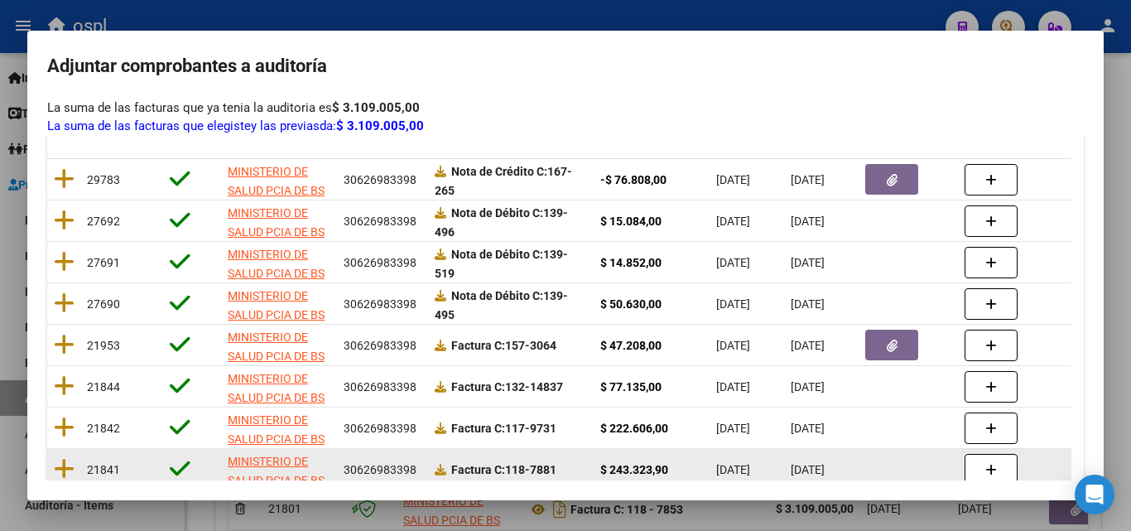
click at [908, 449] on datatable-body-cell at bounding box center [908, 469] width 99 height 41
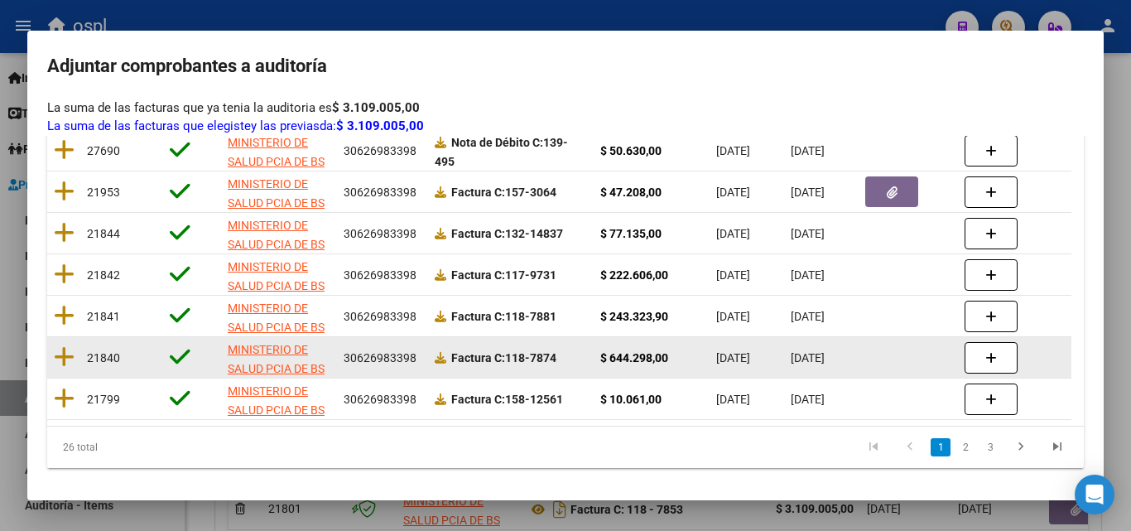
scroll to position [344, 0]
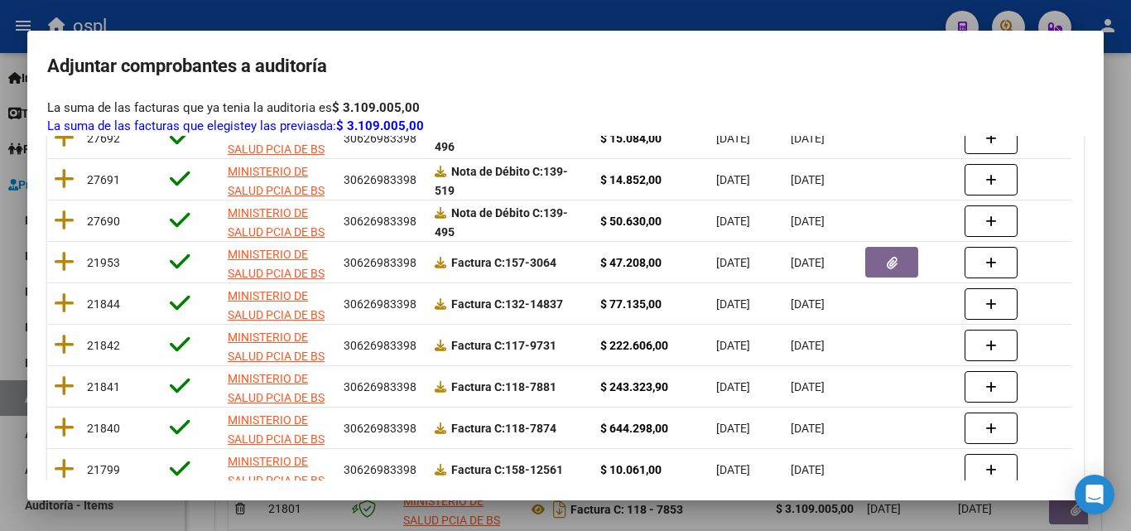
click at [0, 161] on div at bounding box center [565, 265] width 1131 height 531
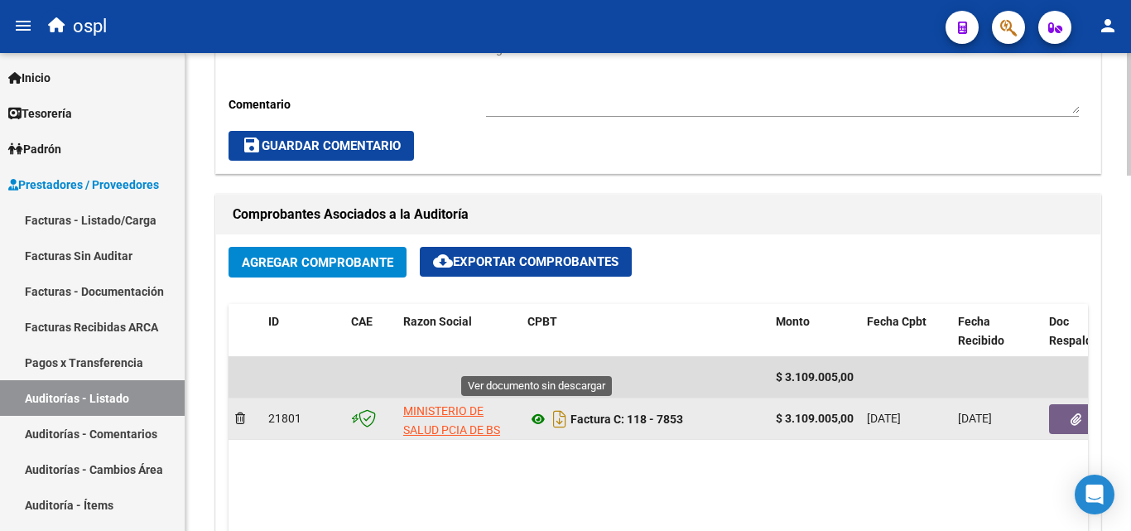
scroll to position [726, 0]
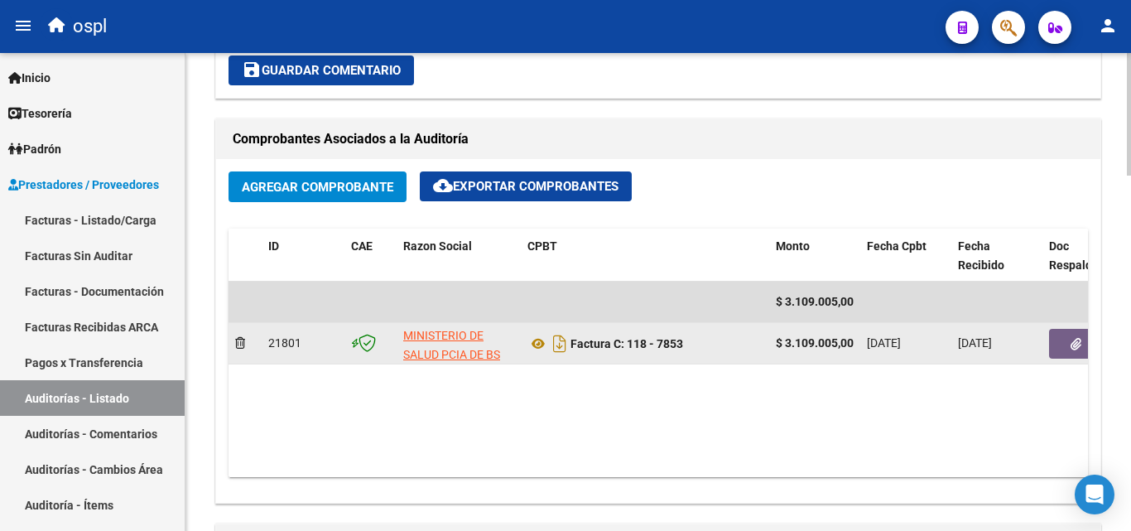
click at [1053, 344] on button "button" at bounding box center [1075, 344] width 53 height 30
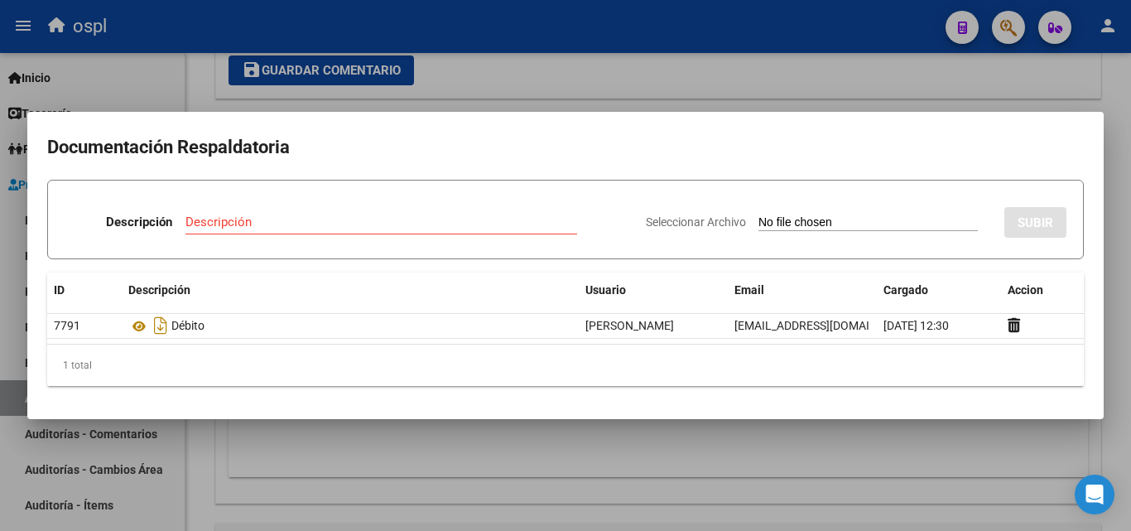
click at [523, 441] on div at bounding box center [565, 265] width 1131 height 531
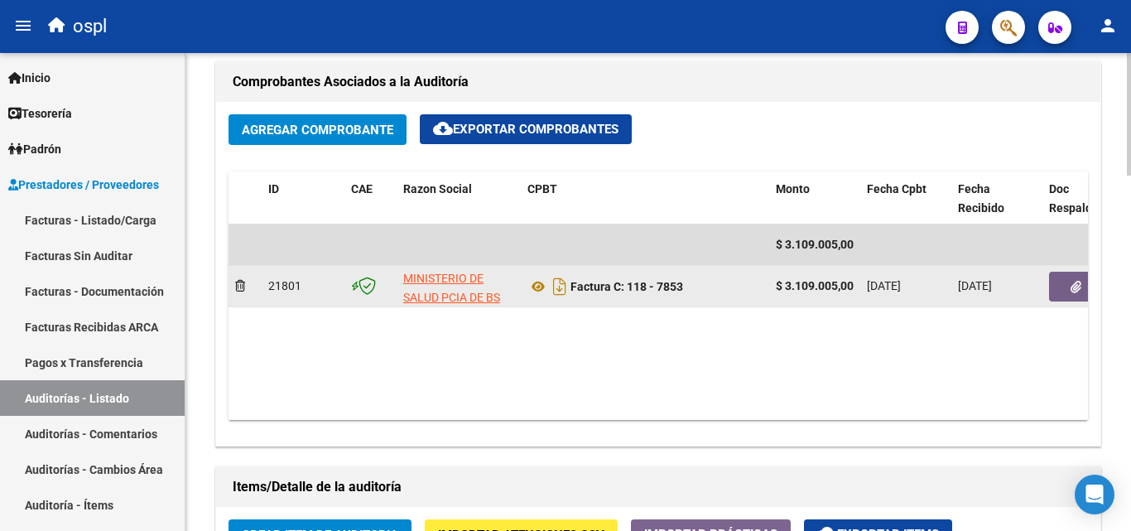
scroll to position [828, 0]
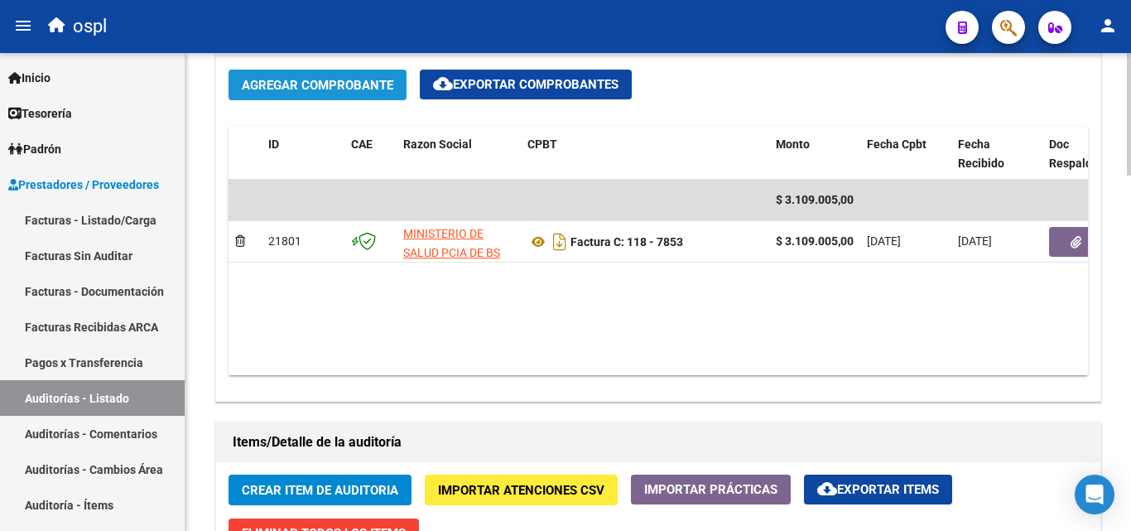
click at [356, 84] on span "Agregar Comprobante" at bounding box center [318, 85] width 152 height 15
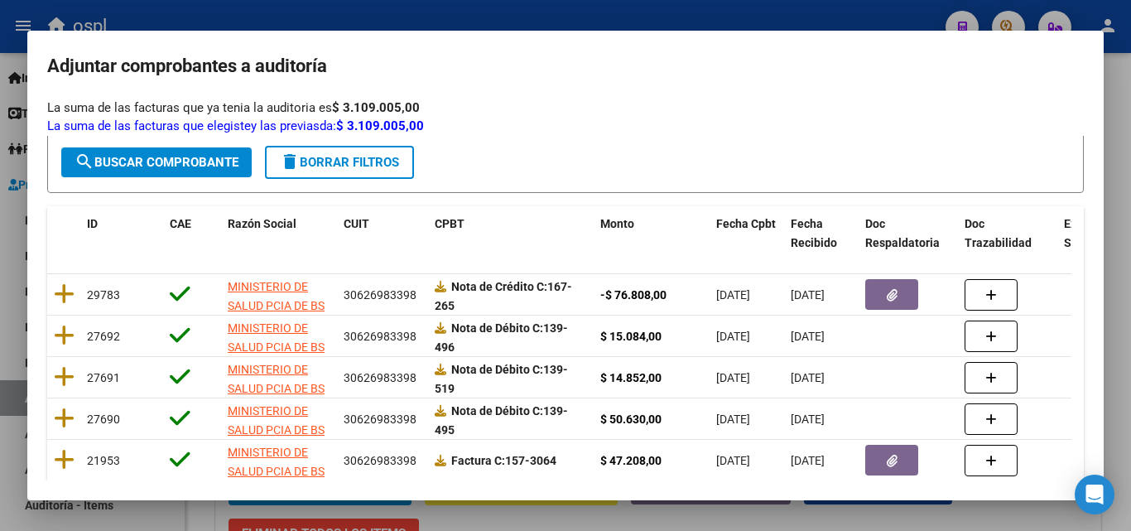
scroll to position [83, 0]
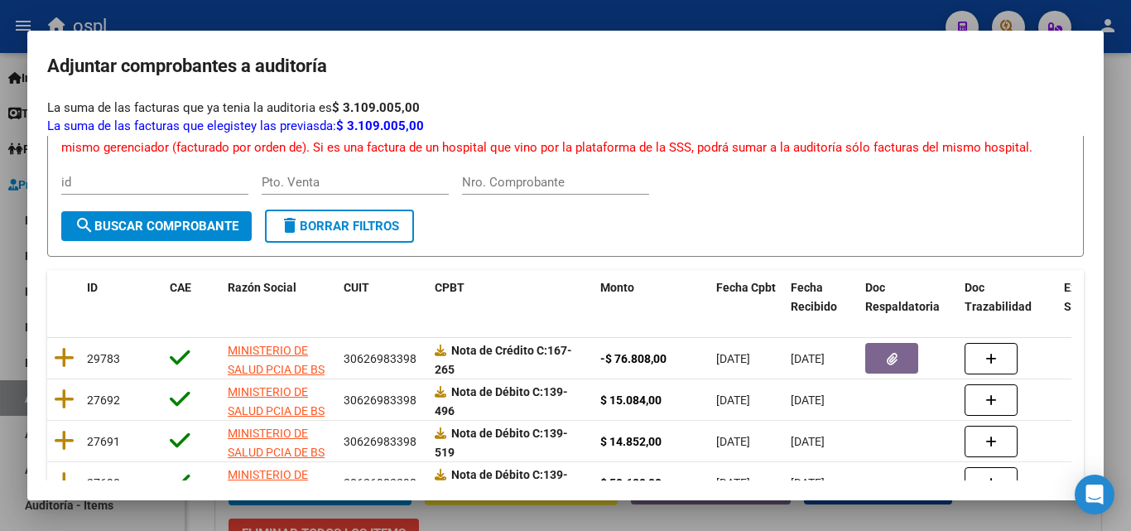
click at [536, 195] on div "Nro. Comprobante" at bounding box center [555, 190] width 187 height 41
click at [547, 185] on input "Nro. Comprobante" at bounding box center [555, 182] width 187 height 15
type input "746"
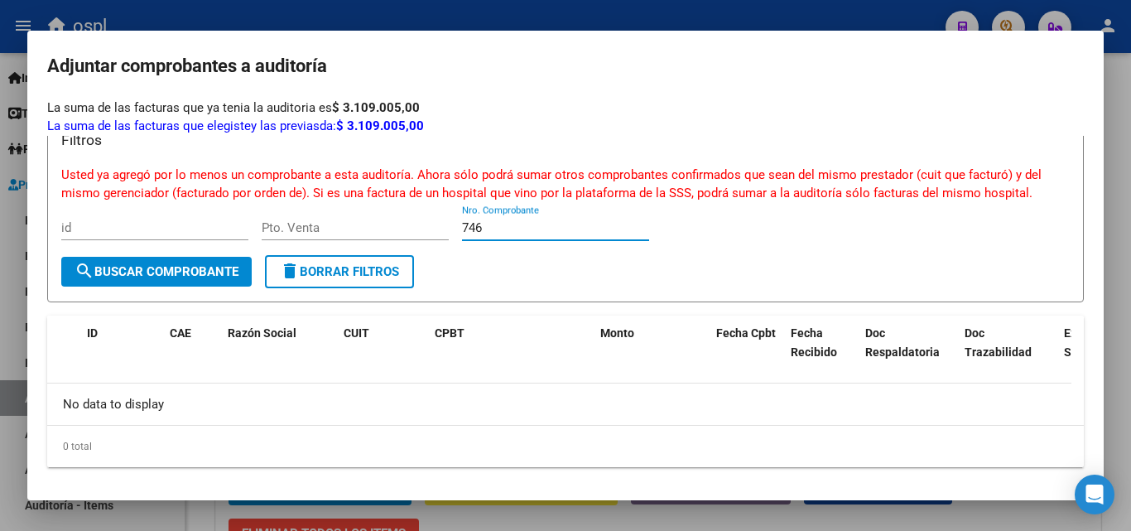
scroll to position [37, 0]
drag, startPoint x: 498, startPoint y: 234, endPoint x: 421, endPoint y: 223, distance: 77.1
click at [421, 223] on div "Filtros Usted ya agregó por lo menos un comprobante a esta auditoría. Ahora sól…" at bounding box center [565, 192] width 1009 height 127
click at [186, 267] on span "search Buscar Comprobante" at bounding box center [157, 271] width 164 height 15
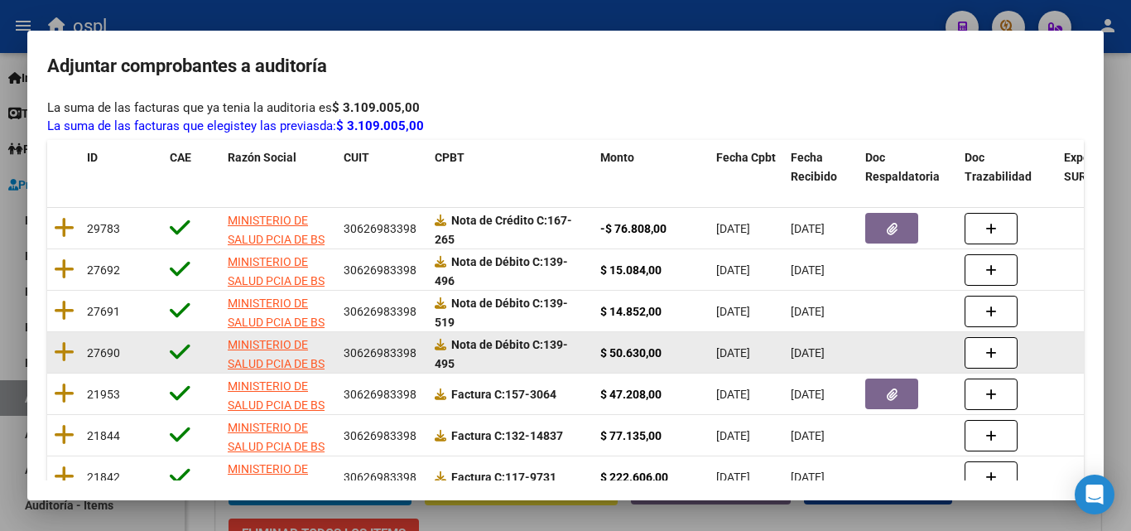
scroll to position [248, 0]
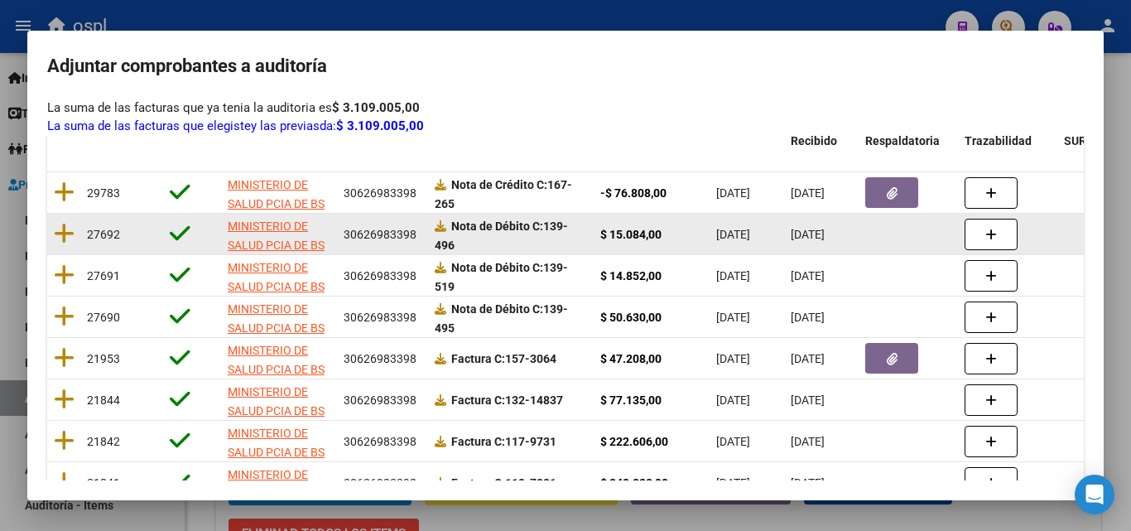
drag, startPoint x: 642, startPoint y: 194, endPoint x: 786, endPoint y: 237, distance: 150.4
click at [773, 234] on datatable-scroller "29783 MINISTERIO DE SALUD PCIA DE BS AS O. P. 30626983398 Nota de Crédito C: 16…" at bounding box center [565, 379] width 1037 height 414
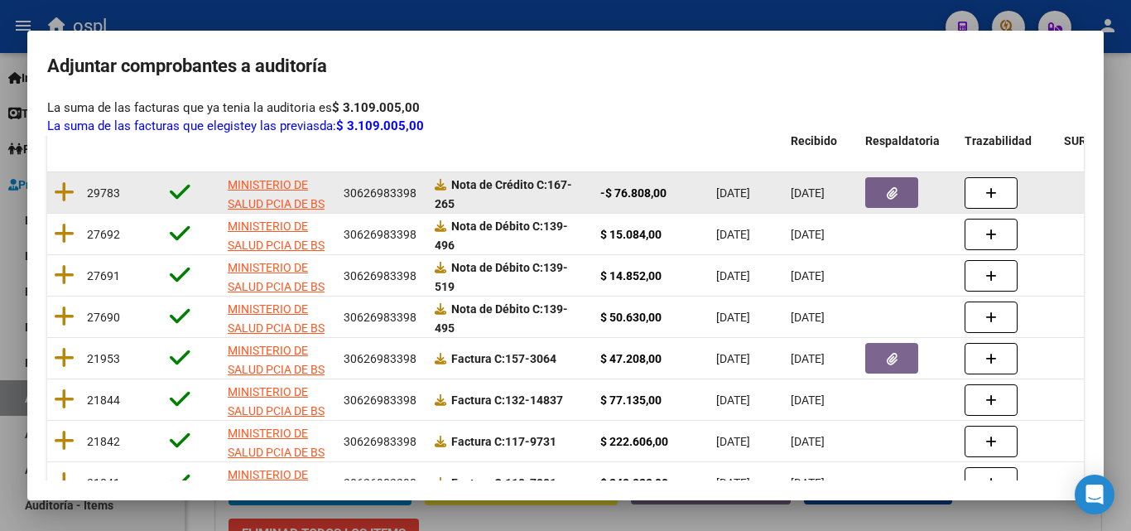
click at [744, 196] on span "[DATE]" at bounding box center [733, 192] width 34 height 13
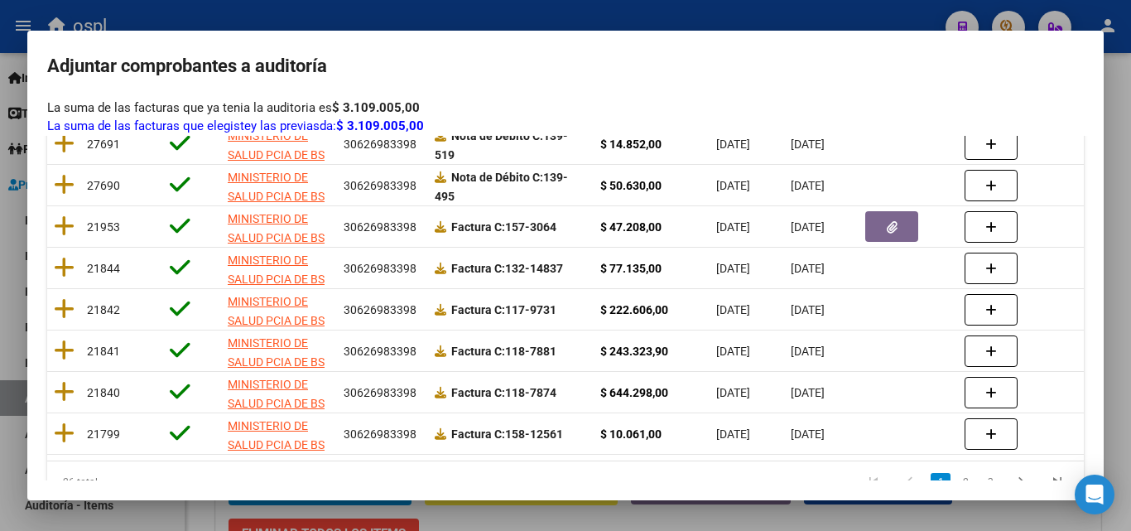
scroll to position [427, 0]
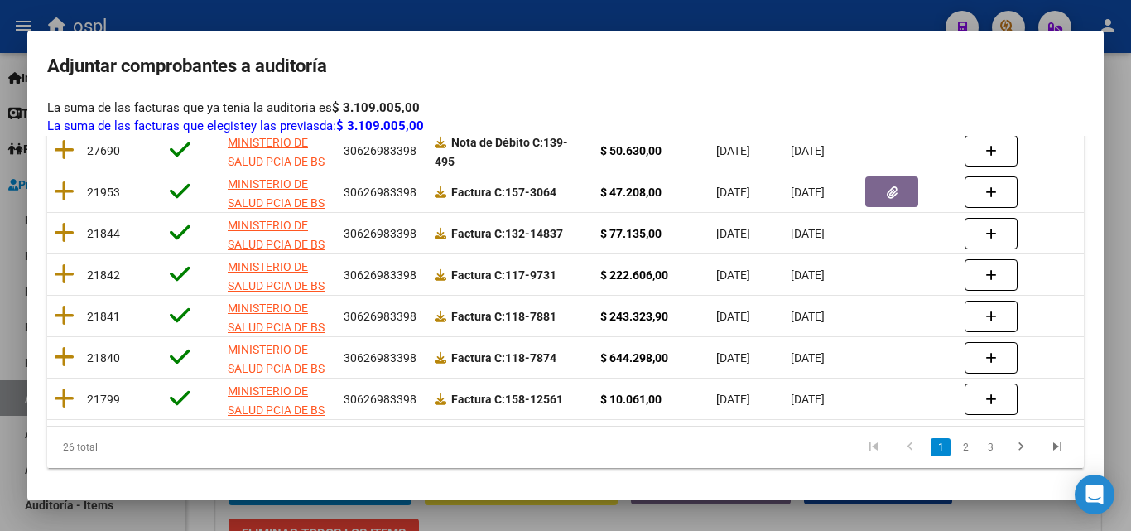
click at [0, 336] on div at bounding box center [565, 265] width 1131 height 531
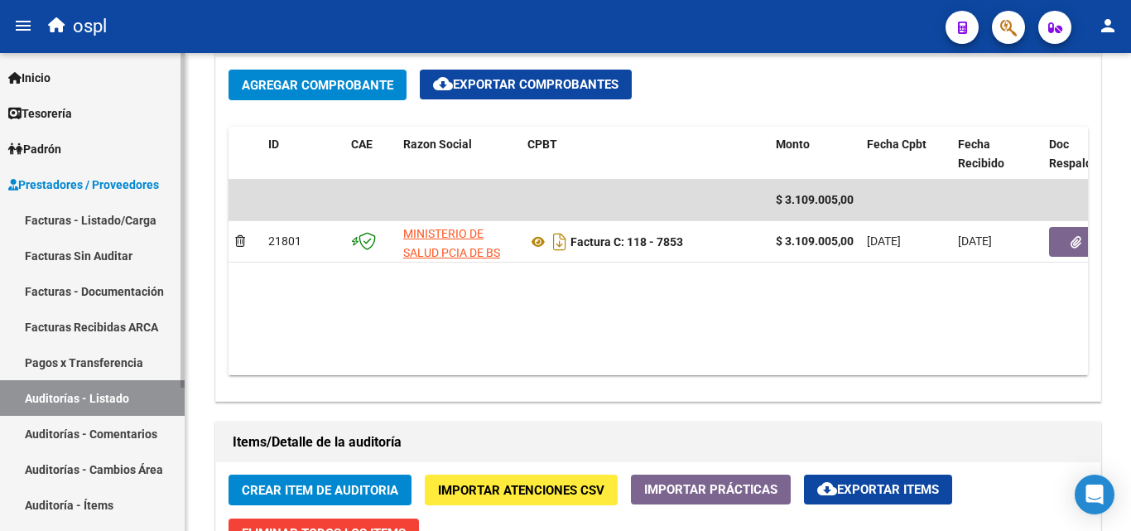
click at [86, 255] on link "Facturas Sin Auditar" at bounding box center [92, 256] width 185 height 36
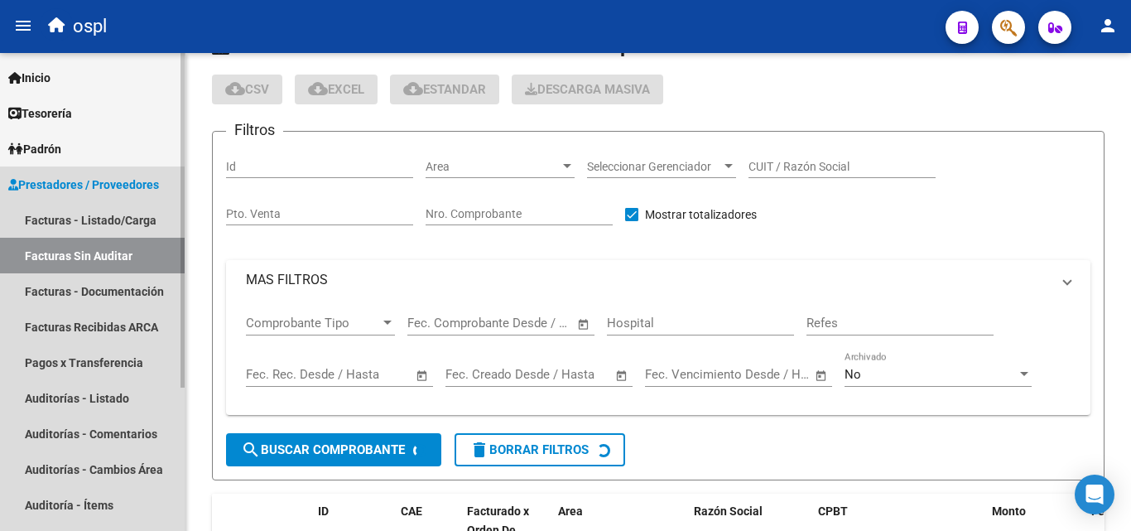
drag, startPoint x: 79, startPoint y: 351, endPoint x: 79, endPoint y: 362, distance: 10.8
click at [79, 352] on link "Pagos x Transferencia" at bounding box center [92, 362] width 185 height 36
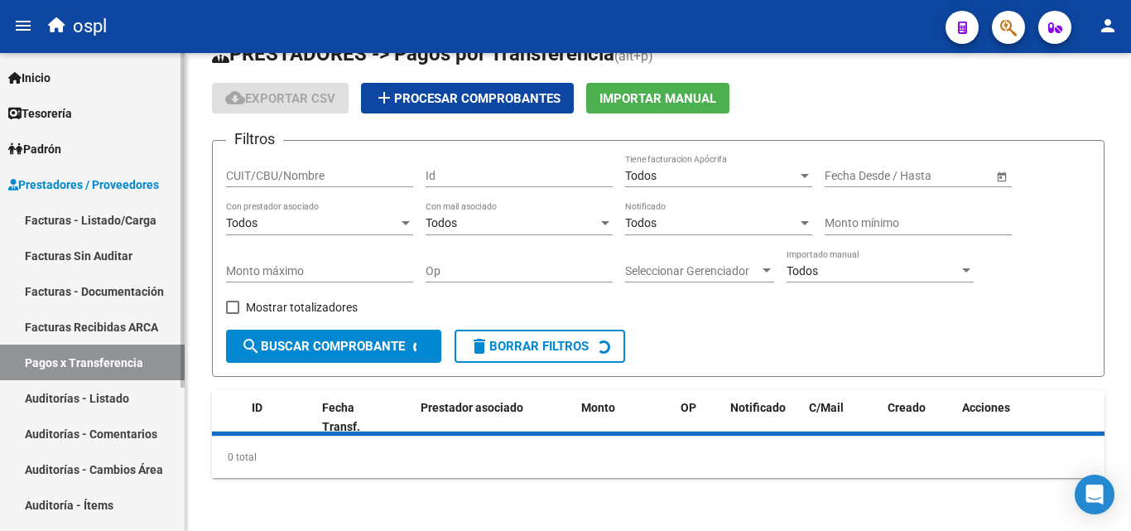
click at [86, 388] on link "Auditorías - Listado" at bounding box center [92, 398] width 185 height 36
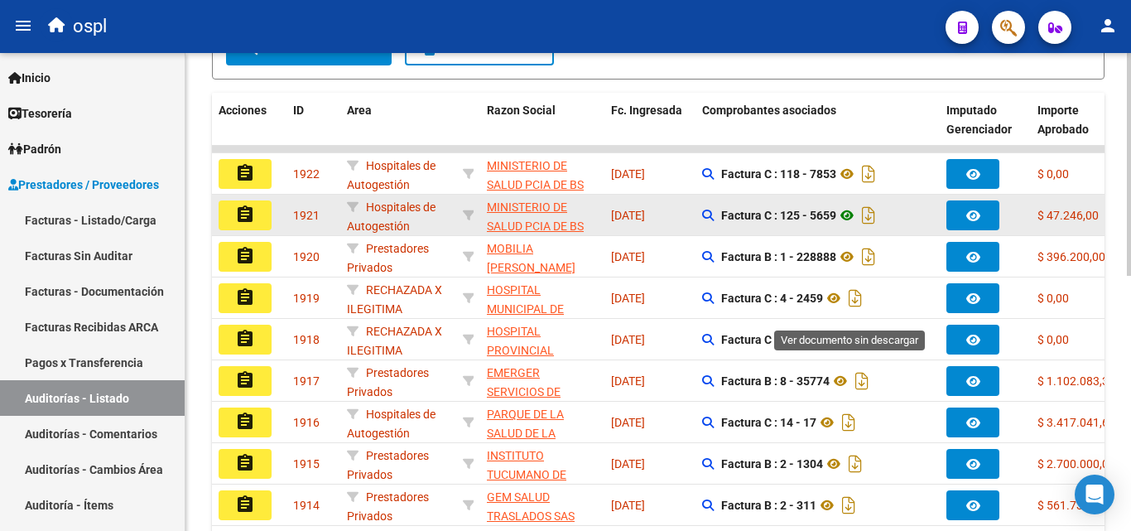
scroll to position [299, 0]
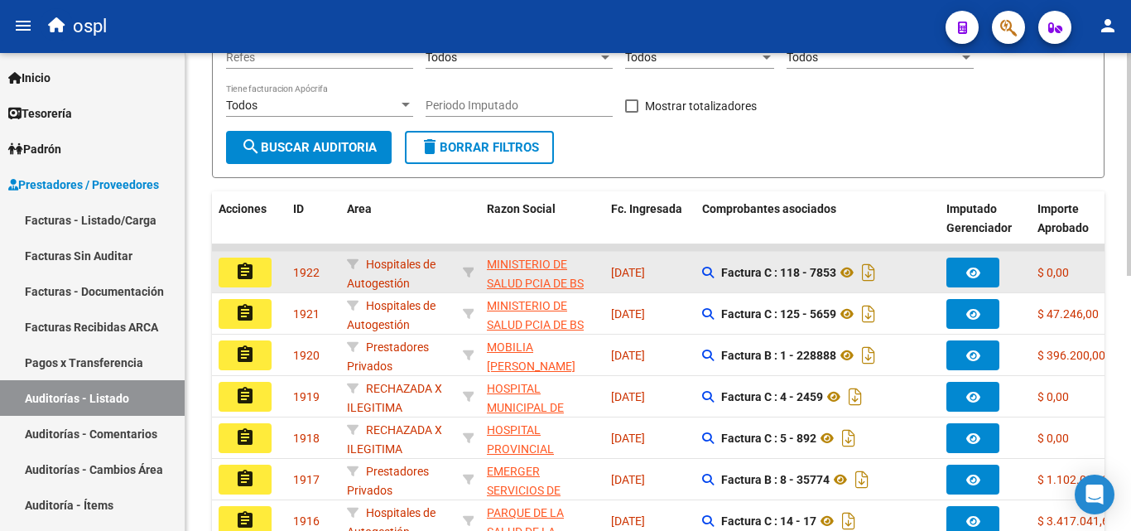
click at [236, 266] on mat-icon "assignment" at bounding box center [245, 272] width 20 height 20
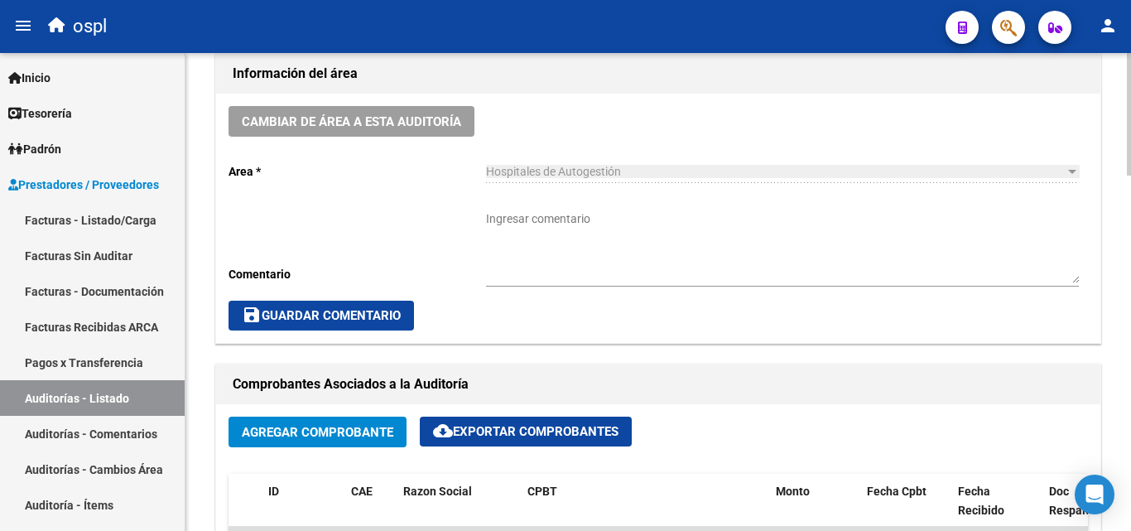
scroll to position [580, 0]
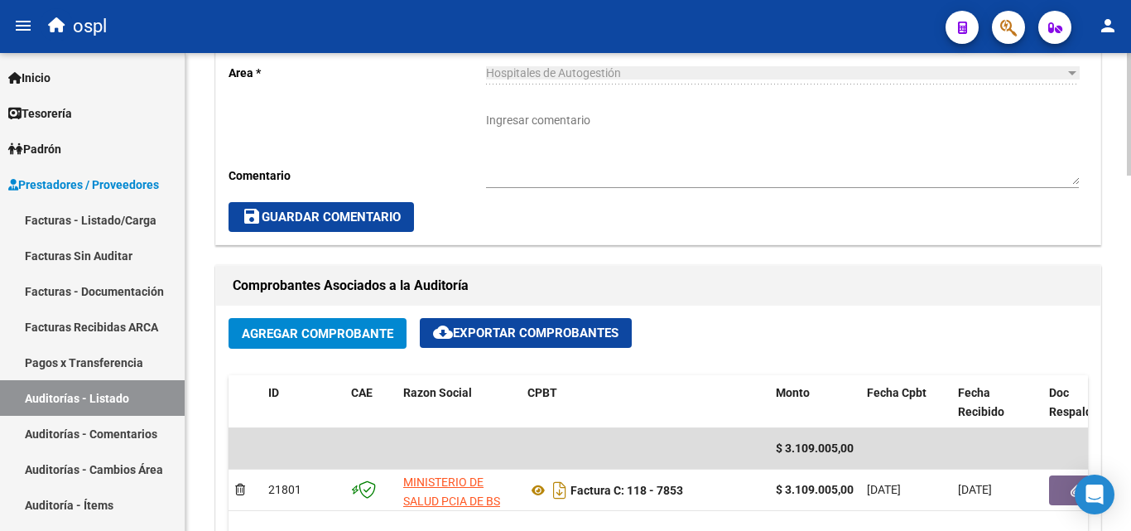
click at [337, 343] on button "Agregar Comprobante" at bounding box center [318, 333] width 178 height 31
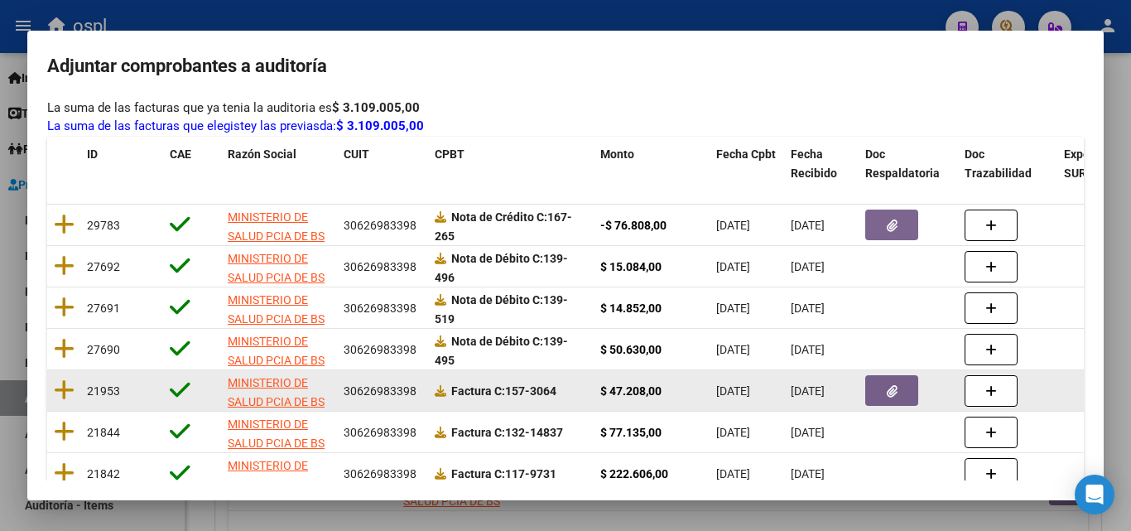
scroll to position [179, 0]
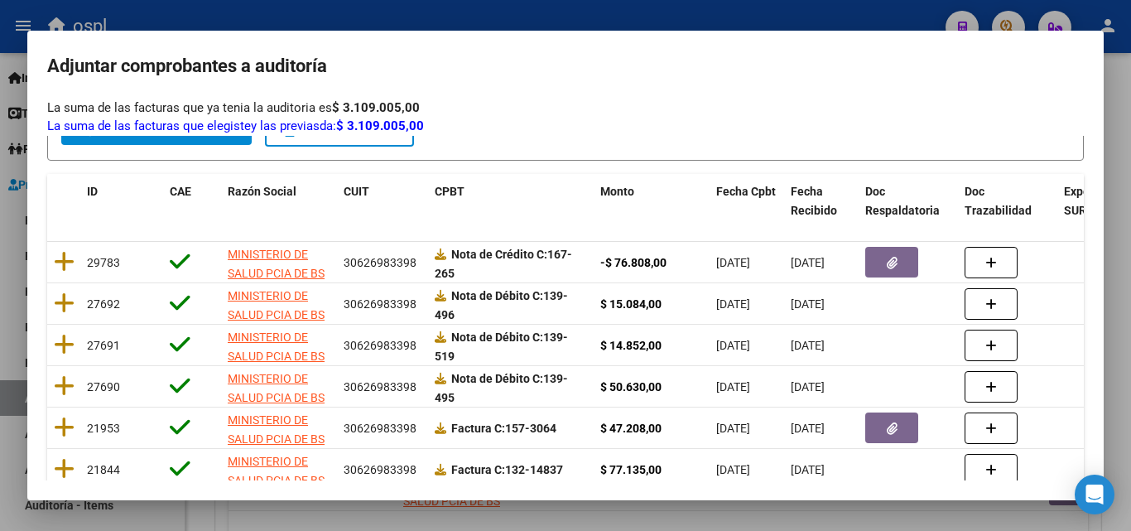
click at [0, 304] on div at bounding box center [565, 265] width 1131 height 531
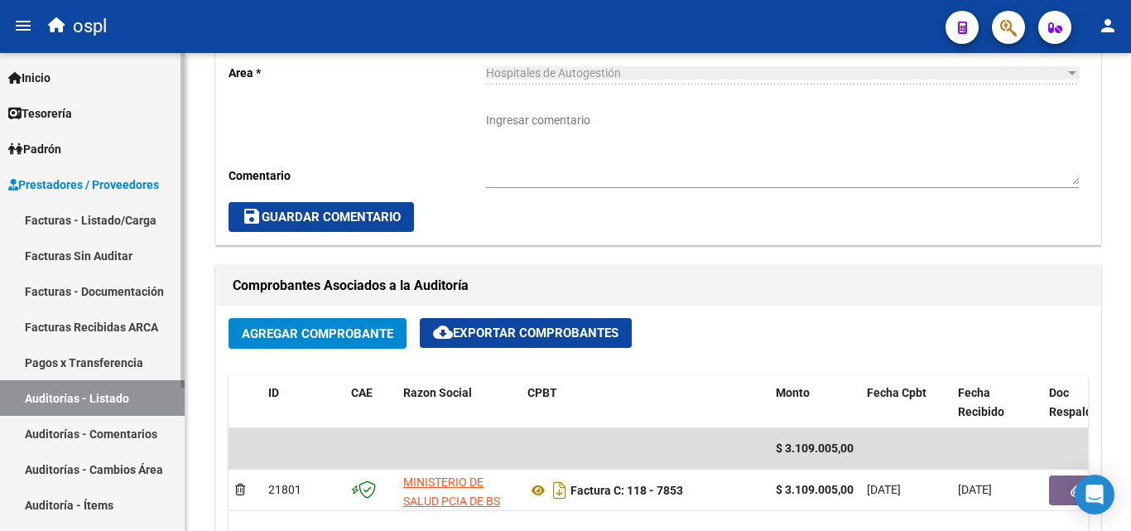
click at [115, 228] on link "Facturas - Listado/Carga" at bounding box center [92, 220] width 185 height 36
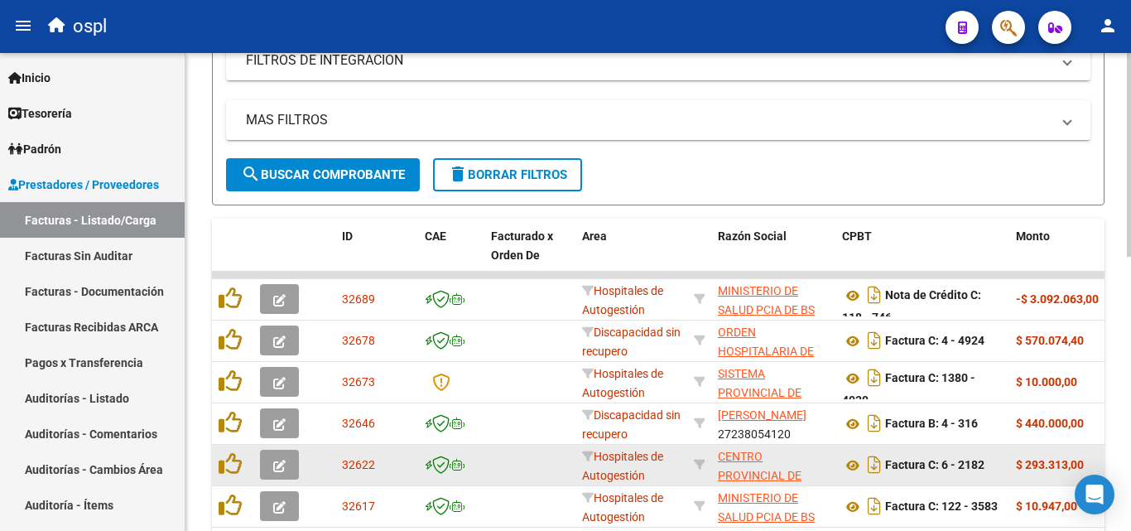
scroll to position [331, 0]
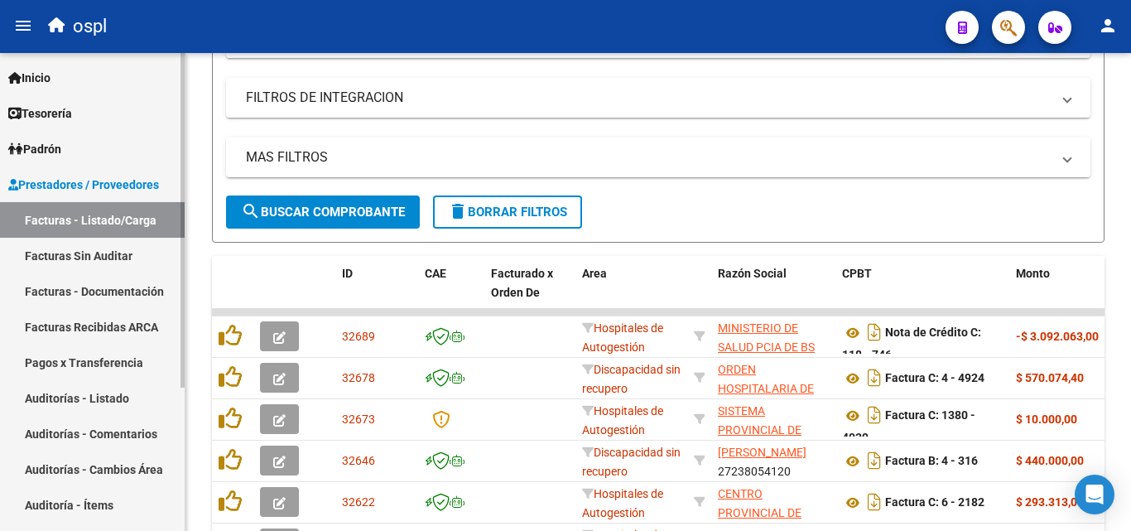
click at [79, 396] on link "Auditorías - Listado" at bounding box center [92, 398] width 185 height 36
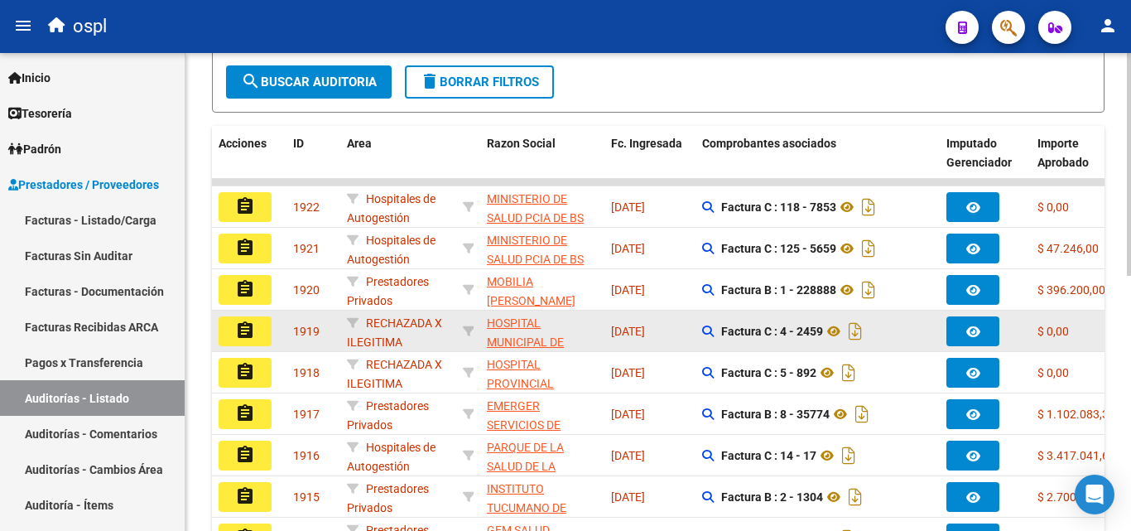
scroll to position [414, 0]
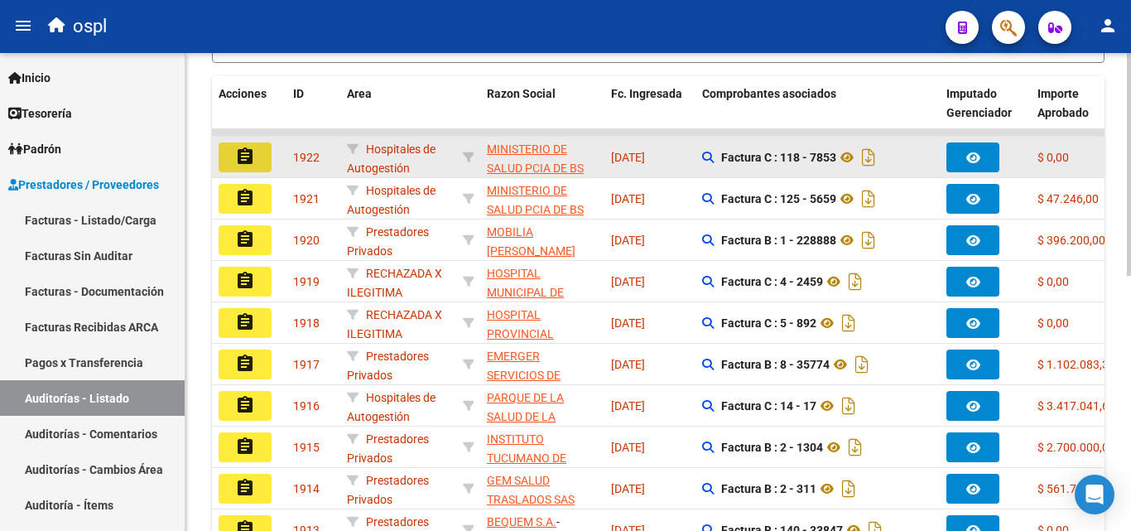
click at [239, 158] on mat-icon "assignment" at bounding box center [245, 157] width 20 height 20
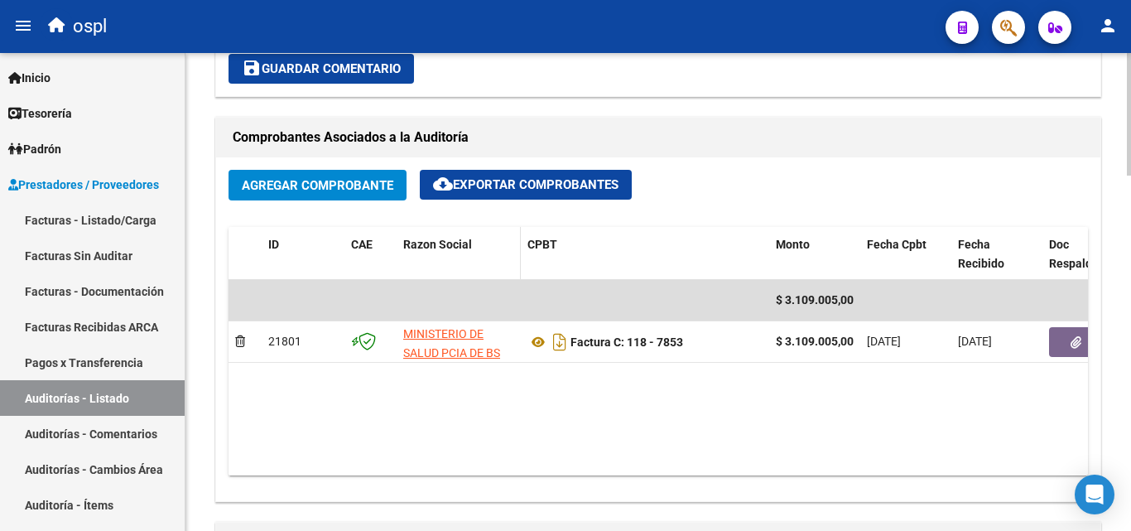
scroll to position [745, 0]
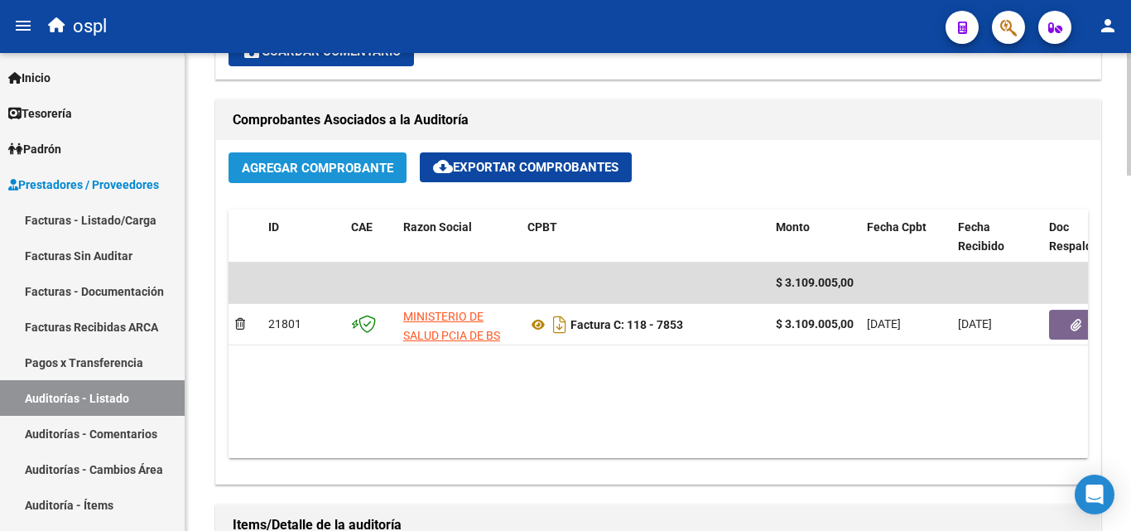
click at [320, 166] on span "Agregar Comprobante" at bounding box center [318, 168] width 152 height 15
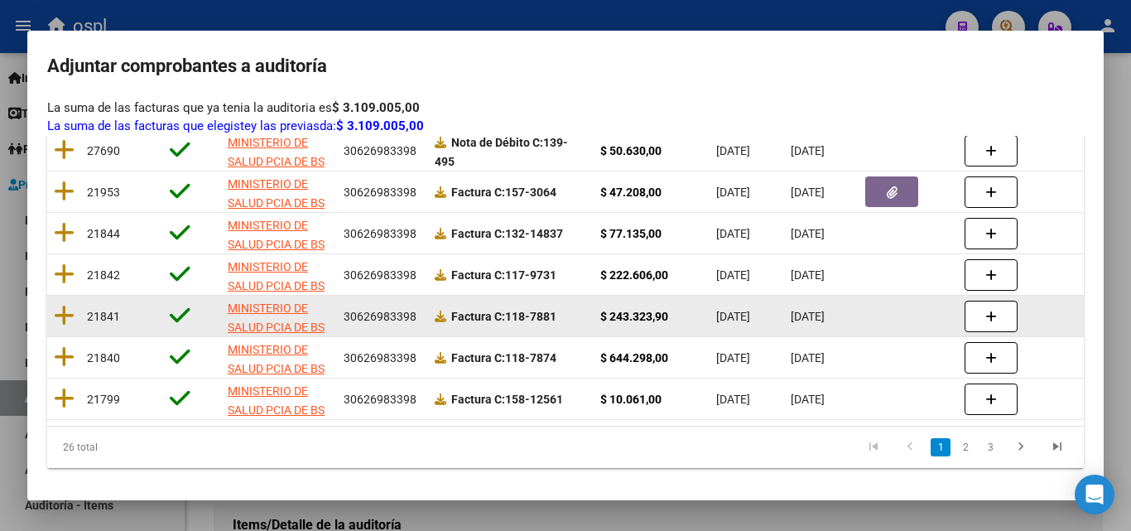
scroll to position [427, 0]
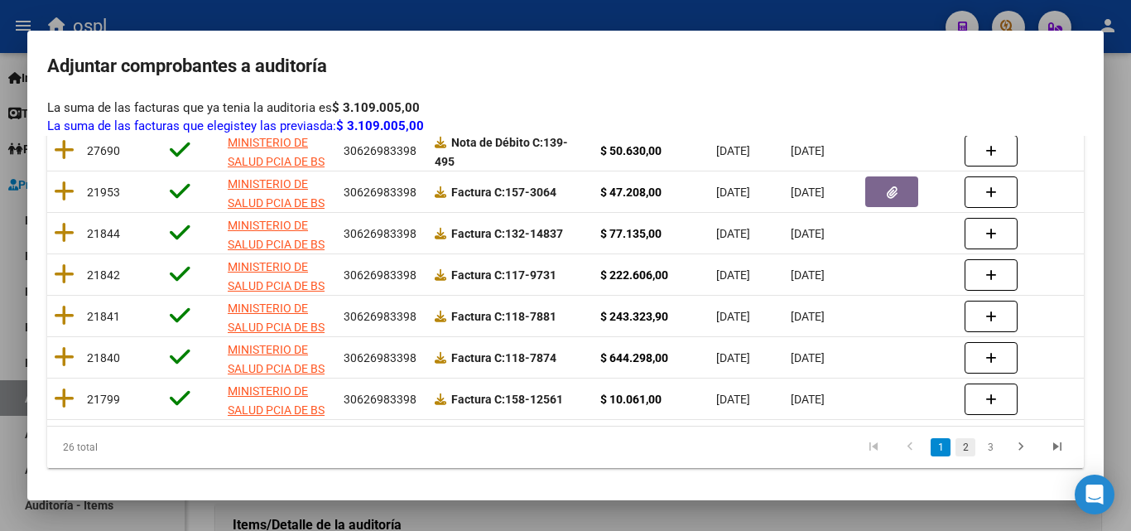
click at [961, 449] on link "2" at bounding box center [966, 447] width 20 height 18
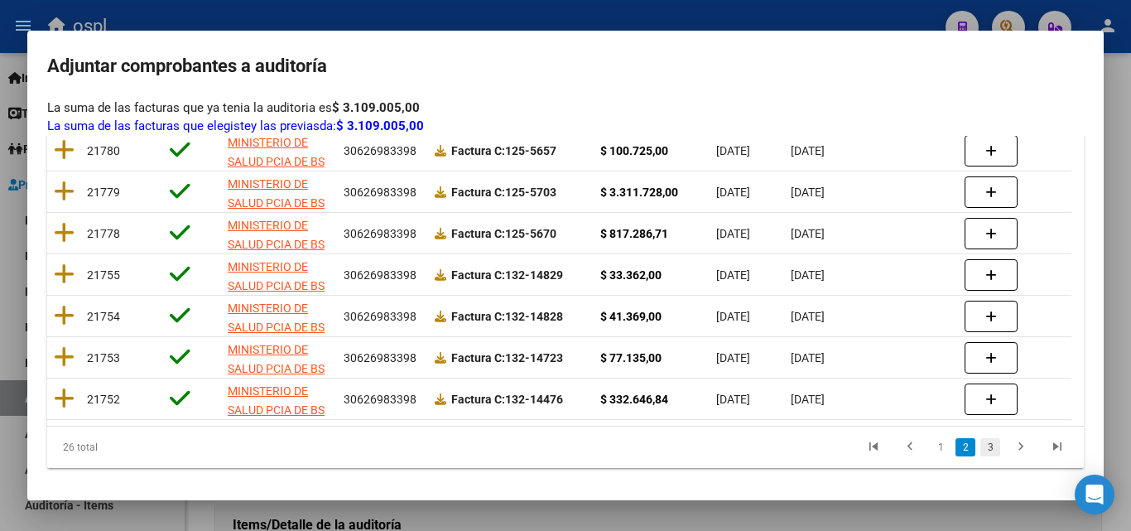
click at [980, 438] on link "3" at bounding box center [990, 447] width 20 height 18
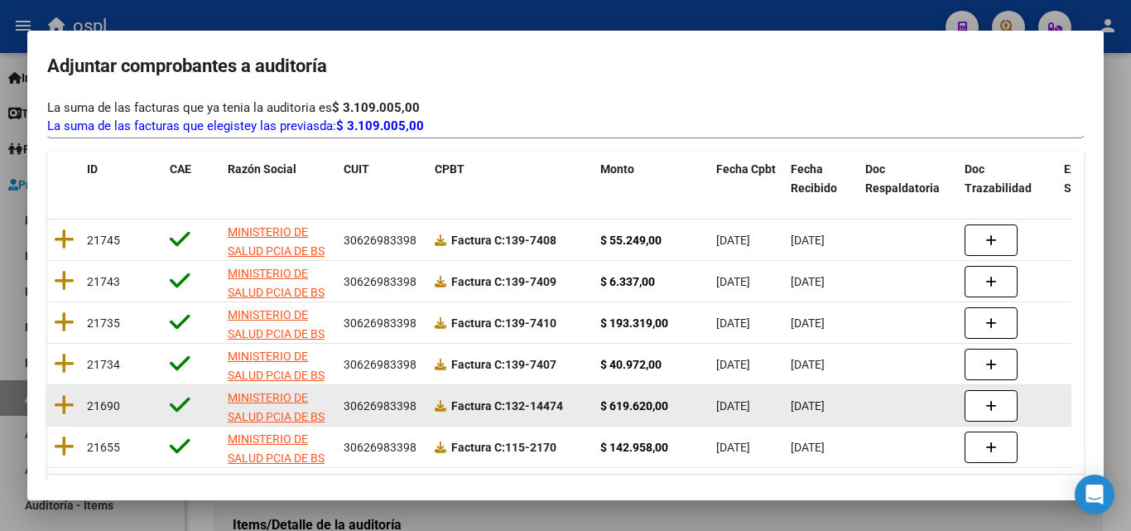
scroll to position [262, 0]
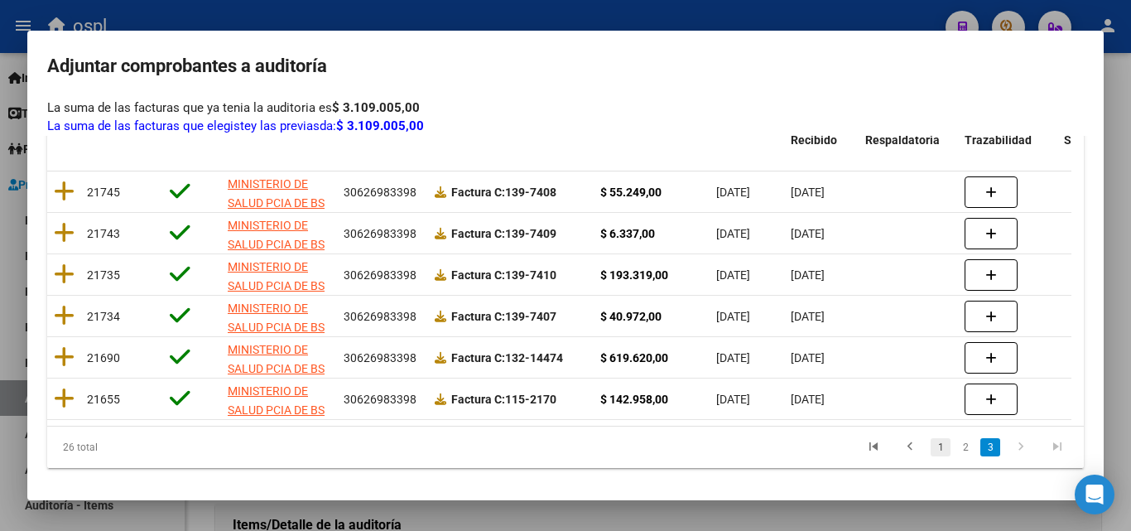
click at [932, 455] on link "1" at bounding box center [941, 447] width 20 height 18
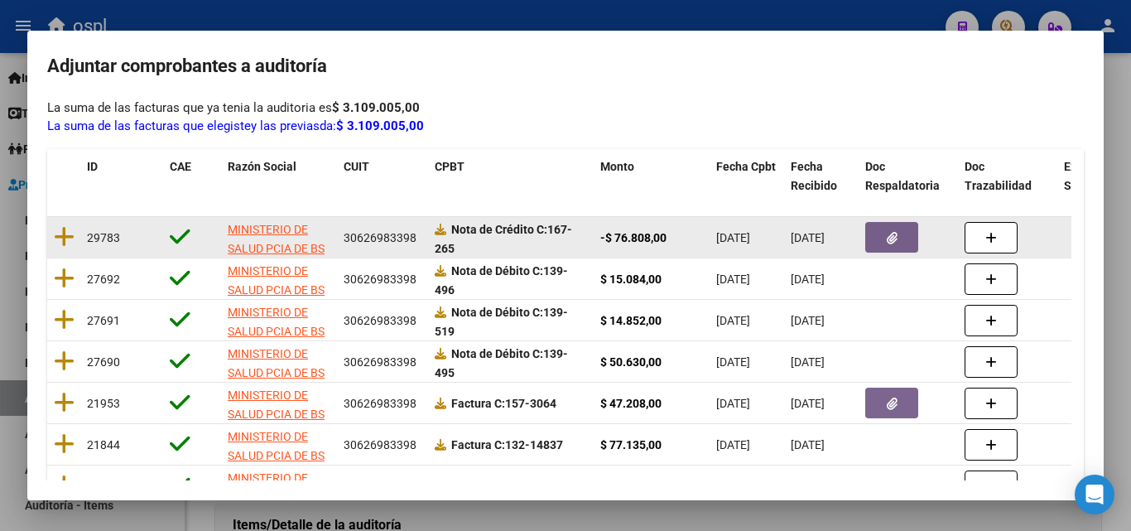
scroll to position [179, 0]
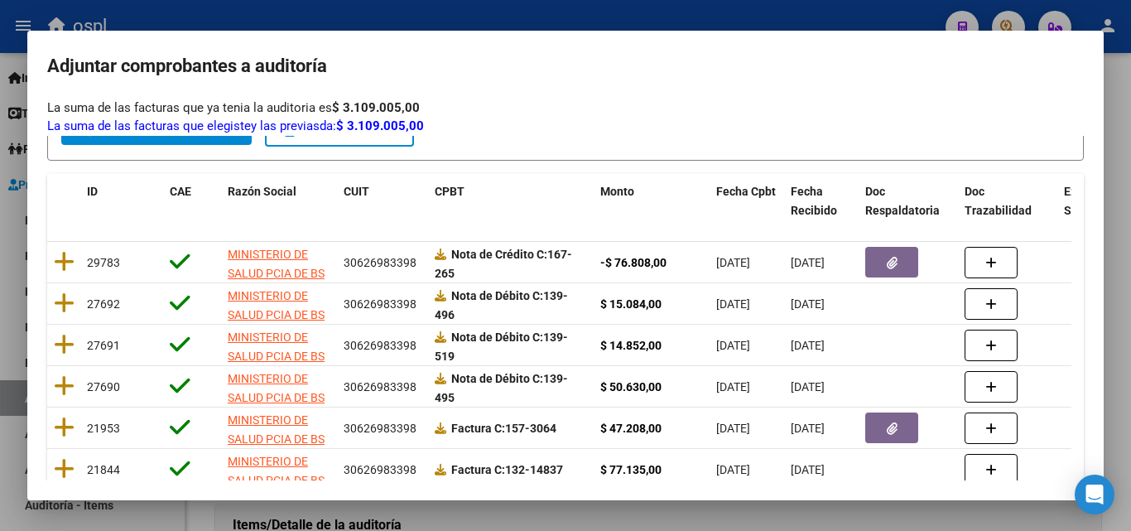
click at [0, 282] on div at bounding box center [565, 265] width 1131 height 531
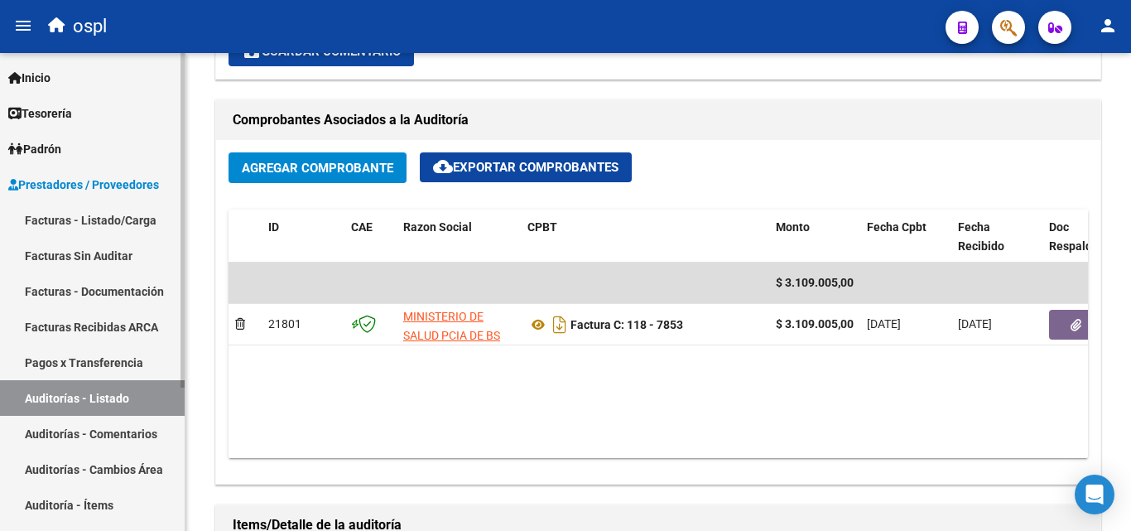
click at [118, 226] on link "Facturas - Listado/Carga" at bounding box center [92, 220] width 185 height 36
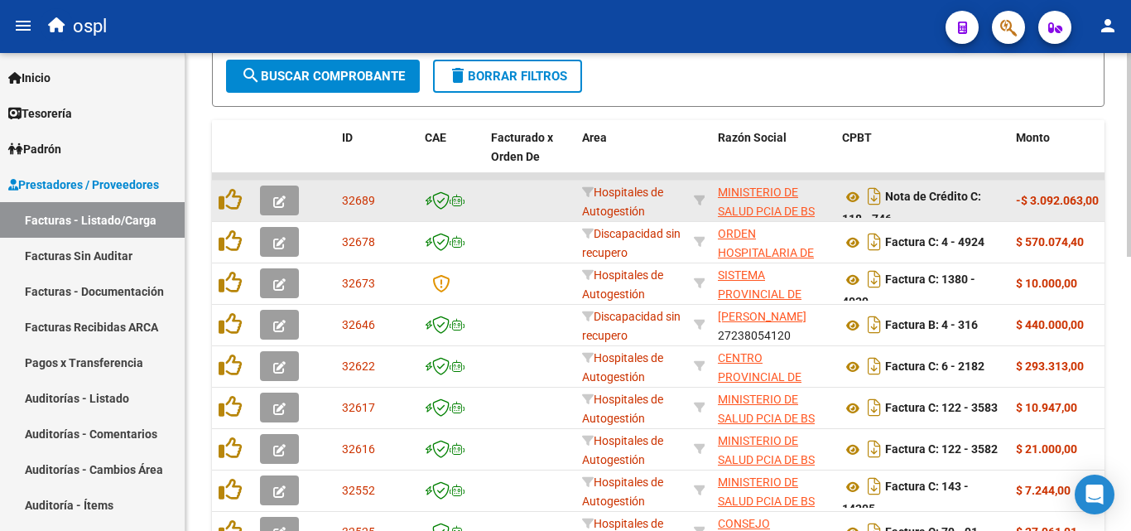
scroll to position [396, 0]
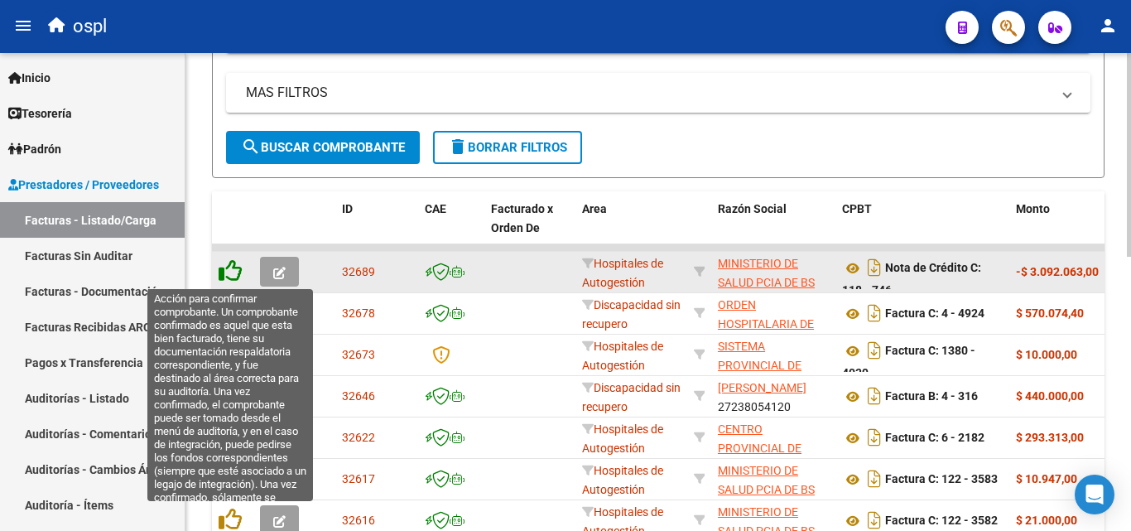
click at [230, 272] on icon at bounding box center [230, 270] width 23 height 23
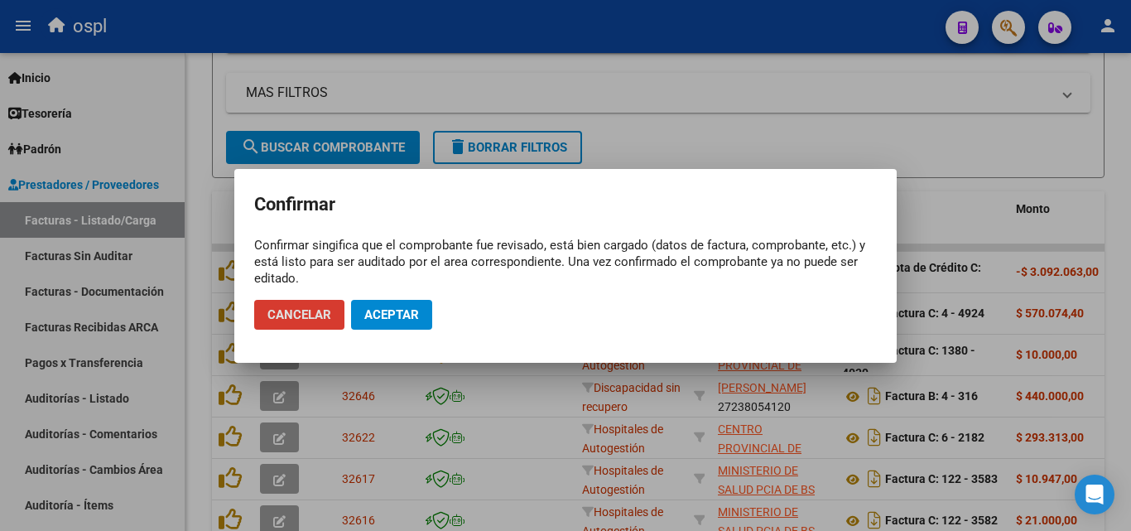
click at [394, 319] on span "Aceptar" at bounding box center [391, 314] width 55 height 15
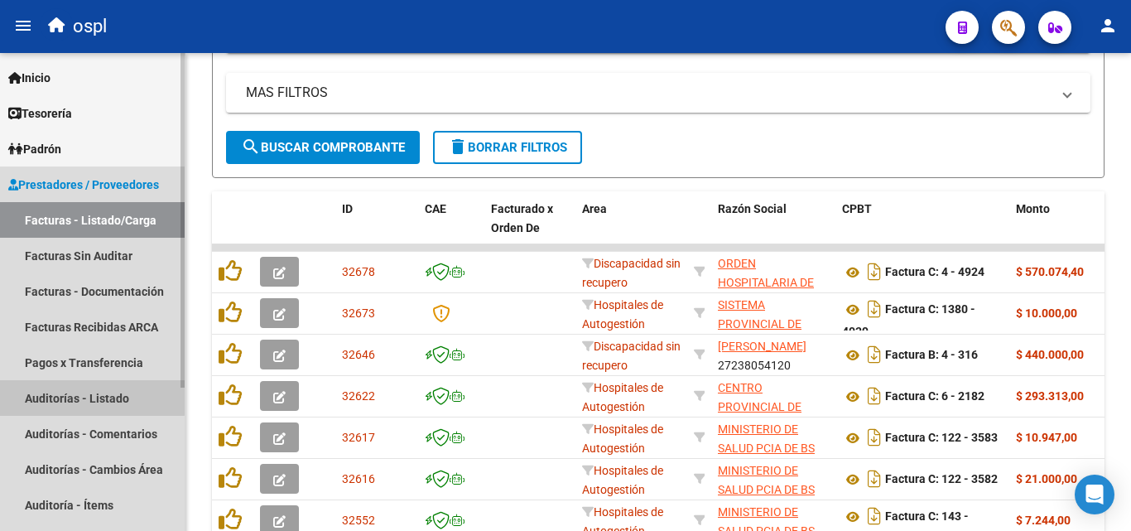
click at [81, 392] on link "Auditorías - Listado" at bounding box center [92, 398] width 185 height 36
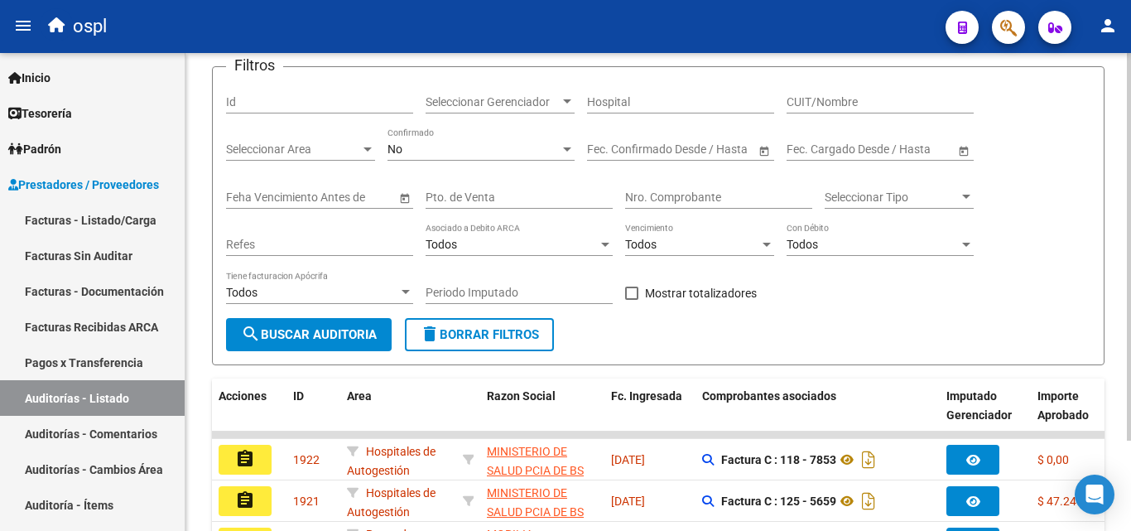
scroll to position [396, 0]
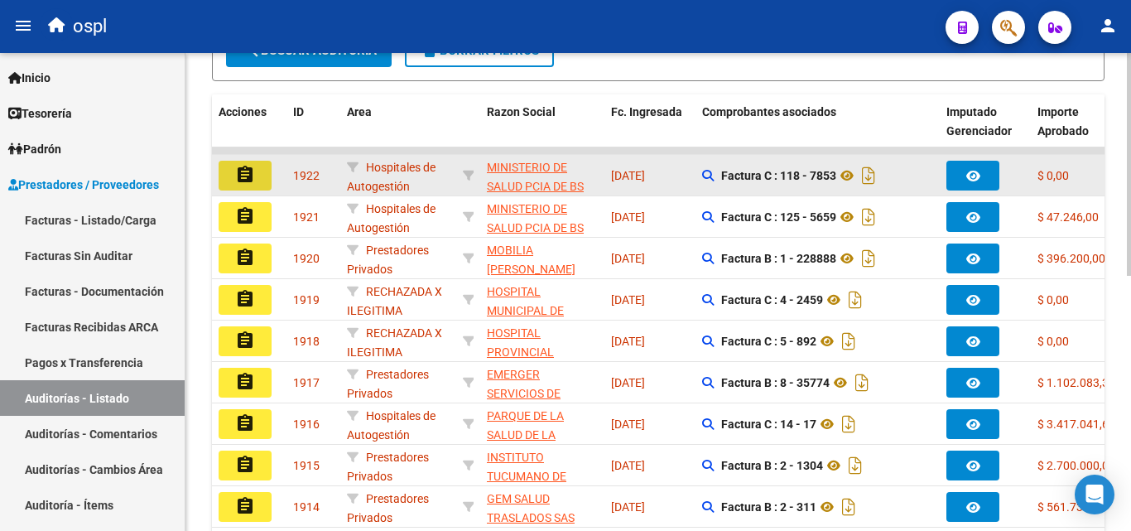
click at [250, 180] on mat-icon "assignment" at bounding box center [245, 175] width 20 height 20
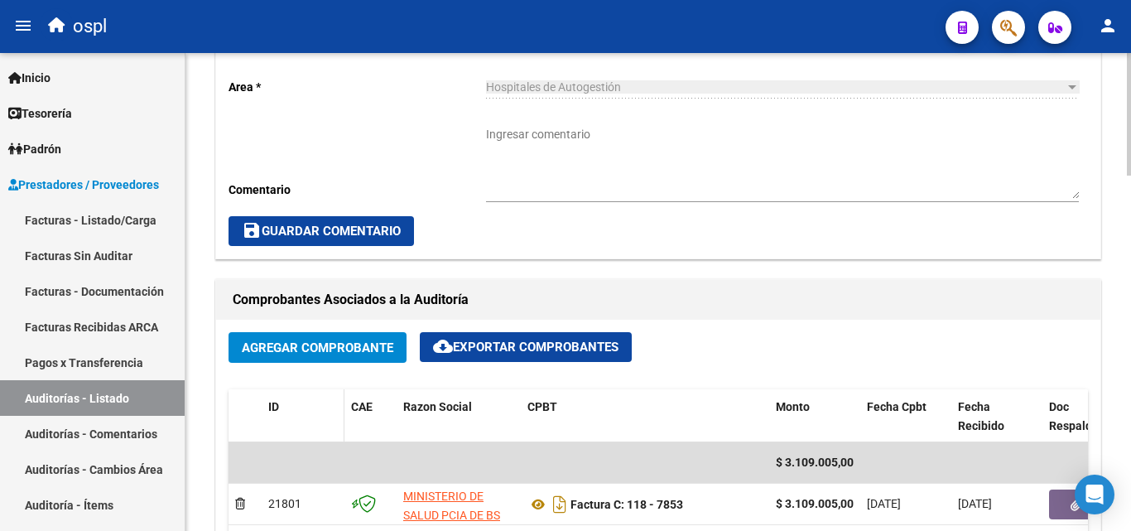
scroll to position [662, 0]
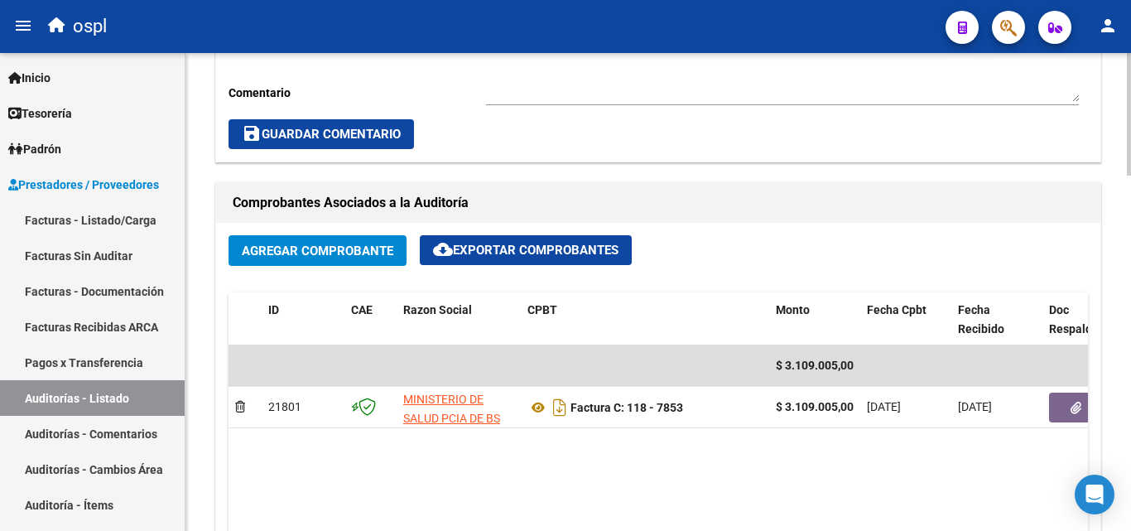
click at [290, 249] on span "Agregar Comprobante" at bounding box center [318, 250] width 152 height 15
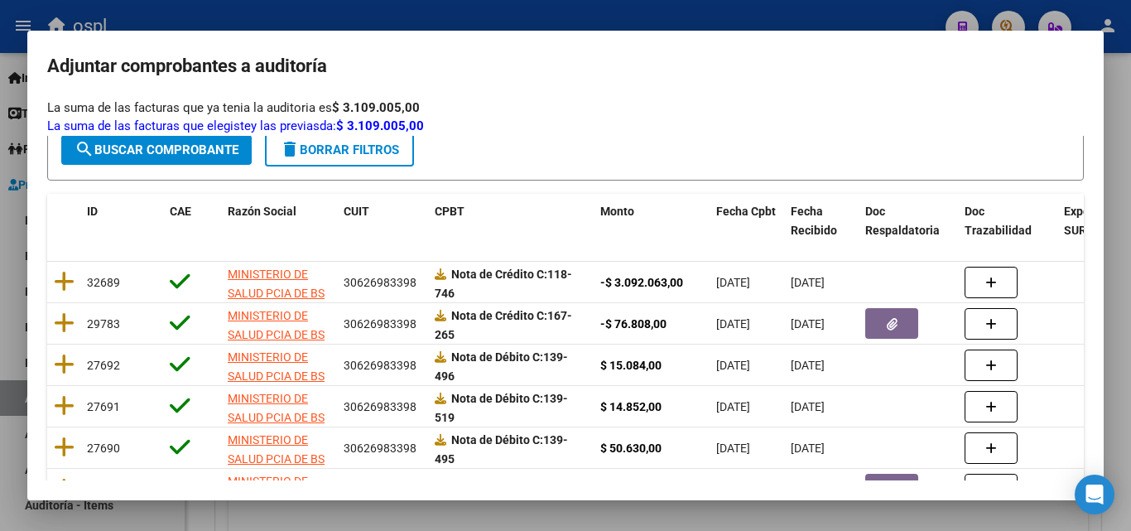
scroll to position [166, 0]
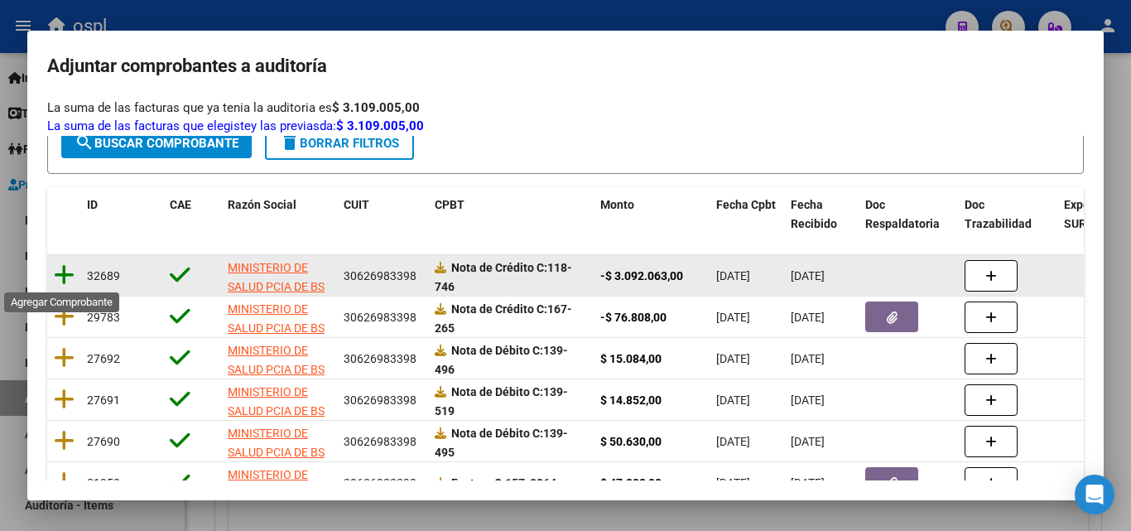
click at [65, 272] on icon at bounding box center [64, 274] width 21 height 23
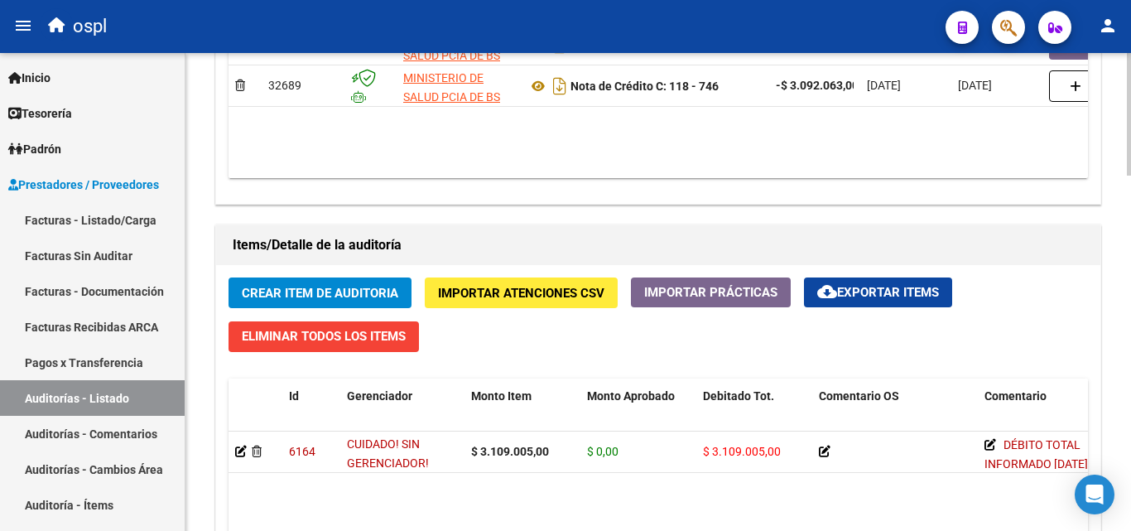
scroll to position [1242, 0]
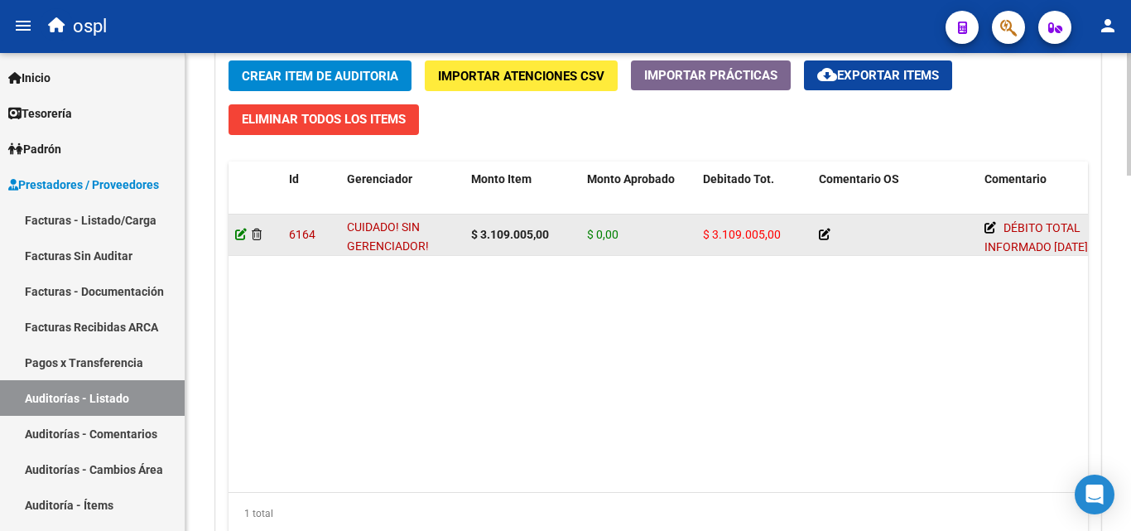
click at [238, 229] on icon at bounding box center [241, 235] width 12 height 12
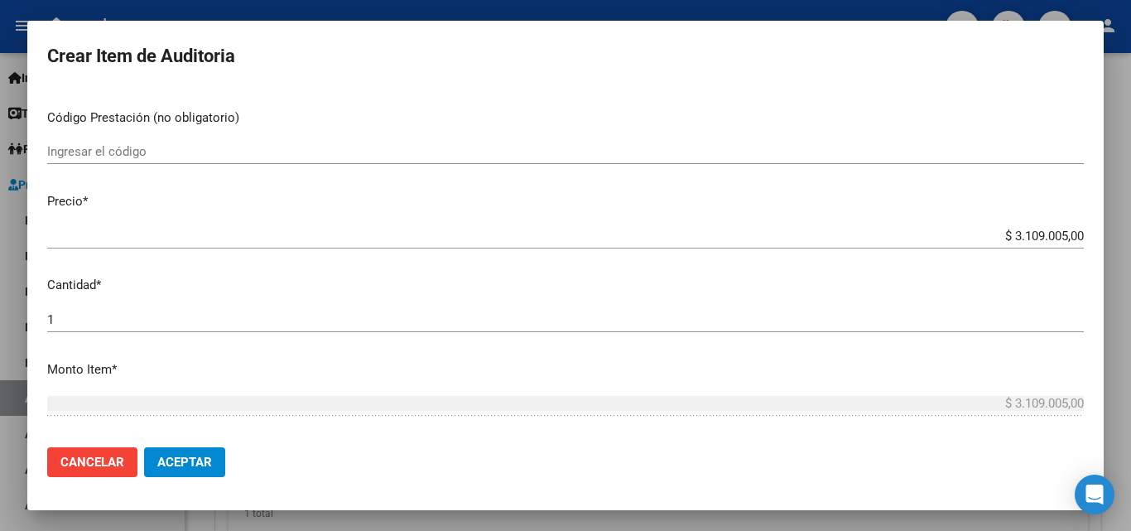
scroll to position [331, 0]
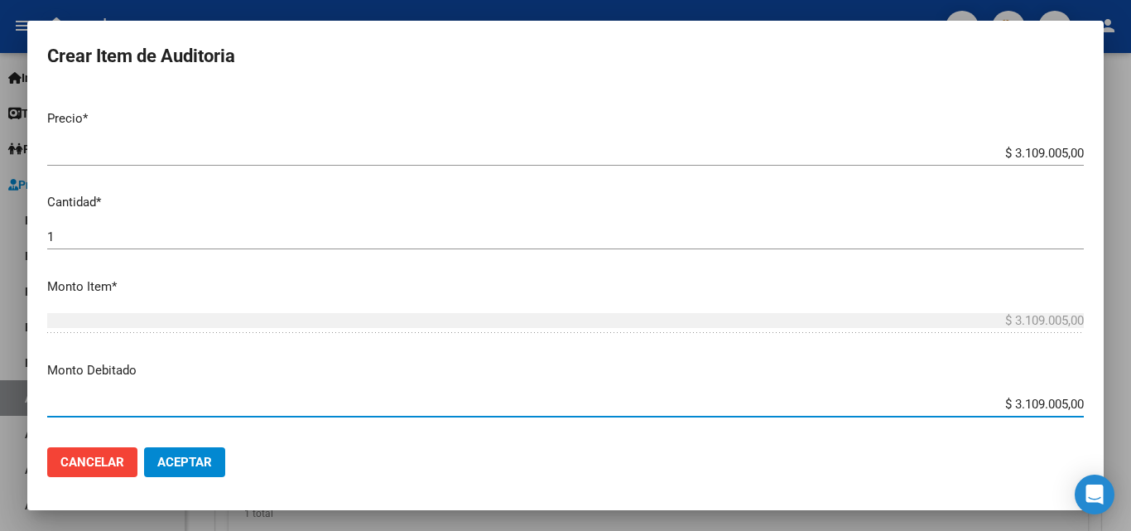
drag, startPoint x: 1011, startPoint y: 404, endPoint x: 1087, endPoint y: 402, distance: 76.2
click at [1087, 402] on mat-dialog-content "Nro Documento CUIL TODOS Nombre Completo Fec. Prestación Ingresar la fecha Sele…" at bounding box center [565, 261] width 1076 height 345
click at [1063, 401] on input "$ 3.109.005,00" at bounding box center [565, 404] width 1037 height 15
click at [1029, 403] on input "$ 3.109.005,00" at bounding box center [565, 404] width 1037 height 15
type input "$ 3.092.063,00"
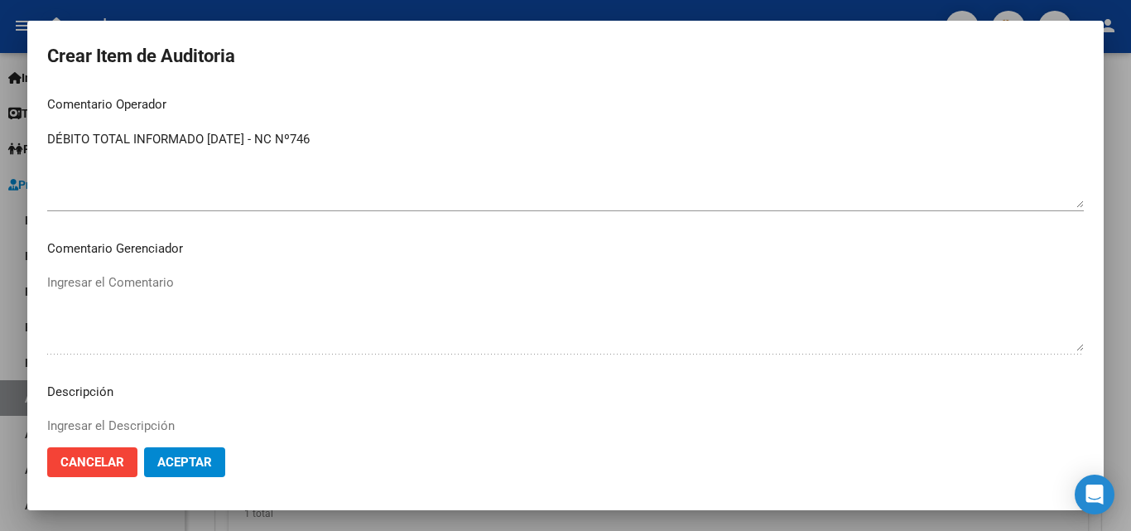
scroll to position [828, 0]
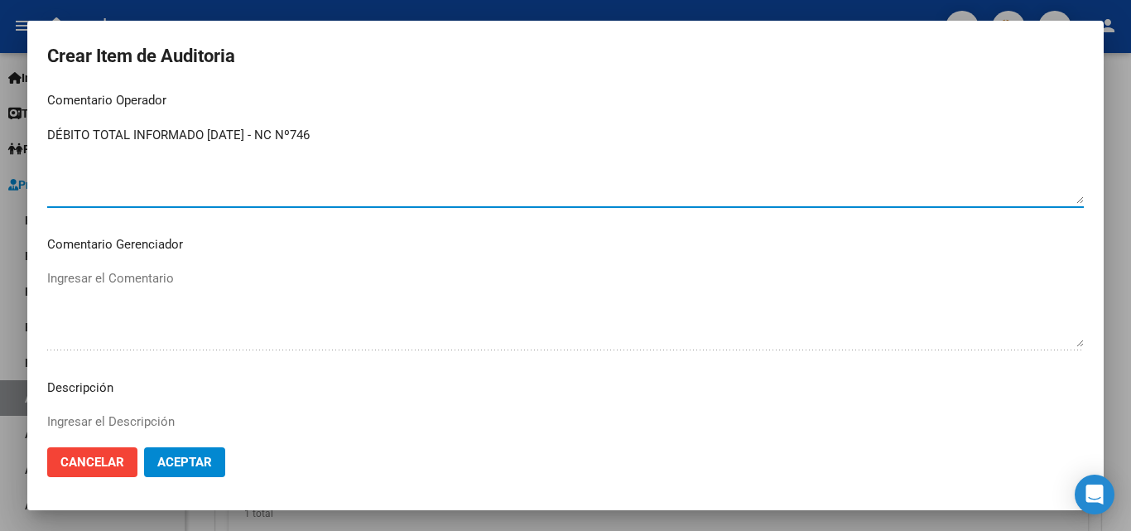
click at [132, 126] on textarea "DÉBITO TOTAL INFORMADO [DATE] - NC Nº746" at bounding box center [565, 165] width 1037 height 78
type textarea "DÉBITO INFORMADO [DATE] - NC Nº746"
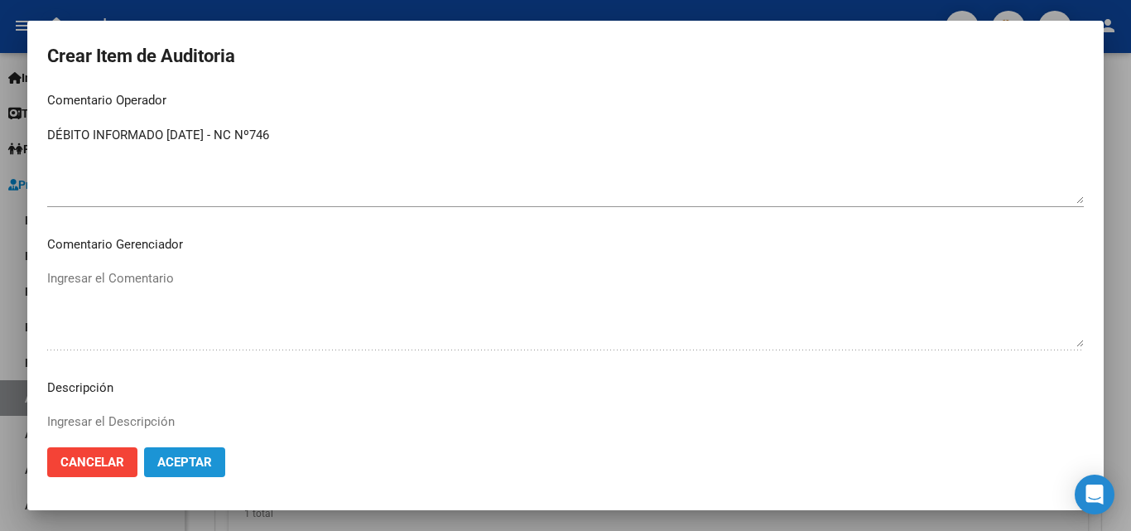
click at [202, 462] on span "Aceptar" at bounding box center [184, 462] width 55 height 15
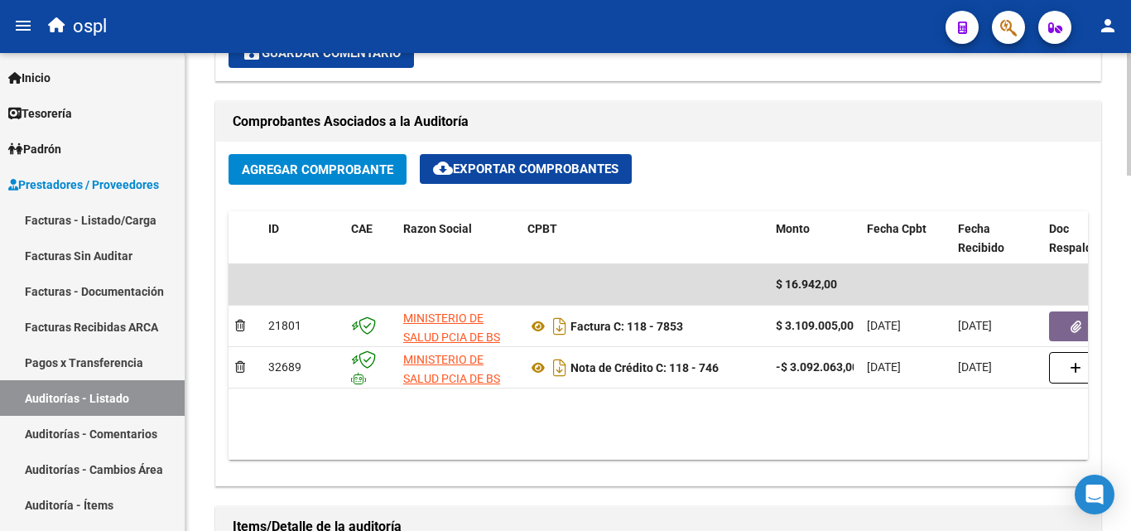
scroll to position [745, 0]
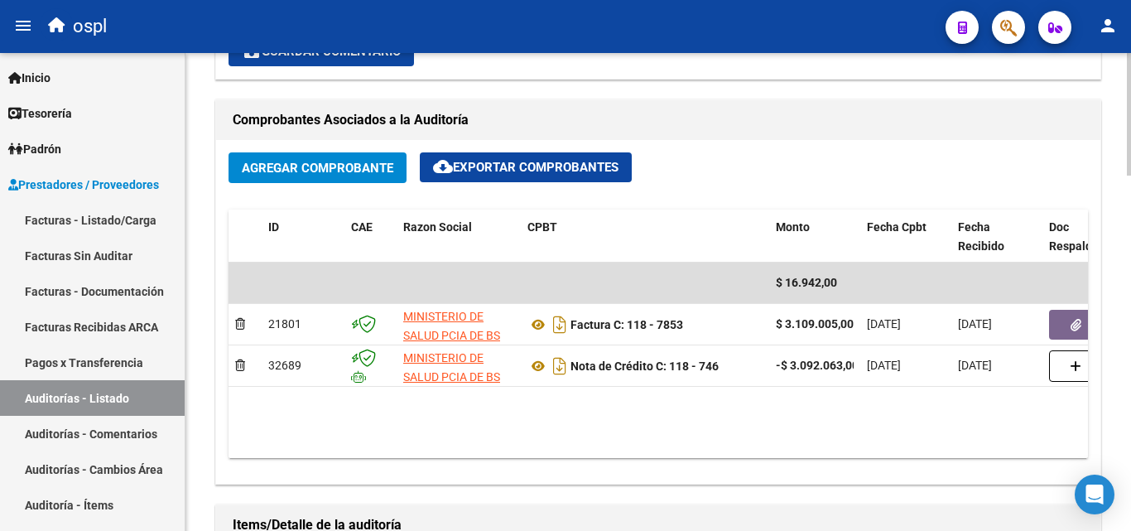
drag, startPoint x: 611, startPoint y: 445, endPoint x: 711, endPoint y: 454, distance: 100.6
click at [711, 454] on datatable-body "$ 16.942,00 21801 MINISTERIO DE SALUD PCIA DE BS AS O. P. Factura C: 118 - 7853…" at bounding box center [659, 359] width 860 height 195
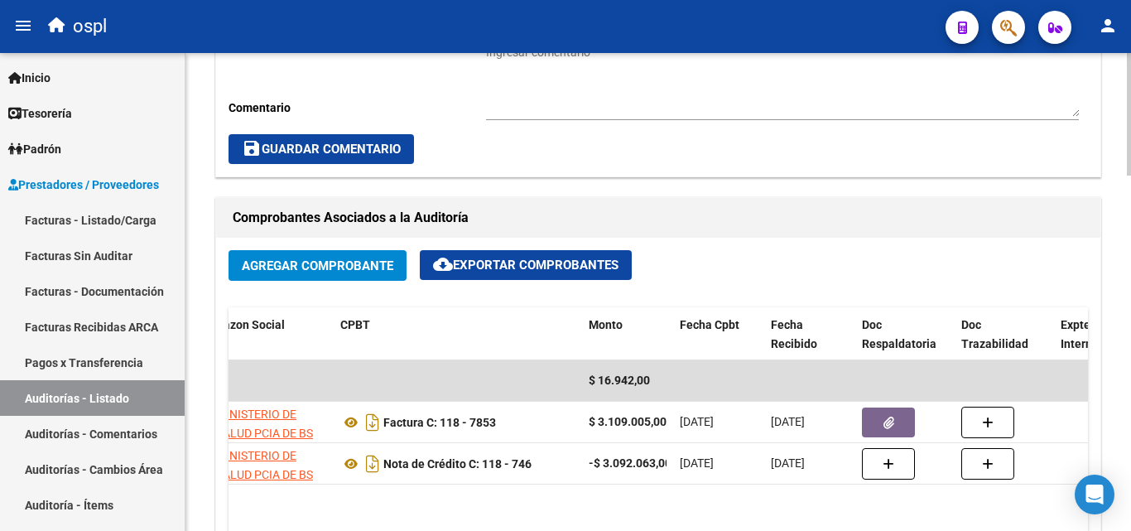
scroll to position [643, 0]
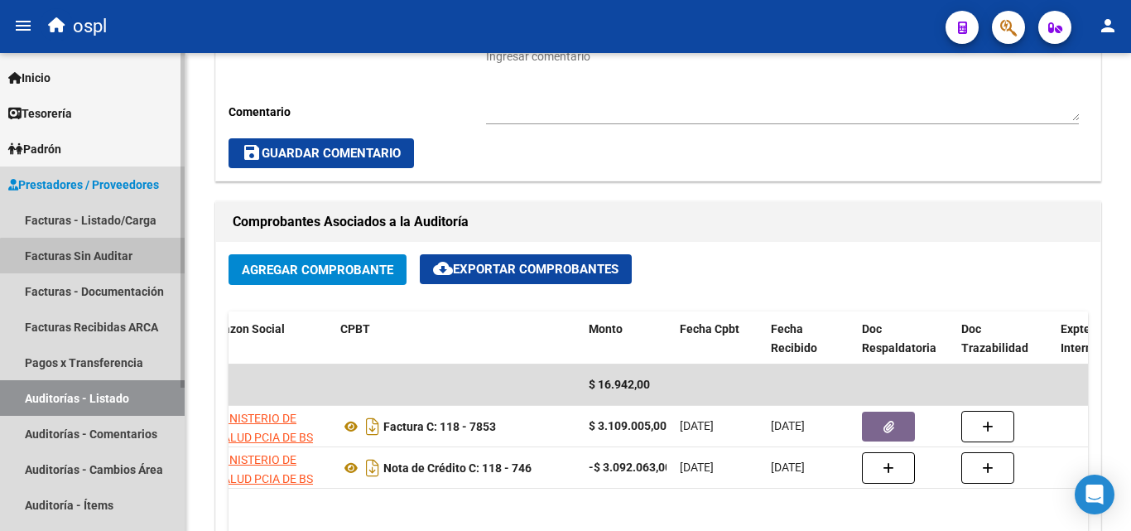
click at [99, 264] on link "Facturas Sin Auditar" at bounding box center [92, 256] width 185 height 36
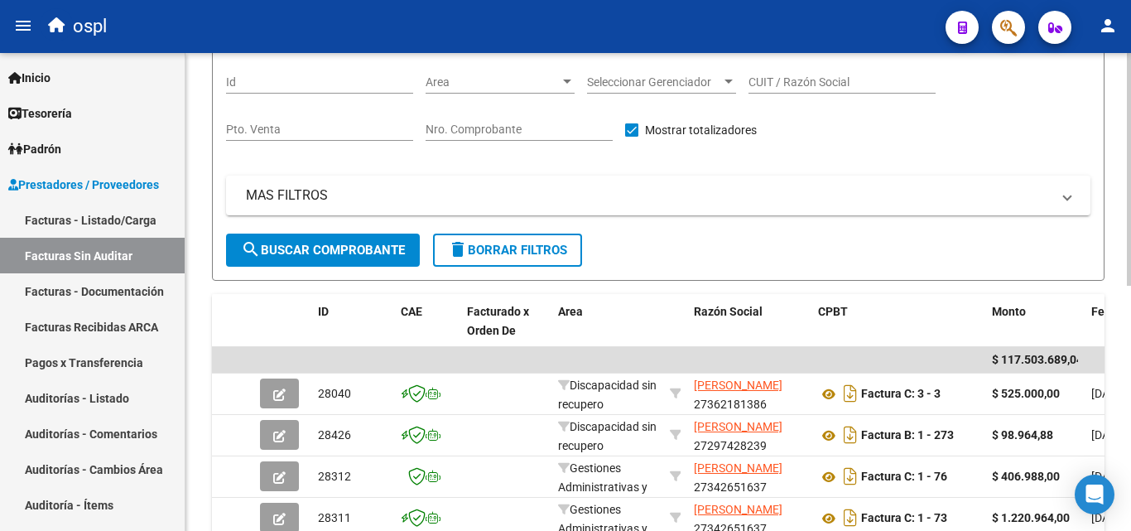
scroll to position [88, 0]
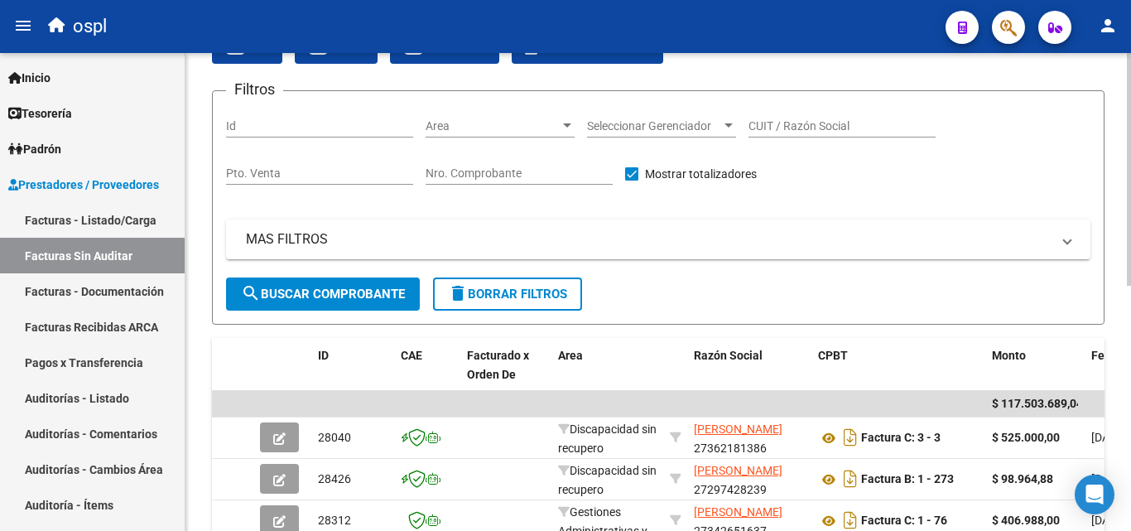
click at [499, 129] on span "Area" at bounding box center [493, 126] width 134 height 14
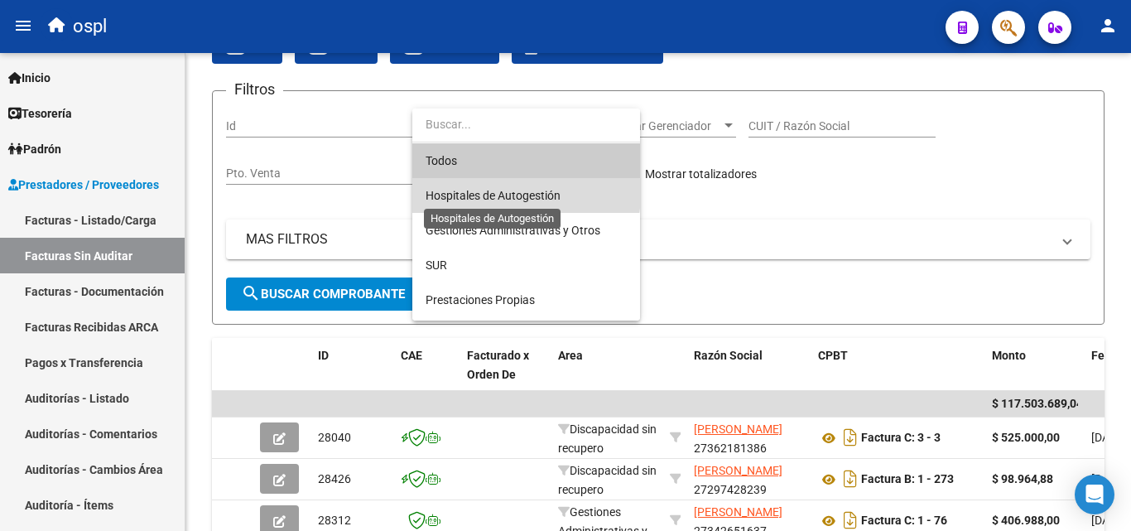
click at [499, 193] on span "Hospitales de Autogestión" at bounding box center [493, 195] width 135 height 13
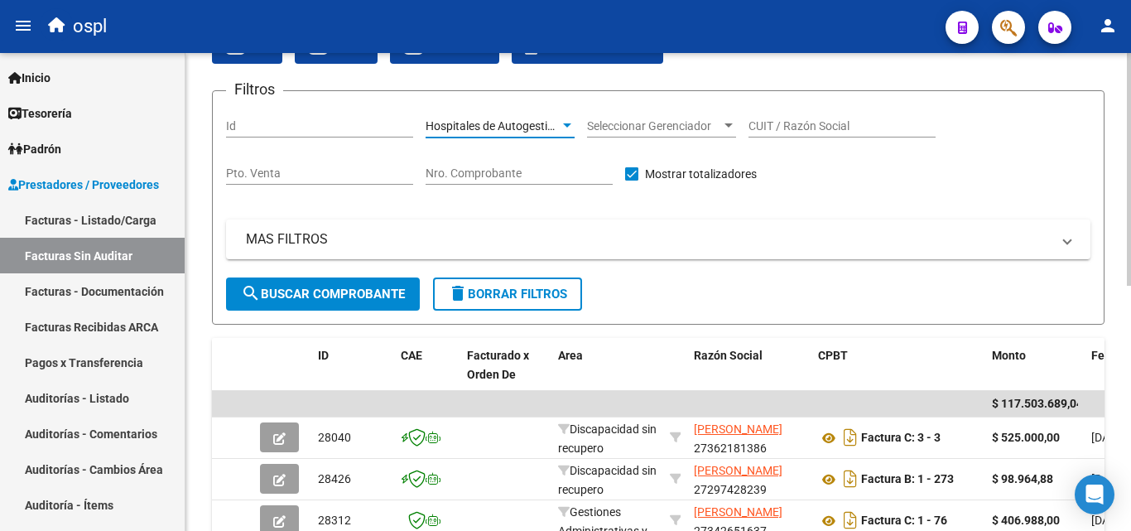
click at [337, 297] on span "search Buscar Comprobante" at bounding box center [323, 294] width 164 height 15
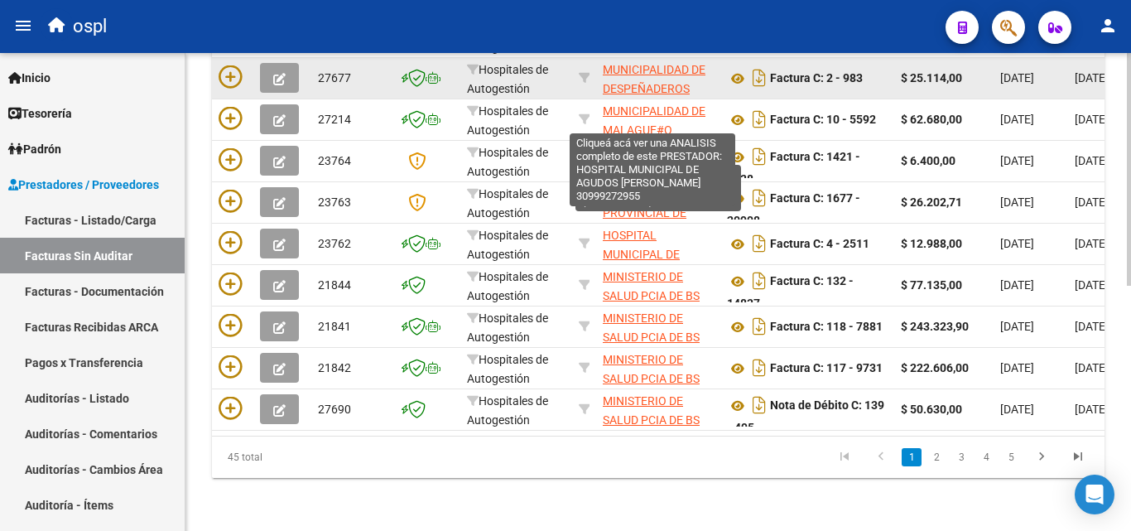
scroll to position [502, 0]
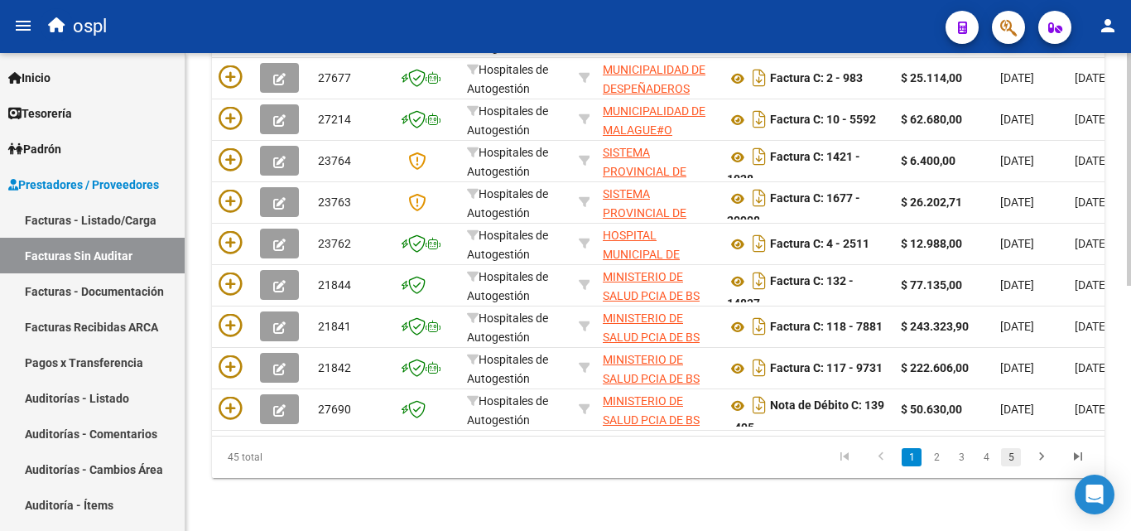
click at [1009, 459] on link "5" at bounding box center [1011, 457] width 20 height 18
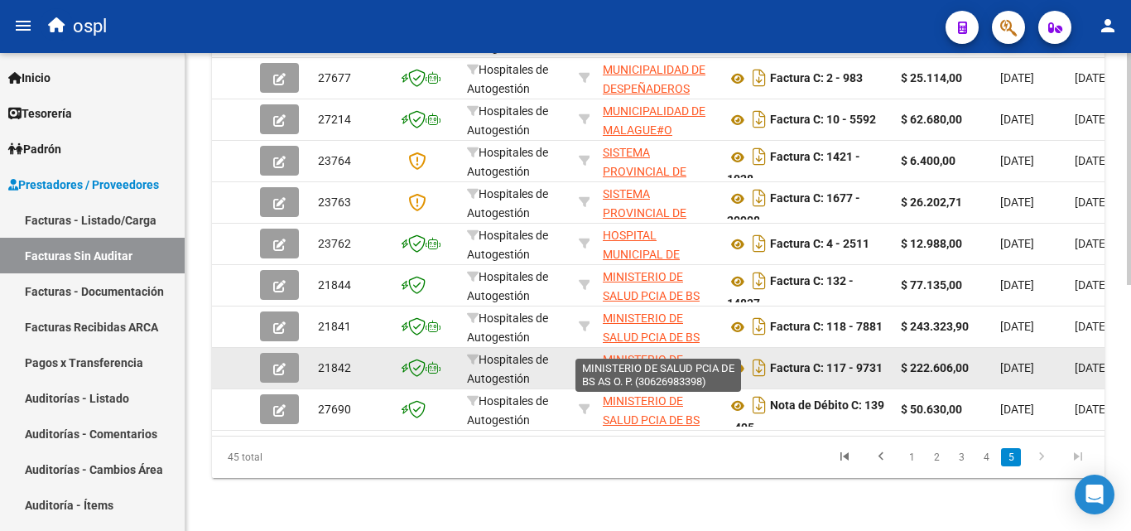
scroll to position [295, 0]
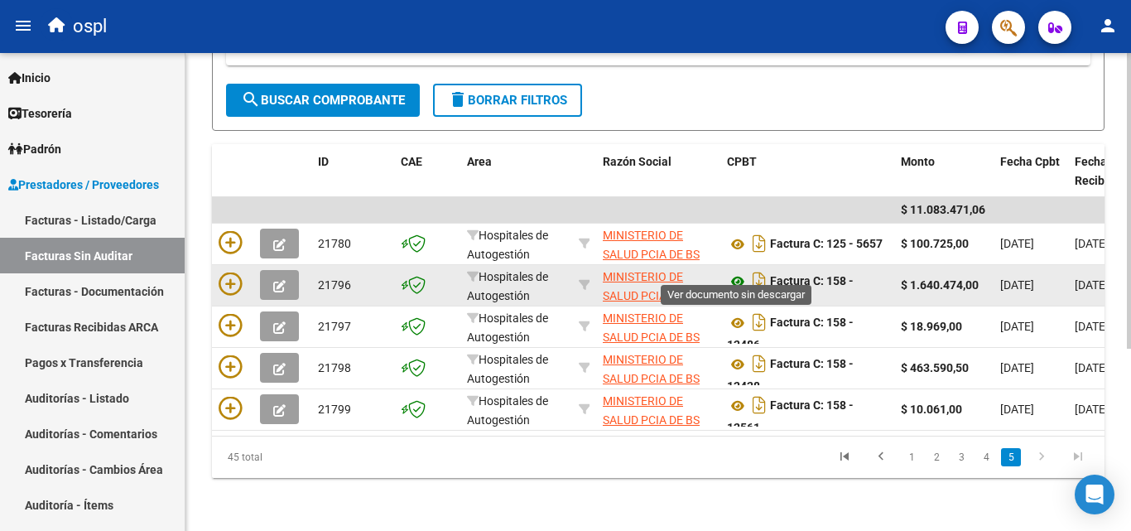
click at [738, 272] on icon at bounding box center [738, 282] width 22 height 20
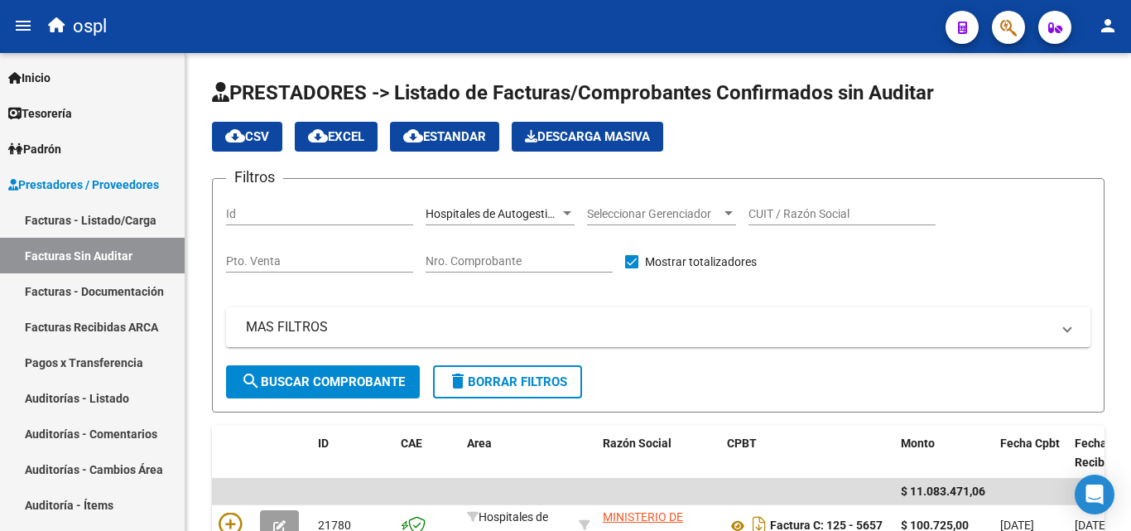
scroll to position [295, 0]
